Goal: Information Seeking & Learning: Compare options

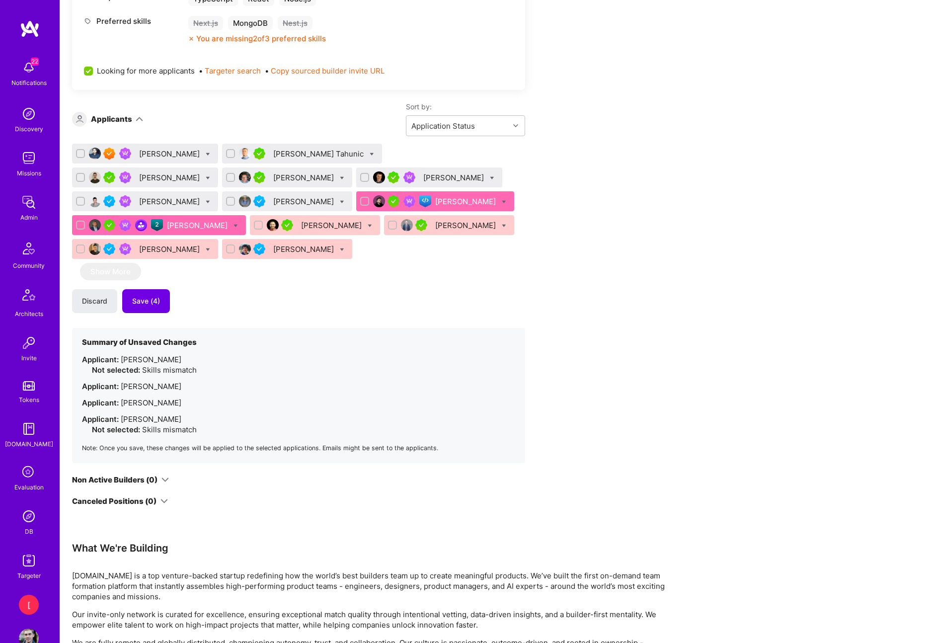
scroll to position [695, 0]
click at [273, 252] on div "Maurizio Morri" at bounding box center [304, 249] width 63 height 10
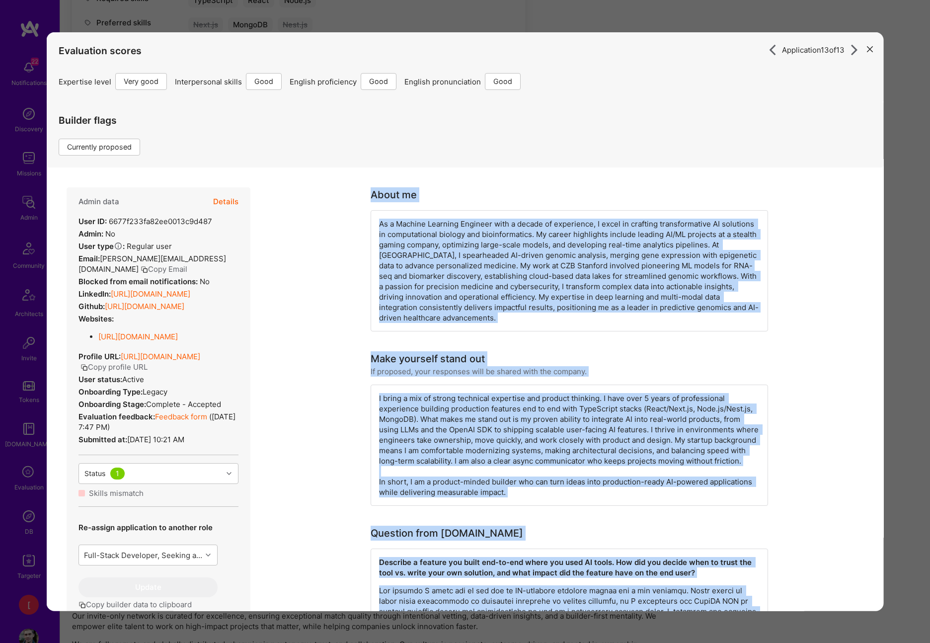
drag, startPoint x: 745, startPoint y: 357, endPoint x: 368, endPoint y: 187, distance: 413.2
copy div "About me As a Machine Learning Engineer with a decade of experience, I excel in…"
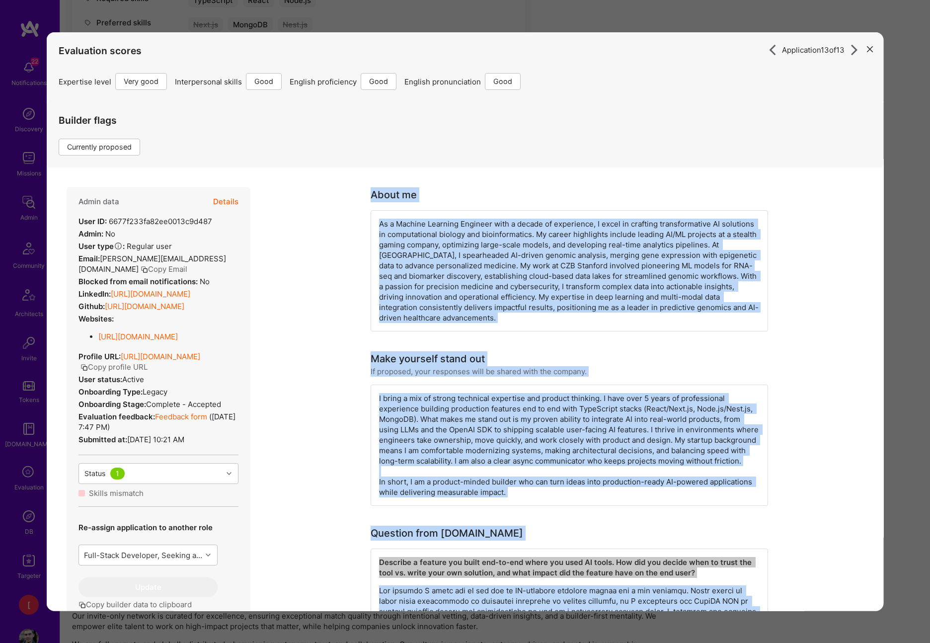
drag, startPoint x: 187, startPoint y: 399, endPoint x: 70, endPoint y: 224, distance: 211.6
click at [71, 222] on div "Admin data Details User ID: 6677f233fa82ee0013c9d487 Admin: No User type Regula…" at bounding box center [159, 414] width 184 height 455
copy div "User ID: 6677f233fa82ee0013c9d487 Admin: No User type Regular user or Company u…"
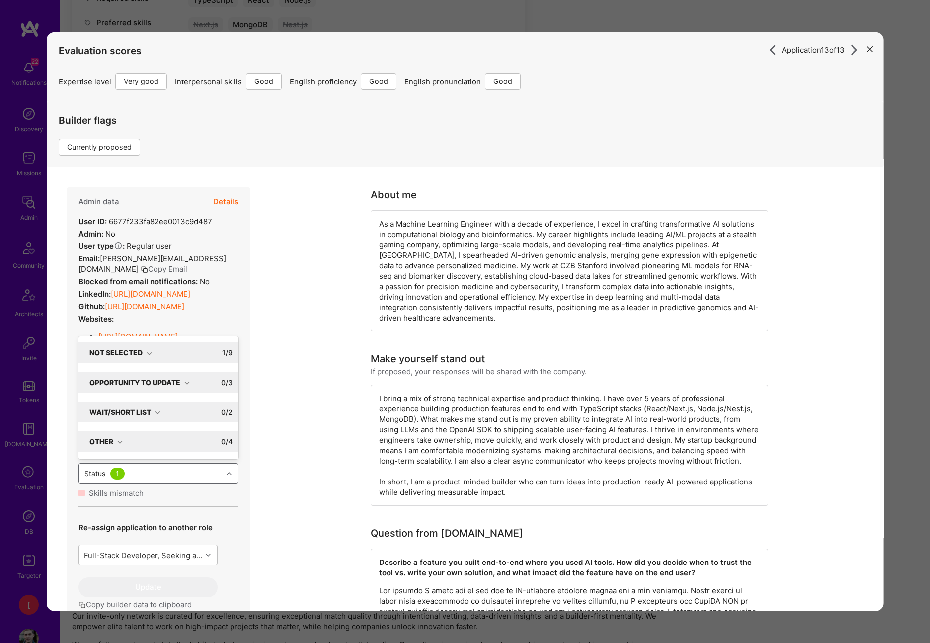
click at [227, 476] on icon "modal" at bounding box center [228, 473] width 5 height 5
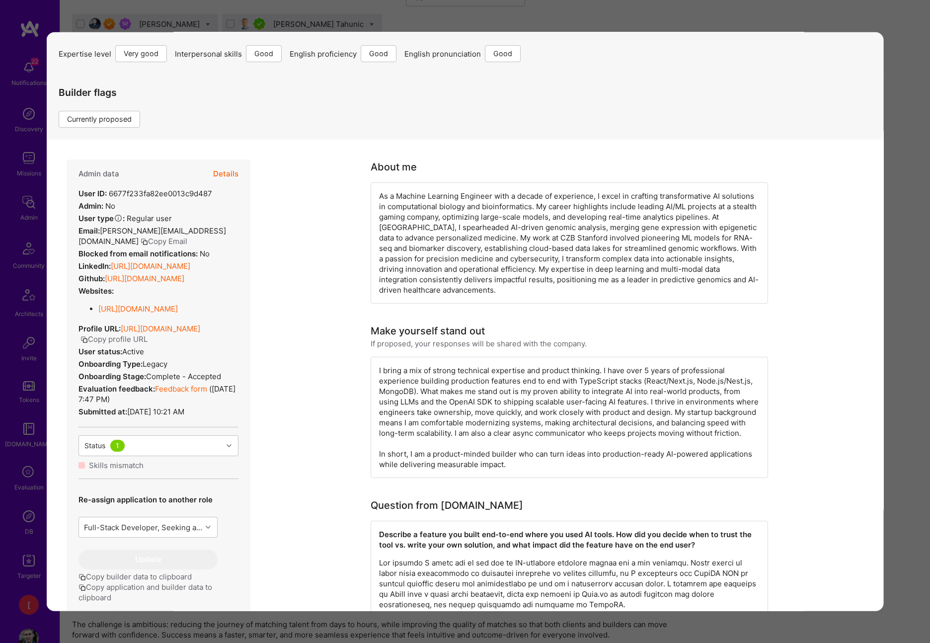
scroll to position [19, 0]
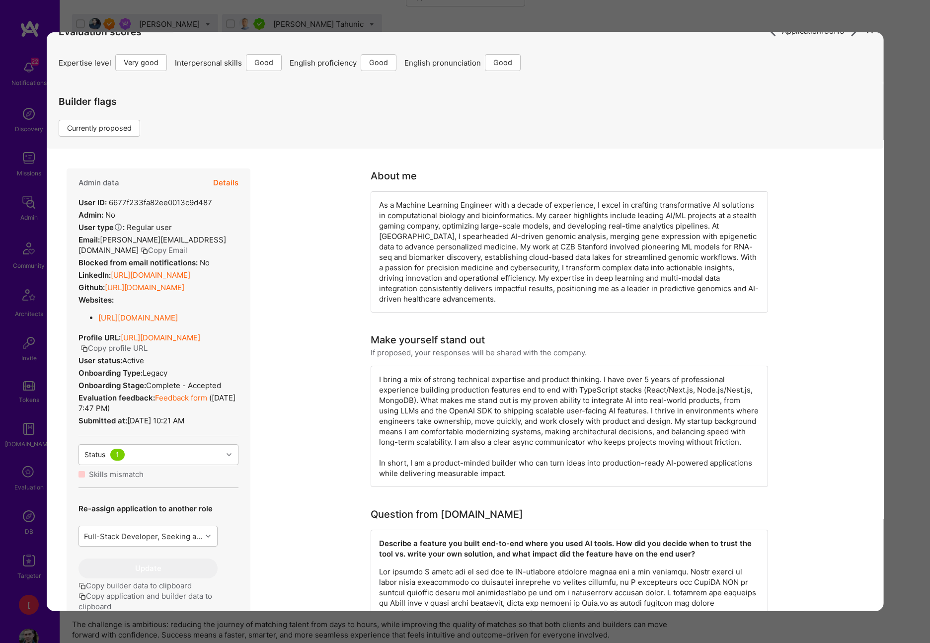
drag, startPoint x: 328, startPoint y: 306, endPoint x: 286, endPoint y: 282, distance: 49.2
click at [198, 402] on link "Feedback form" at bounding box center [181, 397] width 52 height 9
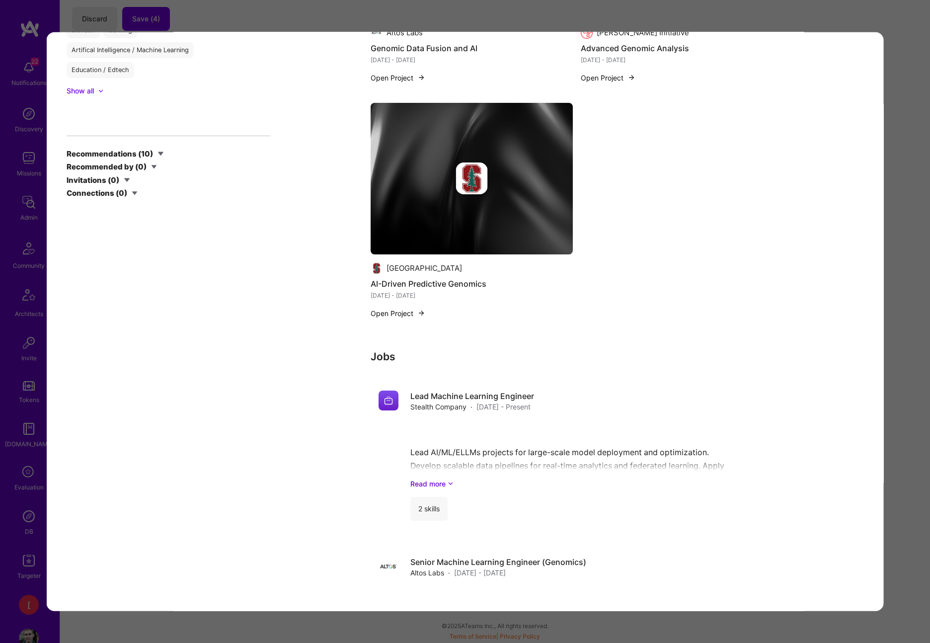
scroll to position [2084, 0]
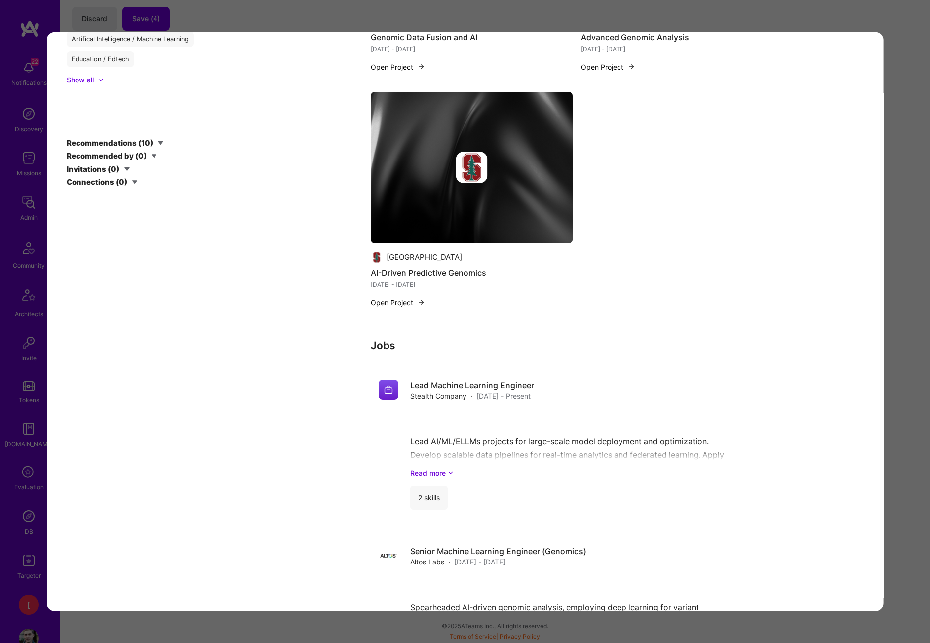
click at [880, 15] on div "Application 13 of 13 Evaluation scores Expertise level Very good Interpersonal …" at bounding box center [465, 321] width 930 height 643
click at [832, 13] on div "Application 13 of 13 Evaluation scores Expertise level Very good Interpersonal …" at bounding box center [465, 321] width 930 height 643
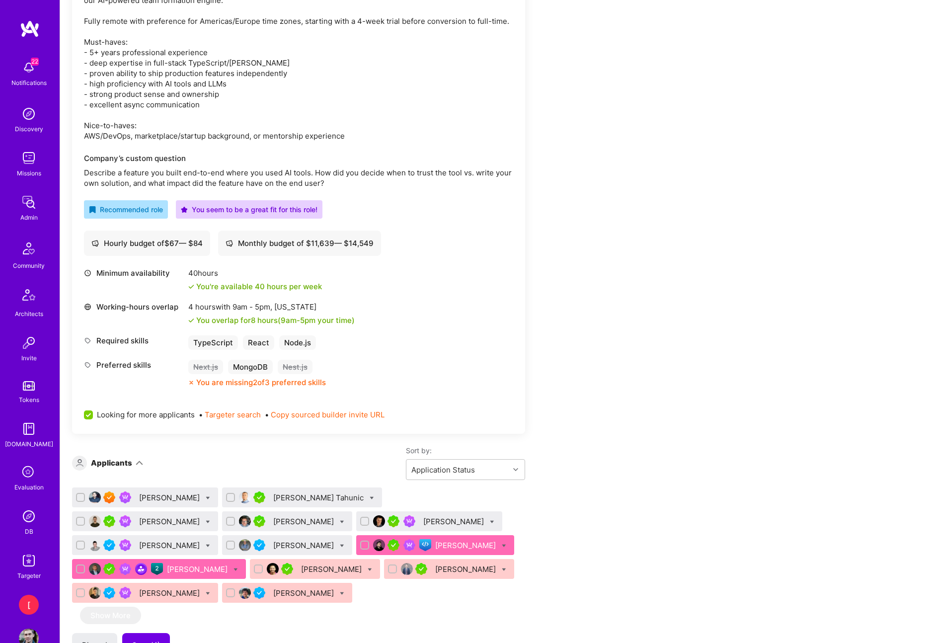
scroll to position [352, 0]
click at [440, 599] on div "Sadan Masroor Nihad Tahunic Zaven Snkhchyan Felipe Duarte Rios Bojan Aleksic Al…" at bounding box center [298, 546] width 453 height 119
click at [340, 595] on icon at bounding box center [342, 593] width 4 height 4
checkbox input "true"
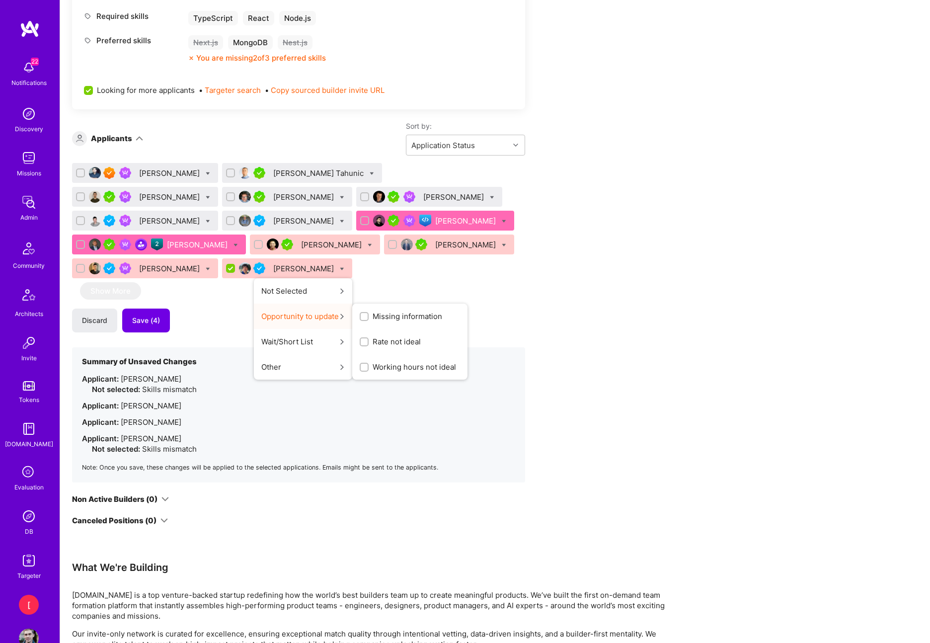
scroll to position [682, 0]
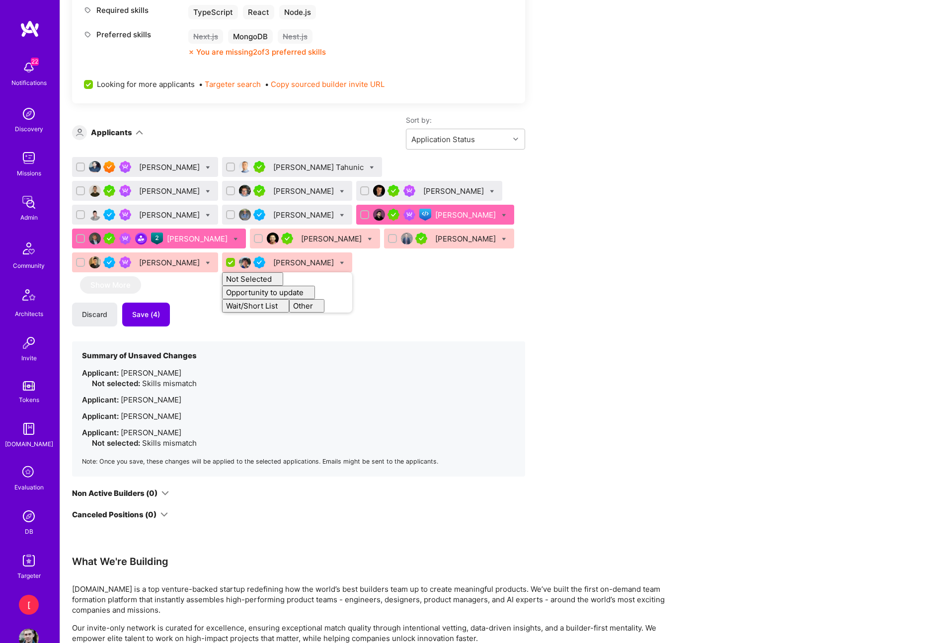
click at [436, 296] on div "Sadan Masroor Nihad Tahunic Zaven Snkhchyan Felipe Duarte Rios Bojan Aleksic Al…" at bounding box center [298, 316] width 453 height 319
click at [202, 186] on div "Zaven Snkhchyan" at bounding box center [170, 191] width 63 height 10
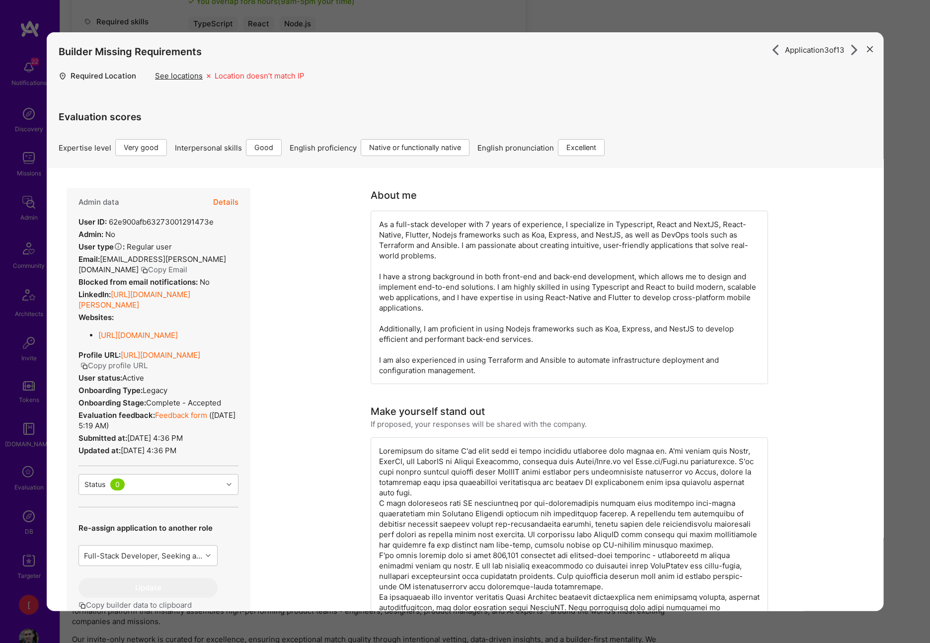
scroll to position [654, 0]
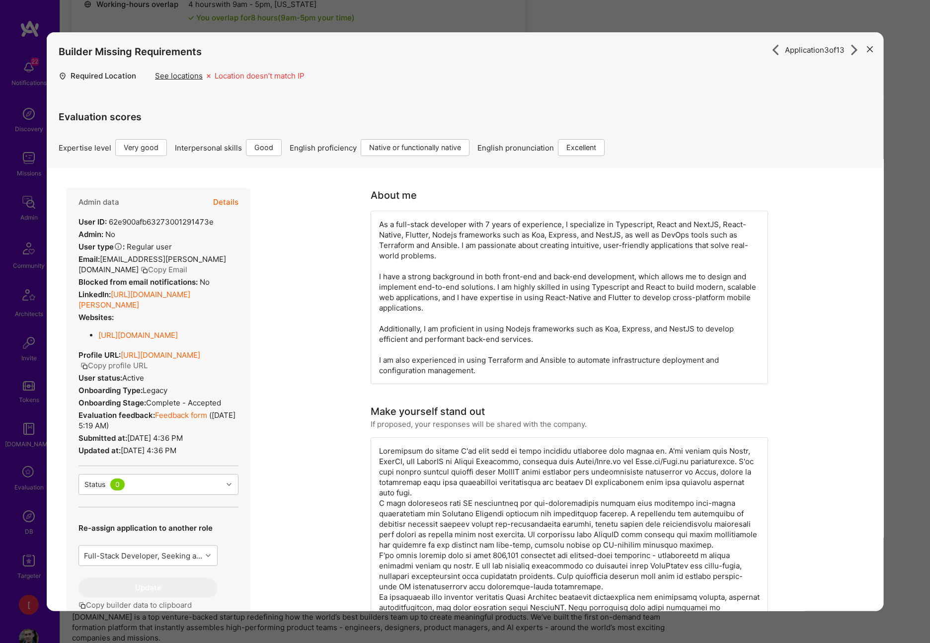
drag, startPoint x: 215, startPoint y: 461, endPoint x: 74, endPoint y: 219, distance: 280.0
click at [74, 219] on div "Admin data Details User ID: 62e900afb63273001291473e Admin: No User type Regula…" at bounding box center [159, 415] width 184 height 455
copy div "User ID: 62e900afb63273001291473e Admin: No User type Regular user or Company u…"
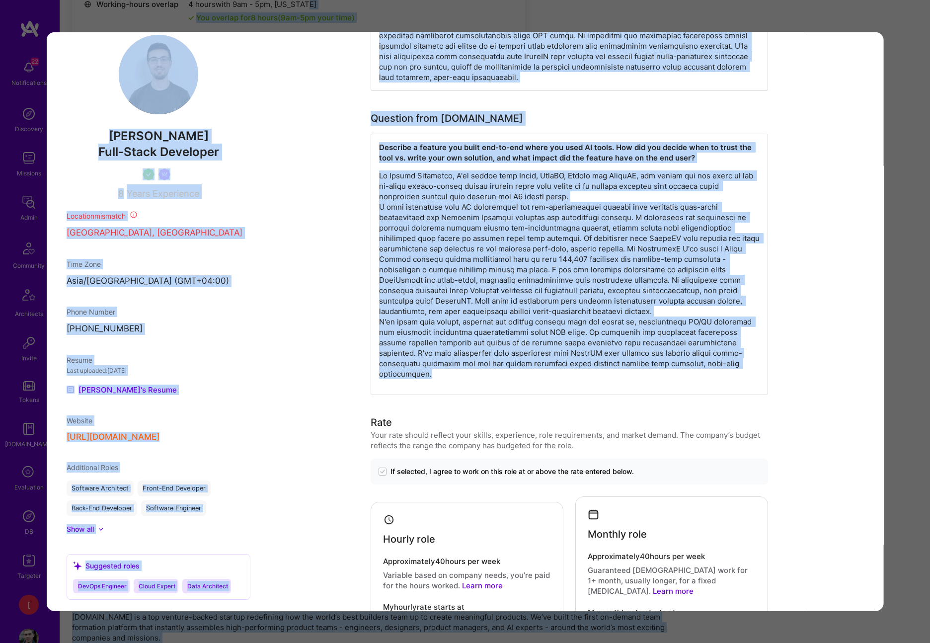
scroll to position [0, 0]
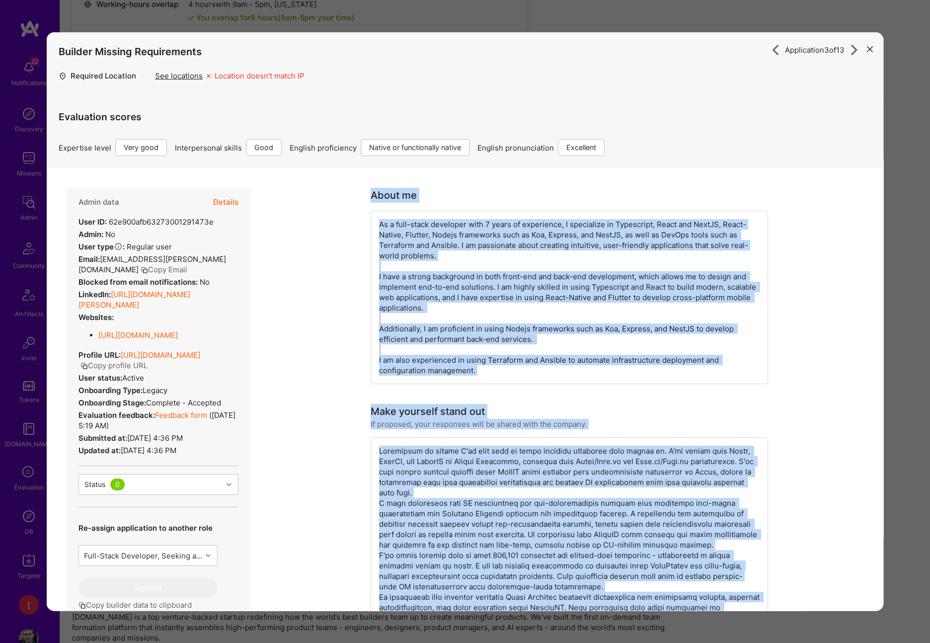
drag, startPoint x: 699, startPoint y: 366, endPoint x: 371, endPoint y: 195, distance: 369.7
copy div "About me As a full-stack developer with 7 years of experience, I specialize in …"
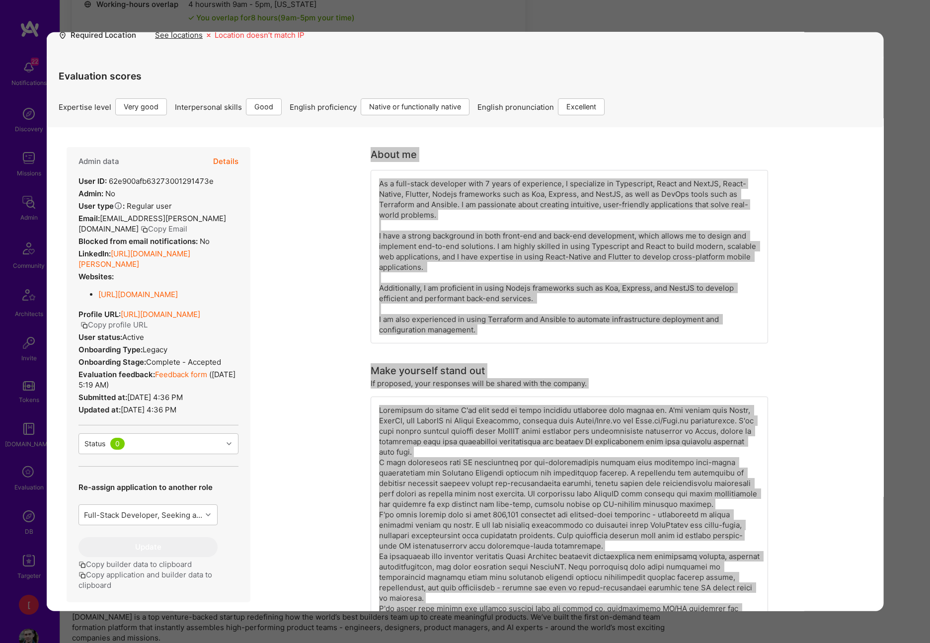
scroll to position [43, 0]
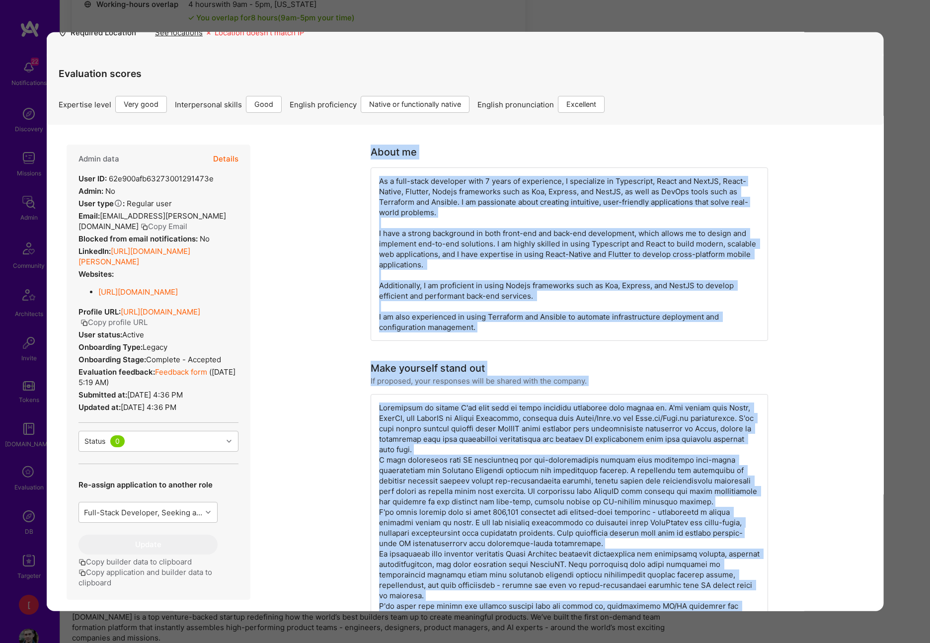
click at [668, 217] on div "As a full-stack developer with 7 years of experience, I specialize in Typescrip…" at bounding box center [569, 253] width 397 height 173
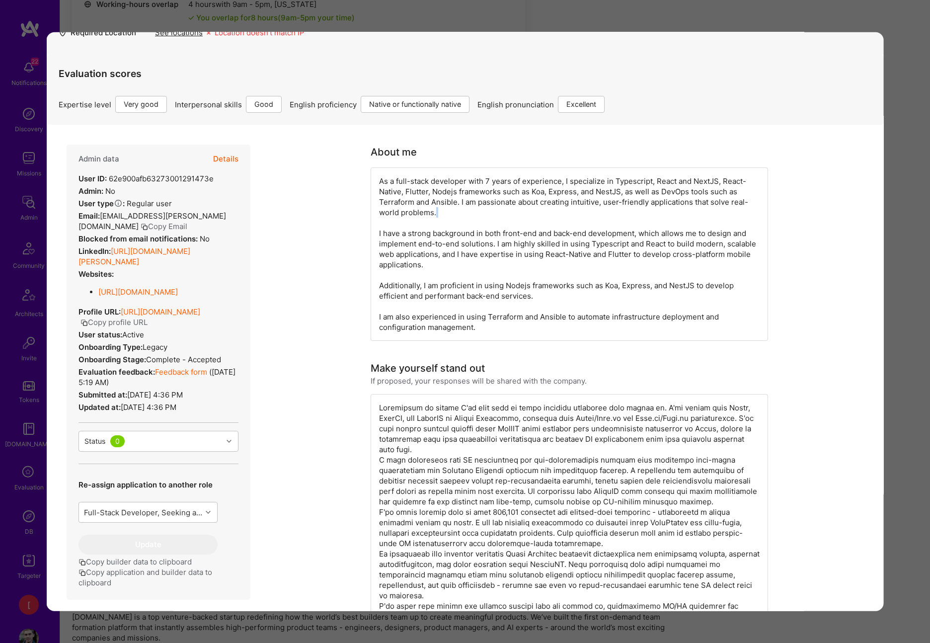
click at [668, 217] on div "As a full-stack developer with 7 years of experience, I specialize in Typescrip…" at bounding box center [569, 253] width 397 height 173
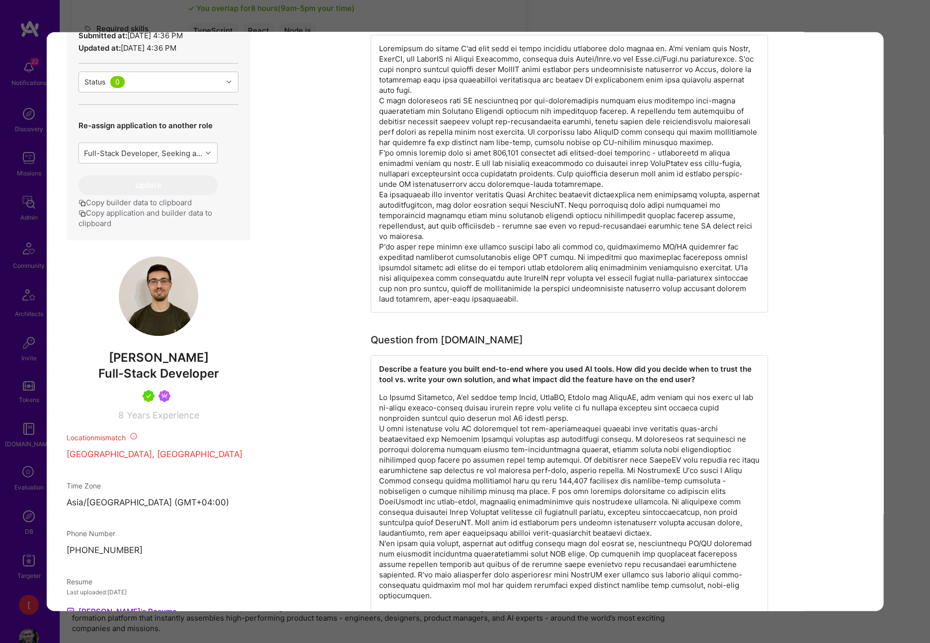
scroll to position [0, 0]
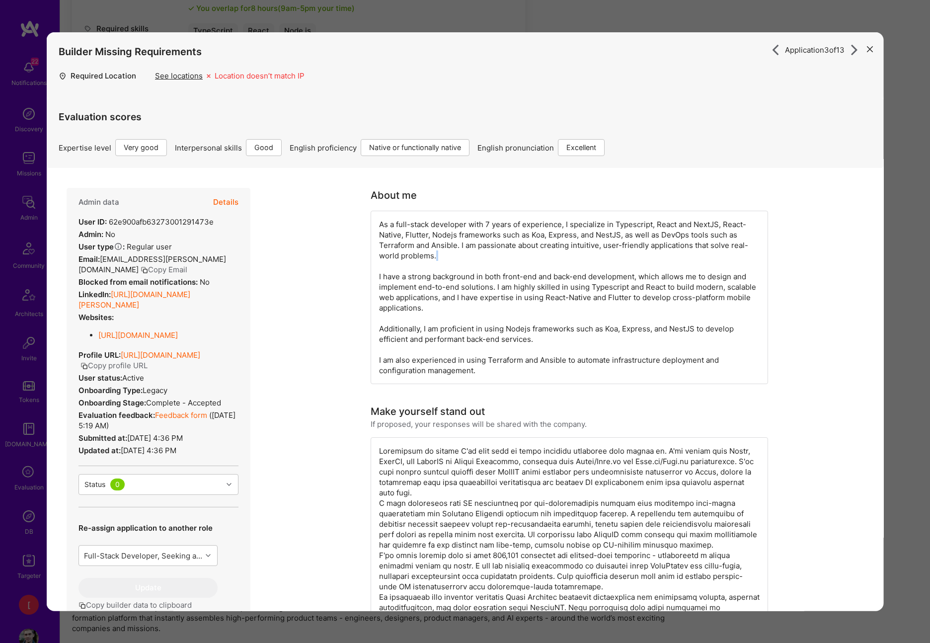
click at [196, 420] on link "Feedback form" at bounding box center [181, 414] width 52 height 9
click at [231, 202] on button "Details" at bounding box center [225, 202] width 25 height 29
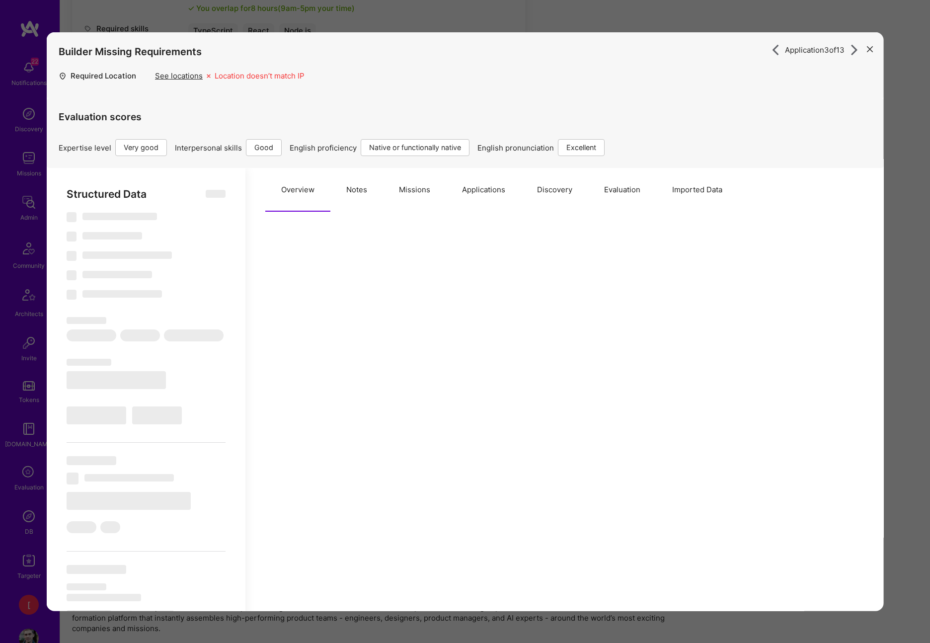
click at [364, 191] on button "Notes" at bounding box center [356, 190] width 53 height 44
type textarea "x"
select select "Right Now"
select select "5"
select select "4"
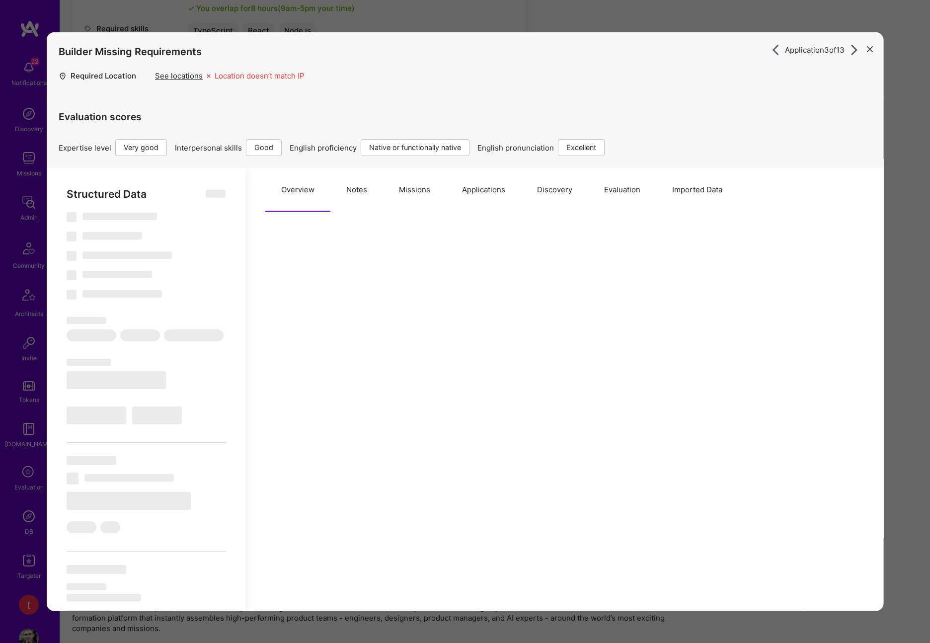
select select "7"
select select "AM"
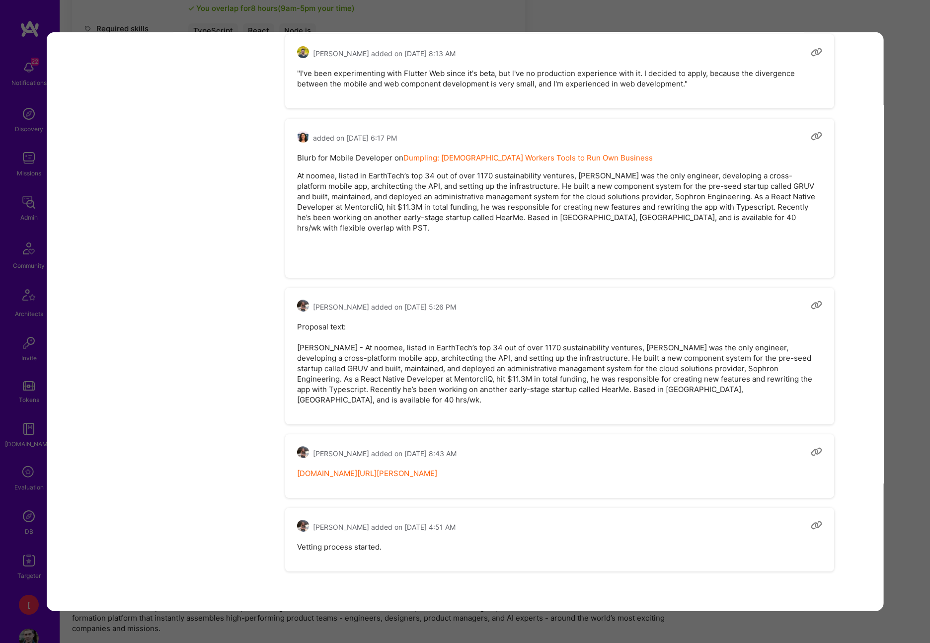
scroll to position [664, 0]
click at [437, 474] on link "notion.so/ateams/Zaven-Snkhchyan-079ccd2b6a4e45edba8c5890ed907dab" at bounding box center [367, 472] width 140 height 9
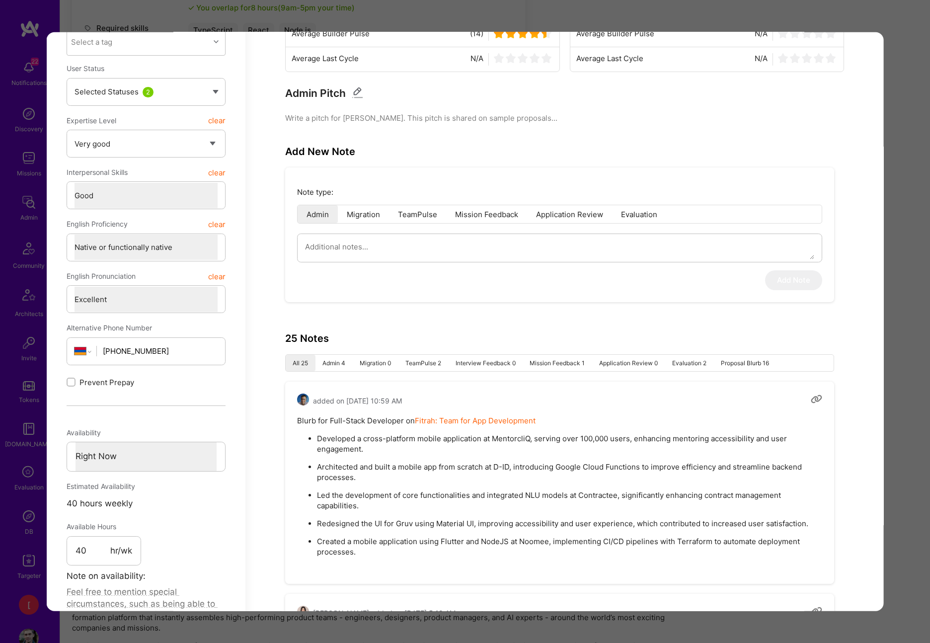
scroll to position [0, 0]
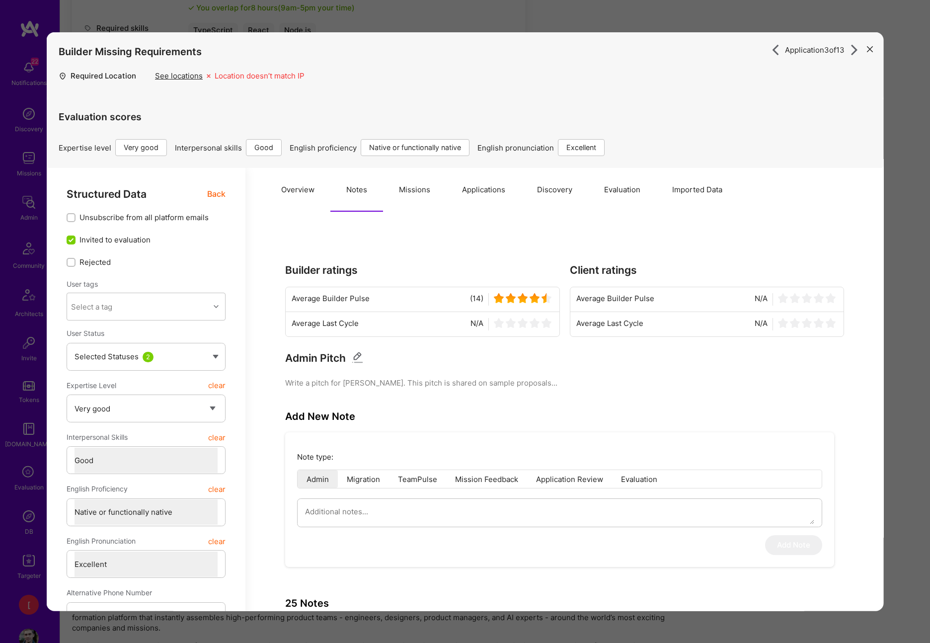
click at [870, 49] on icon "modal" at bounding box center [869, 49] width 6 height 6
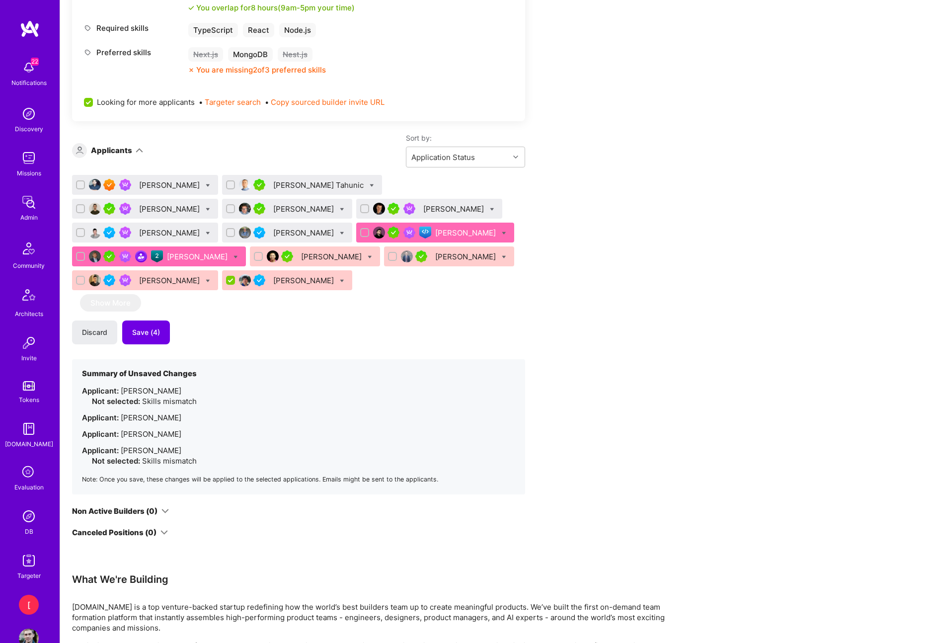
scroll to position [662, 0]
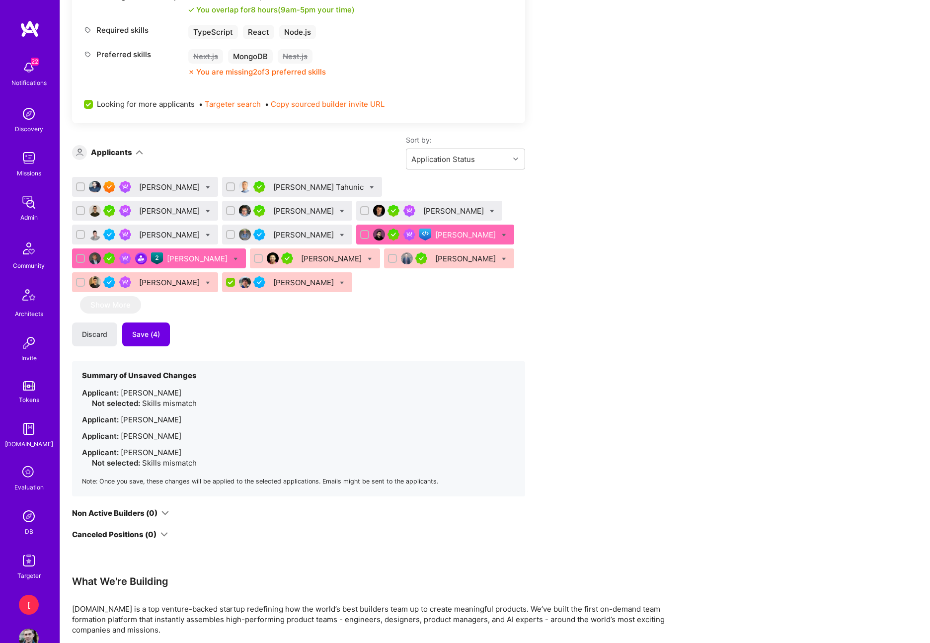
click at [273, 211] on div "Felipe Duarte Rios" at bounding box center [304, 211] width 63 height 10
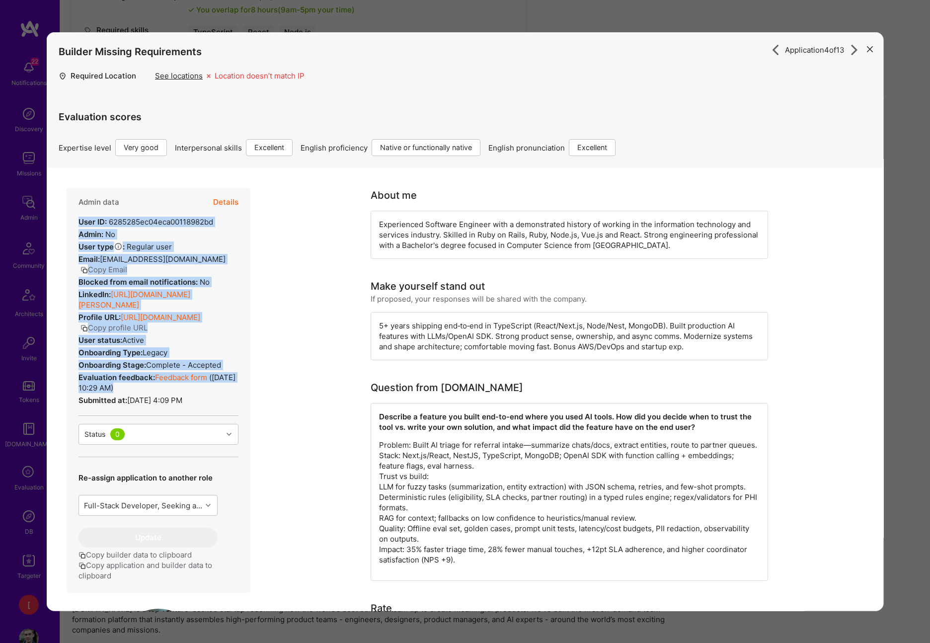
drag, startPoint x: 220, startPoint y: 402, endPoint x: 78, endPoint y: 224, distance: 227.7
click at [78, 224] on div "Admin data Details User ID: 6285285ec04eca00118982bd Admin: No User type Regula…" at bounding box center [159, 390] width 184 height 405
copy div "User ID: 6285285ec04eca00118982bd Admin: No User type Regular user or Company u…"
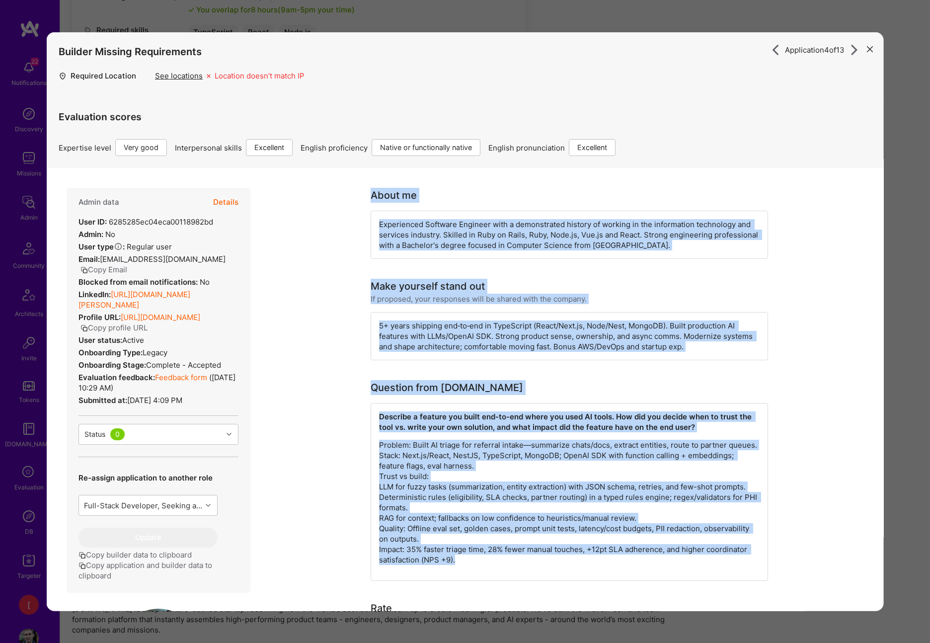
drag, startPoint x: 496, startPoint y: 276, endPoint x: 369, endPoint y: 196, distance: 149.9
copy div "About me Experienced Software Engineer with a demonstrated history of working i…"
click at [535, 342] on div "5+ years shipping end‑to‑end in TypeScript (React/Next.js, Node/Nest, MongoDB).…" at bounding box center [569, 336] width 397 height 48
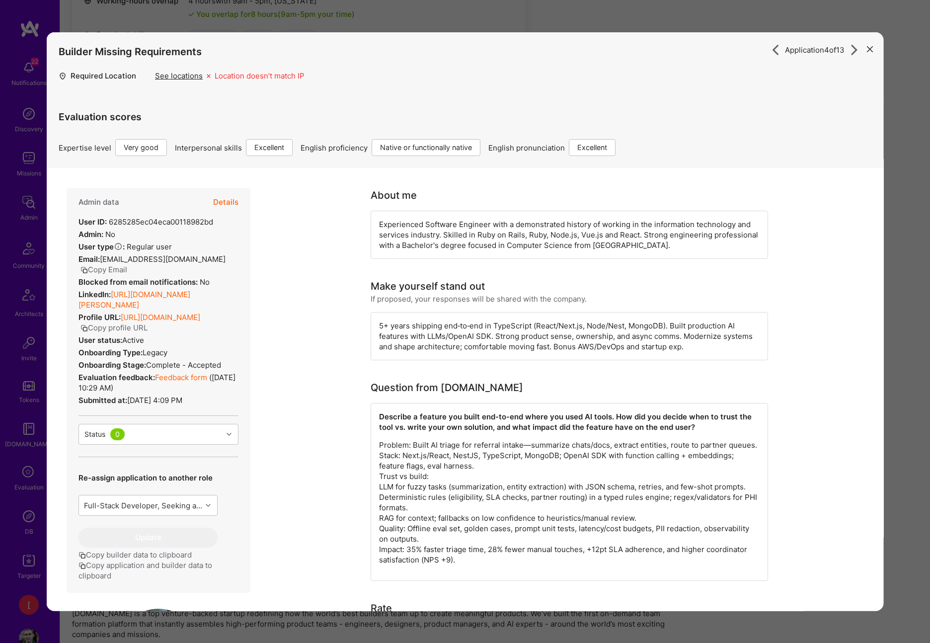
click at [195, 378] on link "Feedback form" at bounding box center [181, 377] width 52 height 9
click at [229, 200] on button "Details" at bounding box center [225, 202] width 25 height 29
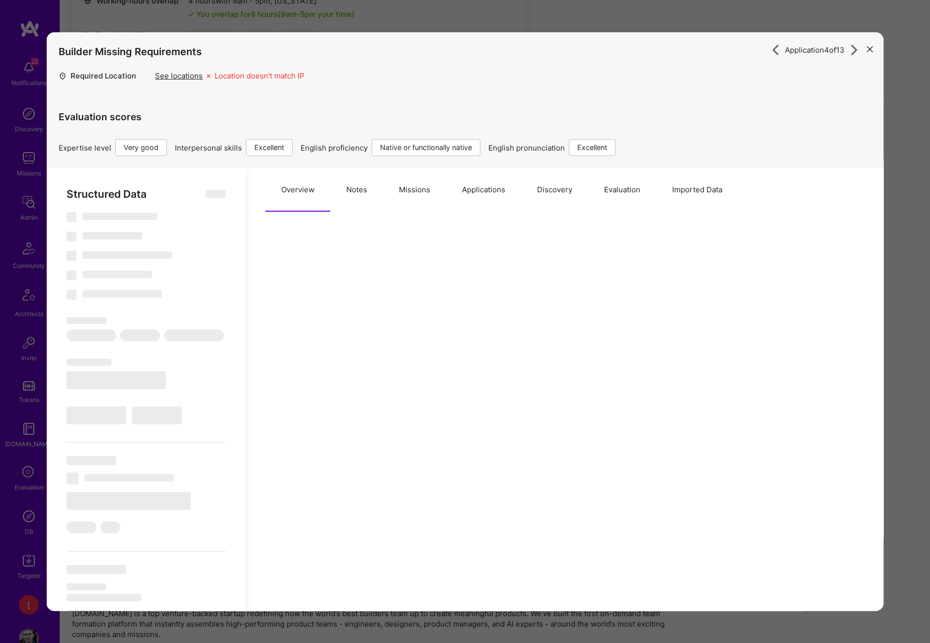
type textarea "x"
select select "Right Now"
select select "5"
select select "7"
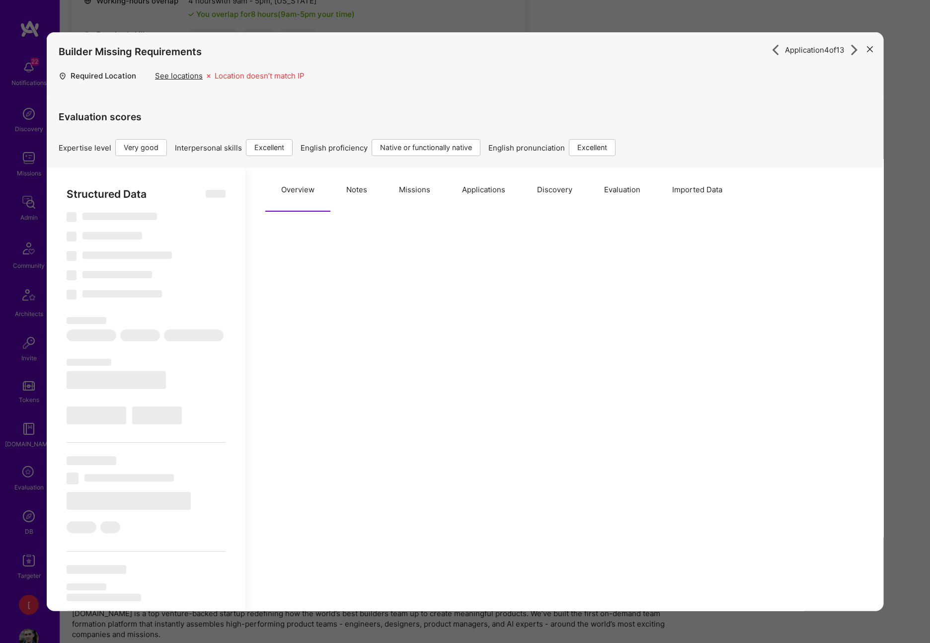
select select "7"
select select "BR"
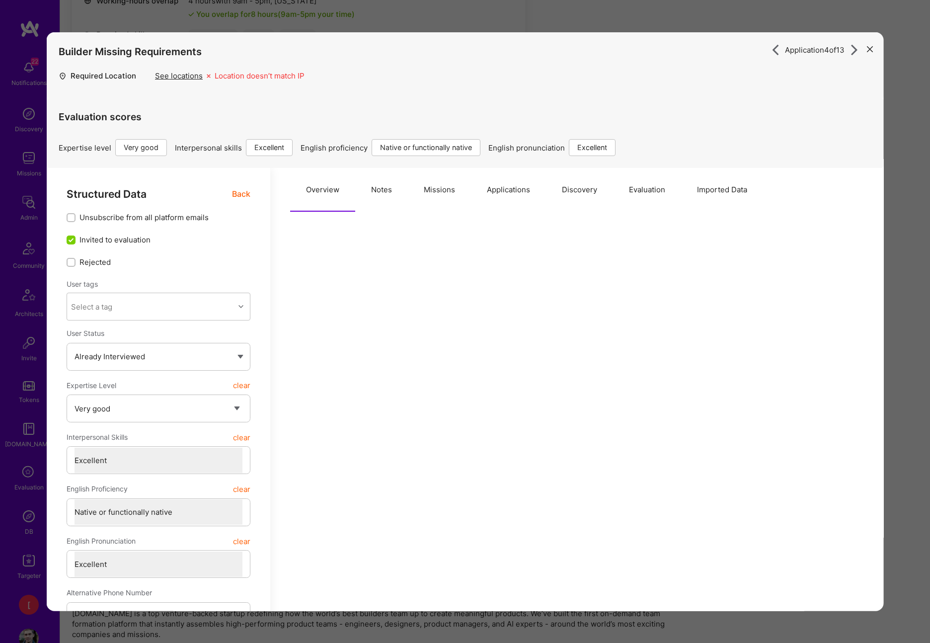
click at [373, 189] on button "Notes" at bounding box center [381, 190] width 53 height 44
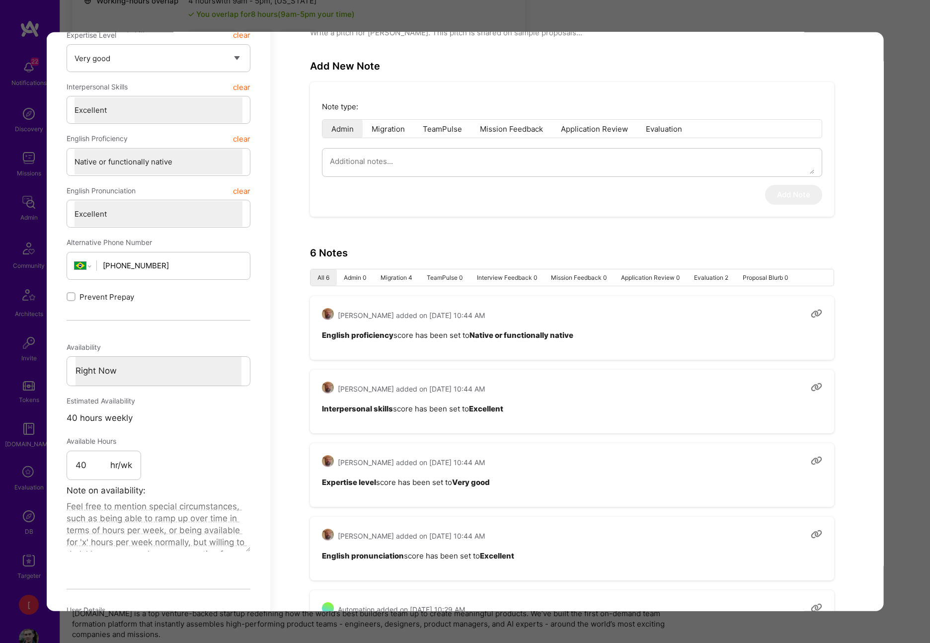
scroll to position [260, 0]
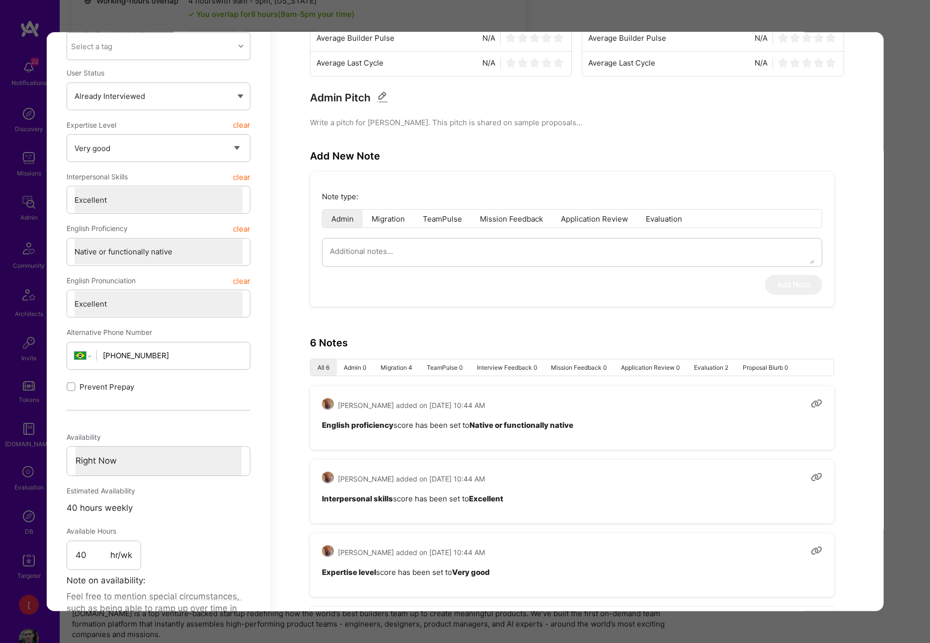
click at [400, 370] on li "Migration 4" at bounding box center [396, 367] width 46 height 16
click at [703, 363] on li "Evaluation 2" at bounding box center [710, 367] width 49 height 16
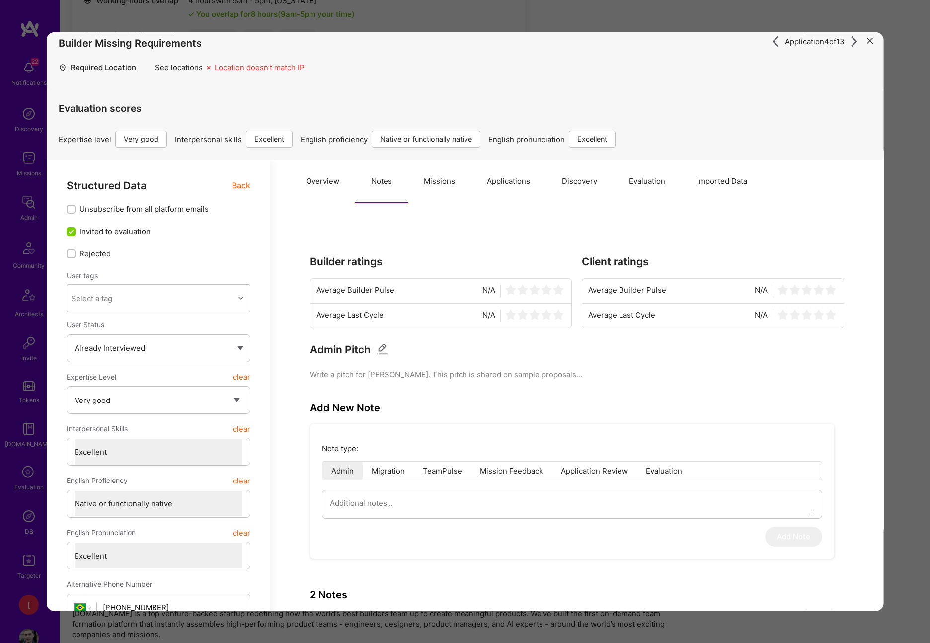
scroll to position [0, 0]
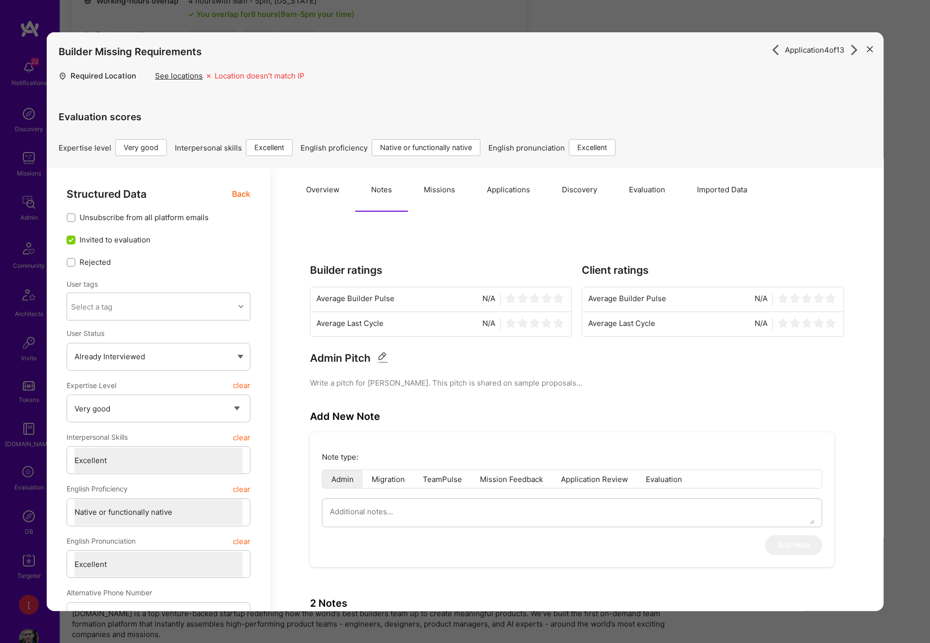
click at [452, 191] on button "Missions" at bounding box center [439, 190] width 63 height 44
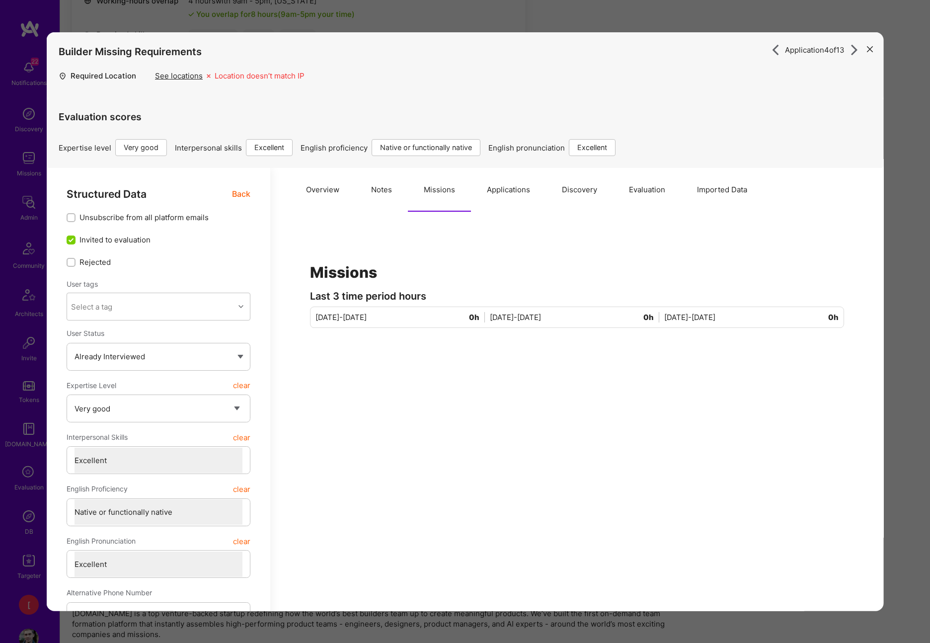
click at [494, 189] on button "Applications" at bounding box center [508, 190] width 75 height 44
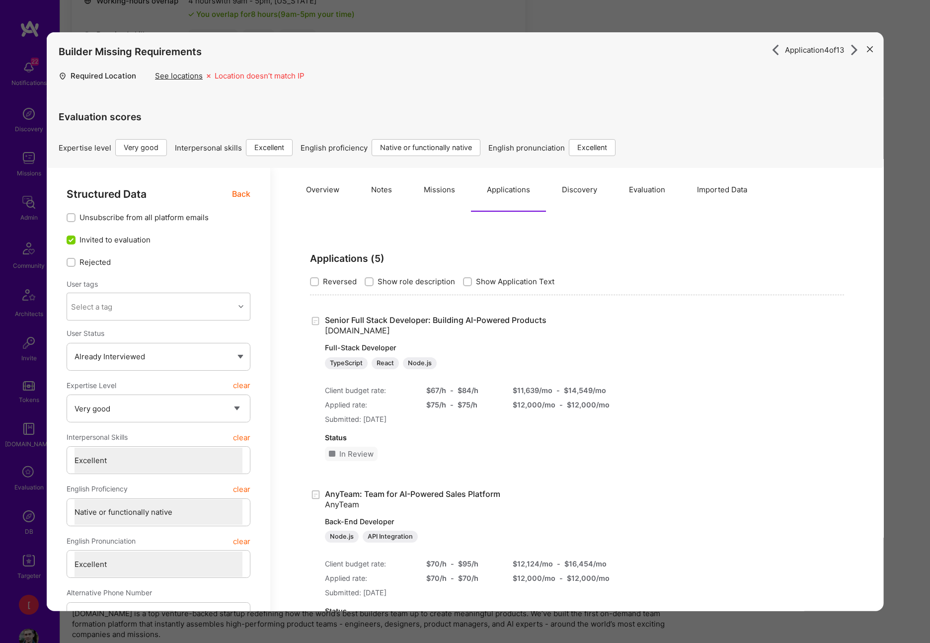
click at [579, 190] on button "Discovery" at bounding box center [579, 190] width 67 height 44
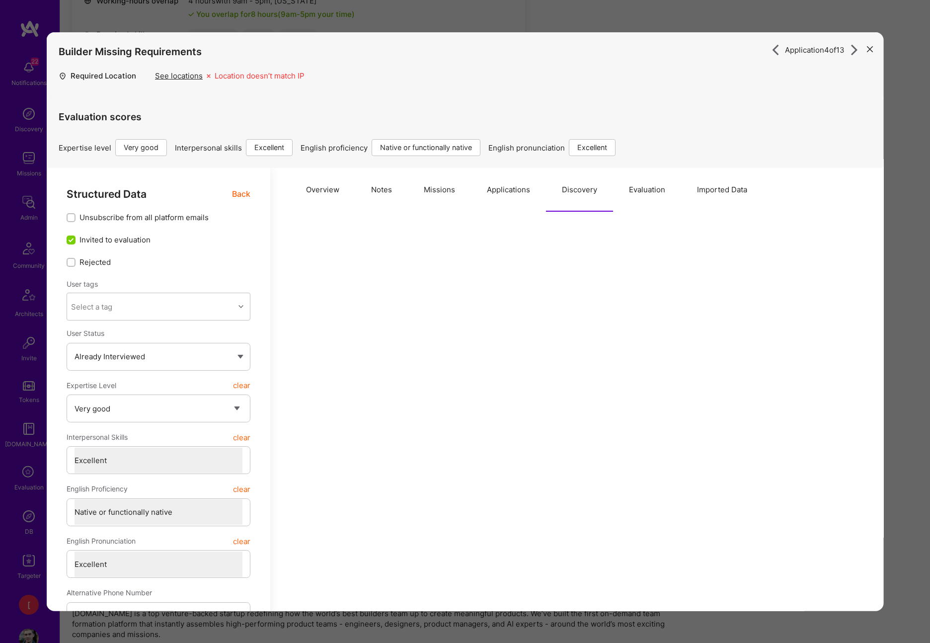
click at [636, 192] on button "Evaluation" at bounding box center [647, 190] width 68 height 44
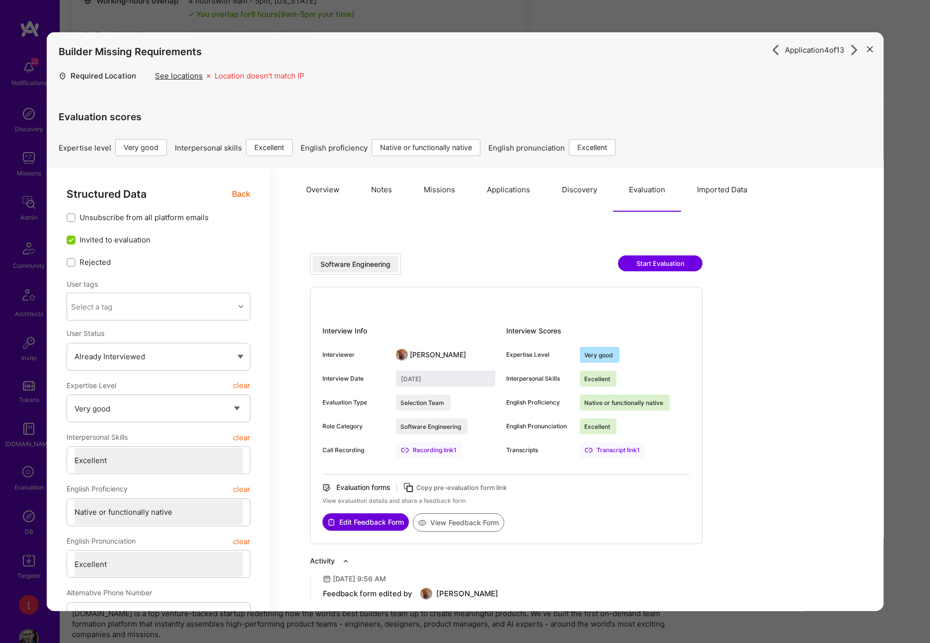
click at [726, 188] on button "Imported Data" at bounding box center [722, 190] width 82 height 44
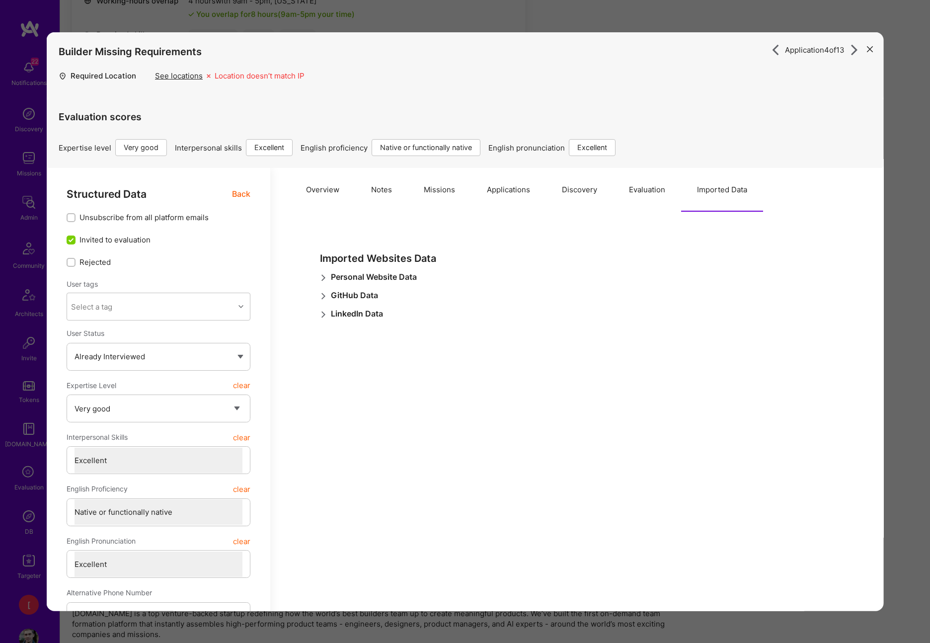
click at [389, 188] on button "Notes" at bounding box center [381, 190] width 53 height 44
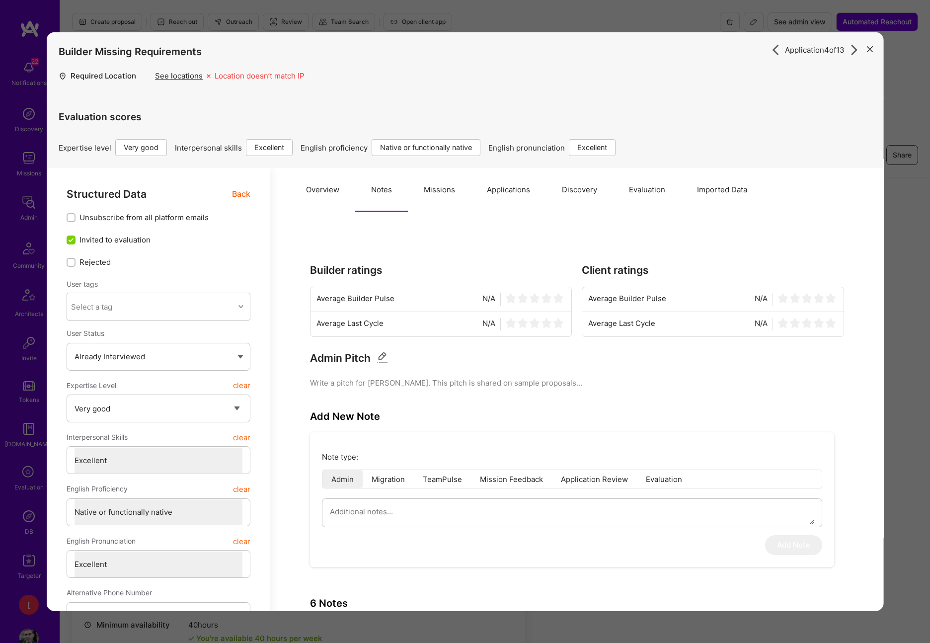
click at [243, 191] on span "Back" at bounding box center [241, 194] width 18 height 12
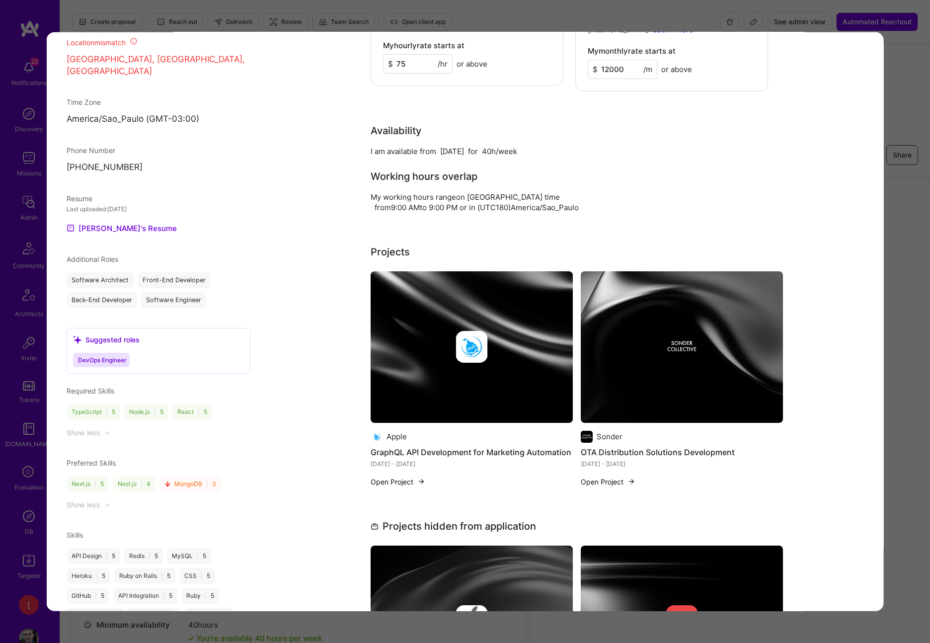
scroll to position [747, 0]
click at [122, 223] on link "Felipe's Resume" at bounding box center [122, 229] width 110 height 12
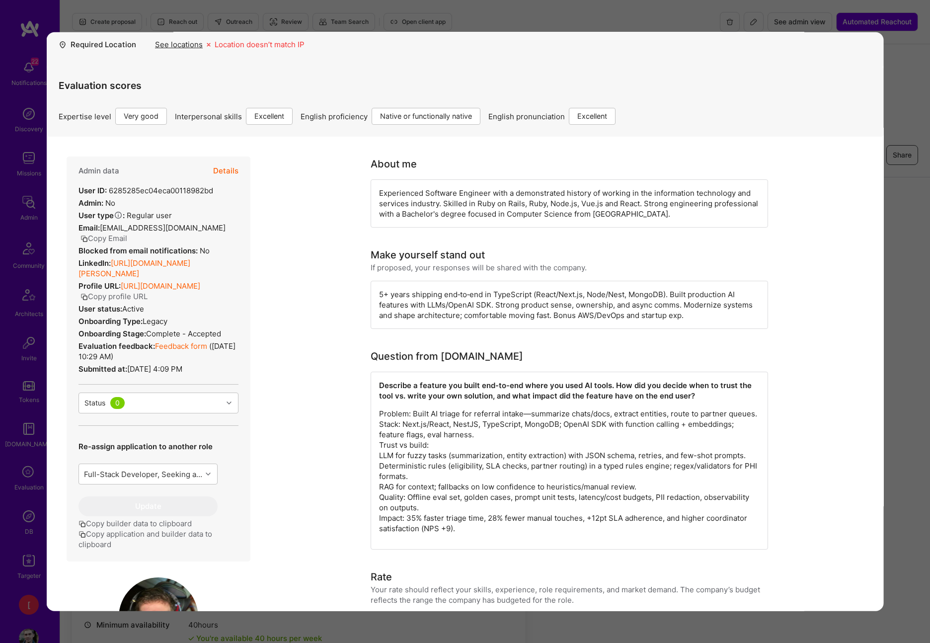
scroll to position [0, 0]
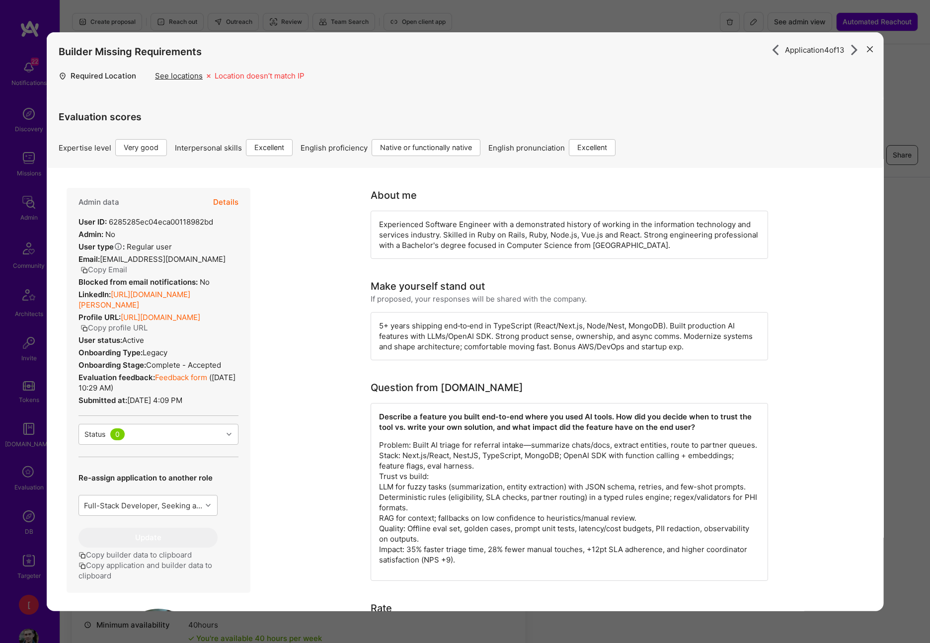
click at [868, 50] on icon "modal" at bounding box center [869, 49] width 6 height 6
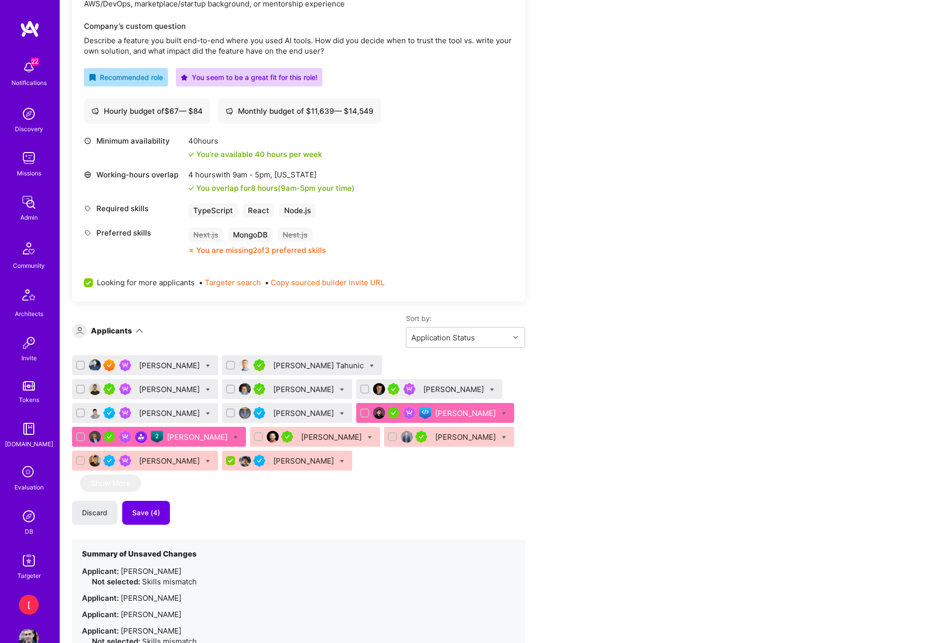
scroll to position [490, 0]
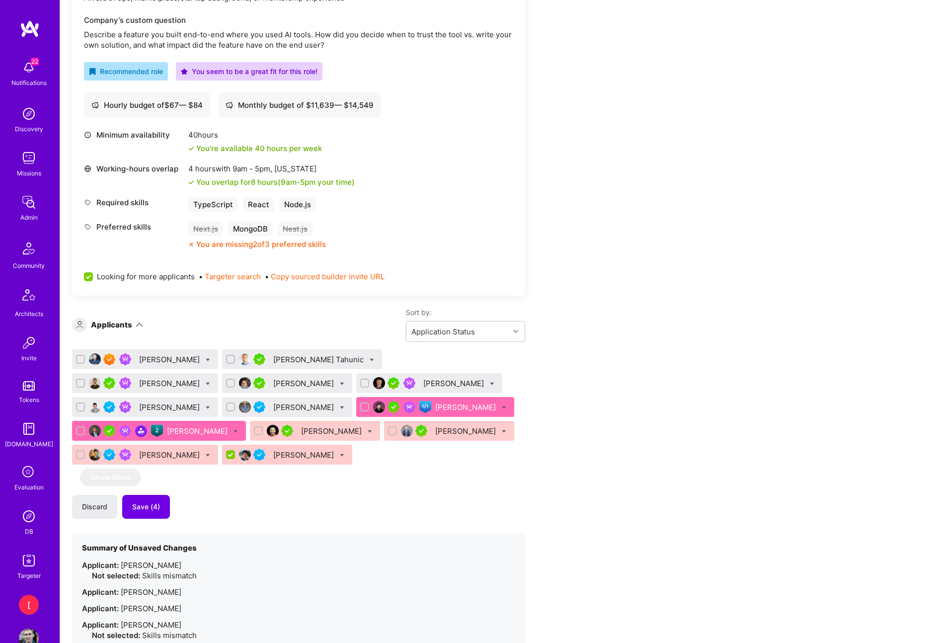
click at [202, 402] on div "Alexander Arshavski" at bounding box center [170, 407] width 63 height 10
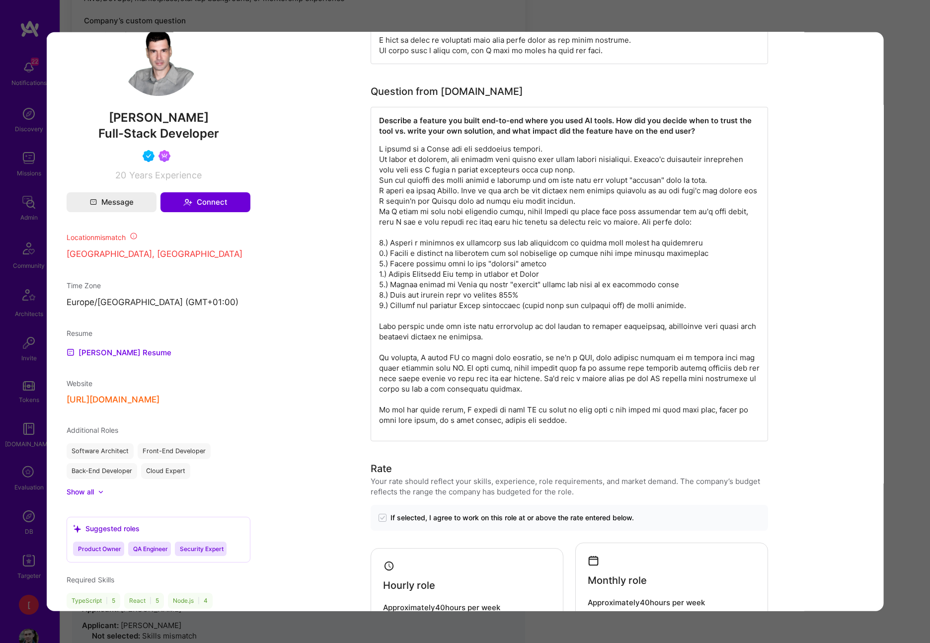
scroll to position [758, 0]
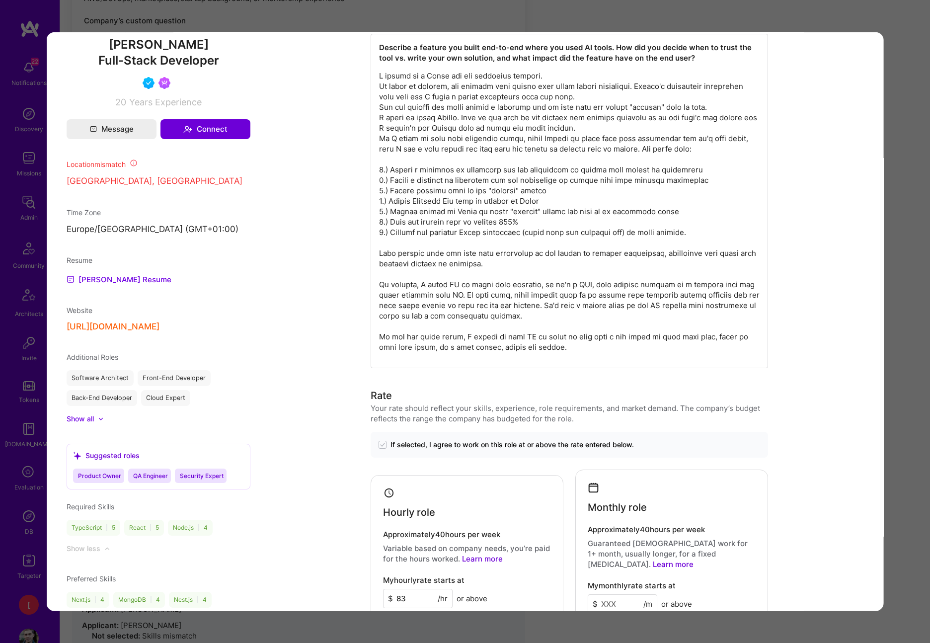
drag, startPoint x: 564, startPoint y: 354, endPoint x: 547, endPoint y: 338, distance: 23.2
click at [546, 338] on p "modal" at bounding box center [569, 212] width 380 height 282
click at [556, 341] on p "modal" at bounding box center [569, 212] width 380 height 282
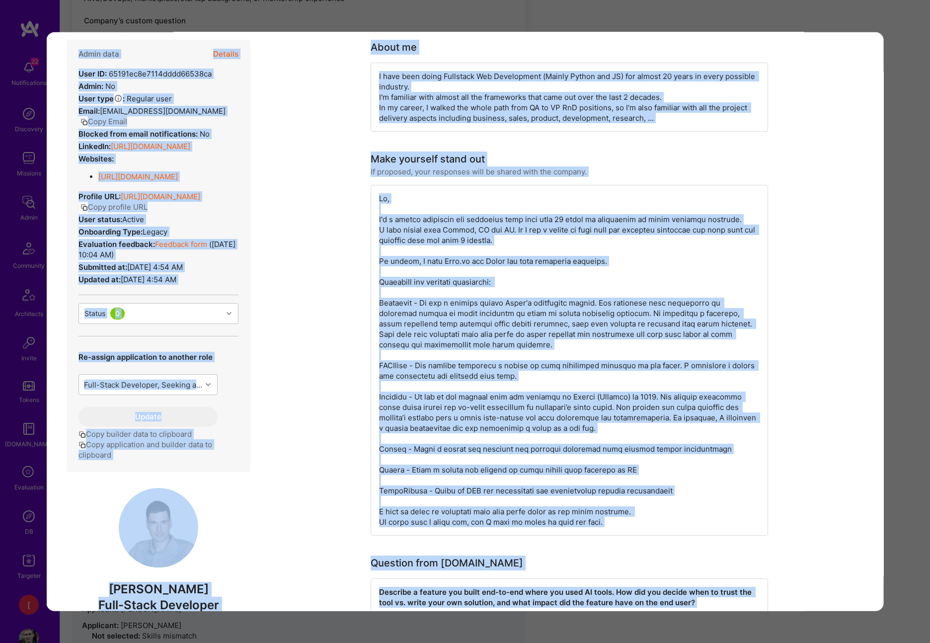
scroll to position [0, 0]
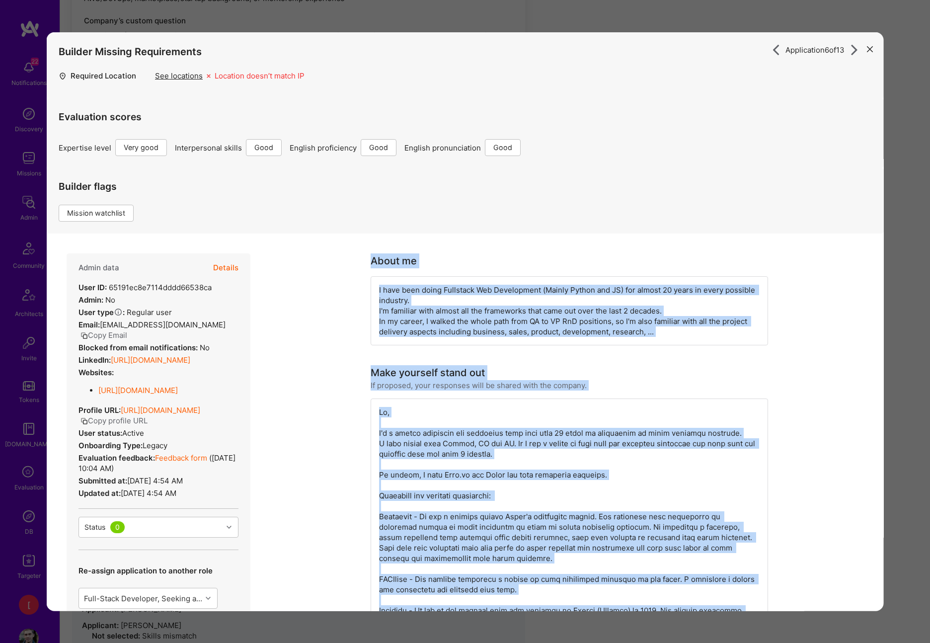
drag, startPoint x: 560, startPoint y: 344, endPoint x: 367, endPoint y: 264, distance: 209.3
copy div "About me I have been doing Fullstack Web Development (Mainly Python and JS) for…"
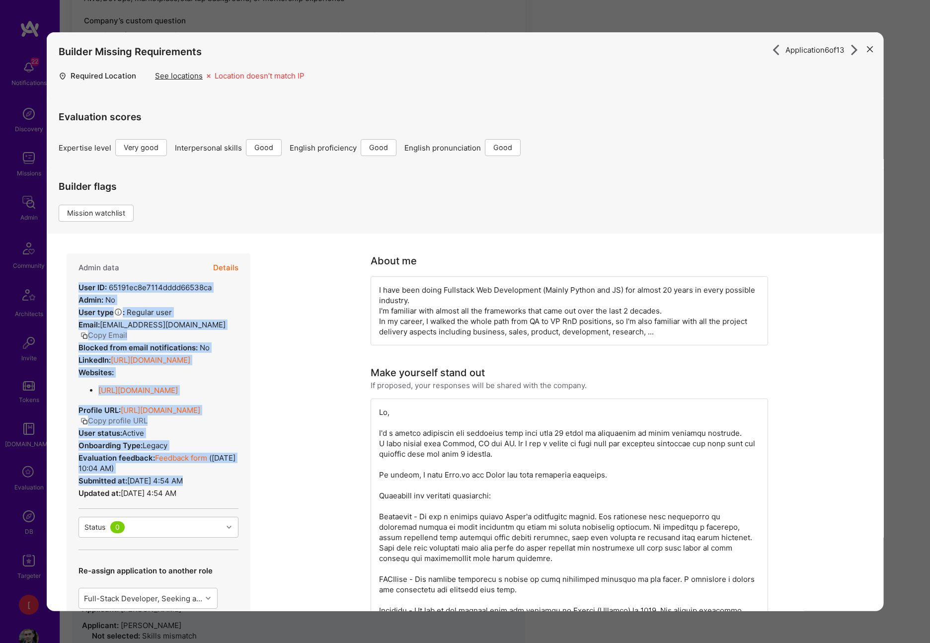
drag, startPoint x: 218, startPoint y: 506, endPoint x: 64, endPoint y: 308, distance: 249.9
click at [67, 282] on div "Admin data Details User ID: 65191ec8e7114dddd66538ca Admin: No User type Regula…" at bounding box center [159, 469] width 184 height 432
copy div "User ID: 65191ec8e7114dddd66538ca Admin: No User type Regular user or Company u…"
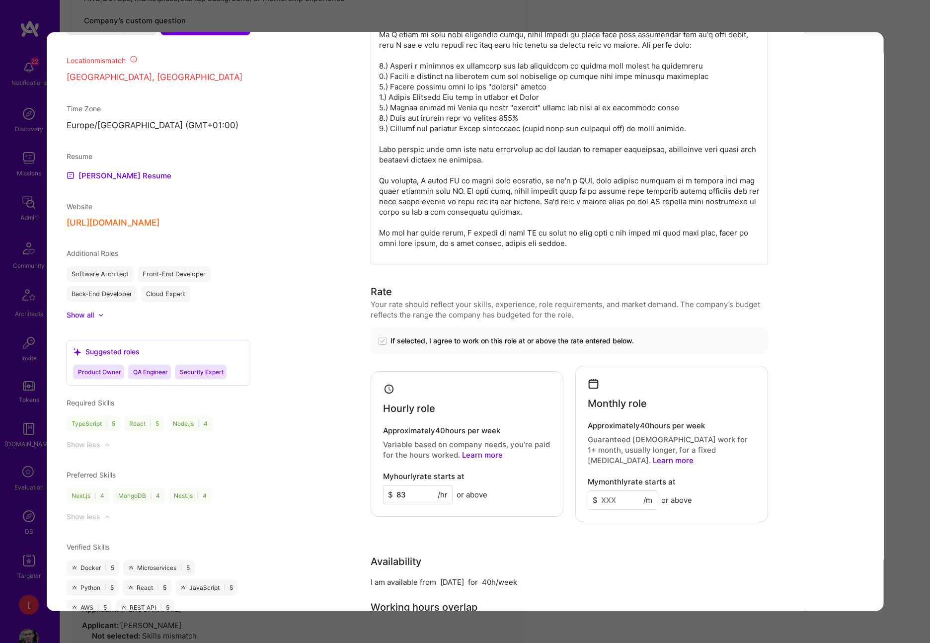
scroll to position [862, 0]
click at [214, 258] on div "Additional Roles" at bounding box center [159, 253] width 184 height 10
click at [159, 228] on button "https://almaswebconsulting.com/" at bounding box center [113, 223] width 93 height 10
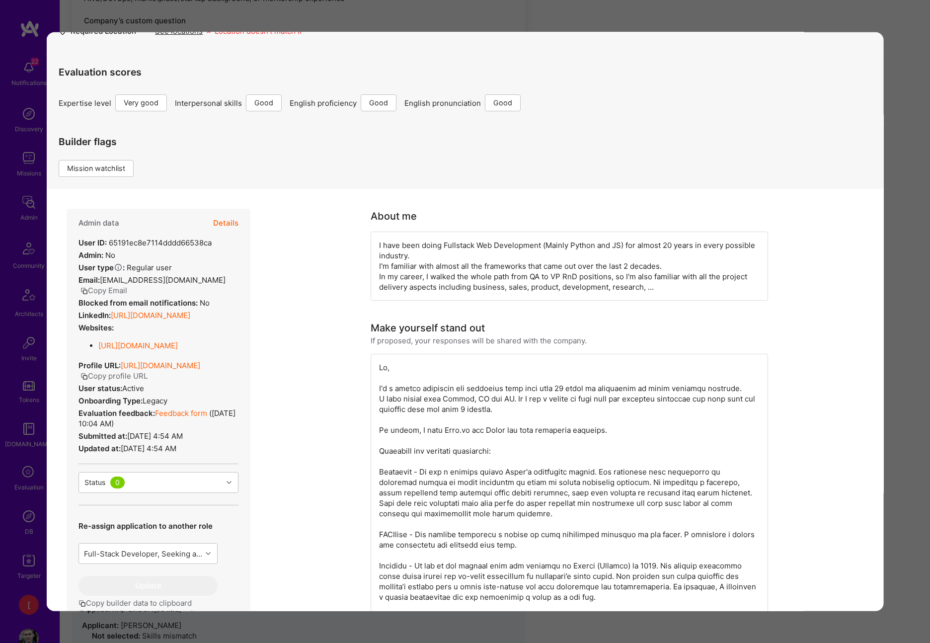
scroll to position [34, 0]
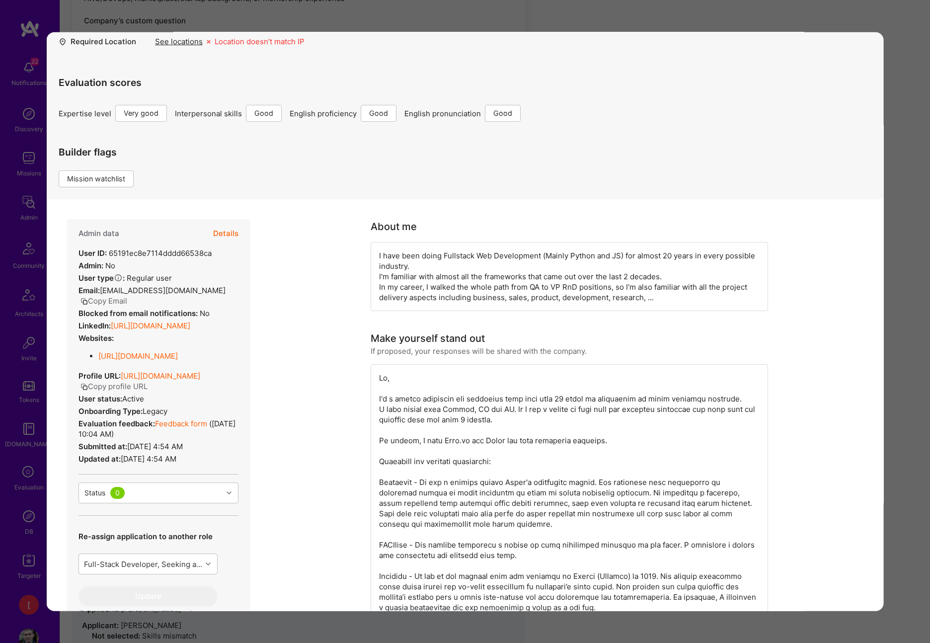
click at [192, 428] on link "Feedback form" at bounding box center [181, 423] width 52 height 9
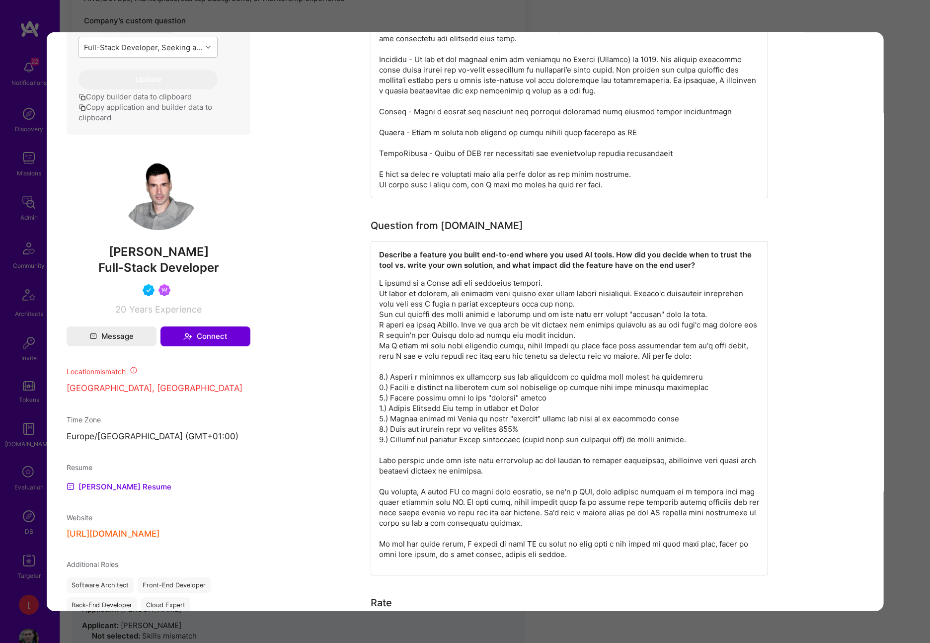
scroll to position [0, 0]
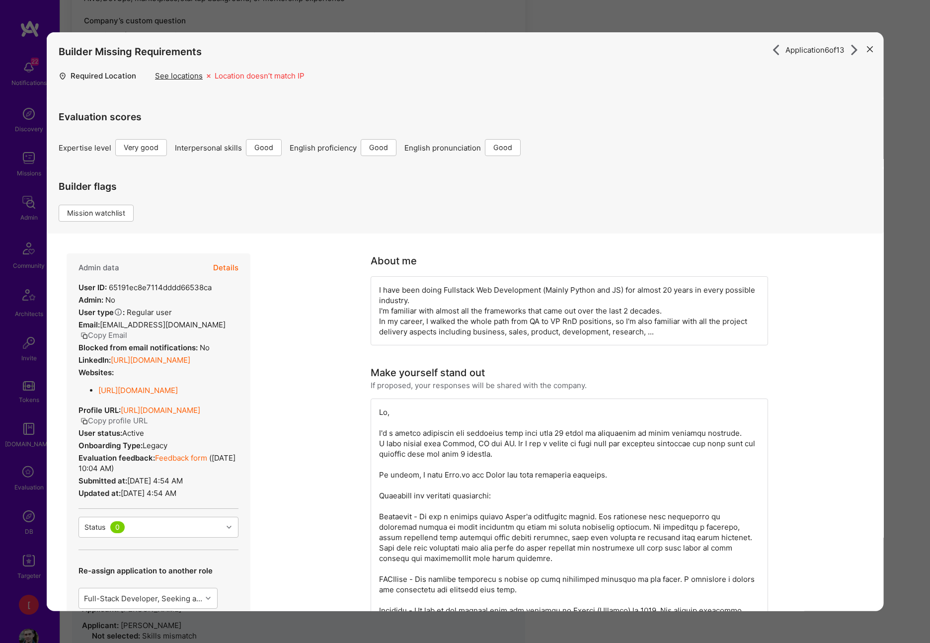
click at [226, 269] on button "Details" at bounding box center [225, 267] width 25 height 29
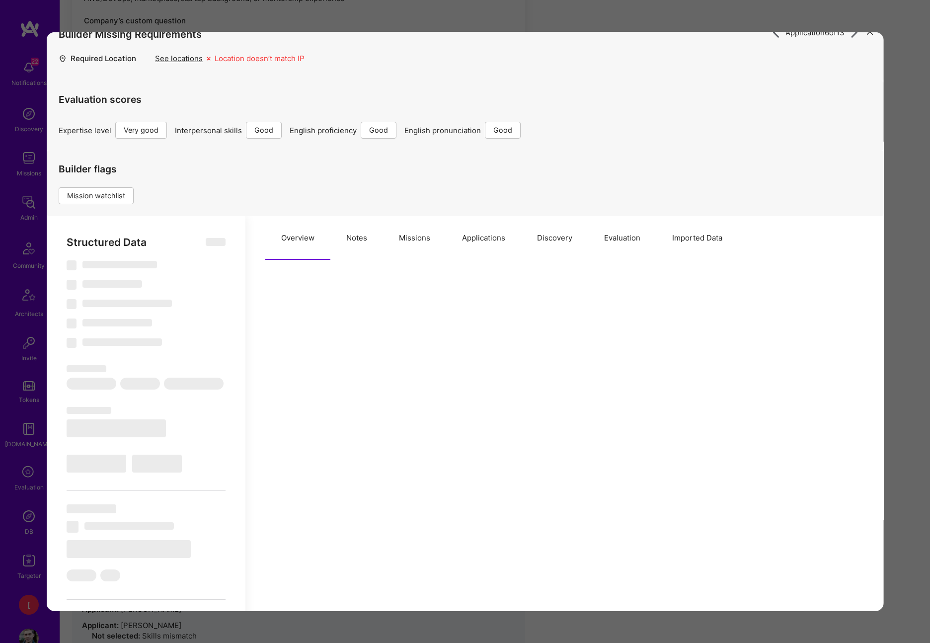
click at [359, 235] on button "Notes" at bounding box center [356, 238] width 53 height 44
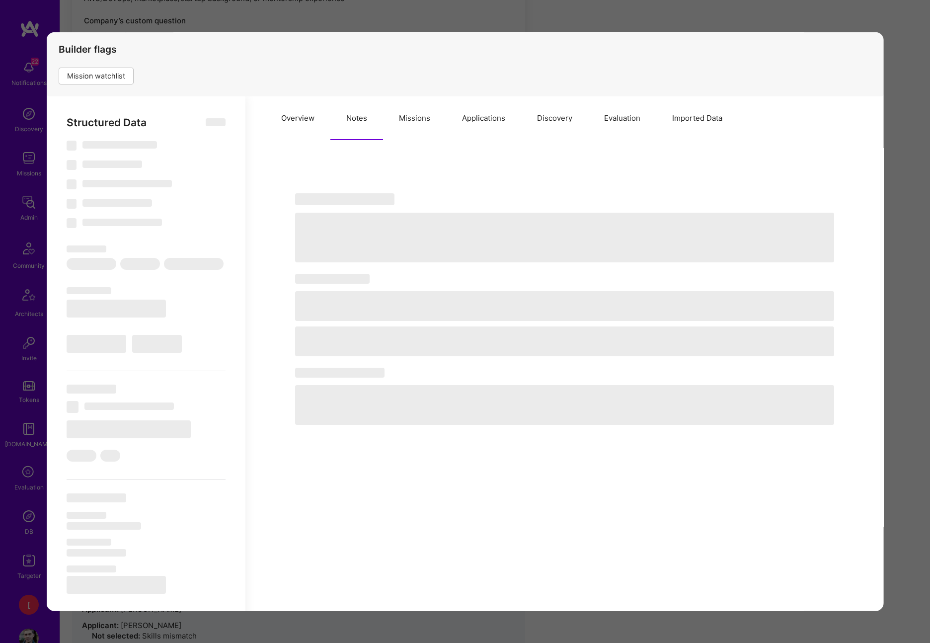
scroll to position [15, 0]
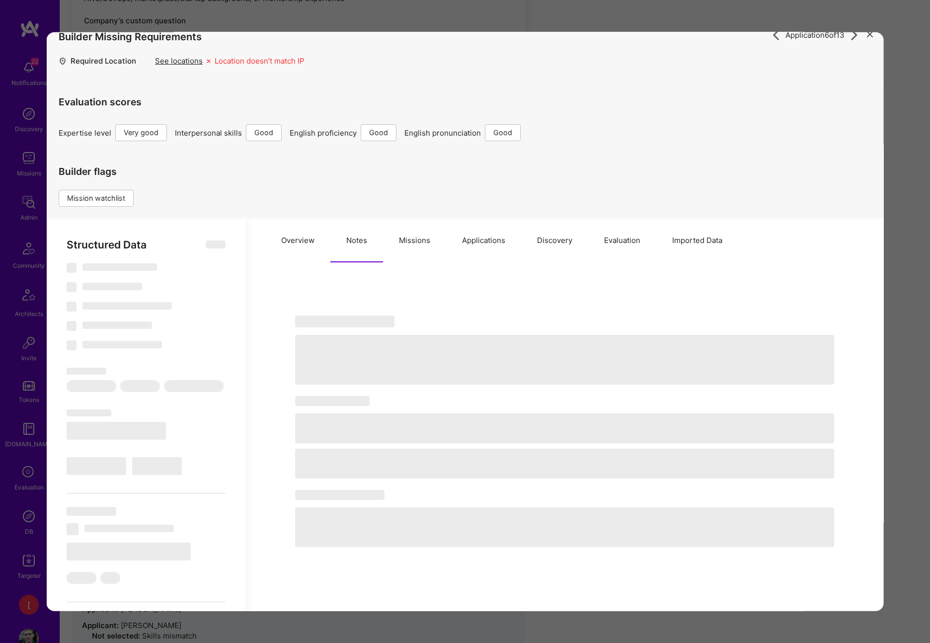
type textarea "x"
select select "Right Now"
select select "5"
select select "4"
select select "6"
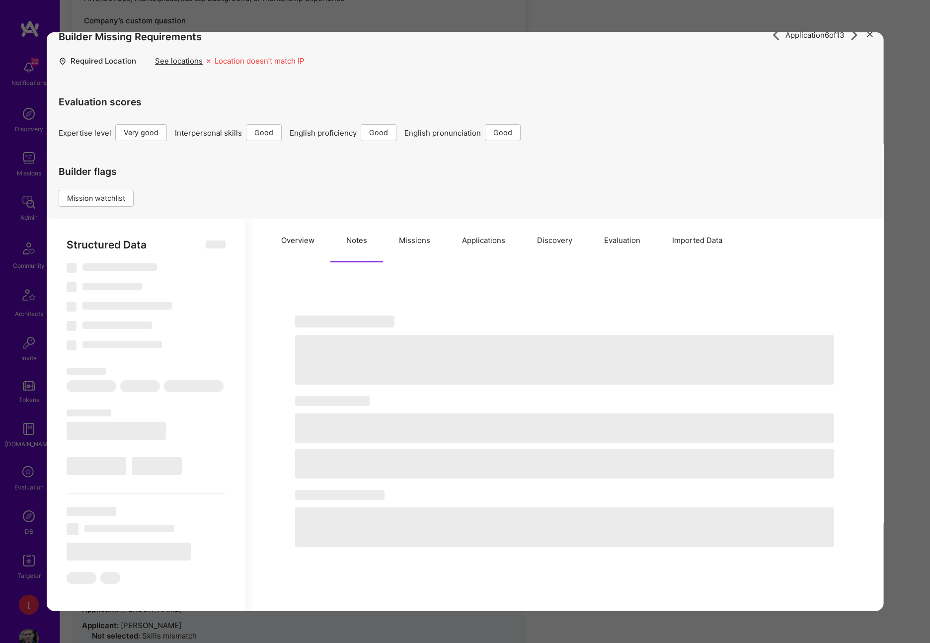
select select "6"
select select "US"
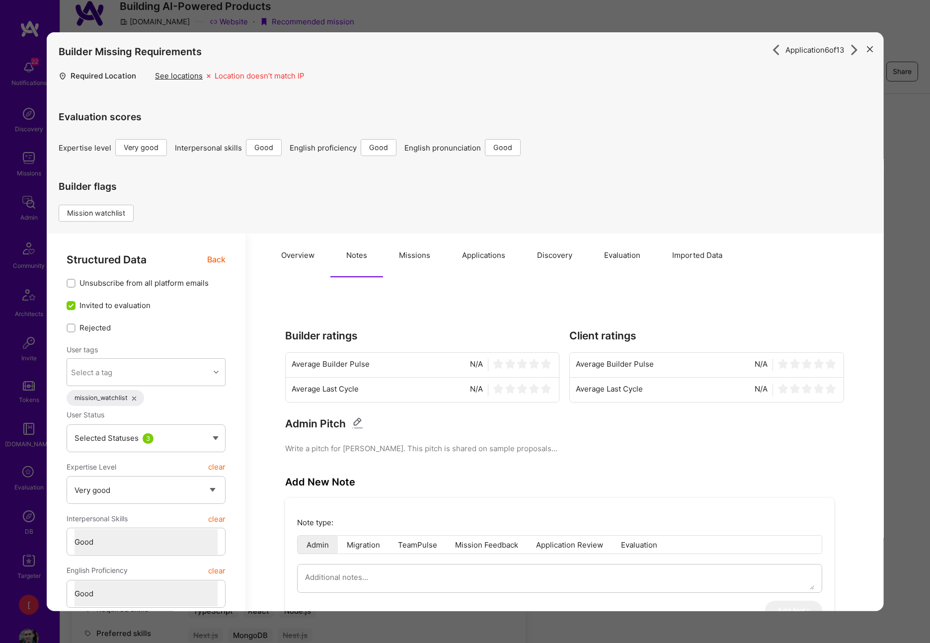
scroll to position [75, 0]
click at [870, 50] on icon "modal" at bounding box center [869, 49] width 6 height 6
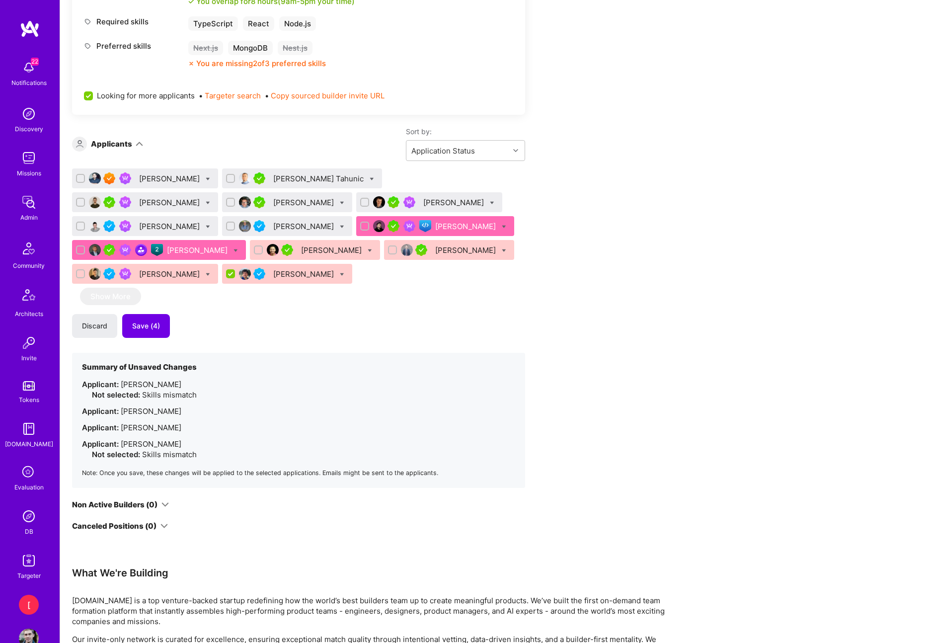
scroll to position [669, 0]
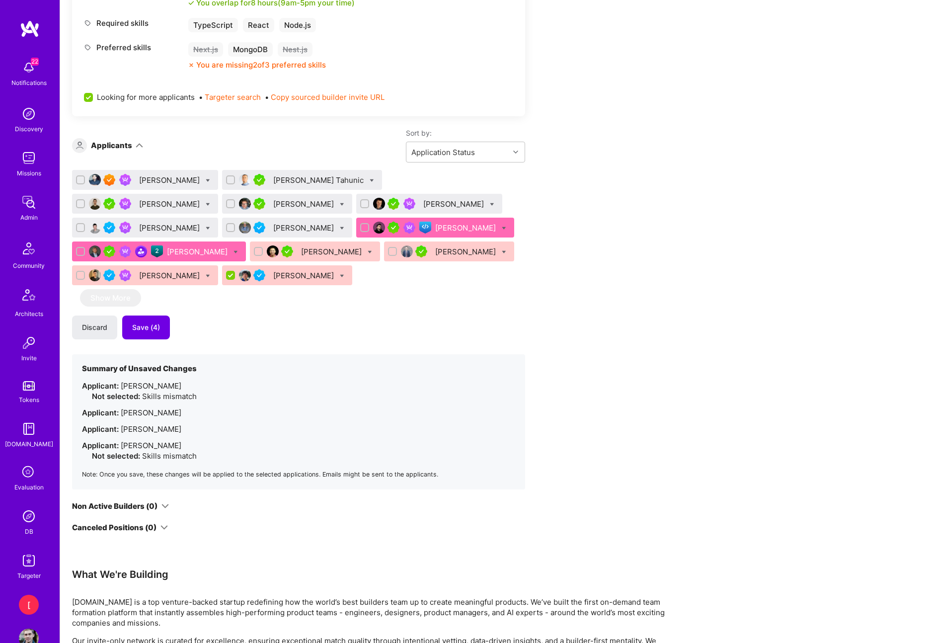
click at [202, 223] on div "Alexander Arshavski" at bounding box center [170, 228] width 63 height 10
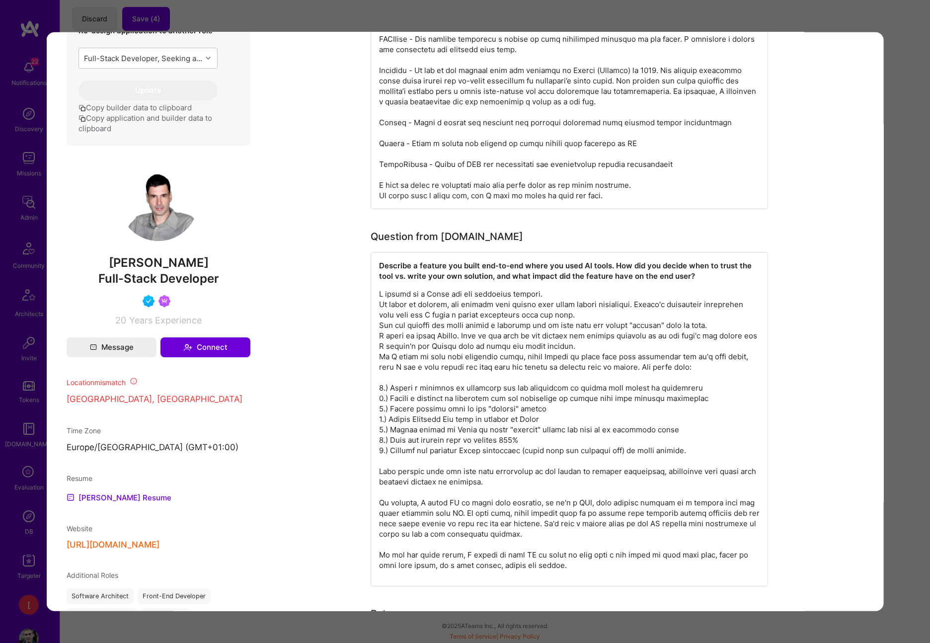
scroll to position [470, 0]
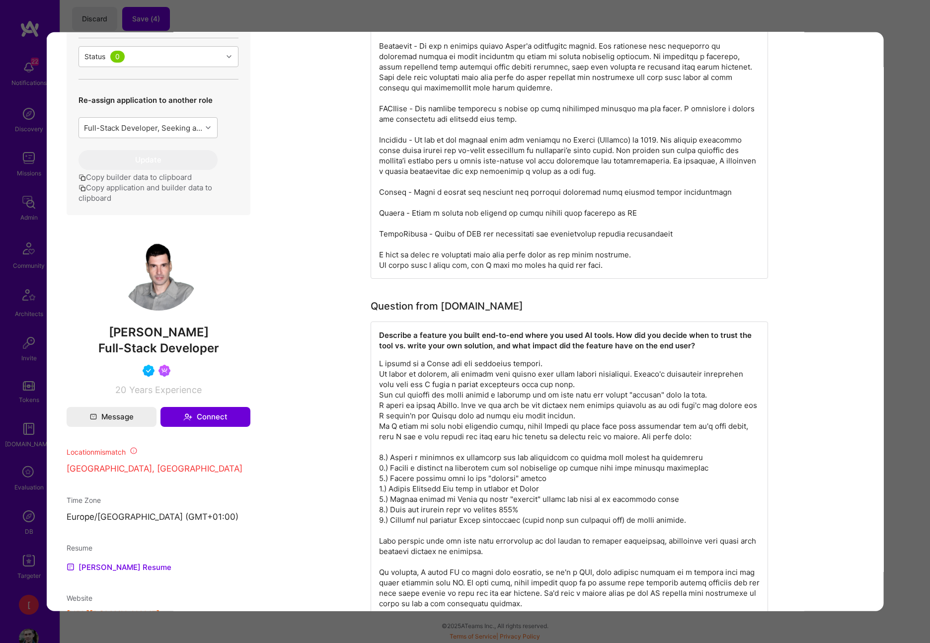
click at [905, 82] on div "Application 6 of 13 Builder Missing Requirements Required Location See location…" at bounding box center [465, 321] width 930 height 643
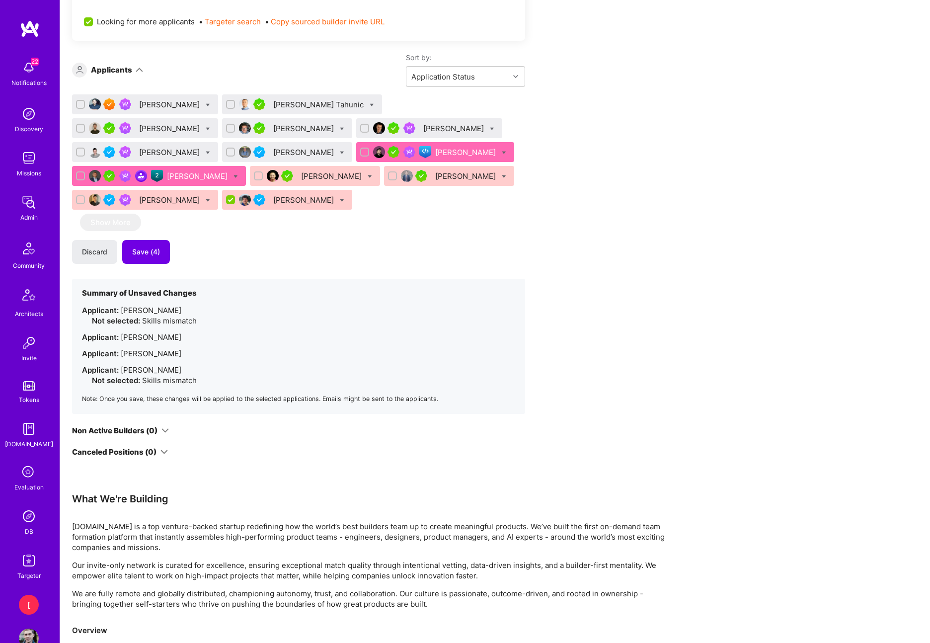
scroll to position [641, 0]
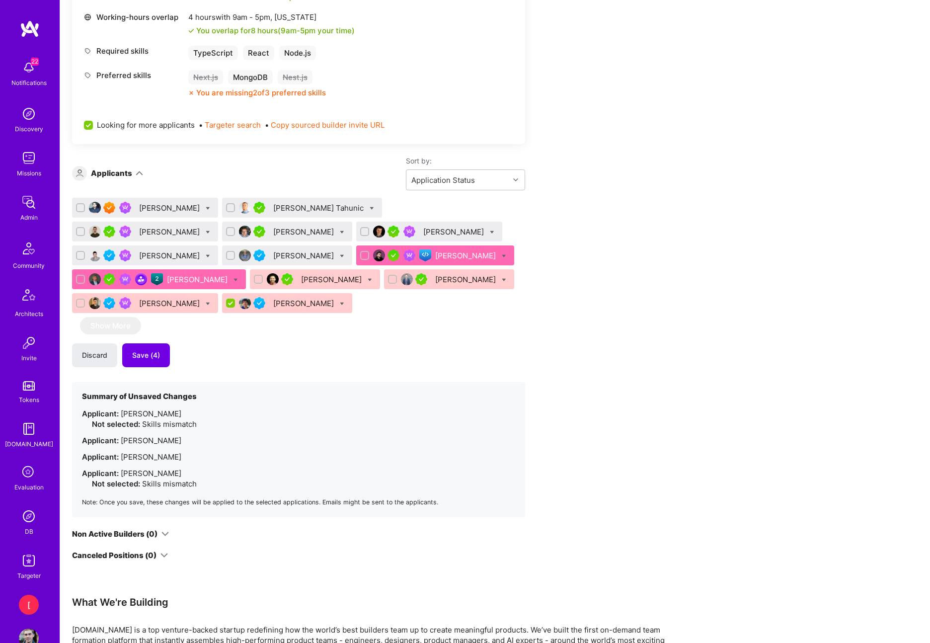
click at [273, 255] on div "Oleksii Popov" at bounding box center [304, 255] width 63 height 10
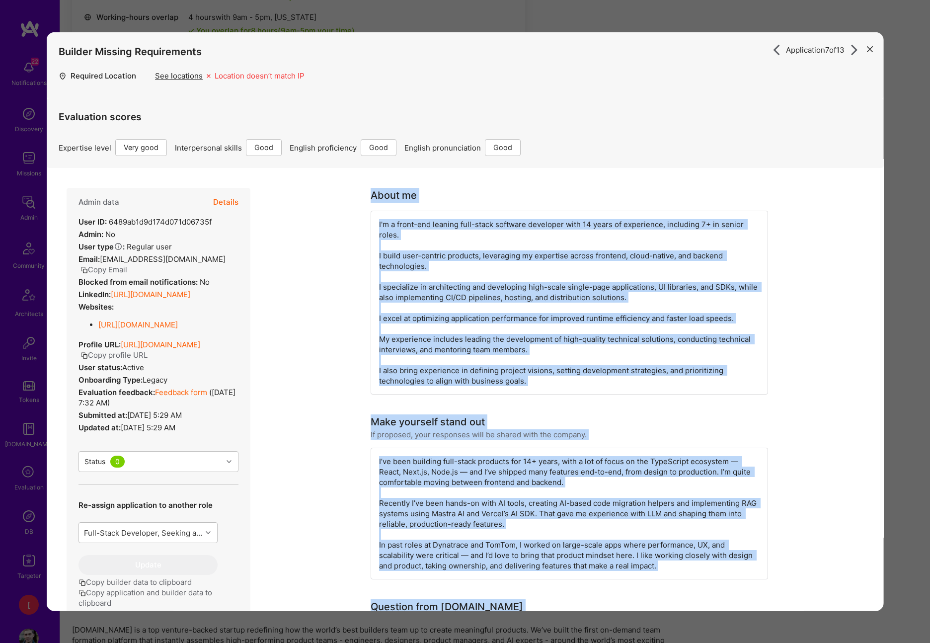
drag, startPoint x: 505, startPoint y: 430, endPoint x: 368, endPoint y: 197, distance: 270.3
copy div "About me I'm a front-end leaning full-stack software developer with 14 years of…"
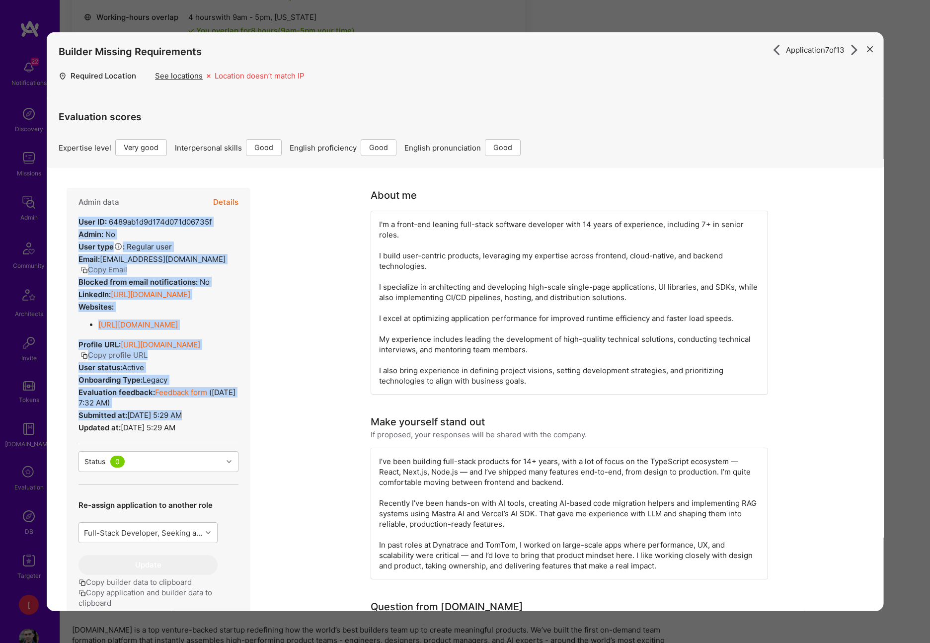
drag, startPoint x: 225, startPoint y: 448, endPoint x: 74, endPoint y: 220, distance: 272.8
click at [74, 220] on div "Admin data Details User ID: 6489ab1d9d174d071d06735f Admin: No User type Regula…" at bounding box center [159, 404] width 184 height 432
copy div "User ID: 6489ab1d9d174d071d06735f Admin: No User type Regular user or Company u…"
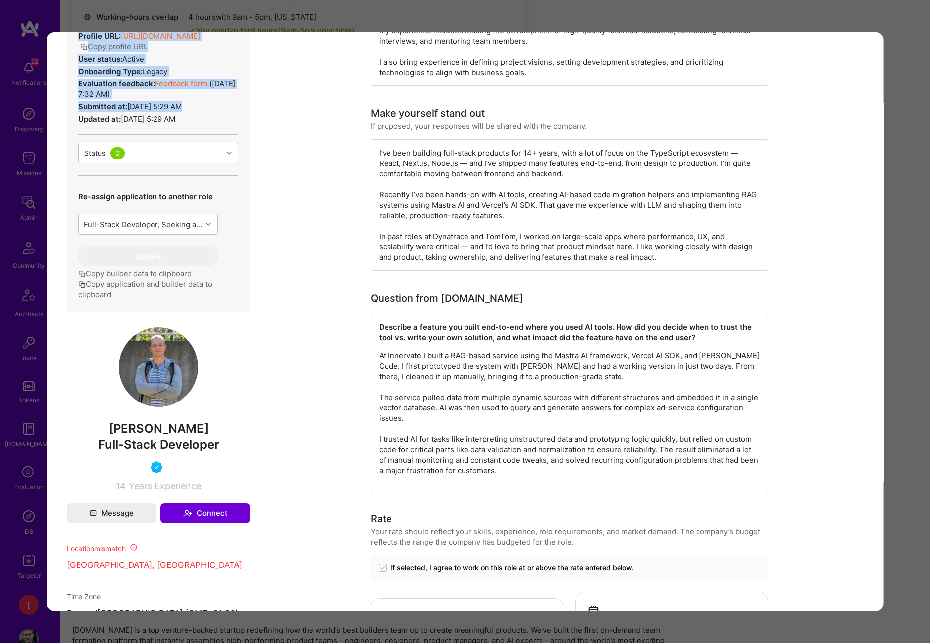
scroll to position [642, 0]
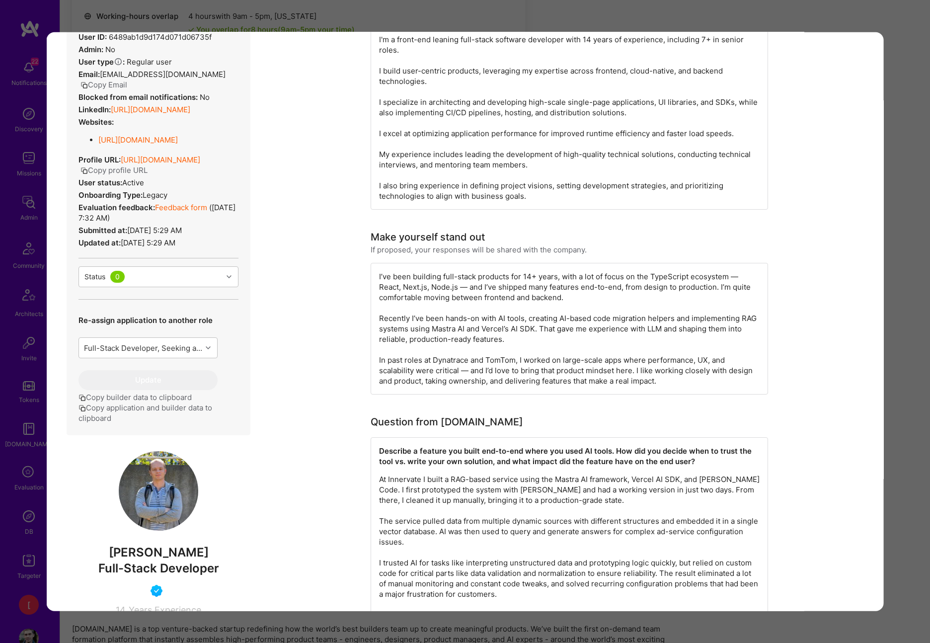
scroll to position [14, 0]
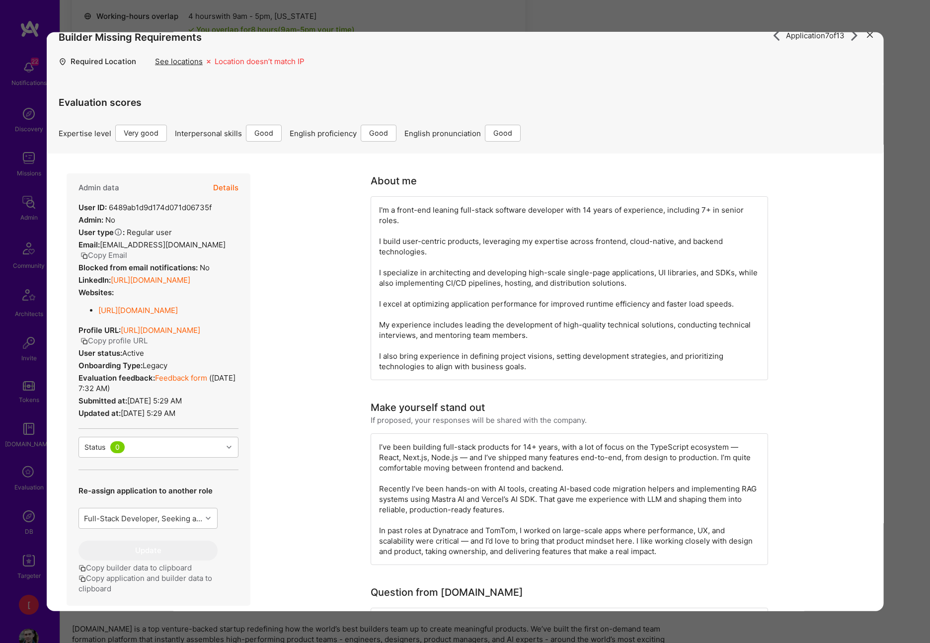
drag, startPoint x: 189, startPoint y: 429, endPoint x: 189, endPoint y: 413, distance: 15.4
click at [189, 425] on div "Admin data Details User ID: 6489ab1d9d174d071d06735f Admin: No User type Regula…" at bounding box center [159, 389] width 184 height 432
click at [191, 382] on link "Feedback form" at bounding box center [181, 377] width 52 height 9
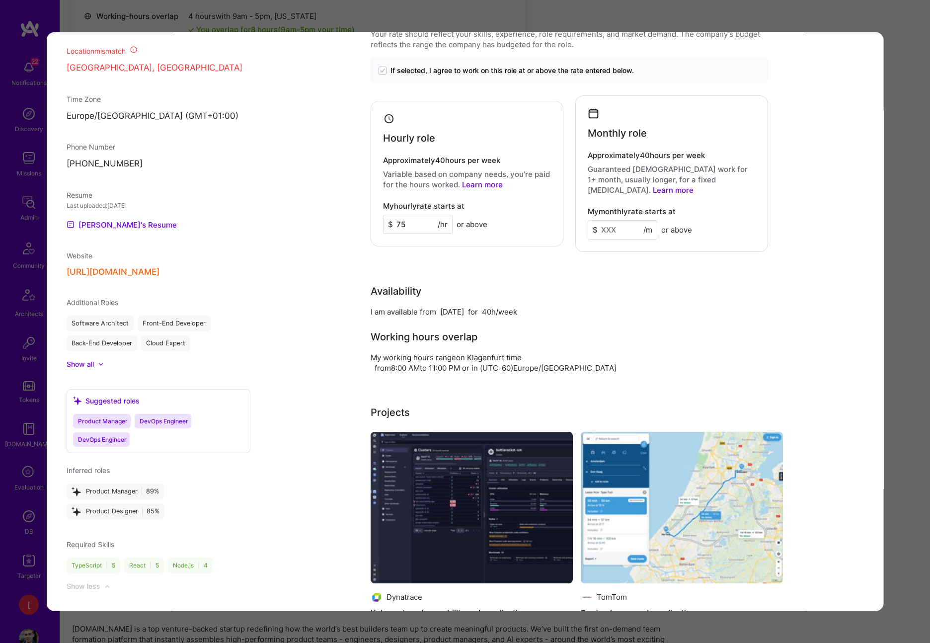
scroll to position [615, 0]
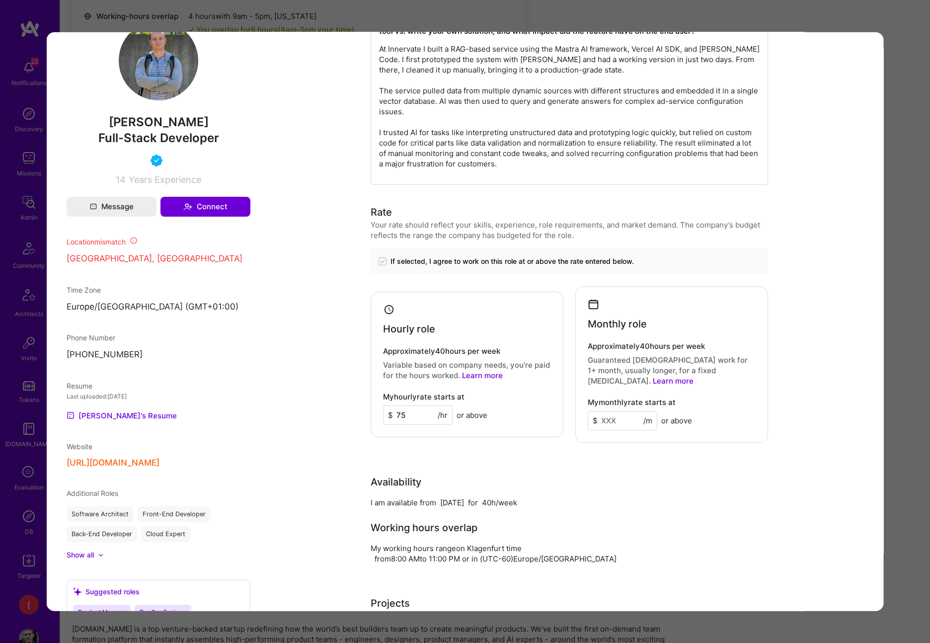
click at [221, 401] on div "Last uploaded: Sep 23, 2025" at bounding box center [159, 396] width 184 height 10
click at [117, 468] on button "https://oleksiipopov.com/" at bounding box center [113, 462] width 93 height 10
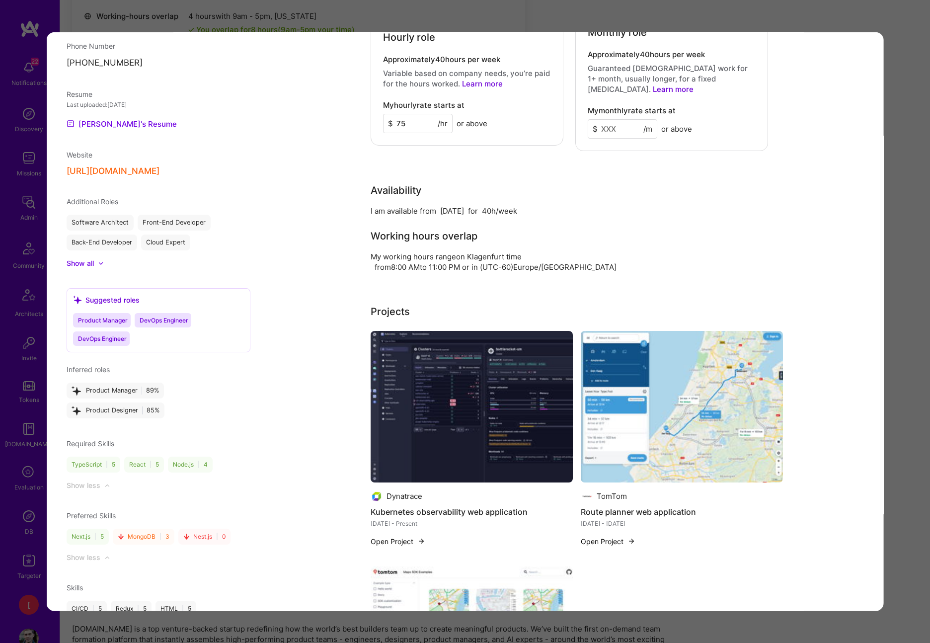
scroll to position [902, 0]
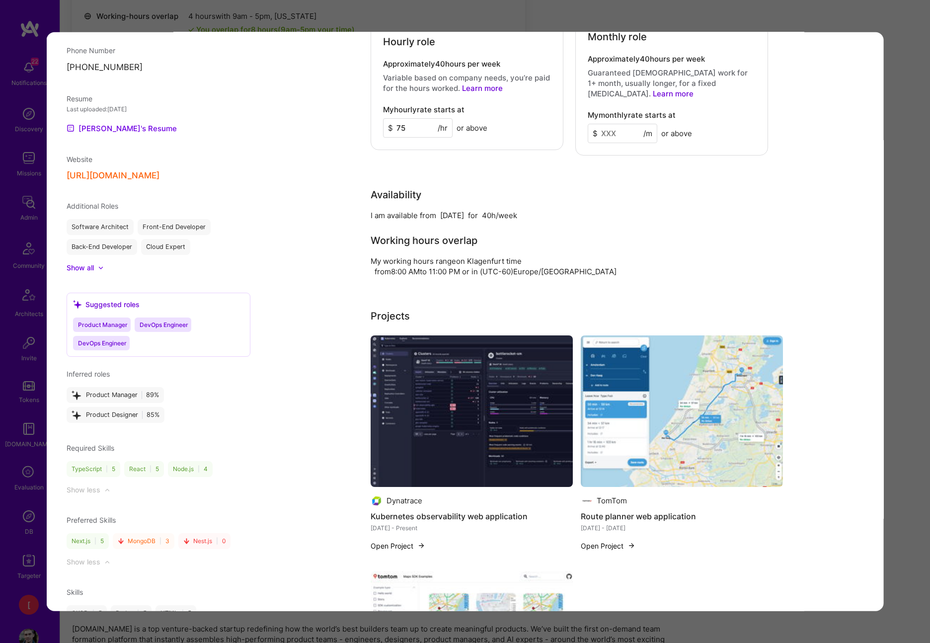
click at [507, 417] on img "modal" at bounding box center [472, 410] width 202 height 151
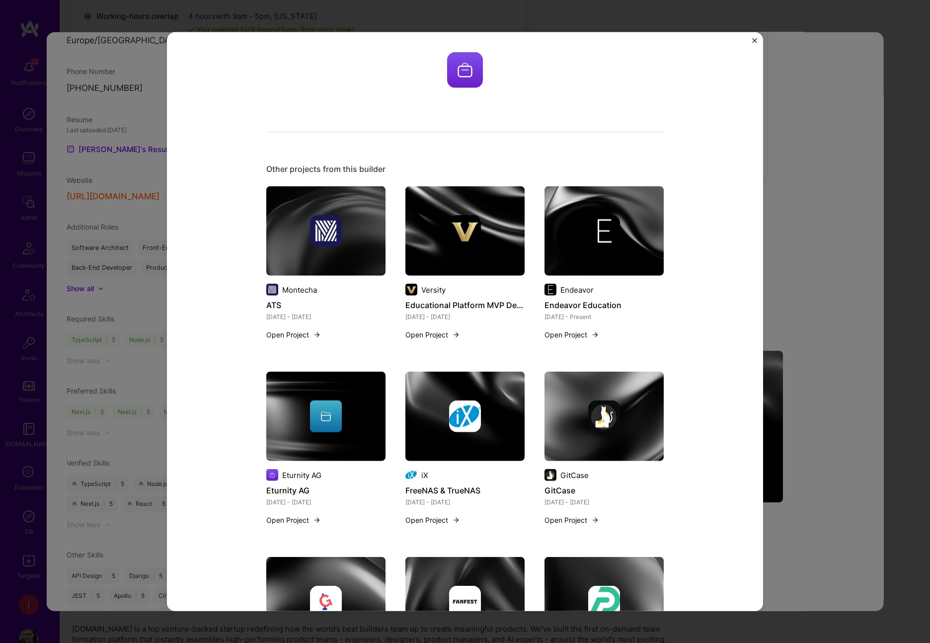
scroll to position [952, 0]
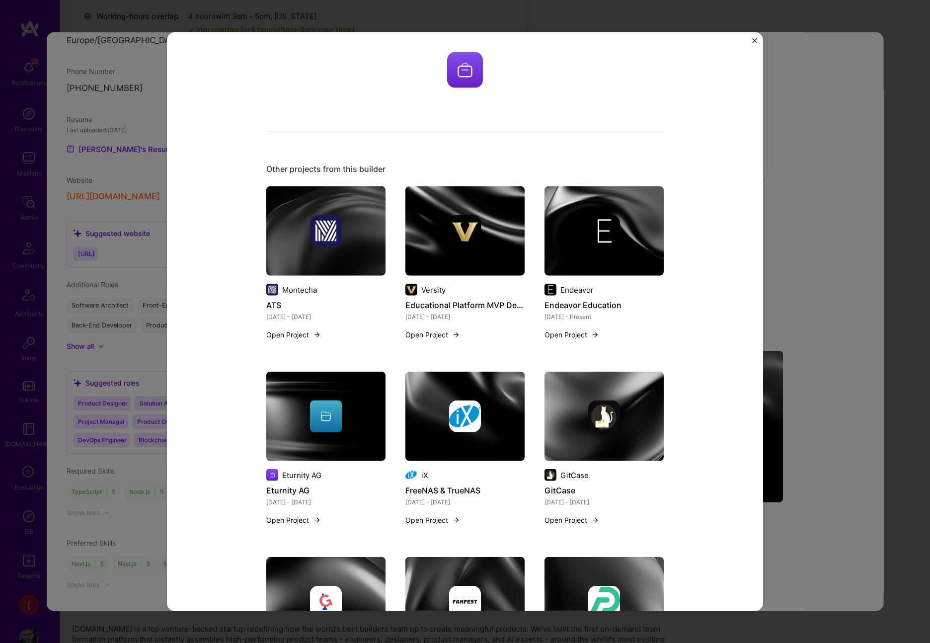
click at [865, 232] on div "Other projects from this builder Montecha ATS Feb 2022 - Apr 2024 Open Project …" at bounding box center [465, 321] width 930 height 643
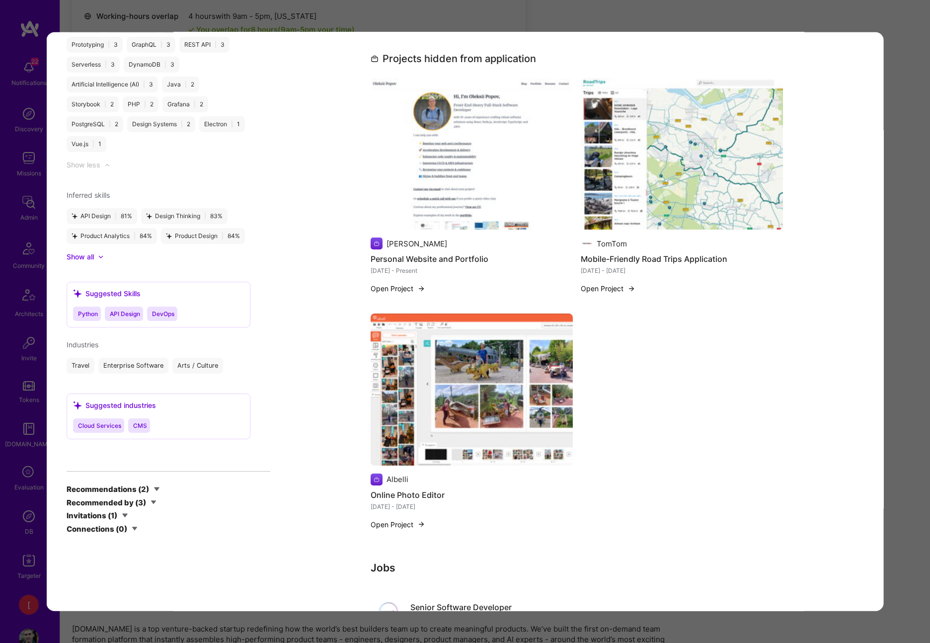
scroll to position [1523, 0]
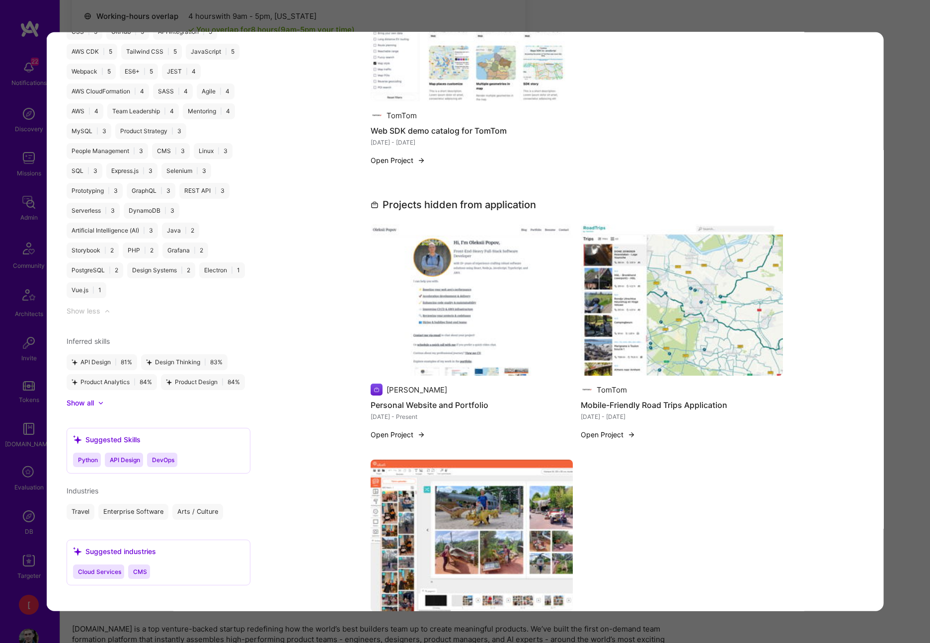
click at [697, 293] on img "modal" at bounding box center [682, 299] width 202 height 151
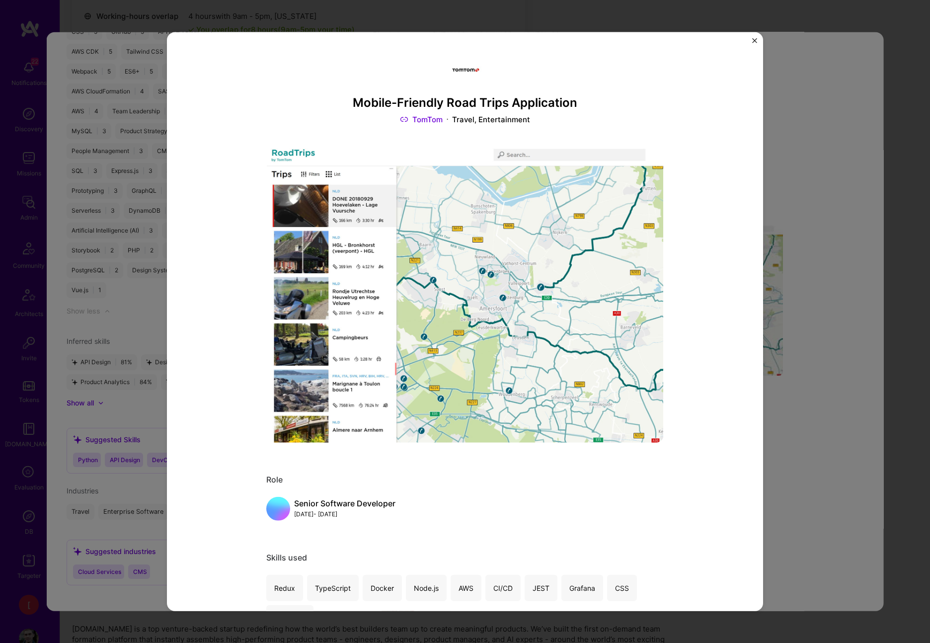
click at [754, 38] on img "Close" at bounding box center [754, 40] width 5 height 5
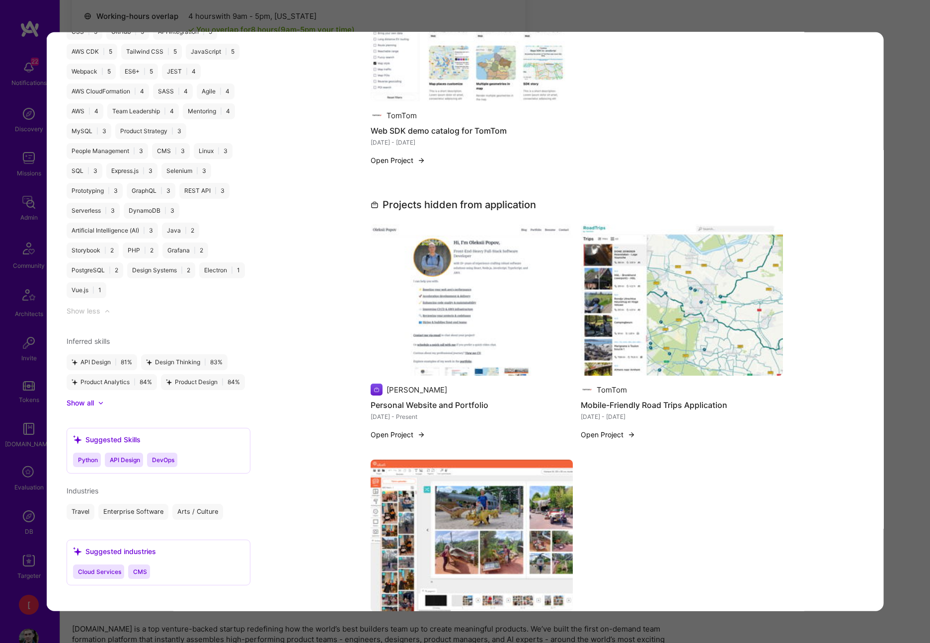
click at [551, 505] on img "modal" at bounding box center [472, 534] width 202 height 151
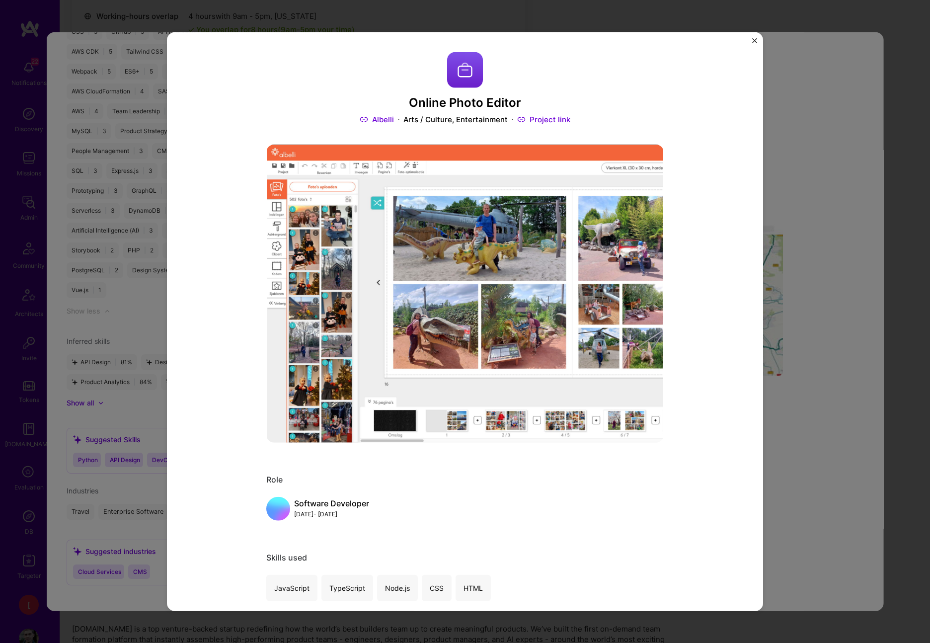
click at [755, 41] on img "Close" at bounding box center [754, 40] width 5 height 5
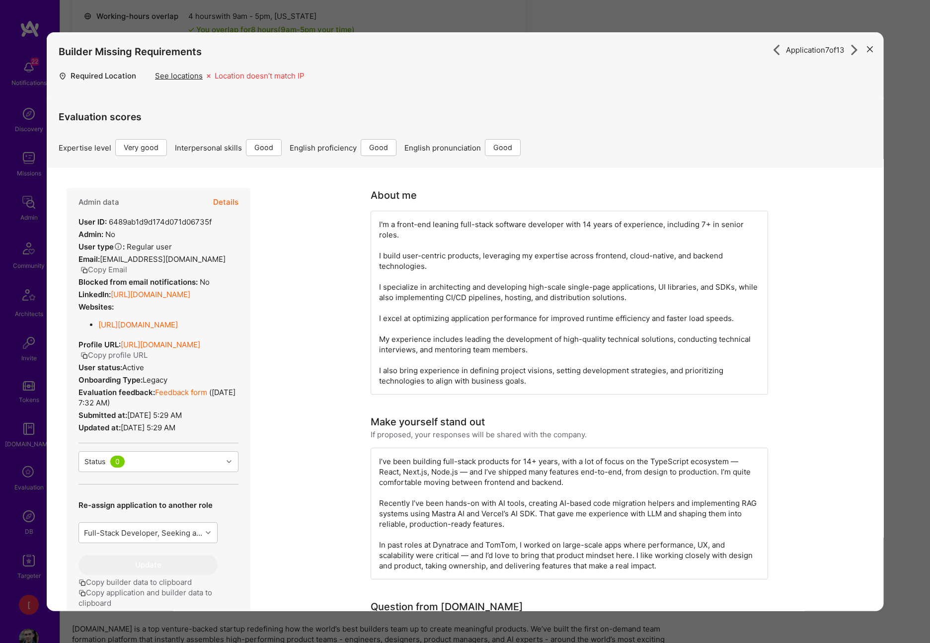
drag, startPoint x: 868, startPoint y: 53, endPoint x: 871, endPoint y: 10, distance: 43.3
click at [868, 53] on button "modal" at bounding box center [869, 48] width 12 height 16
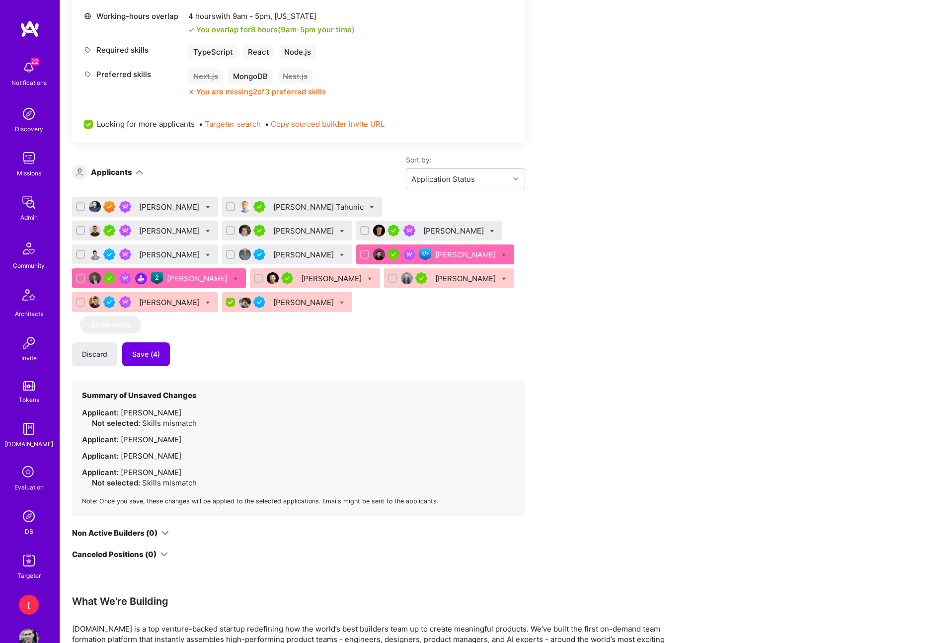
click at [229, 273] on div "Piotr Jachowicz" at bounding box center [198, 278] width 63 height 10
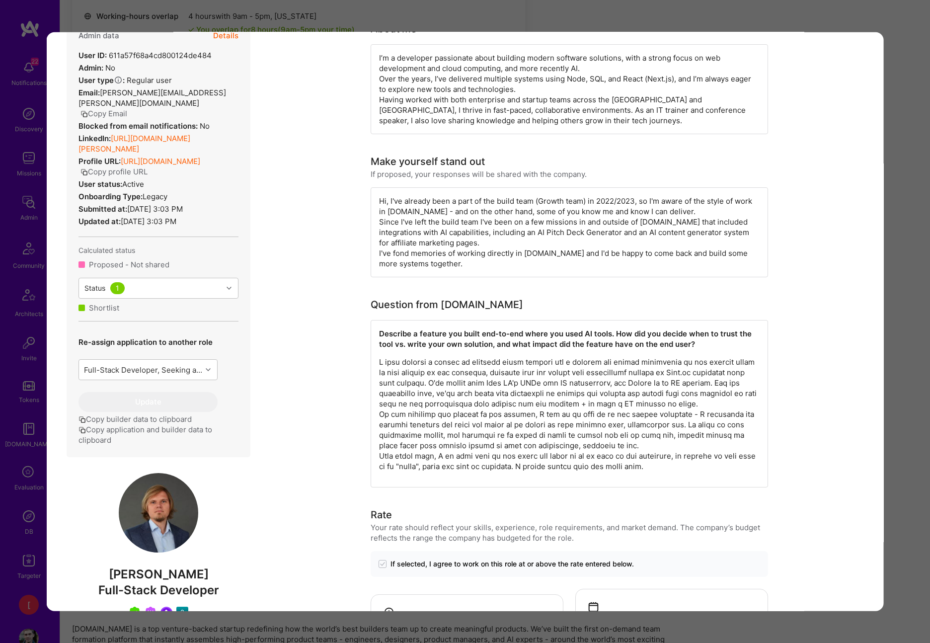
scroll to position [248, 0]
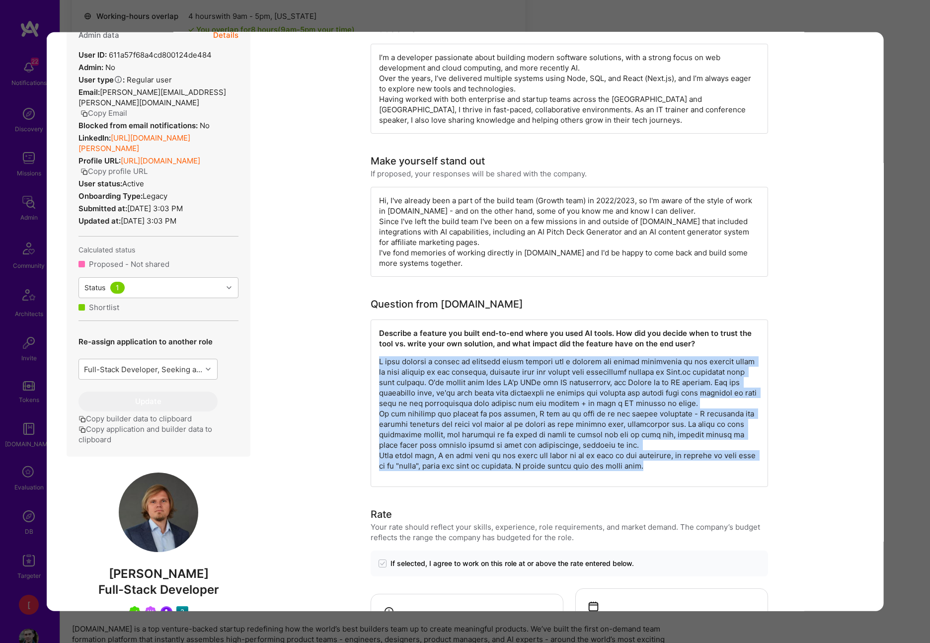
drag, startPoint x: 640, startPoint y: 473, endPoint x: 378, endPoint y: 357, distance: 286.7
click at [378, 357] on div "Describe a feature you built end-to-end where you used AI tools. How did you de…" at bounding box center [569, 402] width 397 height 167
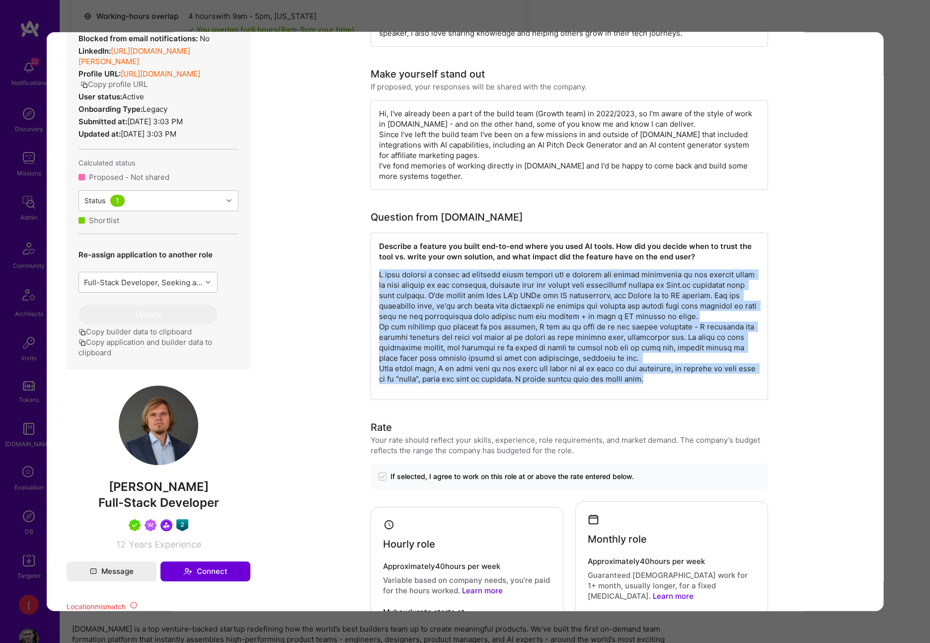
scroll to position [514, 0]
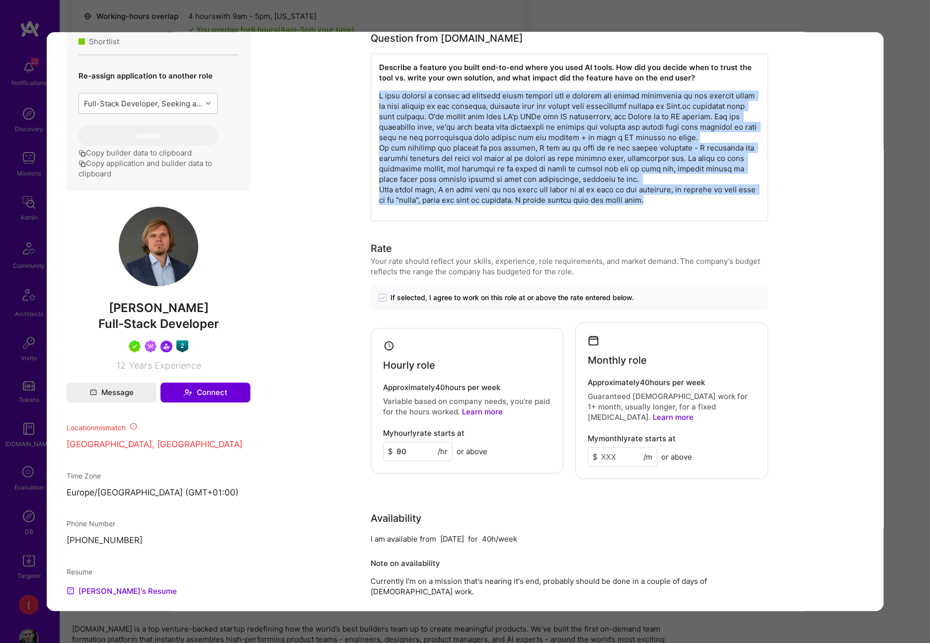
drag, startPoint x: 679, startPoint y: 214, endPoint x: 672, endPoint y: 213, distance: 7.5
click at [679, 205] on p "modal" at bounding box center [569, 147] width 380 height 115
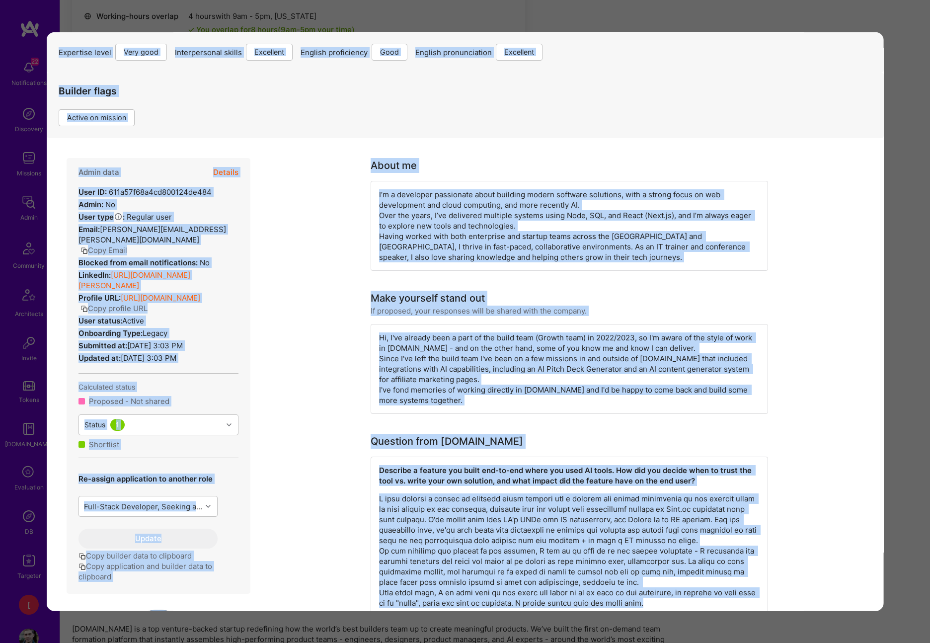
scroll to position [0, 0]
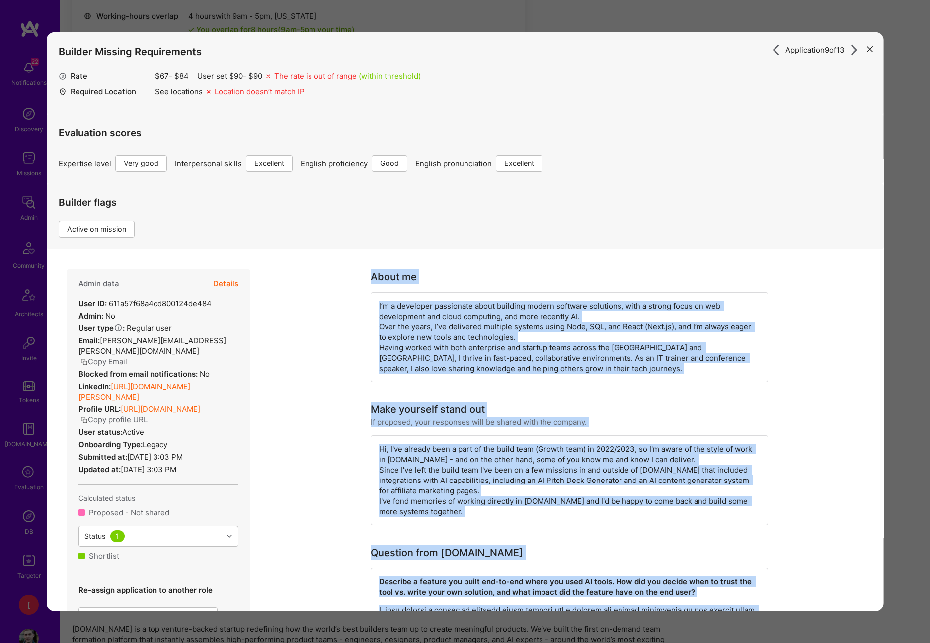
drag, startPoint x: 680, startPoint y: 214, endPoint x: 370, endPoint y: 278, distance: 316.4
drag, startPoint x: 213, startPoint y: 469, endPoint x: 71, endPoint y: 299, distance: 221.4
click at [71, 299] on div "Admin data Details User ID: 611a57f68a4cd800124de484 Admin: No User type Regula…" at bounding box center [159, 487] width 184 height 436
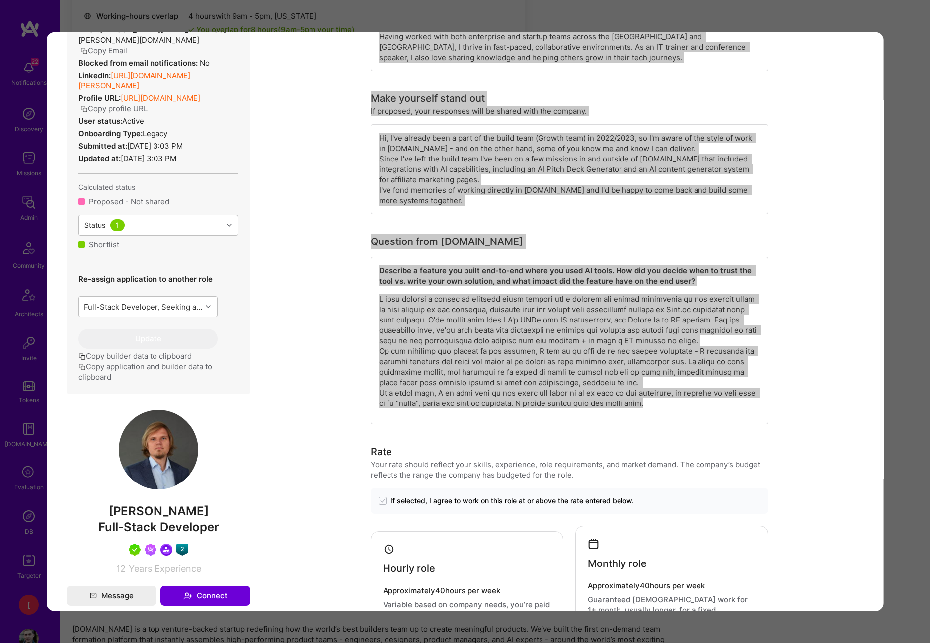
scroll to position [234, 0]
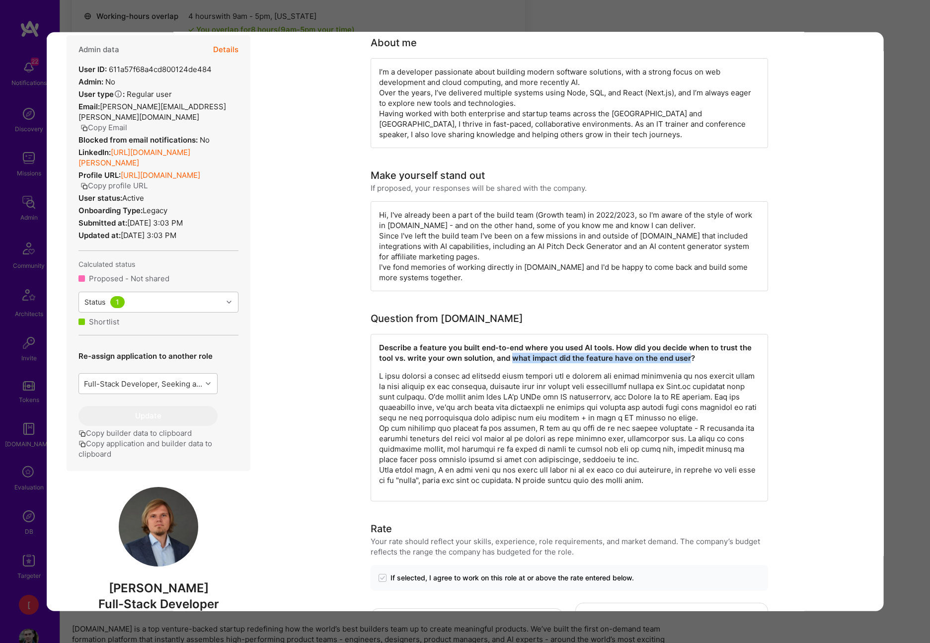
drag, startPoint x: 514, startPoint y: 357, endPoint x: 686, endPoint y: 355, distance: 172.4
click at [687, 354] on strong "Describe a feature you built end-to-end where you used AI tools. How did you de…" at bounding box center [566, 353] width 375 height 20
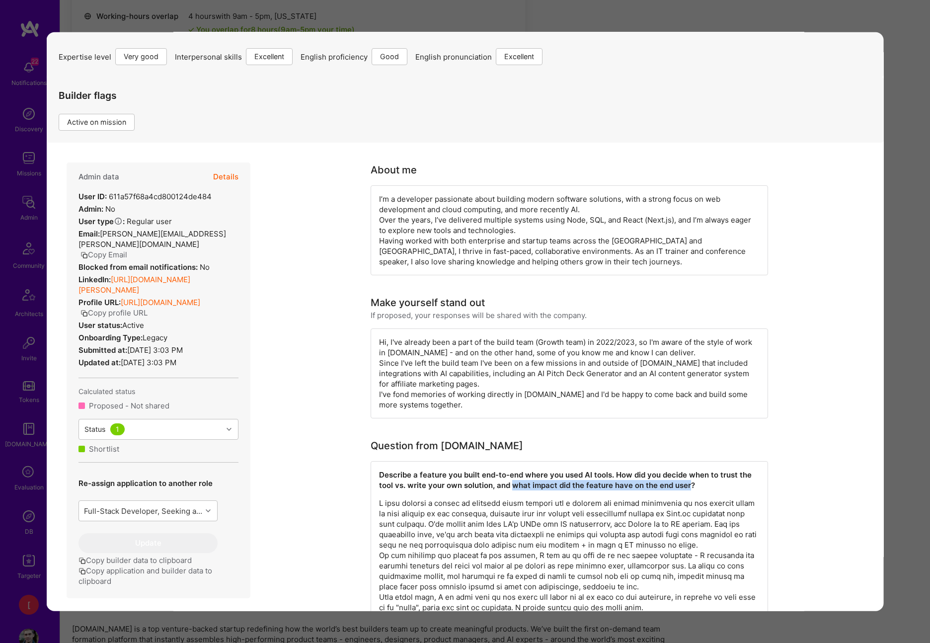
scroll to position [47, 0]
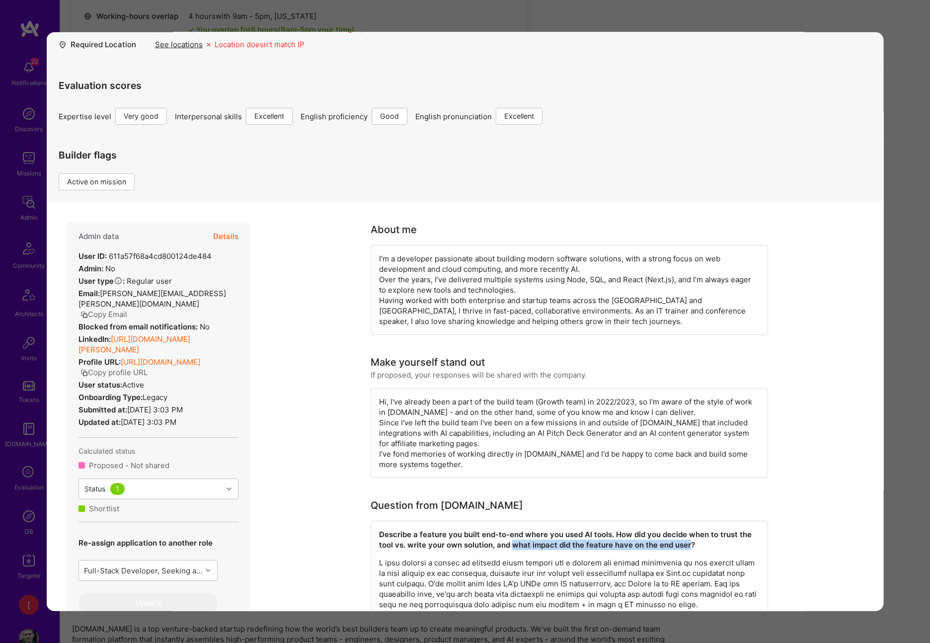
click at [228, 239] on button "Details" at bounding box center [225, 236] width 25 height 29
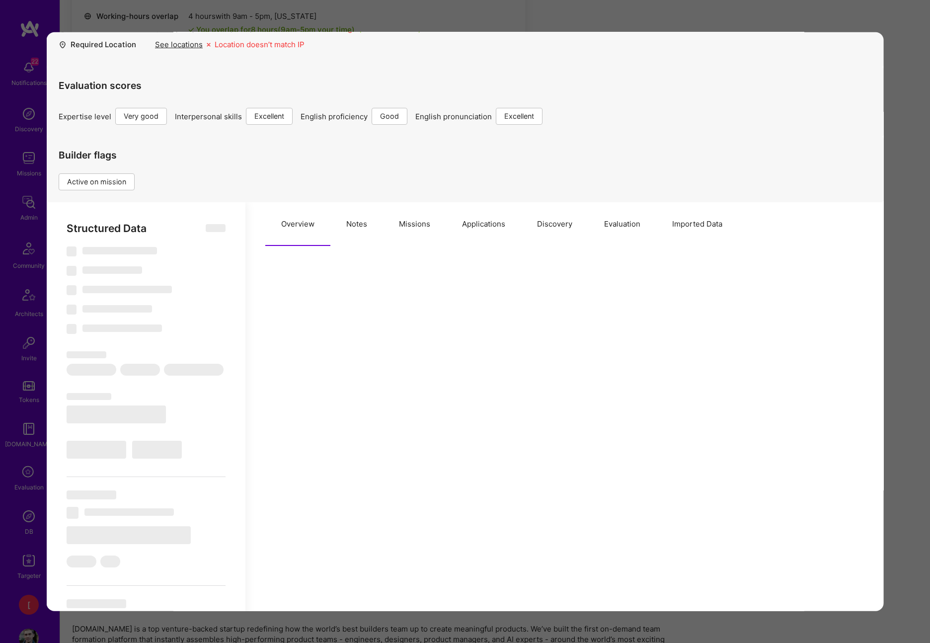
click at [366, 225] on button "Notes" at bounding box center [356, 224] width 53 height 44
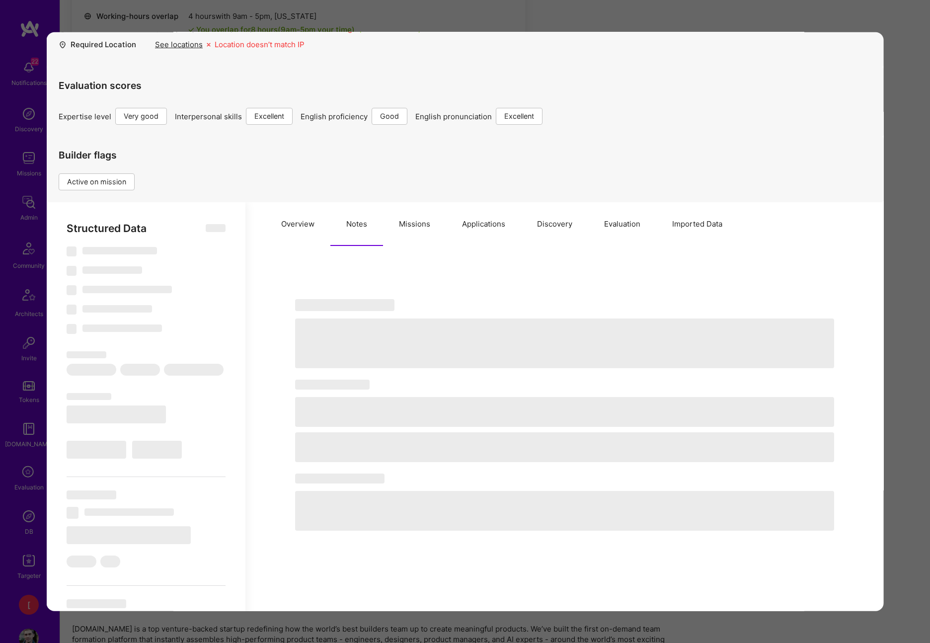
type textarea "x"
select select "Right Now"
select select "5"
select select "7"
select select "6"
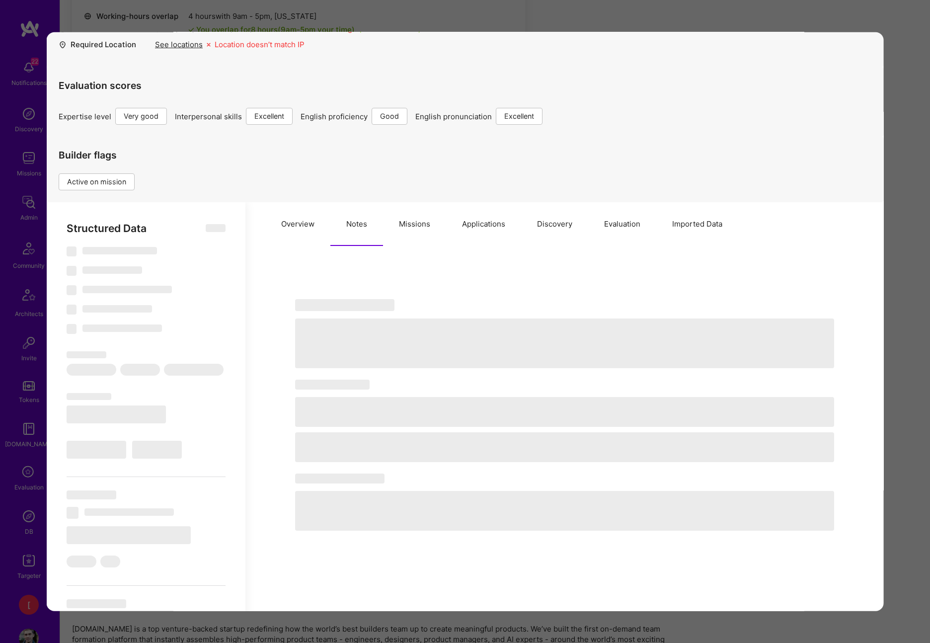
select select "7"
select select "PL"
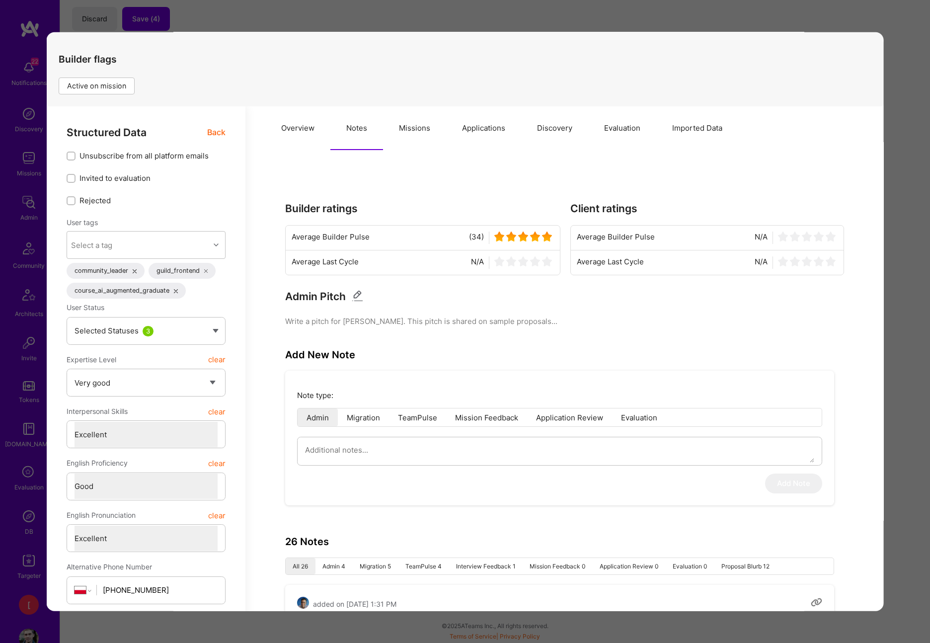
scroll to position [0, 0]
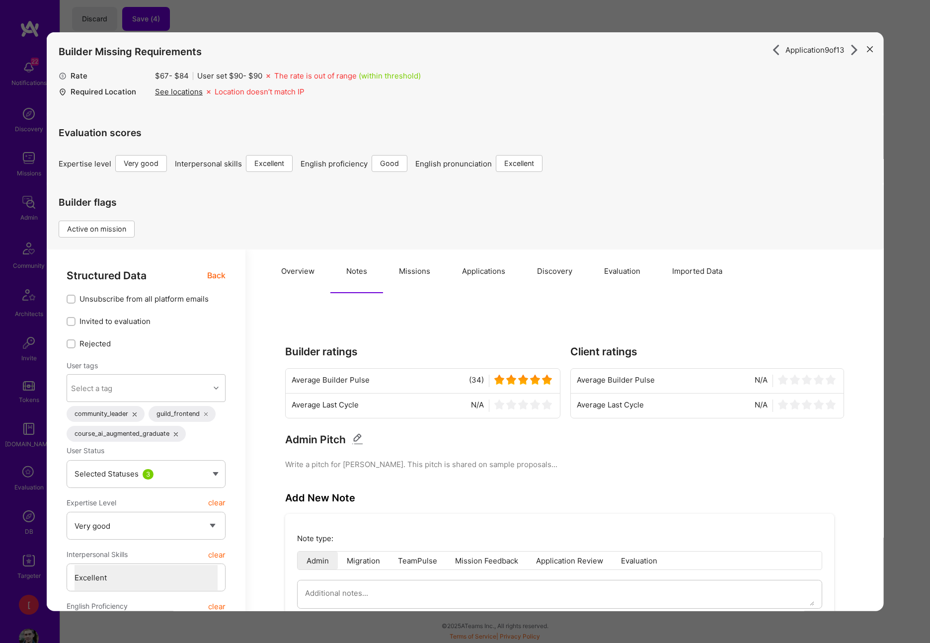
click at [870, 50] on icon "modal" at bounding box center [869, 49] width 6 height 6
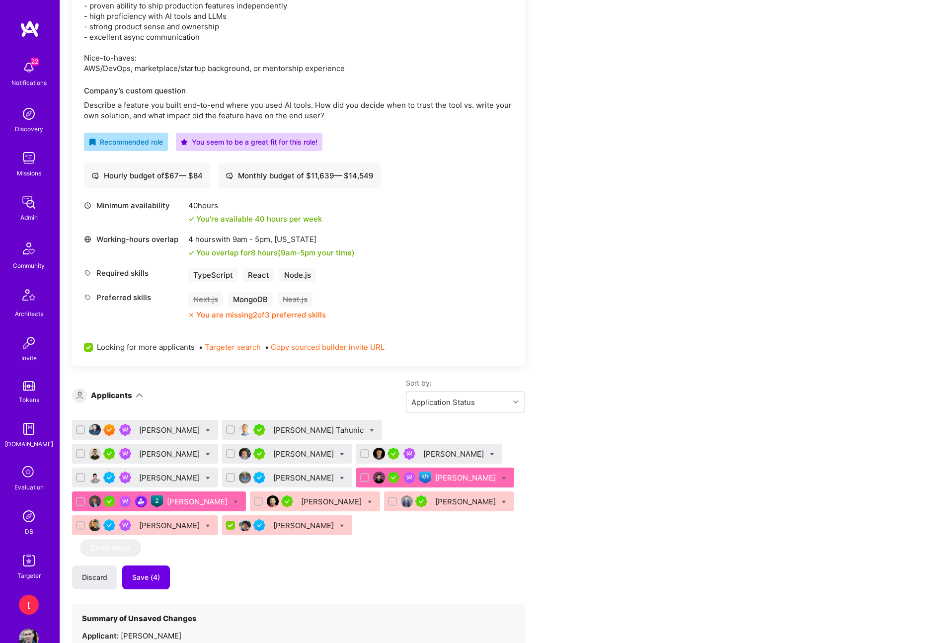
scroll to position [492, 0]
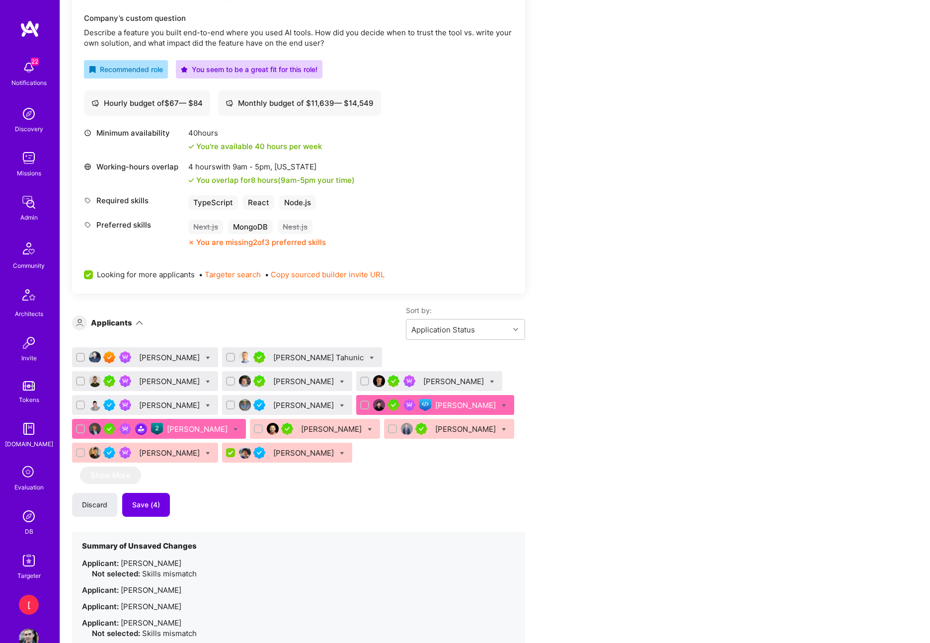
click at [435, 402] on div "Nikola Gigic" at bounding box center [466, 405] width 63 height 10
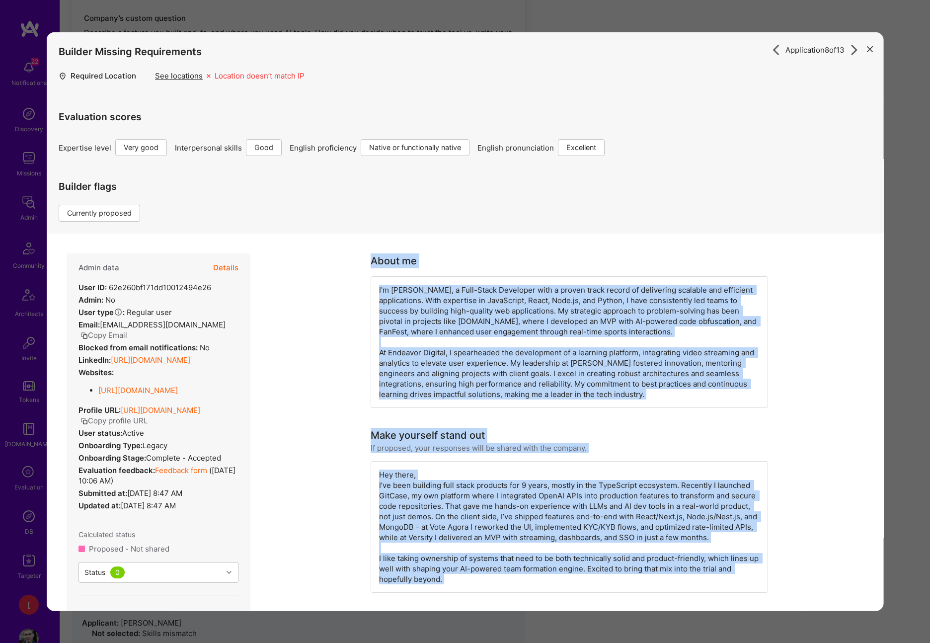
drag, startPoint x: 546, startPoint y: 265, endPoint x: 370, endPoint y: 259, distance: 175.9
drag, startPoint x: 214, startPoint y: 507, endPoint x: 64, endPoint y: 284, distance: 269.5
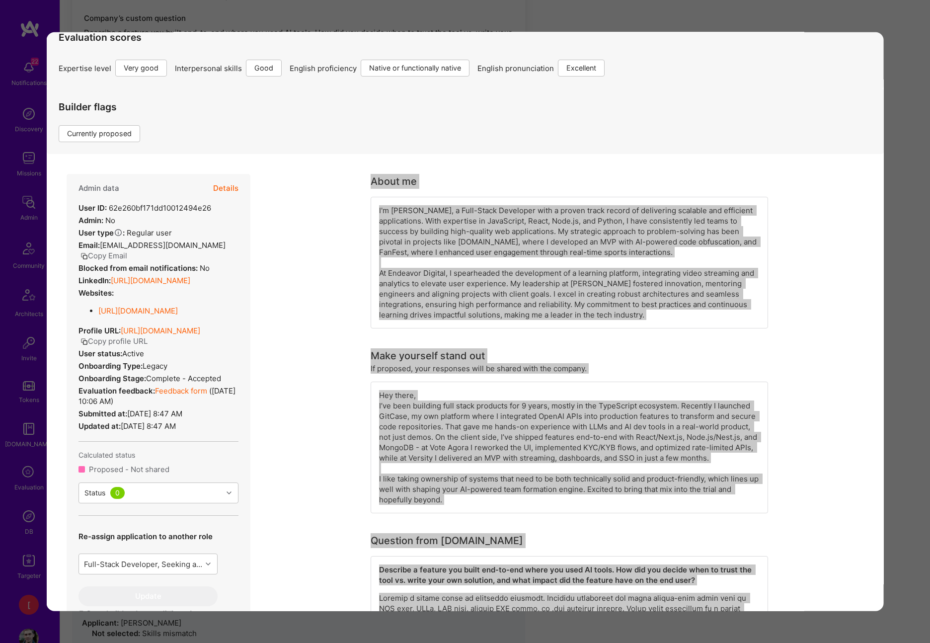
scroll to position [21, 0]
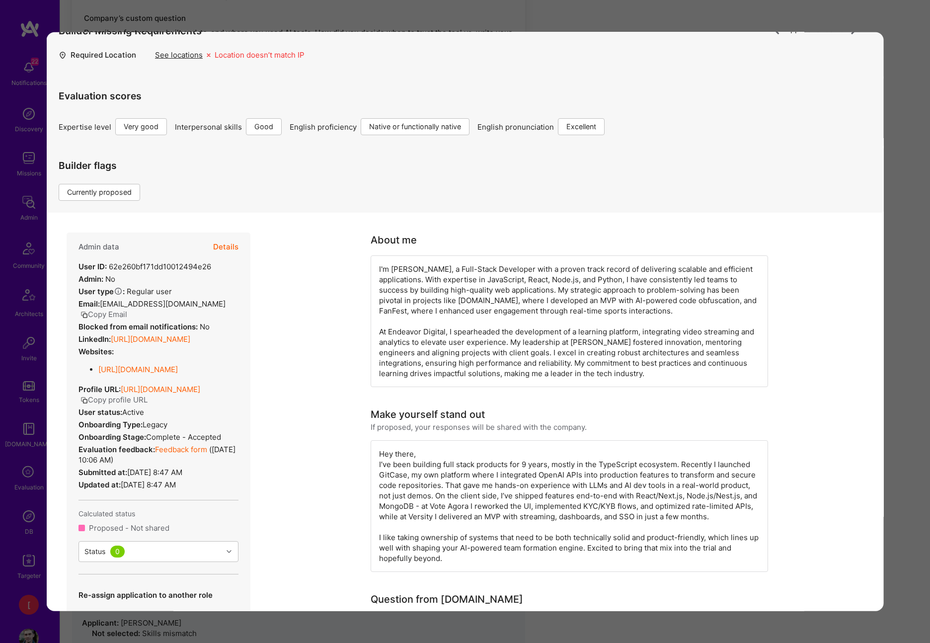
click at [196, 449] on link "Feedback form" at bounding box center [181, 449] width 52 height 9
click at [231, 242] on button "Details" at bounding box center [225, 248] width 25 height 29
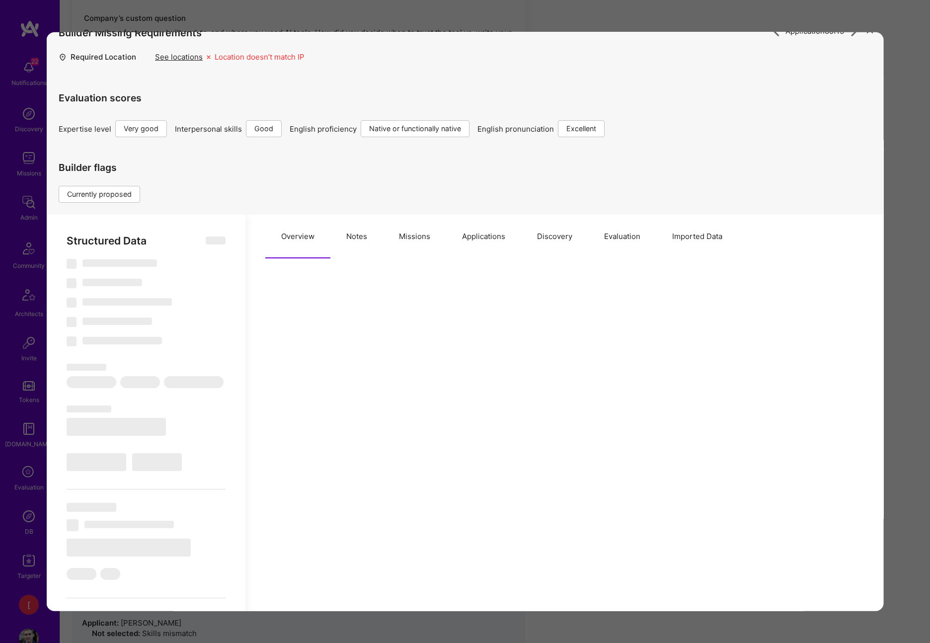
scroll to position [23, 0]
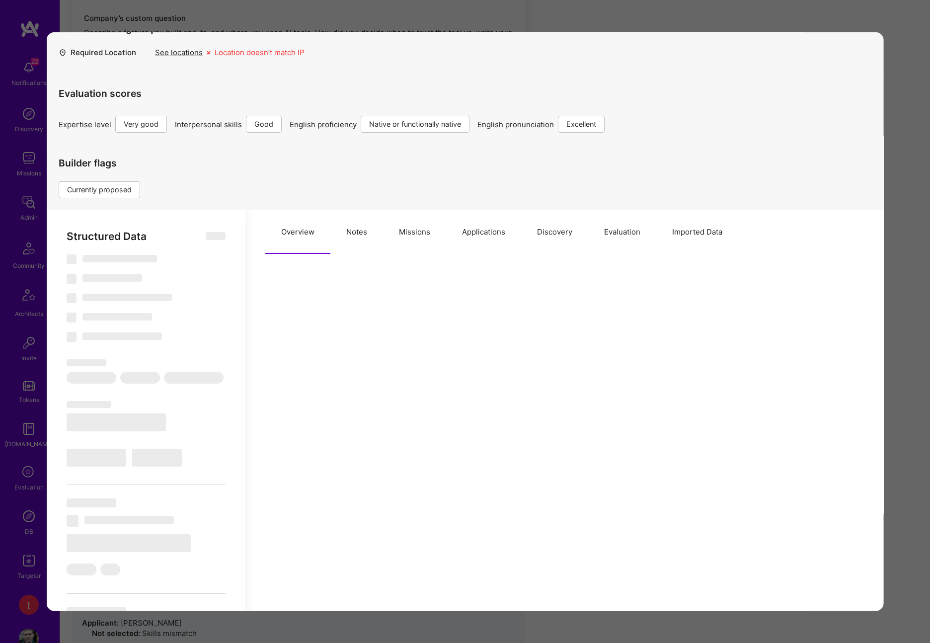
click at [364, 228] on button "Notes" at bounding box center [356, 232] width 53 height 44
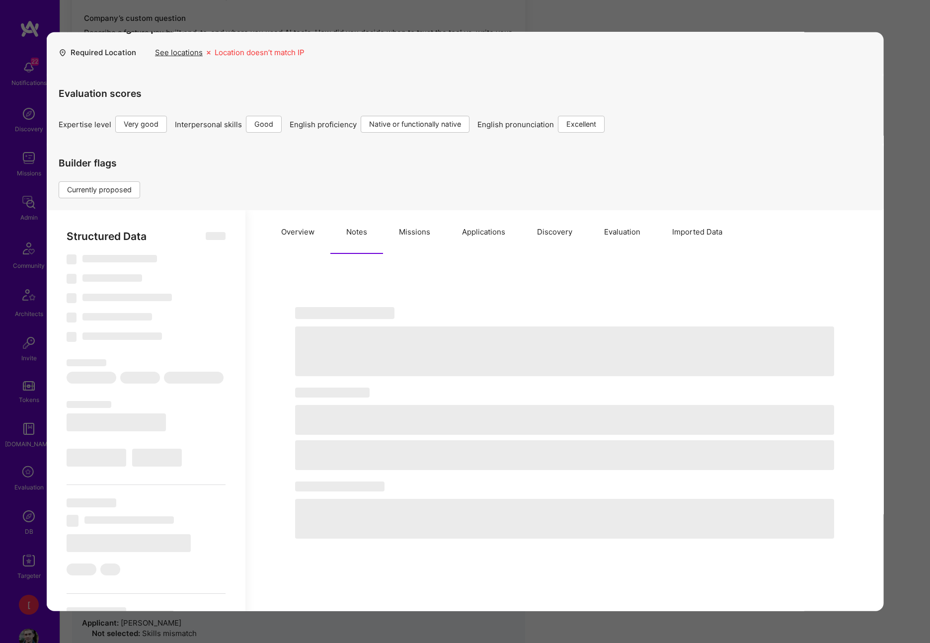
type textarea "x"
select select "Right Now"
select select "5"
select select "4"
select select "7"
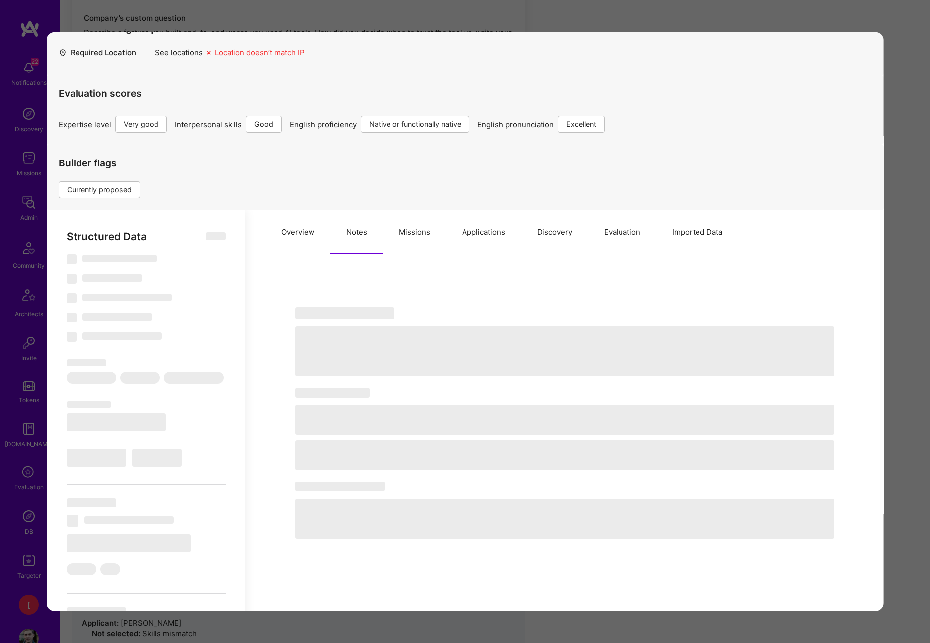
select select "7"
select select "RS"
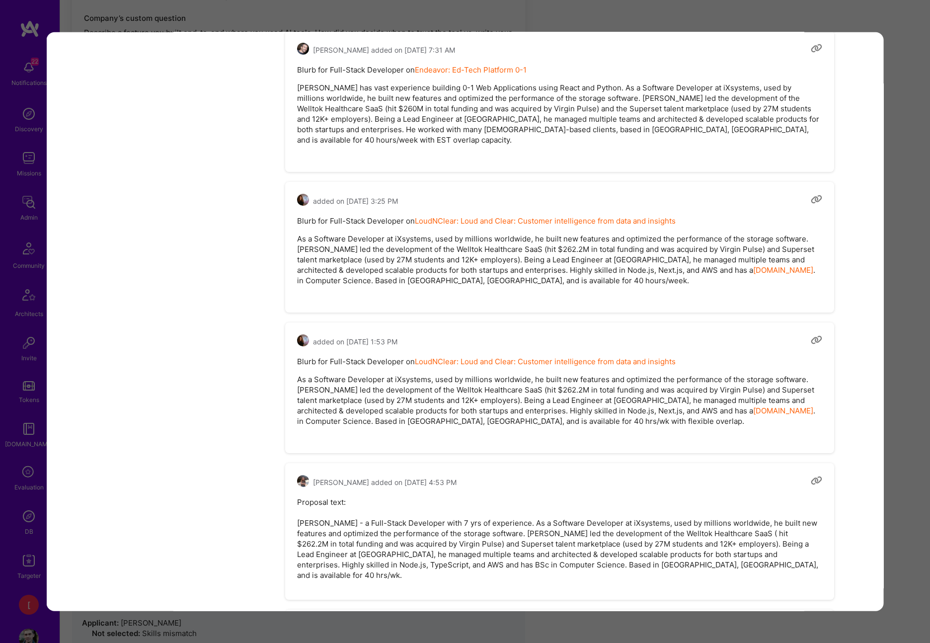
scroll to position [5792, 0]
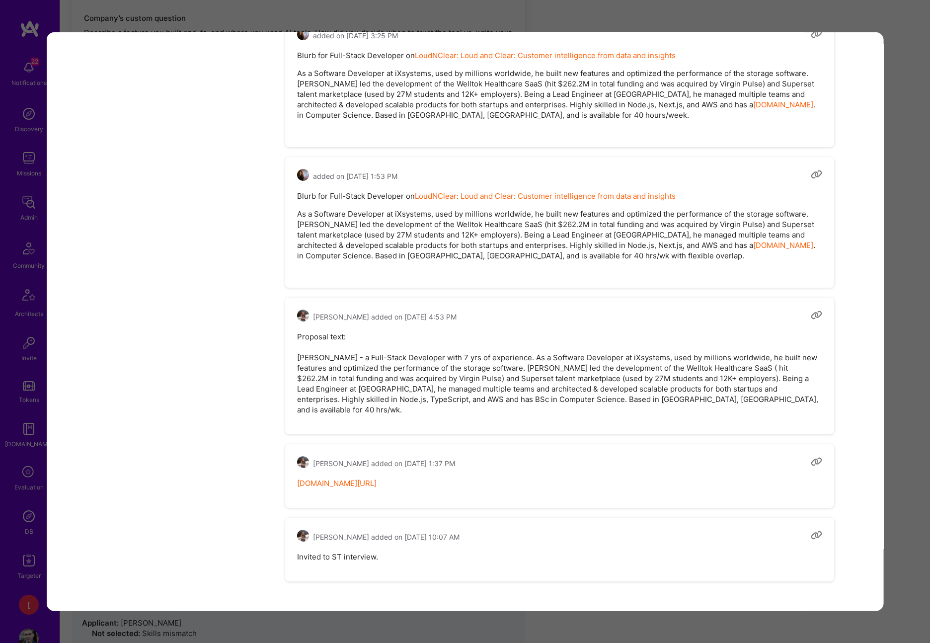
click at [376, 478] on link "notion.so/ateams/Nikola-Gigic-32189a0f07434ceca20f6c662f178a7c" at bounding box center [336, 482] width 79 height 9
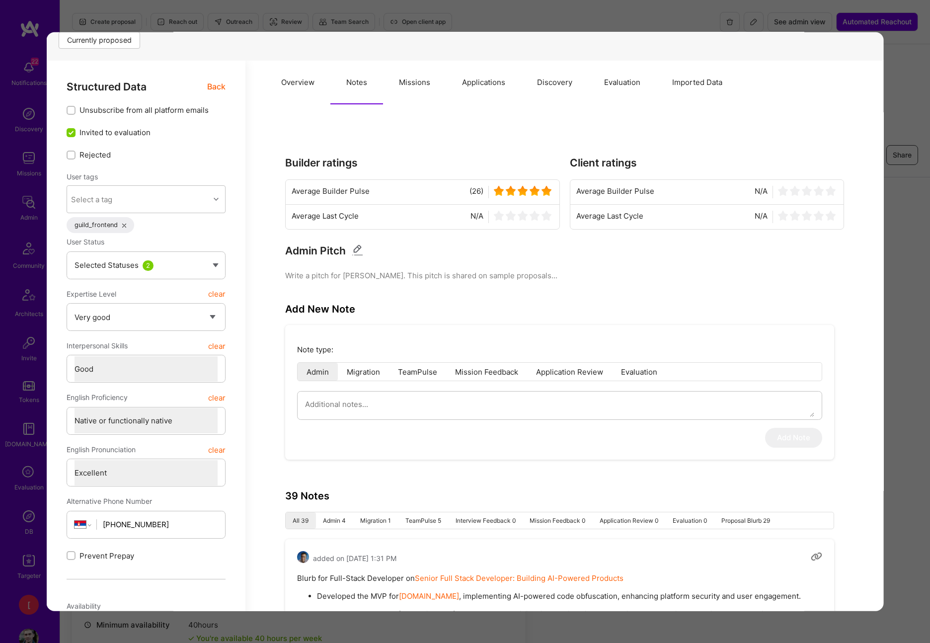
scroll to position [0, 0]
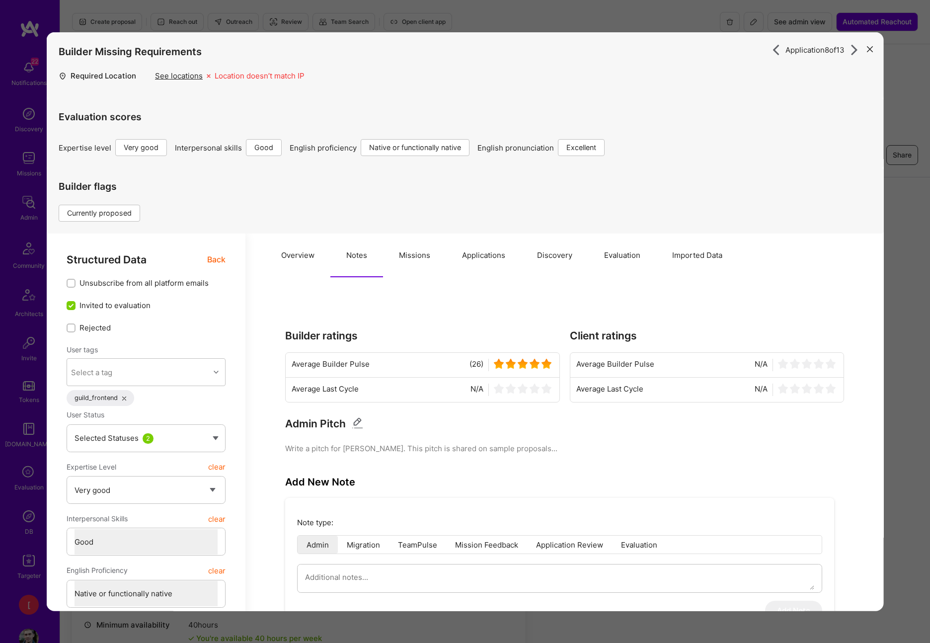
click at [311, 252] on button "Overview" at bounding box center [297, 255] width 65 height 44
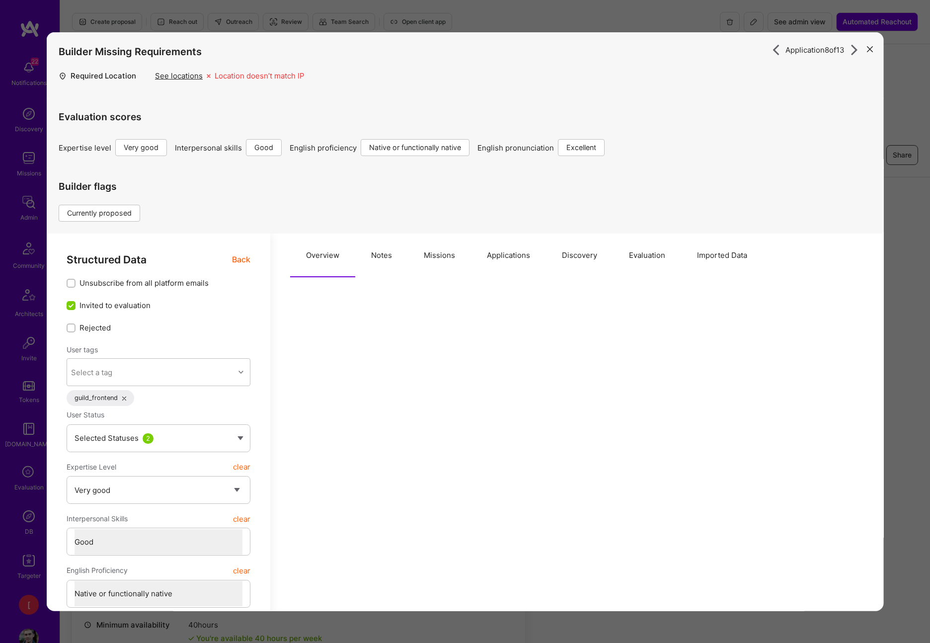
click at [235, 259] on span "Back" at bounding box center [241, 259] width 18 height 12
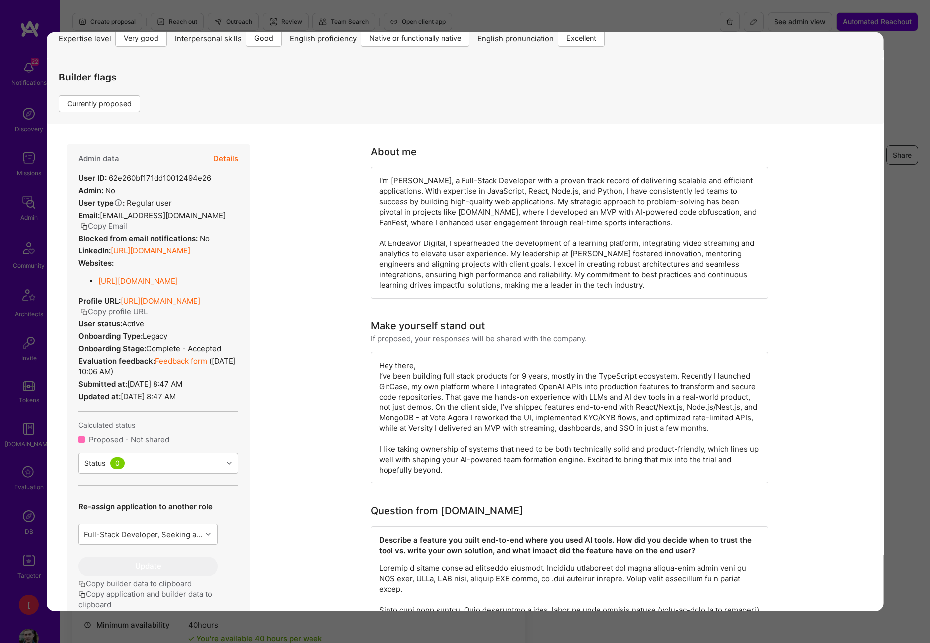
scroll to position [17, 0]
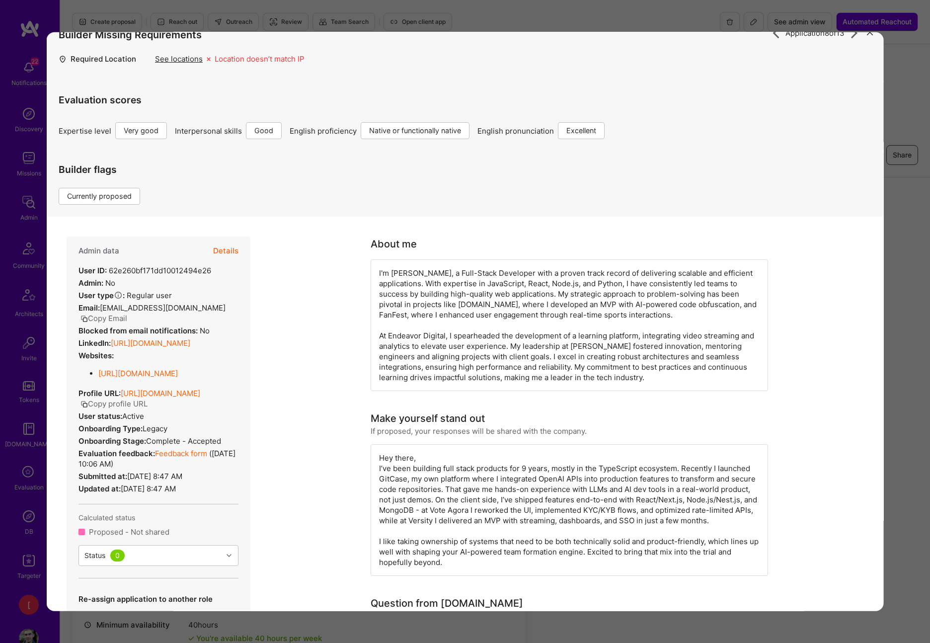
click at [211, 342] on div "Admin data Details User ID: 62e260bf171dd10012494e26 Admin: No User type Regula…" at bounding box center [159, 474] width 184 height 477
click at [154, 369] on link "https://johnnykod.com/" at bounding box center [137, 373] width 79 height 9
click at [178, 338] on link "https://linkedin.com/in/nikolagigic" at bounding box center [150, 342] width 79 height 9
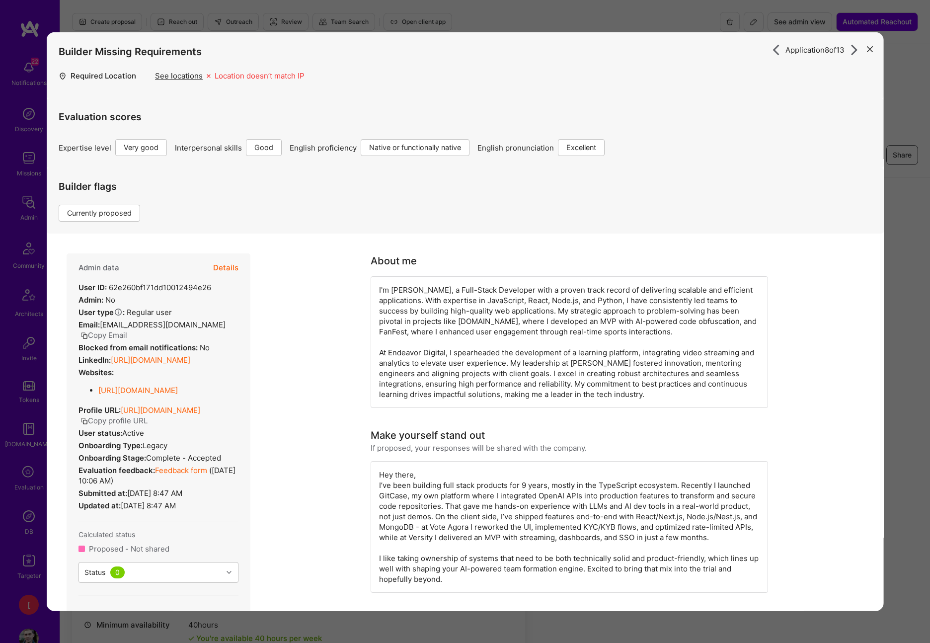
drag, startPoint x: 898, startPoint y: 93, endPoint x: 885, endPoint y: 64, distance: 32.7
click at [898, 93] on div "Application 8 of 13 Builder Missing Requirements Required Location See location…" at bounding box center [465, 321] width 930 height 643
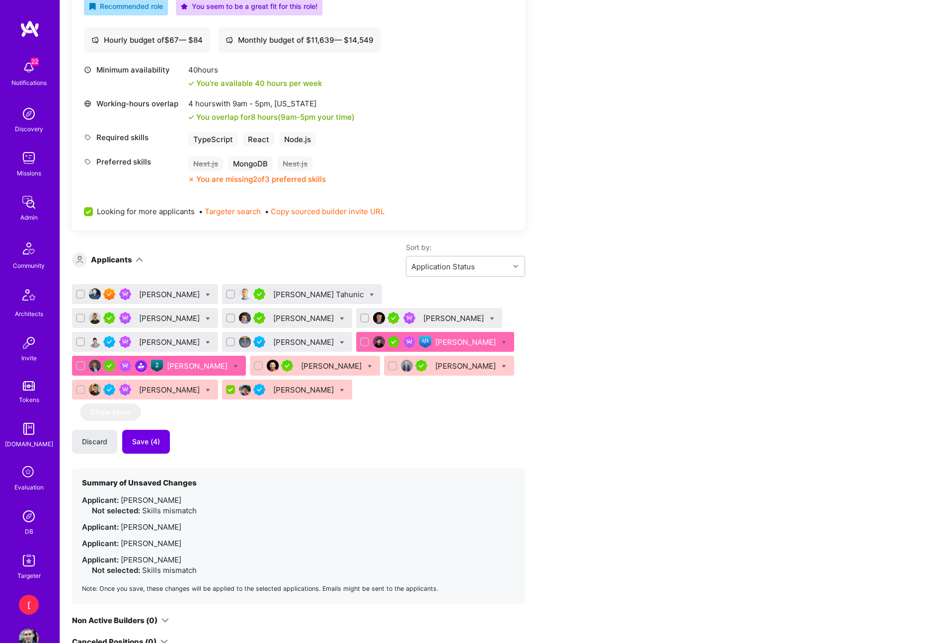
scroll to position [740, 0]
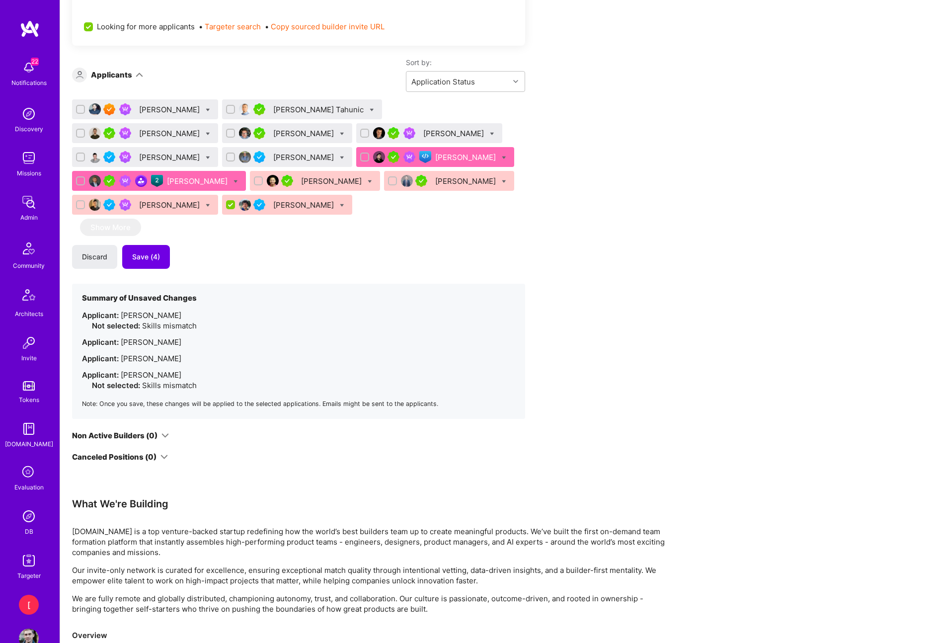
drag, startPoint x: 421, startPoint y: 218, endPoint x: 381, endPoint y: 186, distance: 50.9
click at [420, 217] on div "Sadan Masroor Nihad Tahunic Zaven Snkhchyan Felipe Duarte Rios Bojan Aleksic Al…" at bounding box center [298, 258] width 453 height 319
click at [202, 200] on div "Kris Chou" at bounding box center [170, 205] width 63 height 10
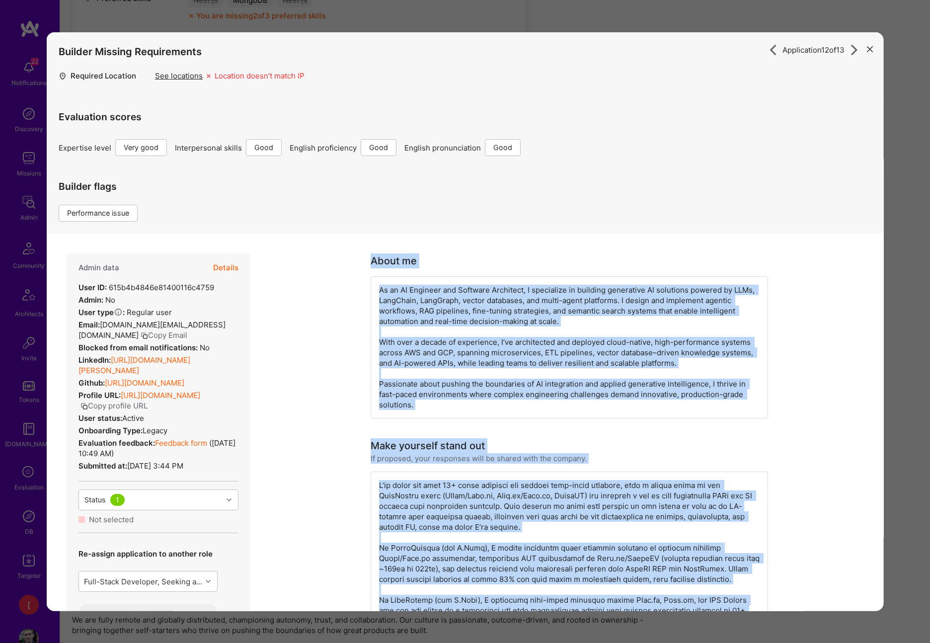
drag, startPoint x: 479, startPoint y: 394, endPoint x: 370, endPoint y: 262, distance: 171.5
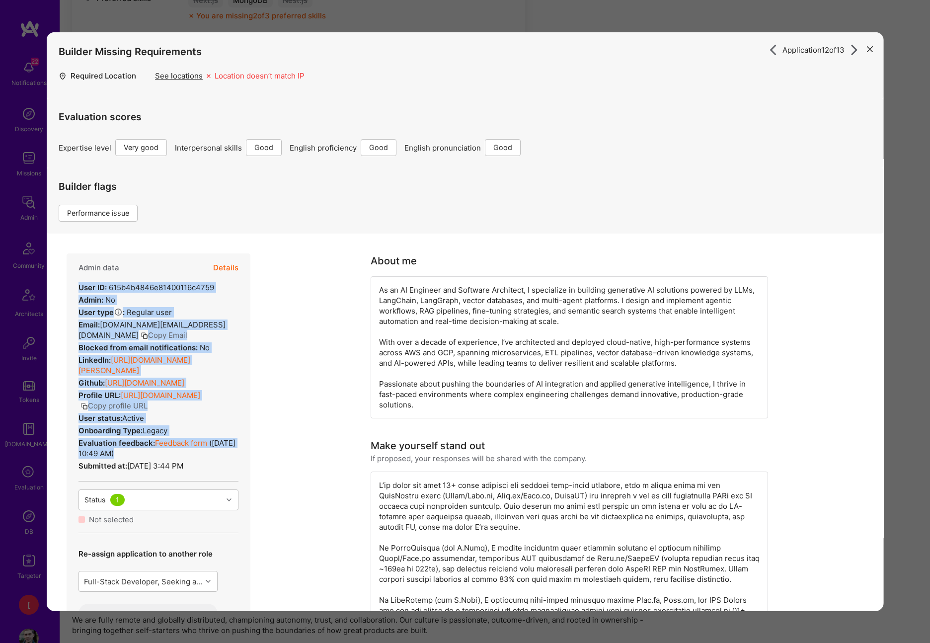
drag, startPoint x: 196, startPoint y: 453, endPoint x: 58, endPoint y: 286, distance: 216.9
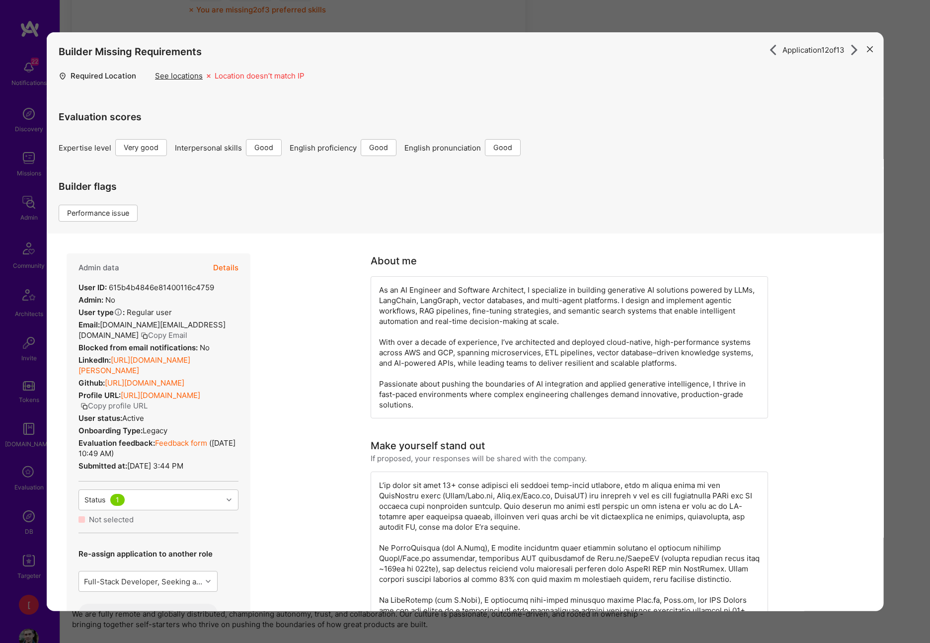
click at [196, 445] on link "Feedback form" at bounding box center [181, 442] width 52 height 9
click at [867, 46] on icon "modal" at bounding box center [869, 49] width 6 height 6
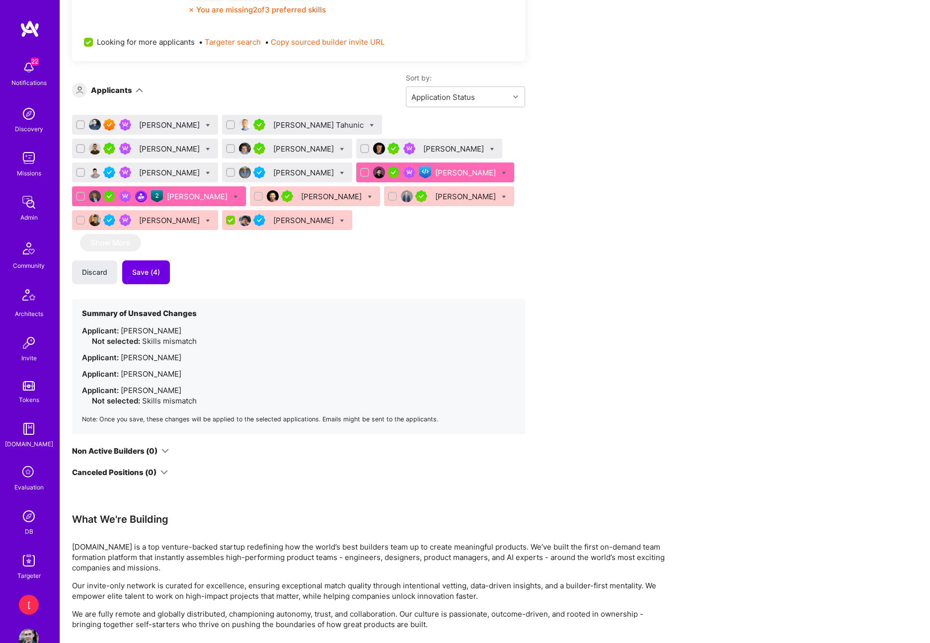
click at [149, 120] on div "Sadan Masroor" at bounding box center [170, 125] width 63 height 10
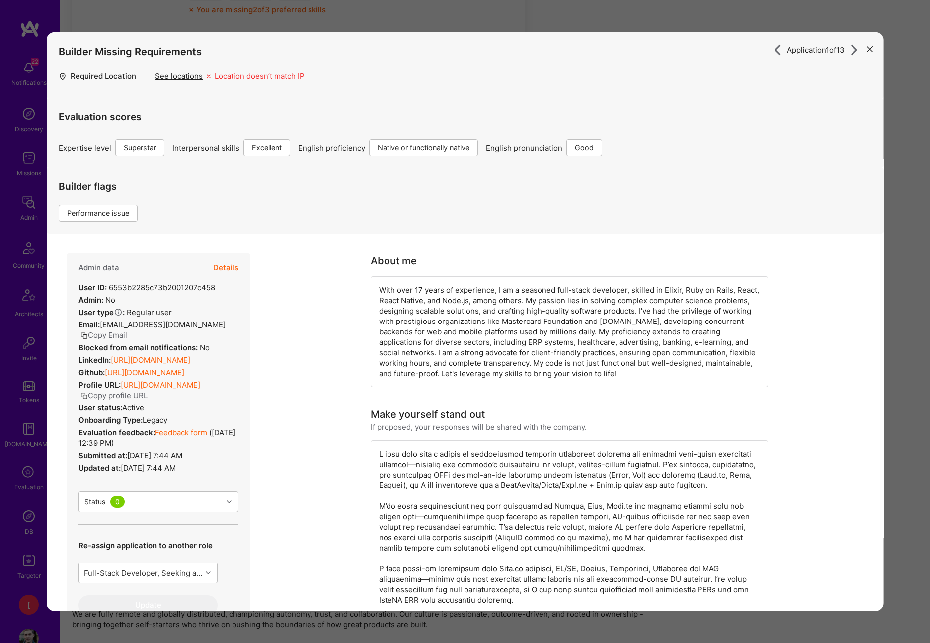
click at [196, 437] on link "Feedback form" at bounding box center [181, 432] width 52 height 9
click at [869, 50] on icon "modal" at bounding box center [869, 49] width 6 height 6
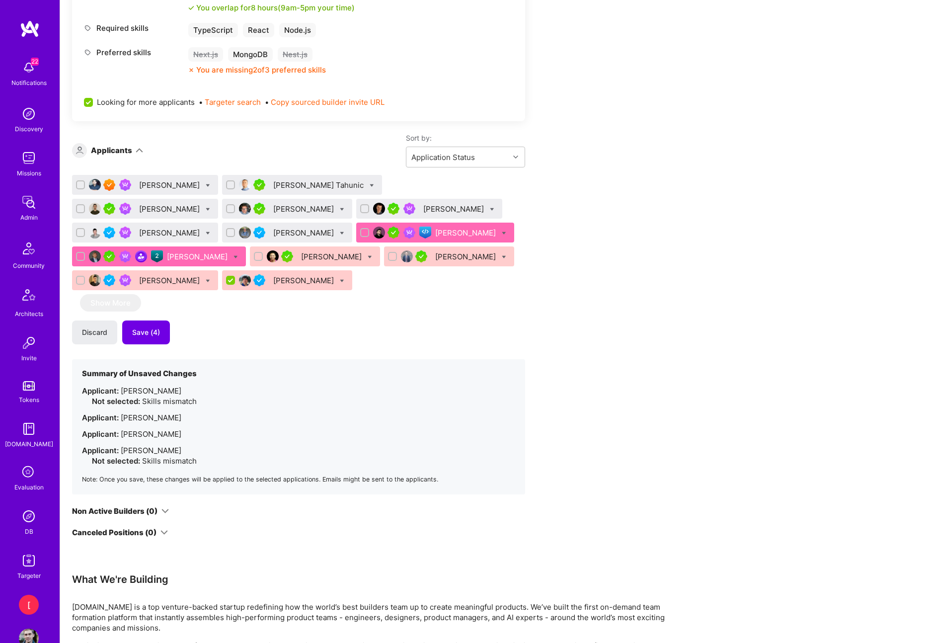
scroll to position [664, 0]
click at [206, 184] on icon at bounding box center [208, 186] width 4 height 4
checkbox input "true"
click at [609, 291] on div "Apply for a Mission Role We’re actively looking for builders. This is the best …" at bounding box center [370, 226] width 596 height 1400
click at [206, 183] on div at bounding box center [208, 185] width 4 height 10
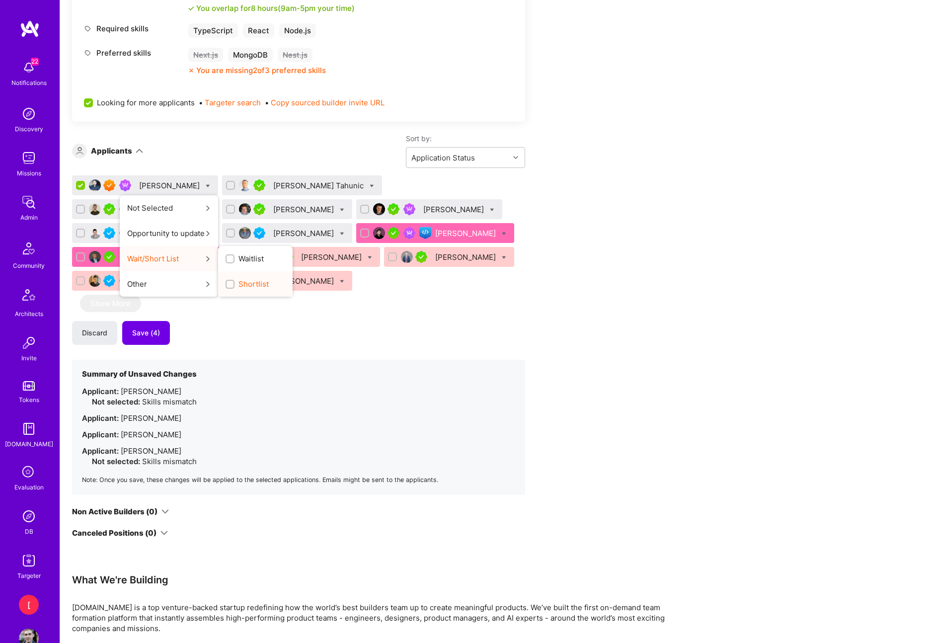
click at [251, 285] on span "Shortlist" at bounding box center [253, 284] width 30 height 10
click at [234, 285] on input "Shortlist" at bounding box center [230, 284] width 7 height 7
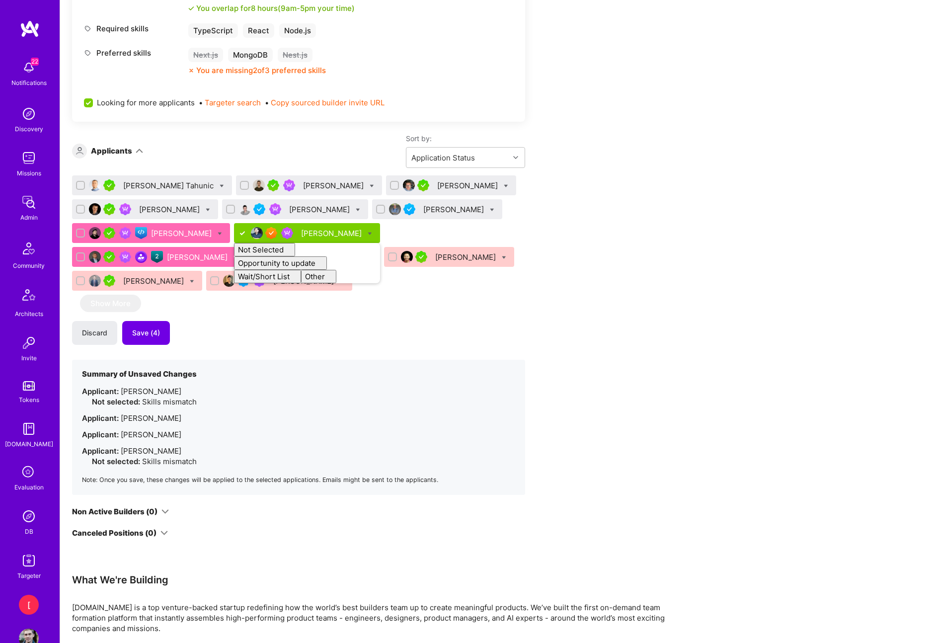
checkbox input "false"
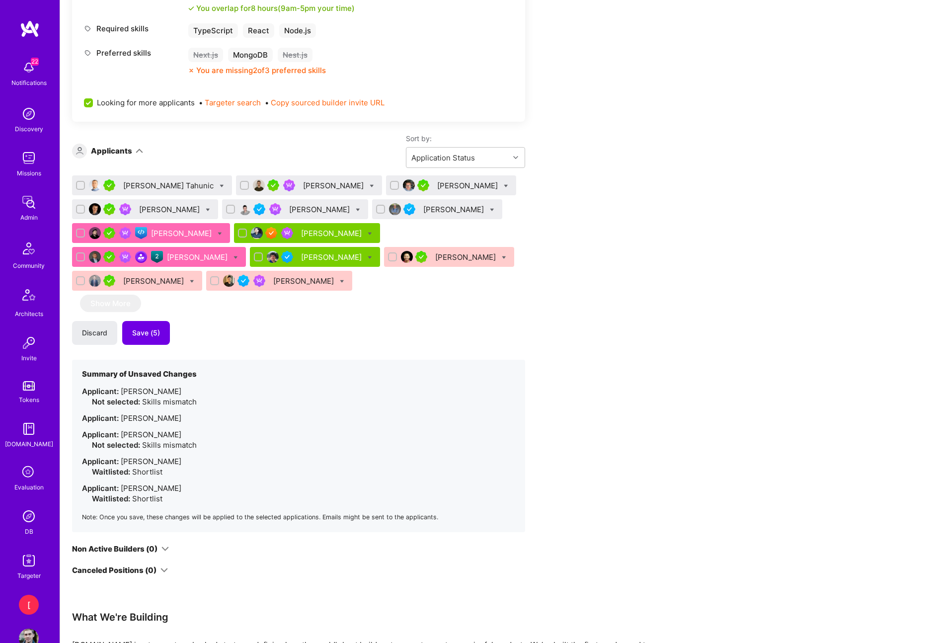
click at [585, 305] on div "Apply for a Mission Role We’re actively looking for builders. This is the best …" at bounding box center [370, 244] width 596 height 1437
click at [579, 305] on div "Apply for a Mission Role We’re actively looking for builders. This is the best …" at bounding box center [370, 244] width 596 height 1437
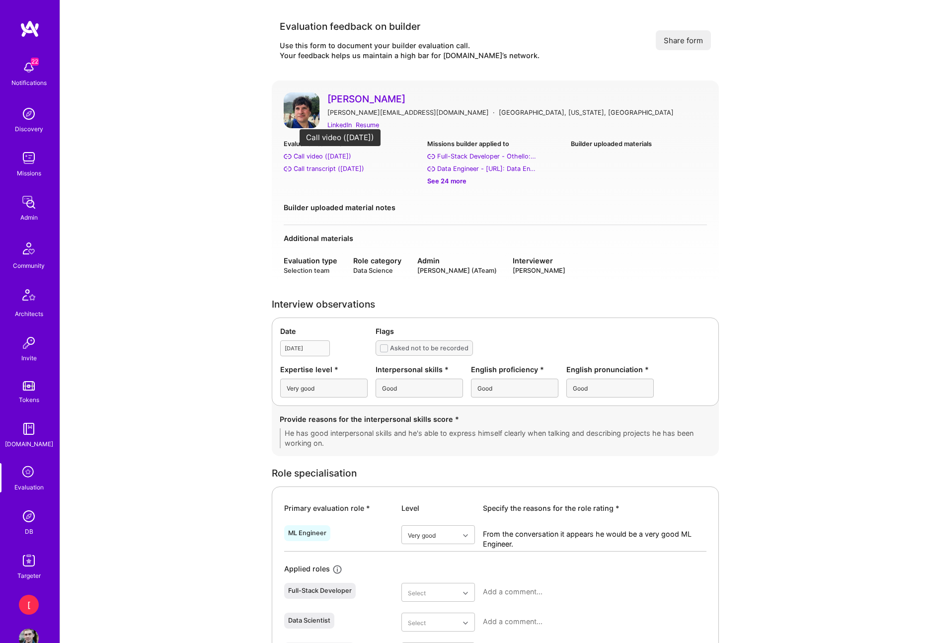
click at [342, 155] on div "Call video (Aug 29, 2025)" at bounding box center [323, 156] width 58 height 10
click at [456, 181] on div "See 24 more" at bounding box center [495, 181] width 136 height 10
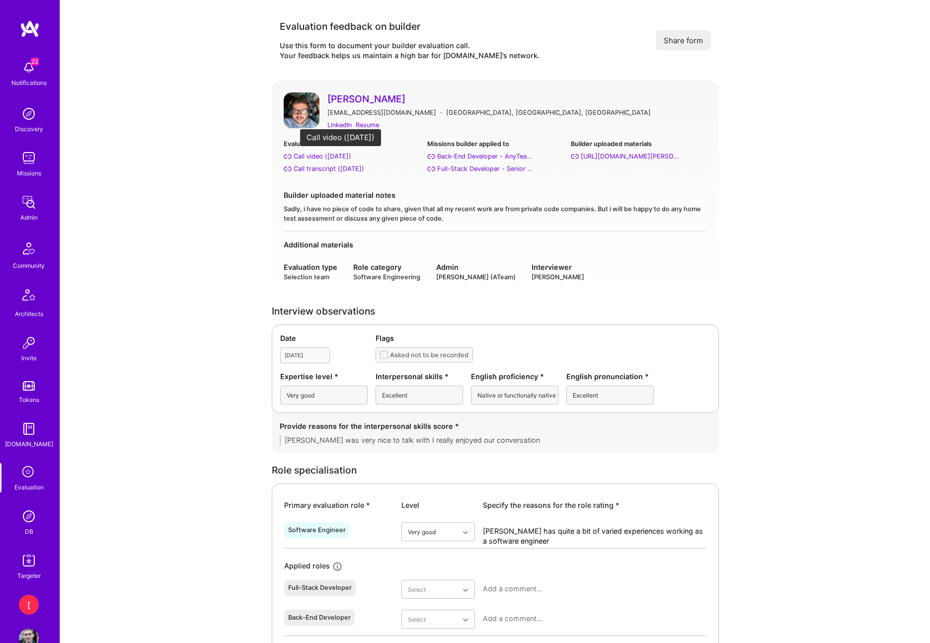
click at [351, 155] on div "Call video (Mar 12, 2025)" at bounding box center [323, 156] width 58 height 10
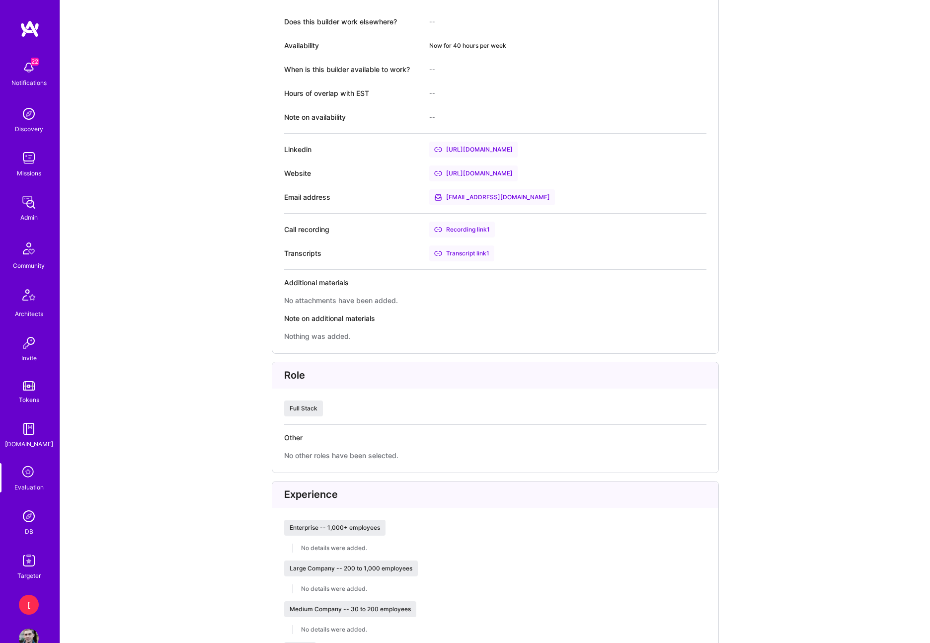
scroll to position [818, 0]
click at [480, 231] on div "Recording link 1" at bounding box center [462, 231] width 66 height 16
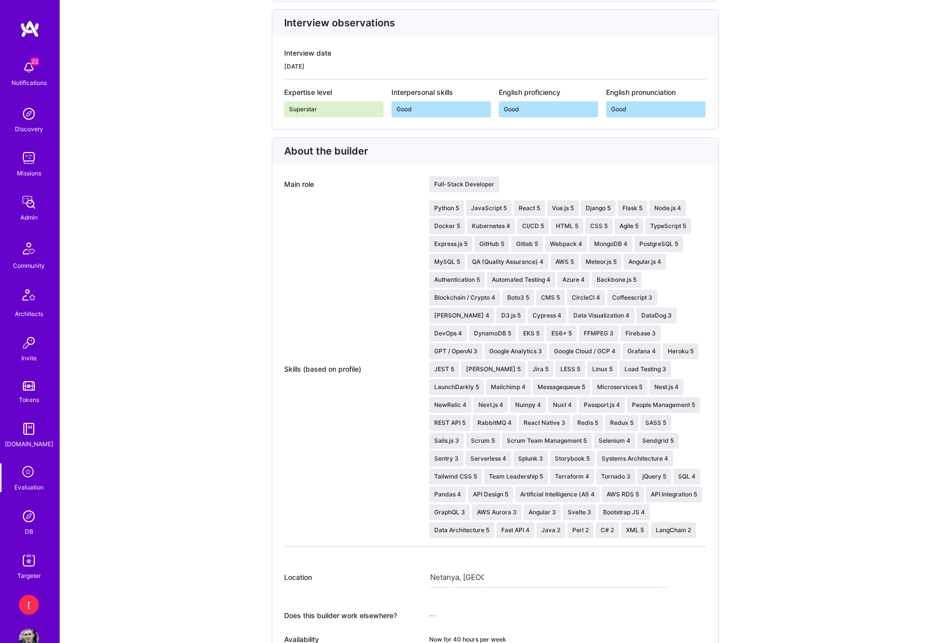
scroll to position [0, 0]
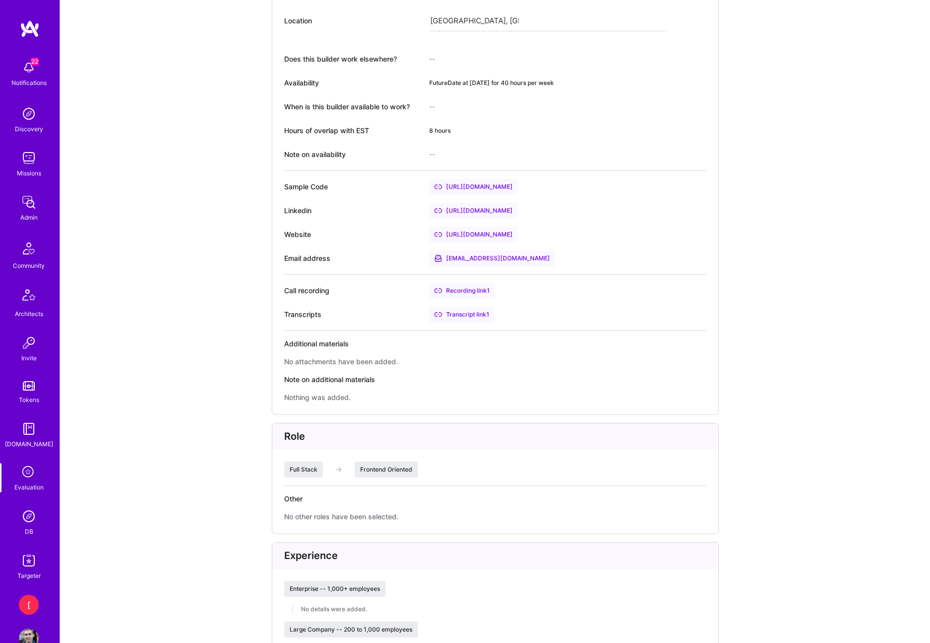
scroll to position [442, 0]
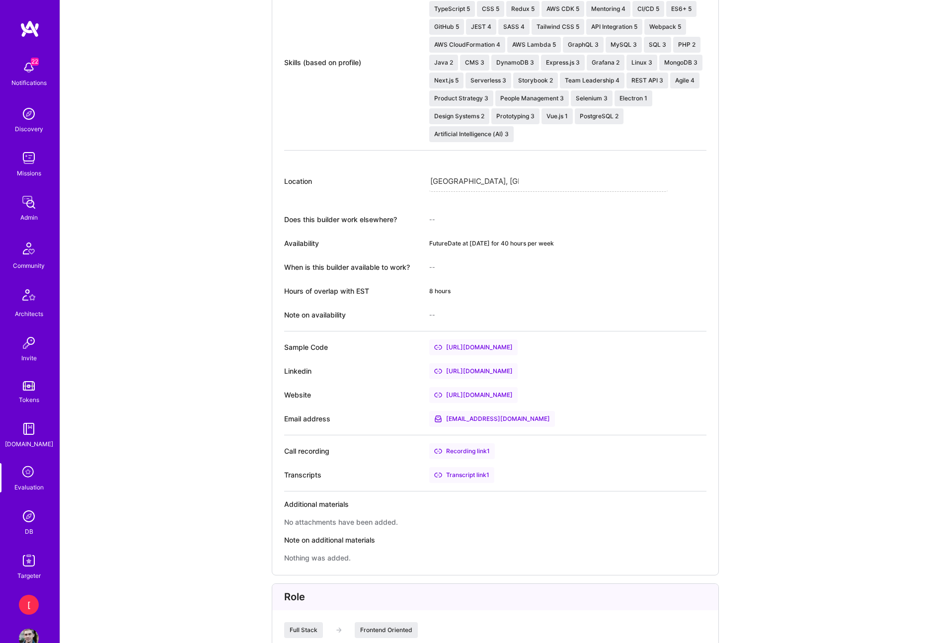
click at [581, 339] on div "[URL][DOMAIN_NAME]" at bounding box center [548, 347] width 238 height 16
click at [477, 450] on div "Recording link 1" at bounding box center [462, 451] width 66 height 16
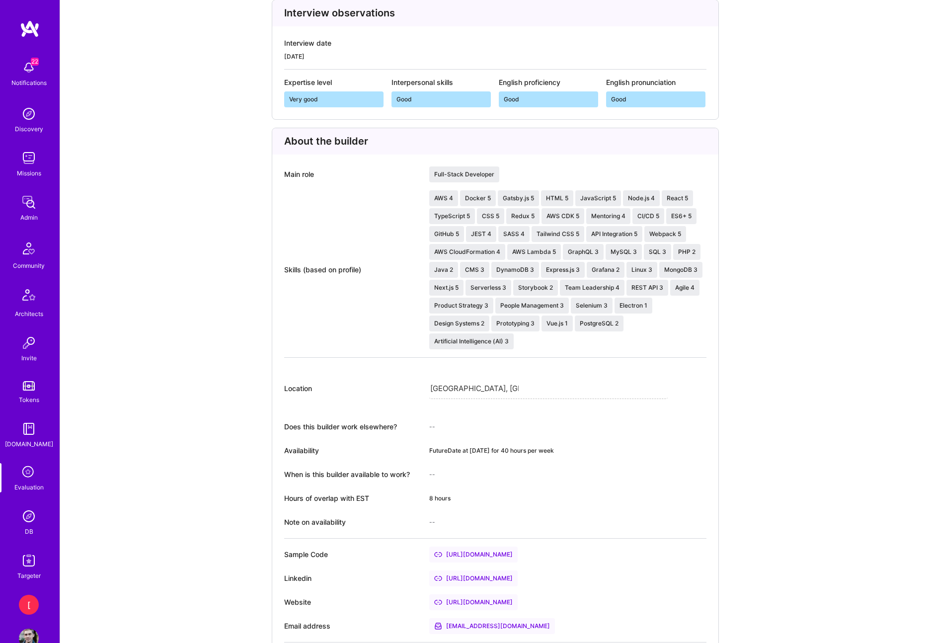
scroll to position [0, 0]
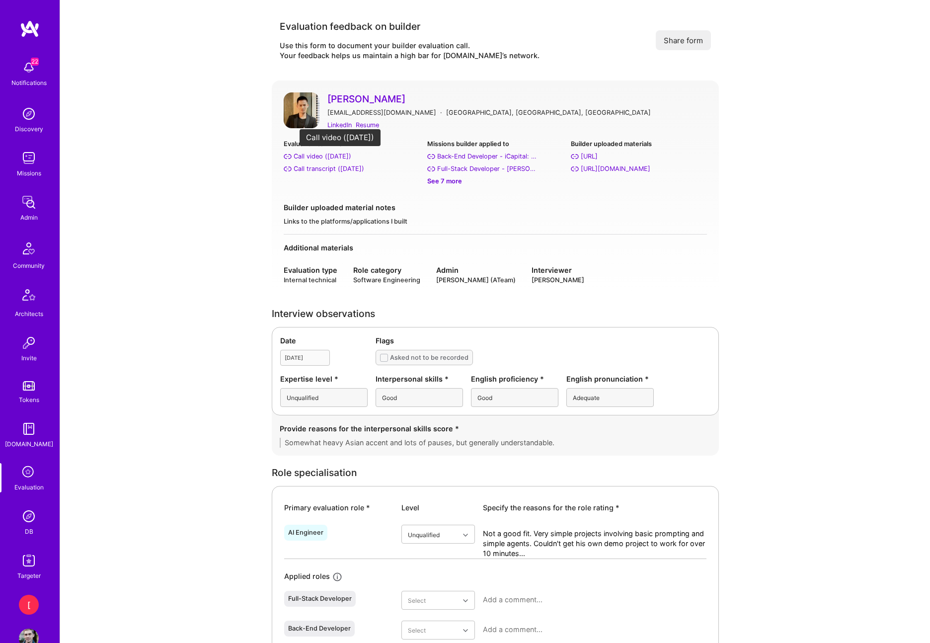
click at [344, 155] on div "Call video (Sep 08, 2025)" at bounding box center [323, 156] width 58 height 10
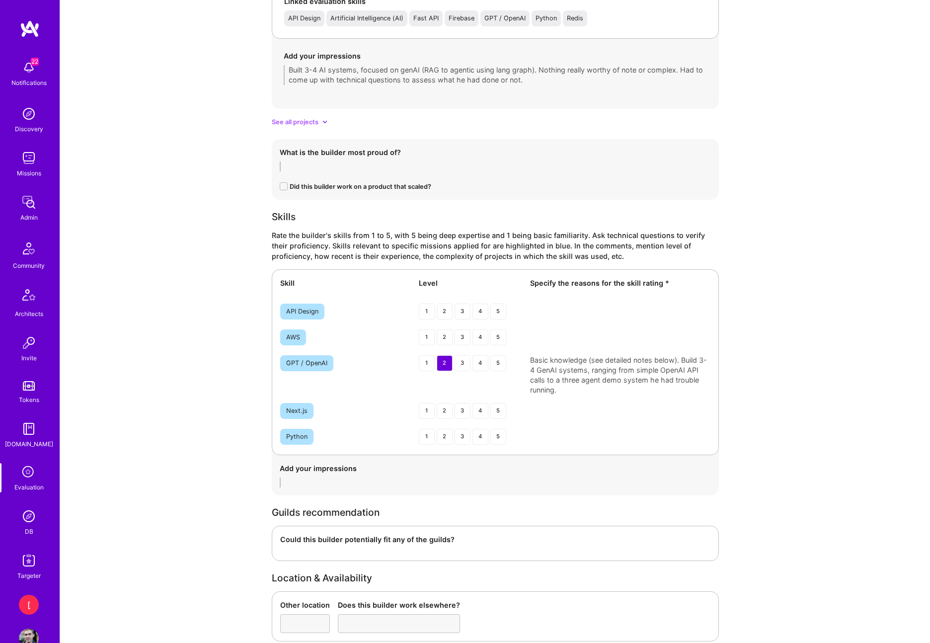
scroll to position [1546, 0]
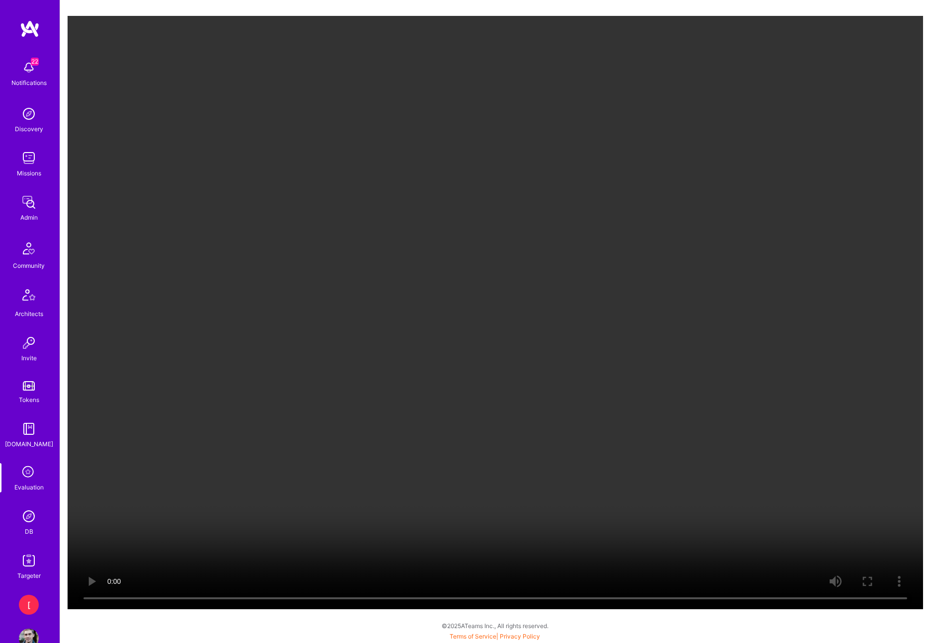
drag, startPoint x: 794, startPoint y: 29, endPoint x: 818, endPoint y: 7, distance: 32.7
click at [795, 26] on video "Your browser does not support the video tag." at bounding box center [495, 312] width 855 height 593
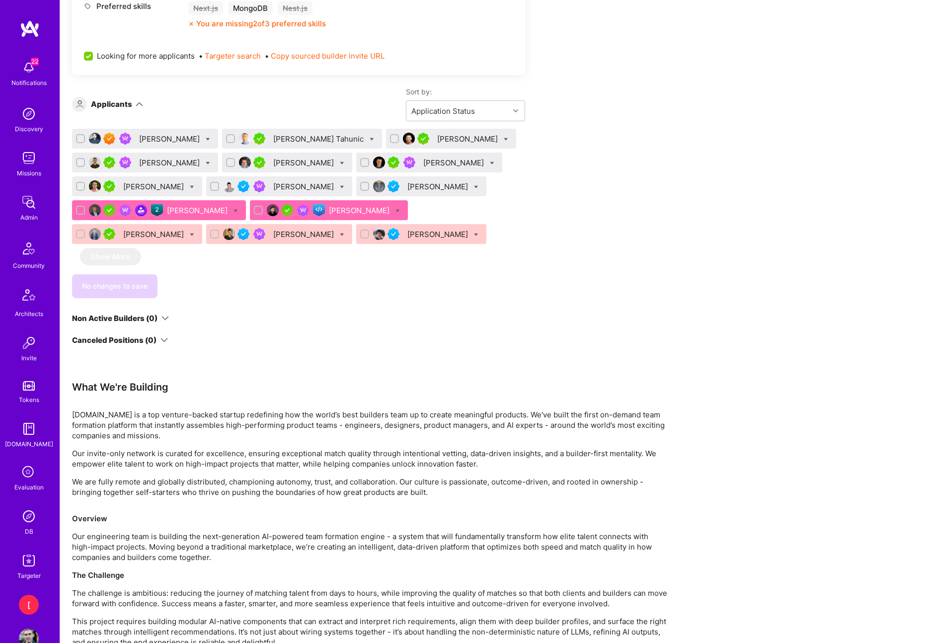
scroll to position [705, 0]
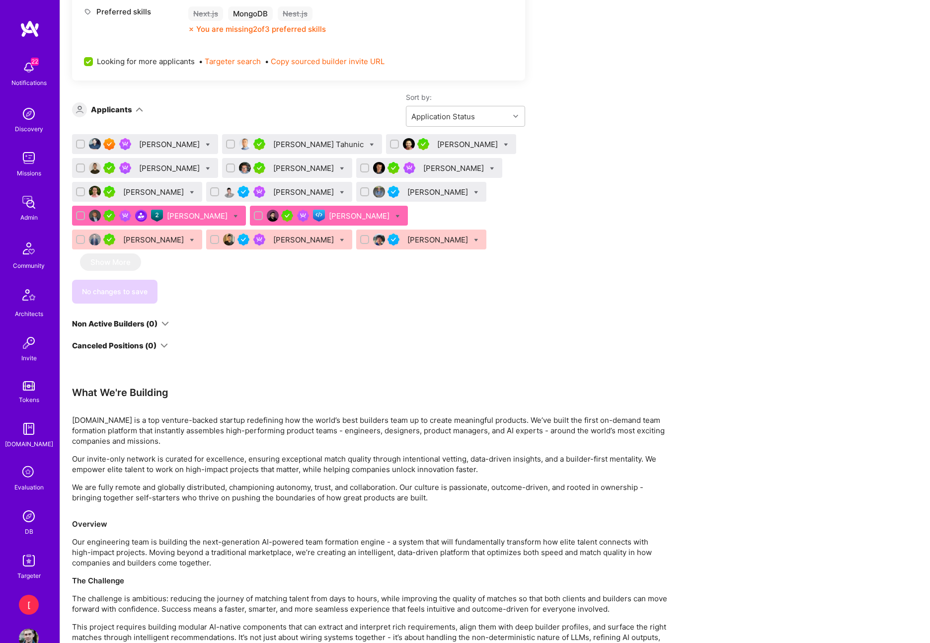
click at [206, 143] on icon at bounding box center [208, 145] width 4 height 4
checkbox input "true"
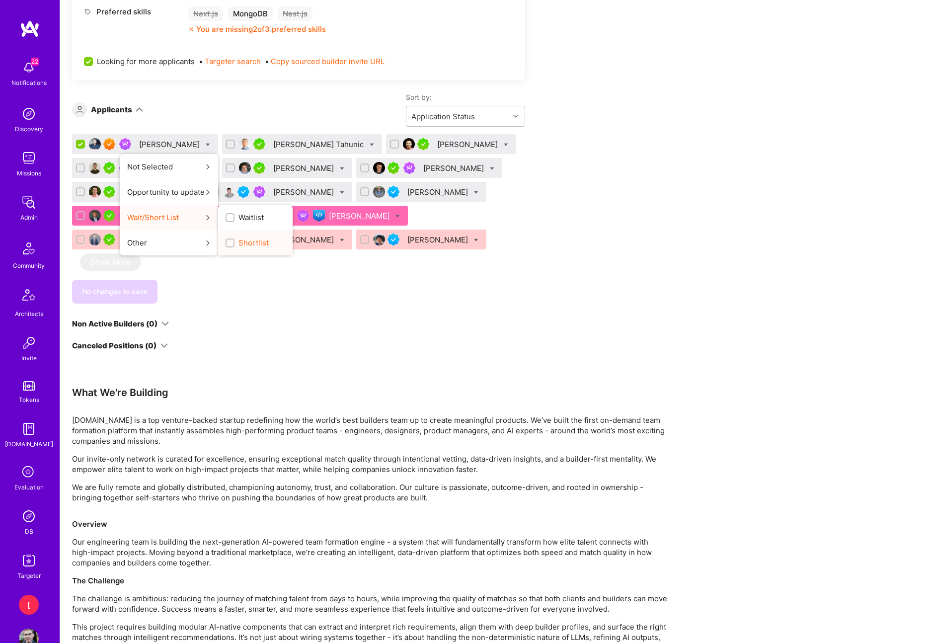
click at [251, 245] on span "Shortlist" at bounding box center [253, 242] width 30 height 10
click at [234, 245] on input "Shortlist" at bounding box center [230, 243] width 7 height 7
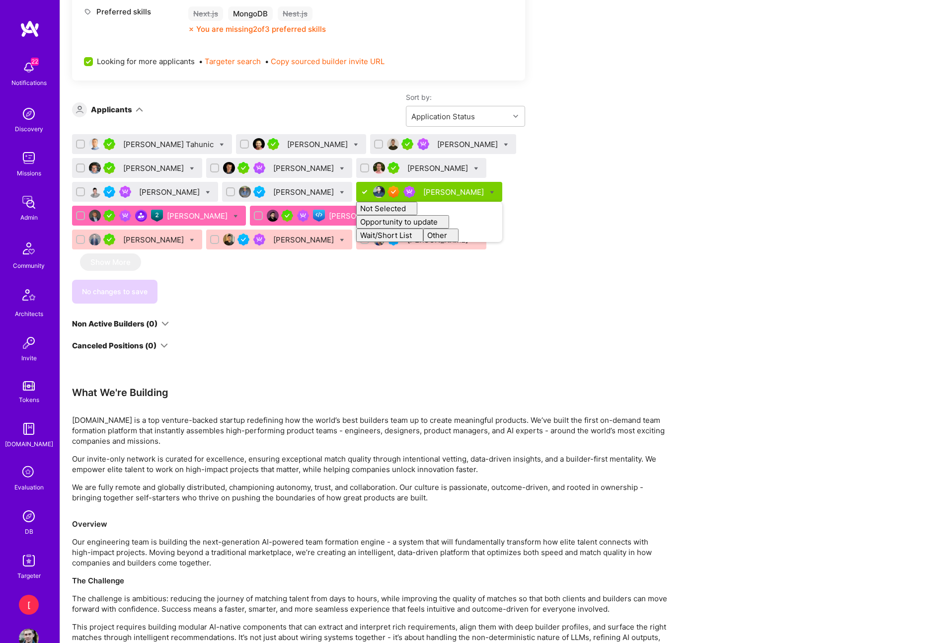
checkbox input "false"
click at [626, 175] on div "Apply for a Mission Role We’re actively looking for builders. This is the best …" at bounding box center [370, 111] width 596 height 1254
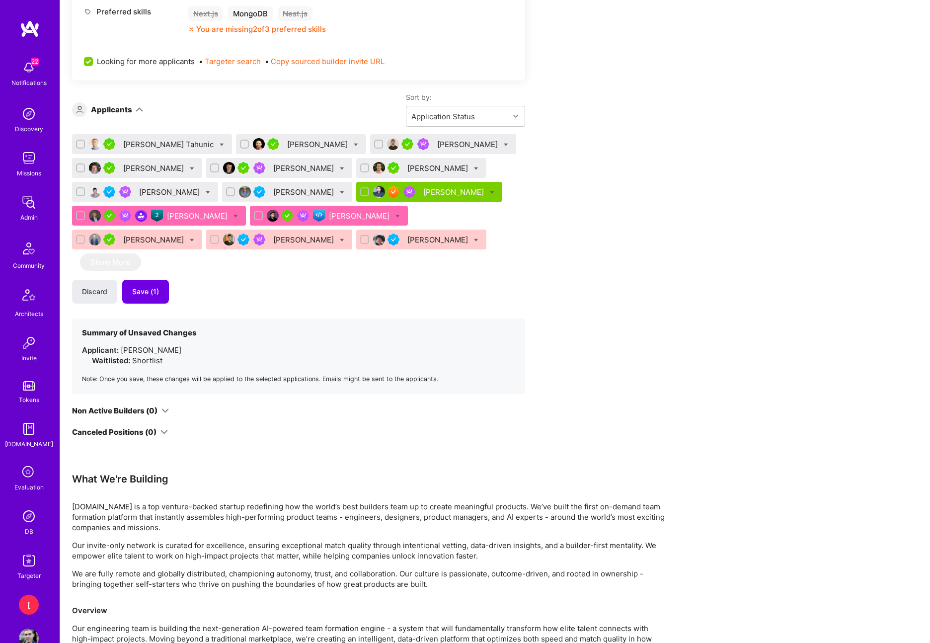
click at [175, 144] on div "Nihad Tahunic" at bounding box center [152, 144] width 160 height 20
click at [220, 145] on icon at bounding box center [222, 145] width 4 height 4
checkbox input "true"
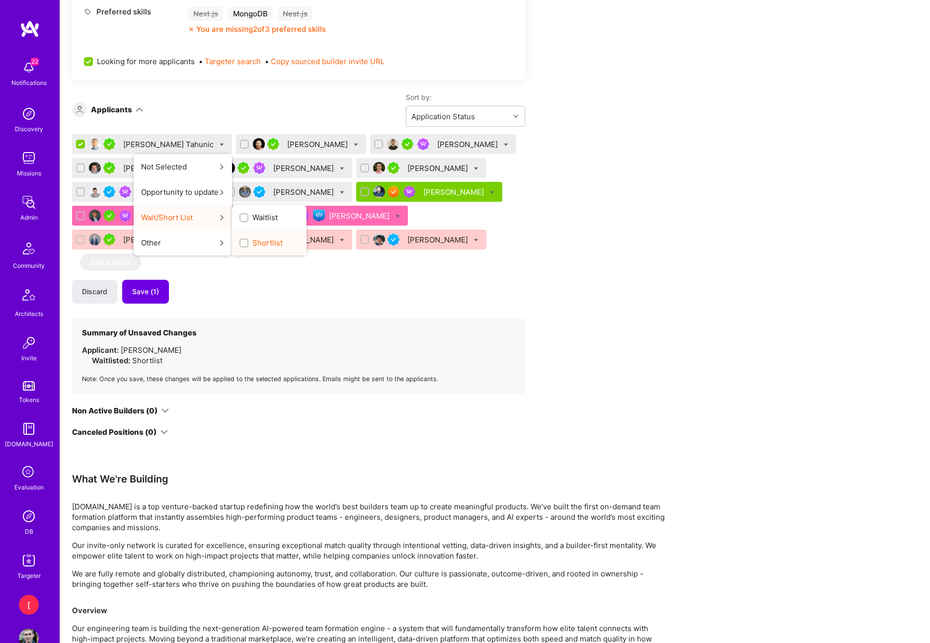
click at [242, 243] on div "Shortlist" at bounding box center [269, 242] width 75 height 25
click at [252, 244] on span "Shortlist" at bounding box center [267, 242] width 30 height 10
click at [241, 244] on input "Shortlist" at bounding box center [244, 243] width 7 height 7
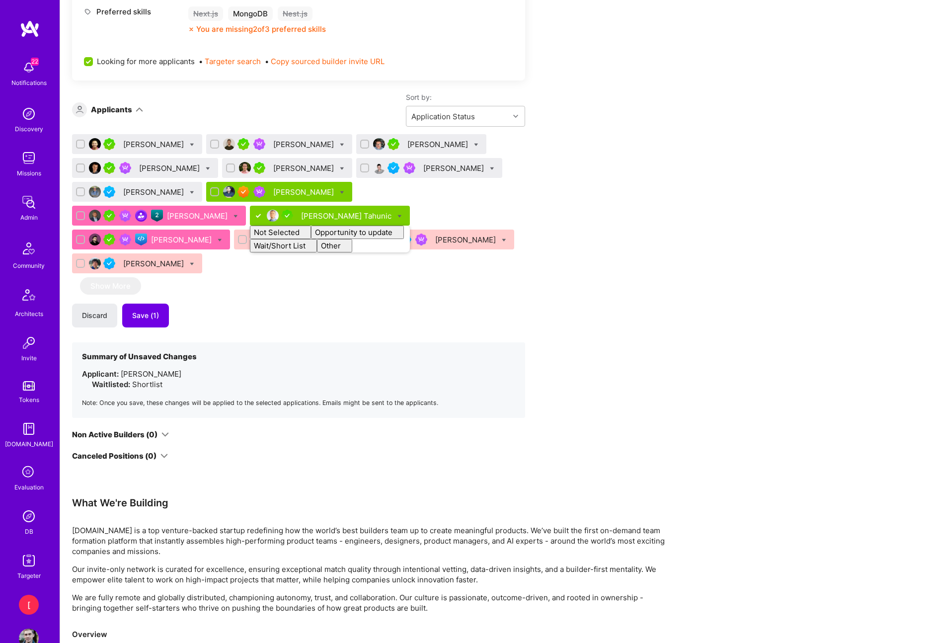
checkbox input "false"
click at [578, 224] on div "Apply for a Mission Role We’re actively looking for builders. This is the best …" at bounding box center [370, 166] width 596 height 1364
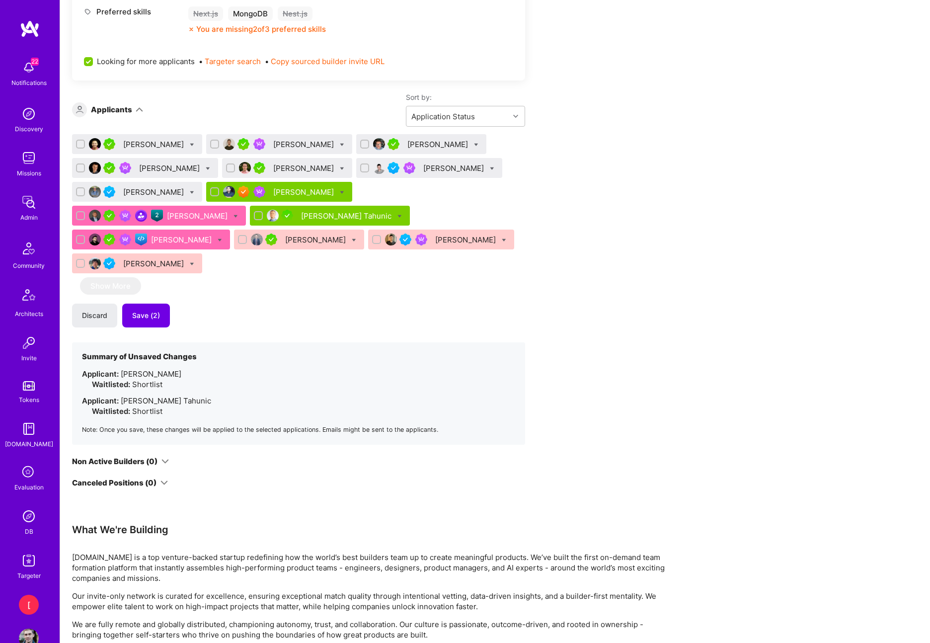
click at [154, 143] on div "Duy Bui" at bounding box center [137, 144] width 130 height 20
click at [140, 142] on div "Duy Bui" at bounding box center [154, 144] width 63 height 10
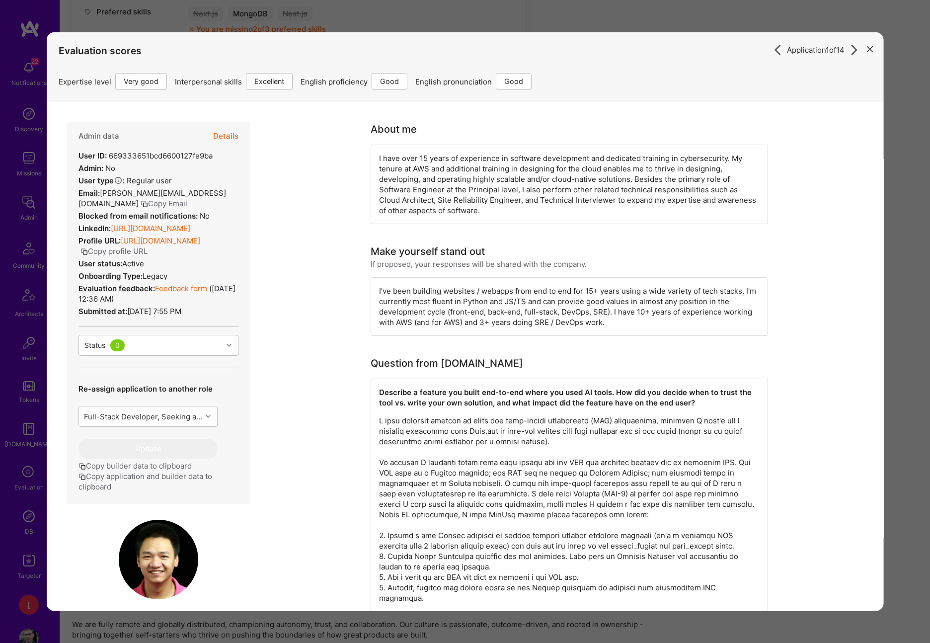
click at [863, 47] on div "Application 1 of 14 Evaluation scores Expertise level Very good Interpersonal s…" at bounding box center [465, 321] width 837 height 579
click at [868, 47] on icon "modal" at bounding box center [869, 49] width 6 height 6
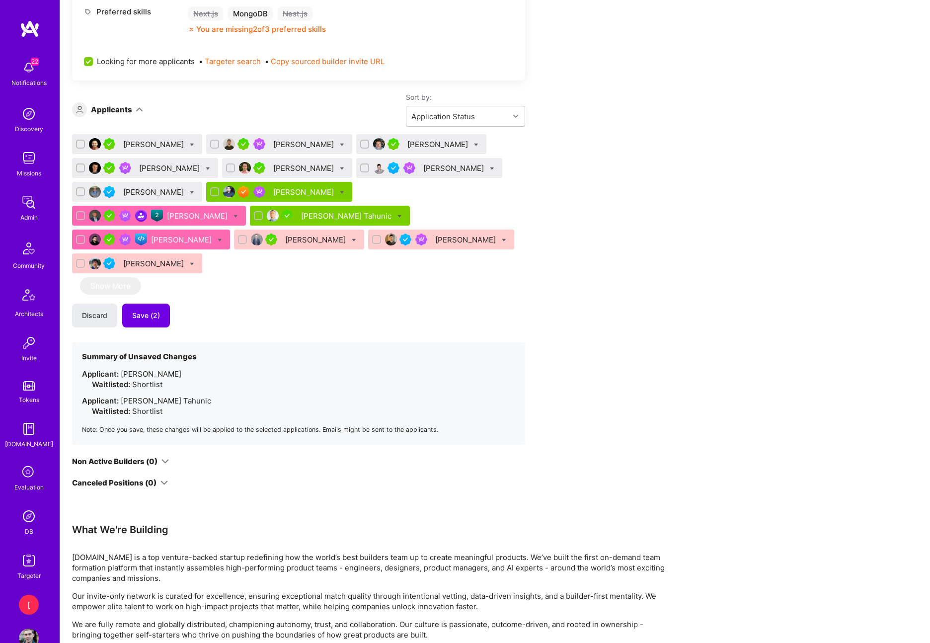
click at [161, 145] on div "Duy Bui" at bounding box center [137, 144] width 130 height 20
click at [155, 142] on div "Duy Bui" at bounding box center [137, 144] width 130 height 20
click at [574, 164] on div "Apply for a Mission Role We’re actively looking for builders. This is the best …" at bounding box center [370, 179] width 596 height 1391
click at [190, 144] on icon at bounding box center [192, 145] width 4 height 4
checkbox input "true"
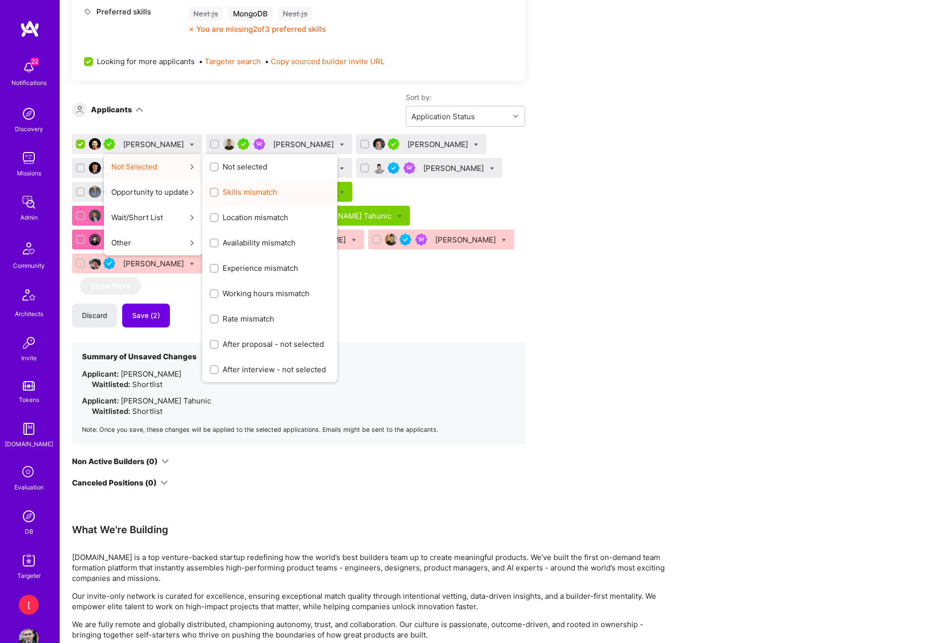
click at [223, 194] on span "Skills mismatch" at bounding box center [250, 192] width 55 height 10
click at [219, 194] on input "Skills mismatch" at bounding box center [215, 192] width 7 height 7
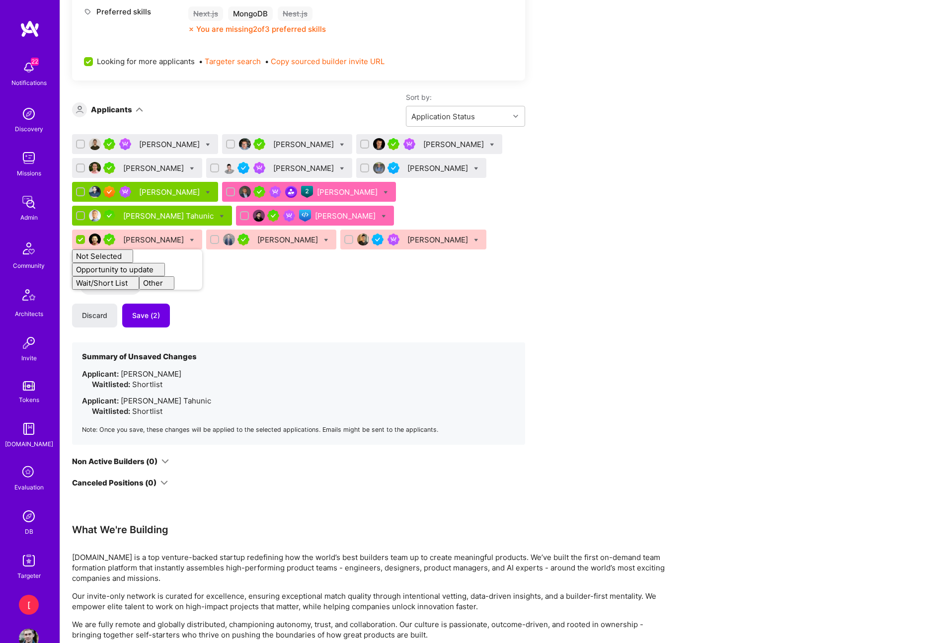
checkbox input "false"
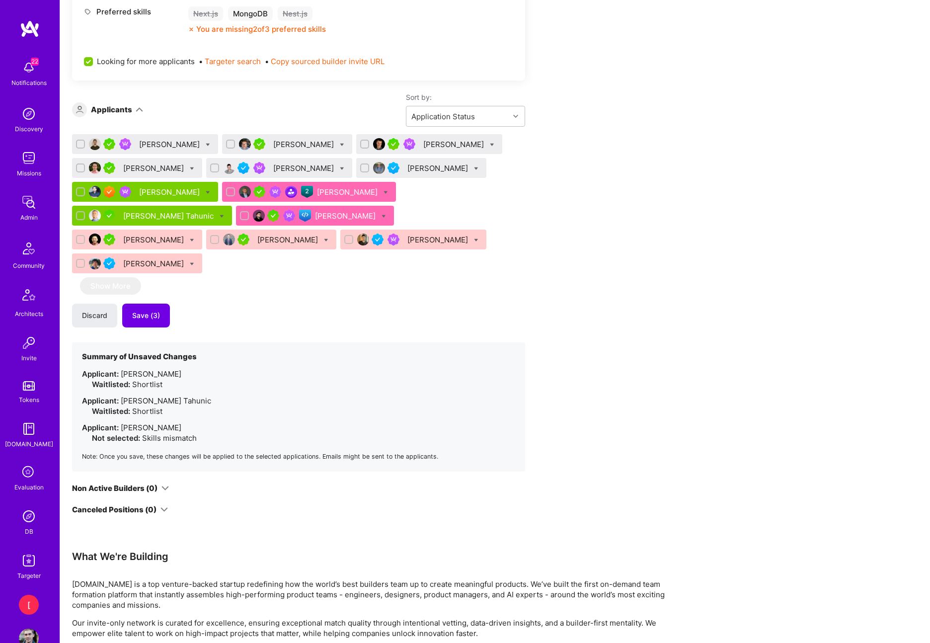
click at [209, 143] on icon at bounding box center [208, 145] width 4 height 4
checkbox input "true"
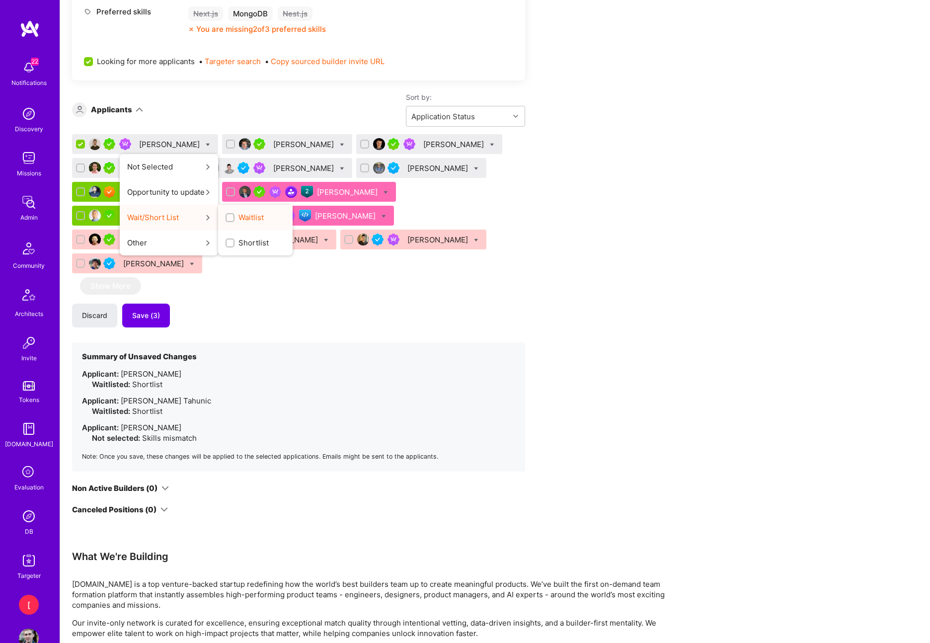
click at [246, 218] on span "Waitlist" at bounding box center [250, 217] width 25 height 10
click at [234, 218] on input "Waitlist" at bounding box center [230, 218] width 7 height 7
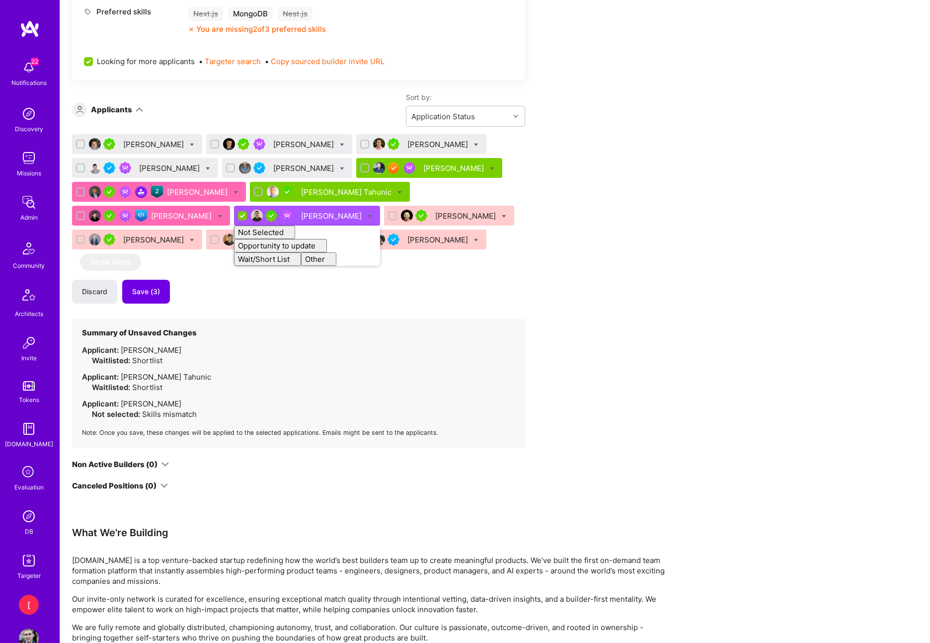
checkbox input "false"
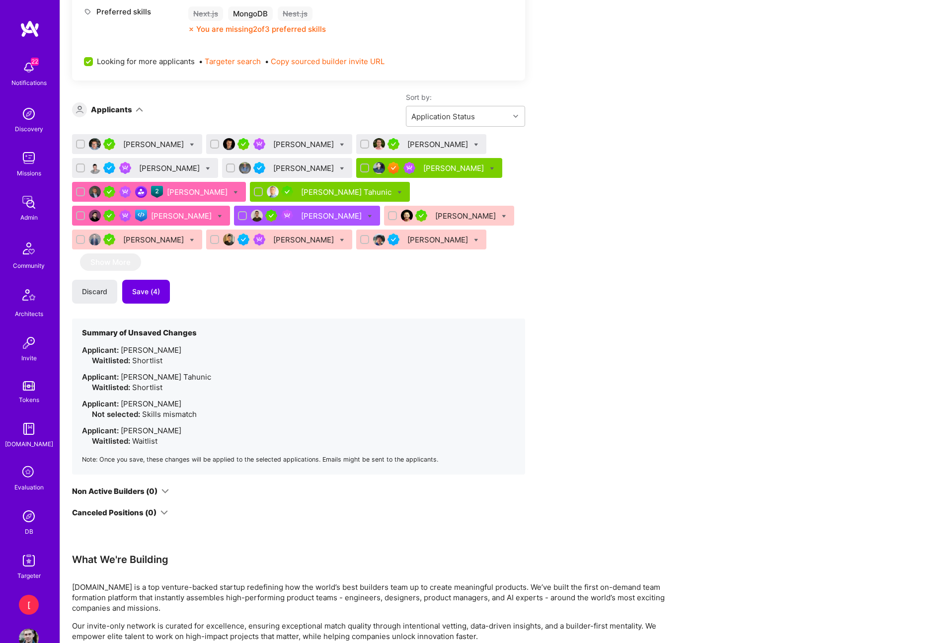
click at [194, 146] on icon at bounding box center [192, 145] width 4 height 4
checkbox input "true"
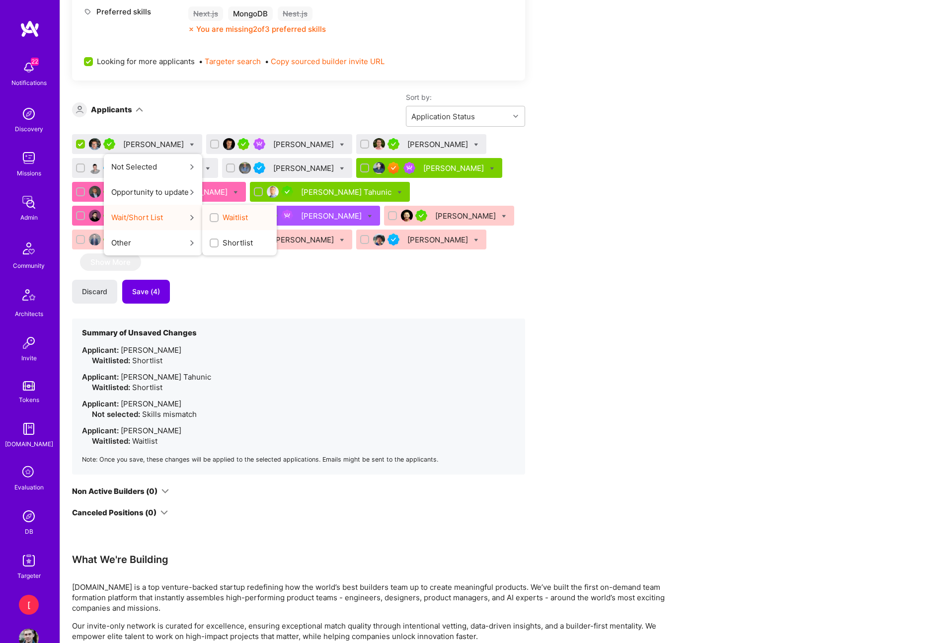
click at [234, 220] on span "Waitlist" at bounding box center [235, 217] width 25 height 10
click at [219, 220] on input "Waitlist" at bounding box center [215, 218] width 7 height 7
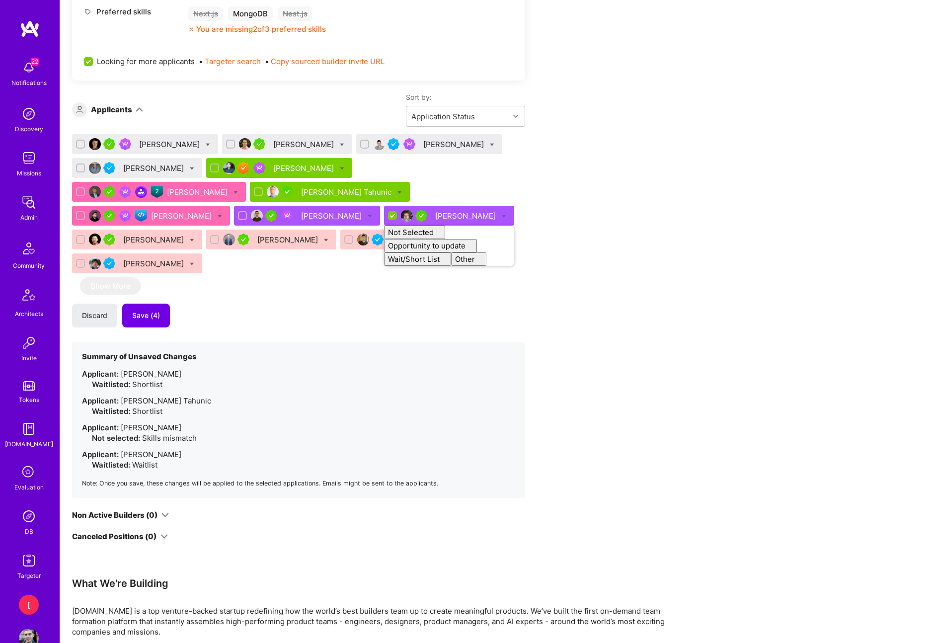
checkbox input "false"
click at [490, 144] on icon at bounding box center [492, 145] width 4 height 4
checkbox input "true"
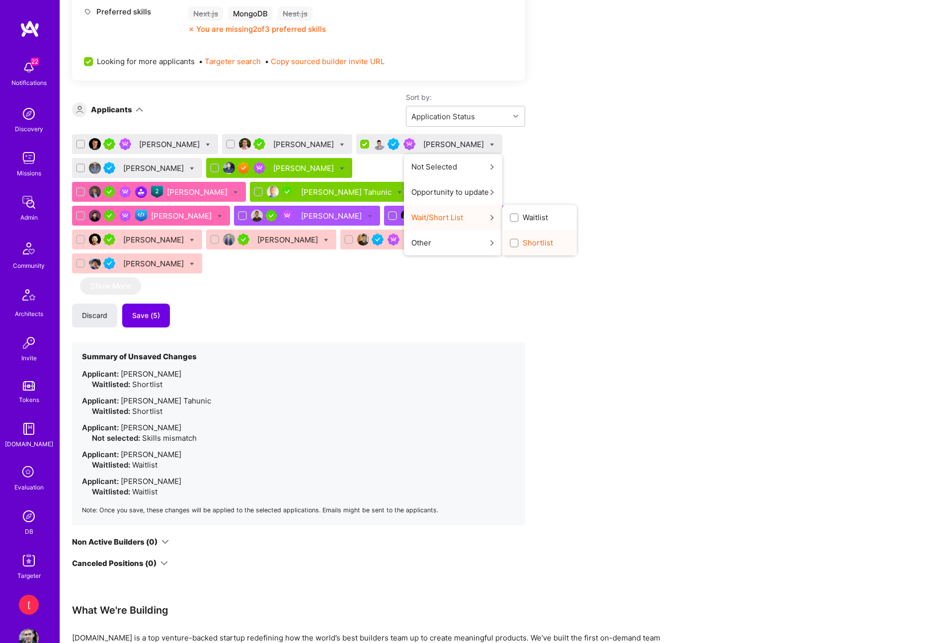
click at [529, 240] on span "Shortlist" at bounding box center [538, 242] width 30 height 10
click at [519, 240] on input "Shortlist" at bounding box center [515, 243] width 7 height 7
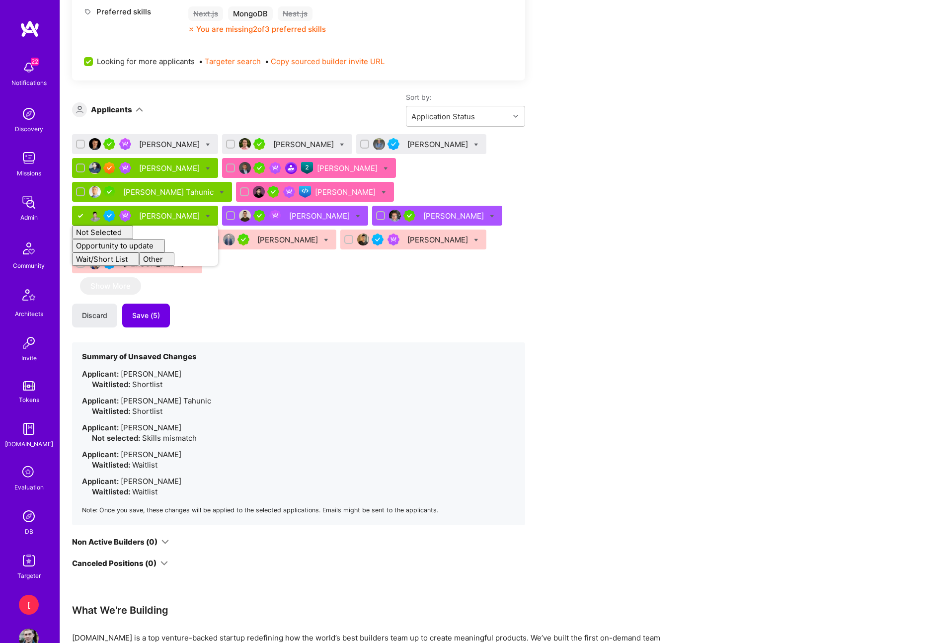
checkbox input "false"
click at [605, 176] on div "Apply for a Mission Role We’re actively looking for builders. This is the best …" at bounding box center [370, 219] width 596 height 1471
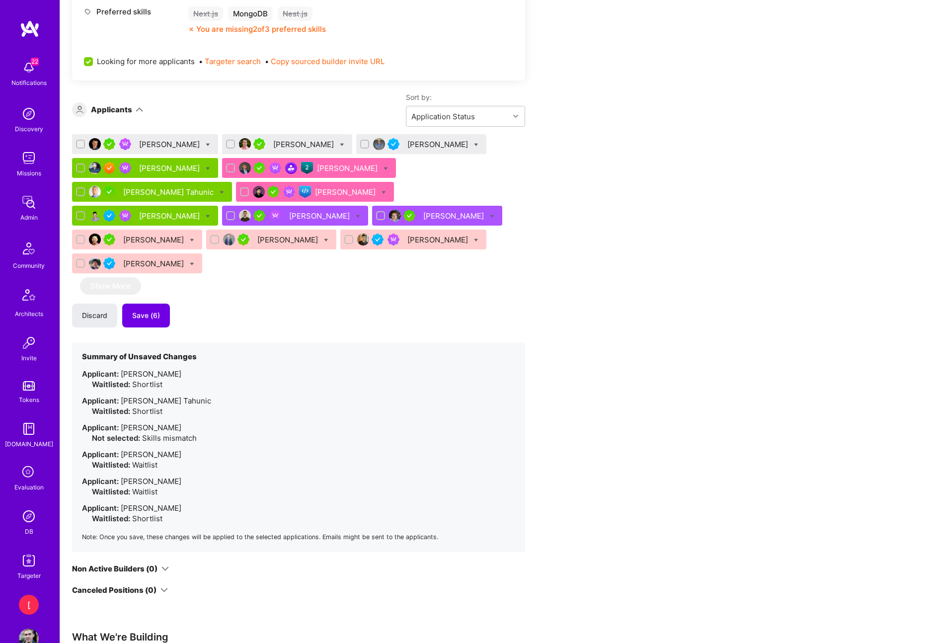
click at [436, 145] on div "Oleksii Popov" at bounding box center [421, 144] width 130 height 20
click at [474, 144] on icon at bounding box center [476, 145] width 4 height 4
checkbox input "true"
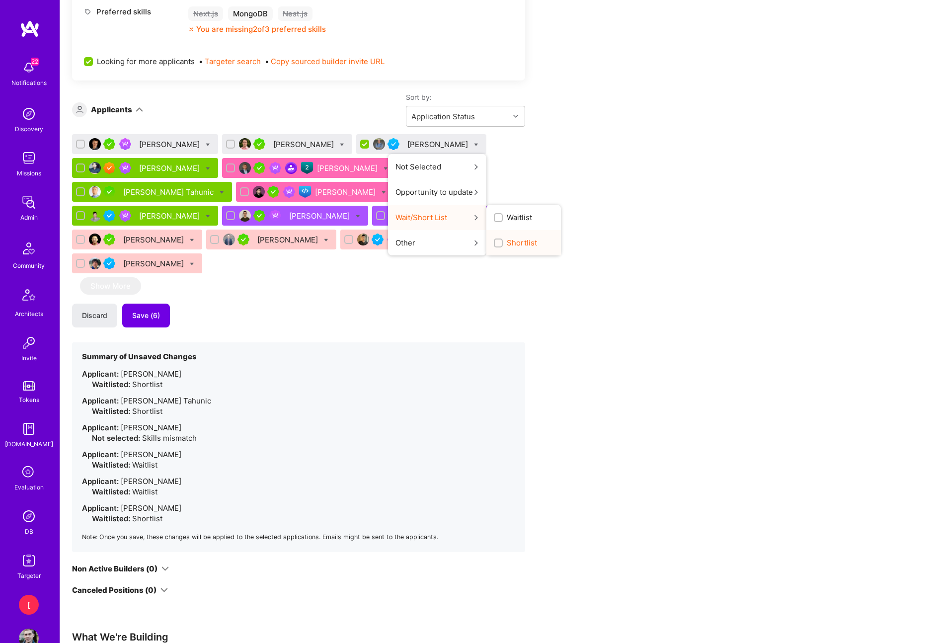
click at [507, 245] on span "Shortlist" at bounding box center [522, 242] width 30 height 10
click at [496, 245] on input "Shortlist" at bounding box center [499, 243] width 7 height 7
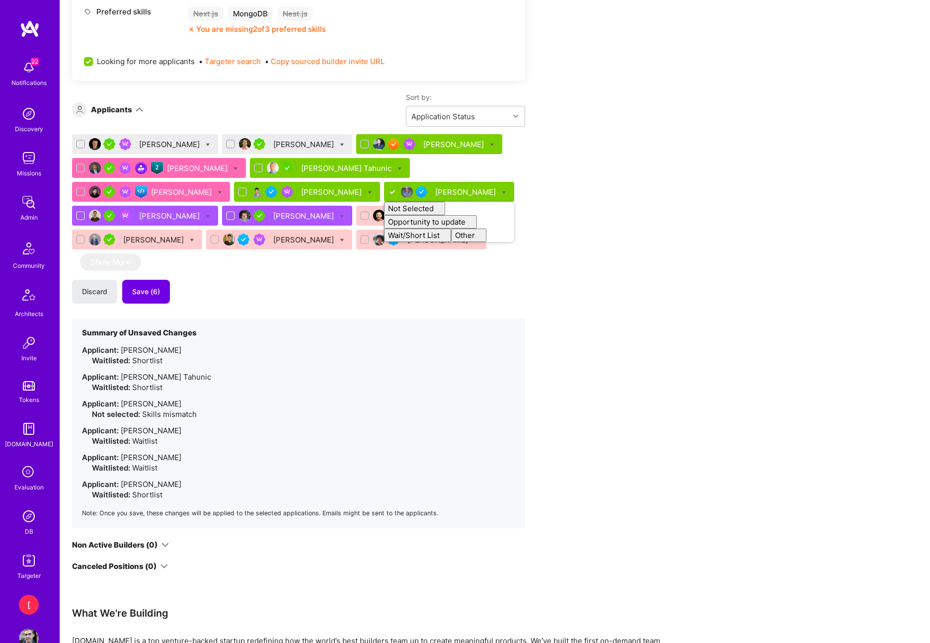
checkbox input "false"
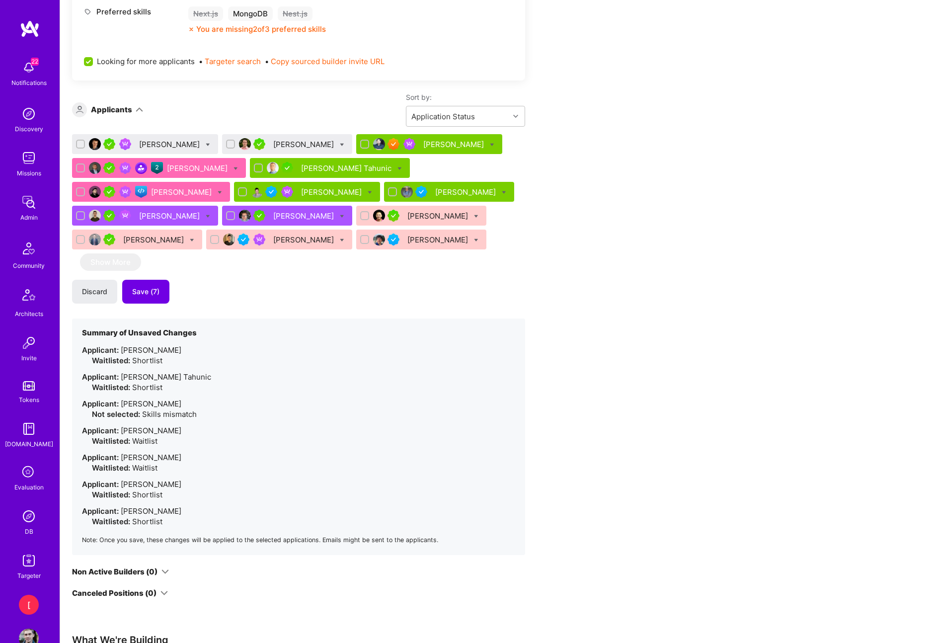
click at [595, 225] on div "Apply for a Mission Role We’re actively looking for builders. This is the best …" at bounding box center [370, 234] width 596 height 1501
click at [233, 169] on icon at bounding box center [235, 168] width 4 height 4
checkbox input "true"
click at [539, 254] on div "Apply for a Mission Role We’re actively looking for builders. This is the best …" at bounding box center [370, 234] width 596 height 1501
click at [194, 238] on icon at bounding box center [192, 240] width 4 height 4
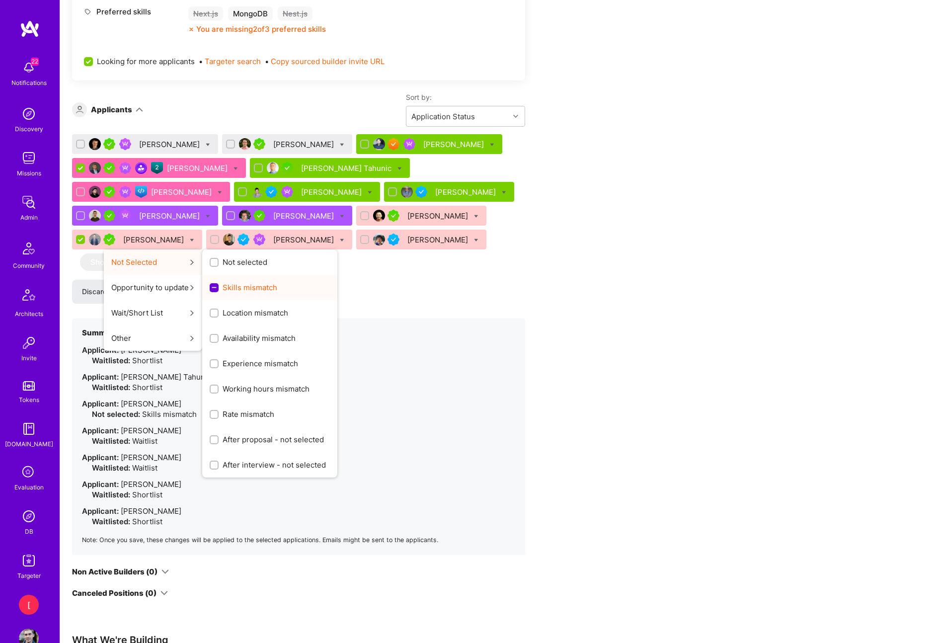
click at [277, 282] on span "Skills mismatch" at bounding box center [250, 287] width 55 height 10
click at [220, 284] on input "Skills mismatch" at bounding box center [215, 288] width 9 height 9
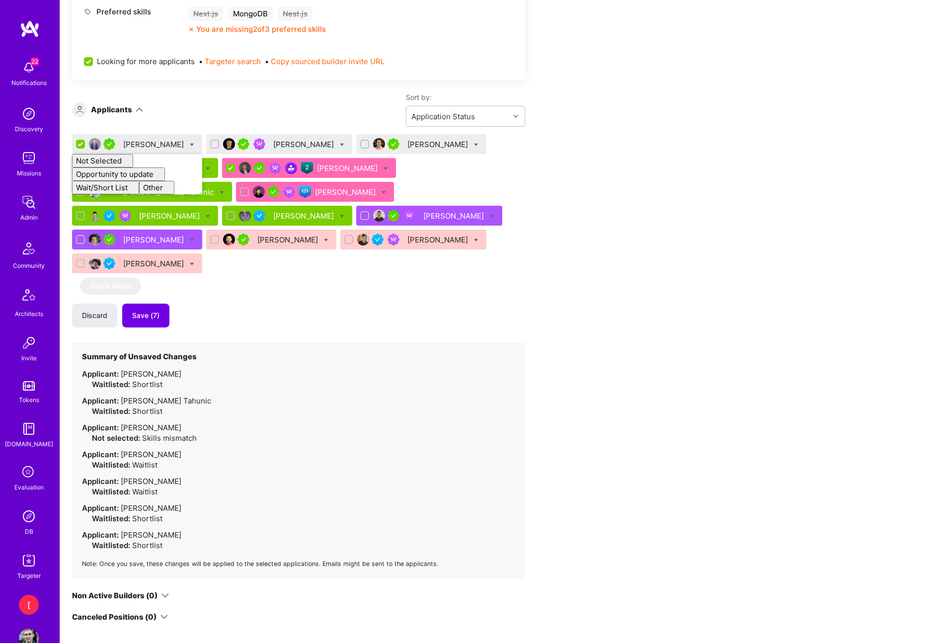
checkbox input "false"
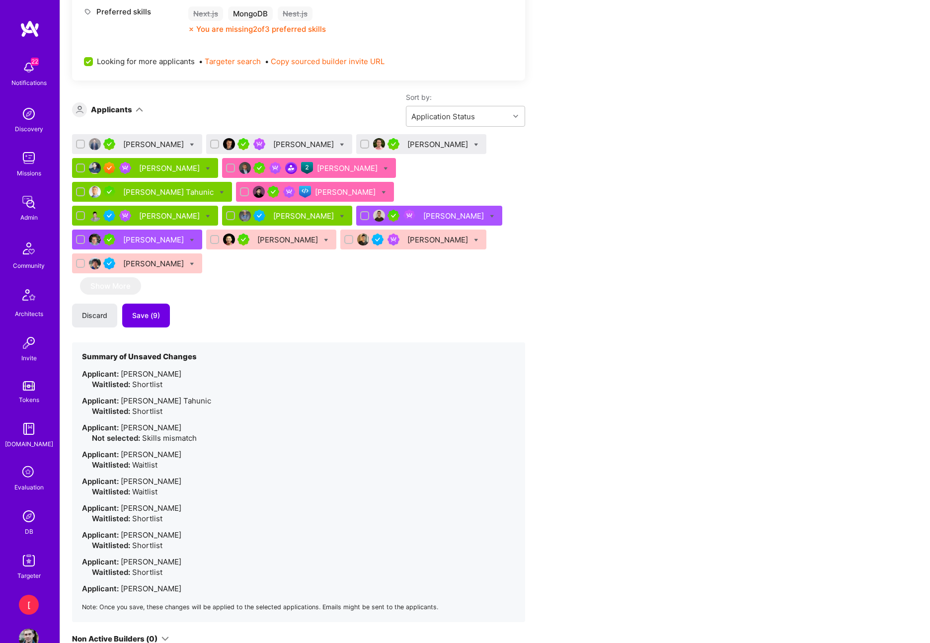
click at [485, 263] on div "Tom Lesperance Bojan Aleksic Jesus Rugama Sadan Masroor Piotr Jachowicz Nihad T…" at bounding box center [298, 378] width 453 height 488
click at [336, 229] on div "Duy Bui" at bounding box center [271, 239] width 130 height 20
click at [186, 258] on div "Maurizio Morri" at bounding box center [154, 263] width 63 height 10
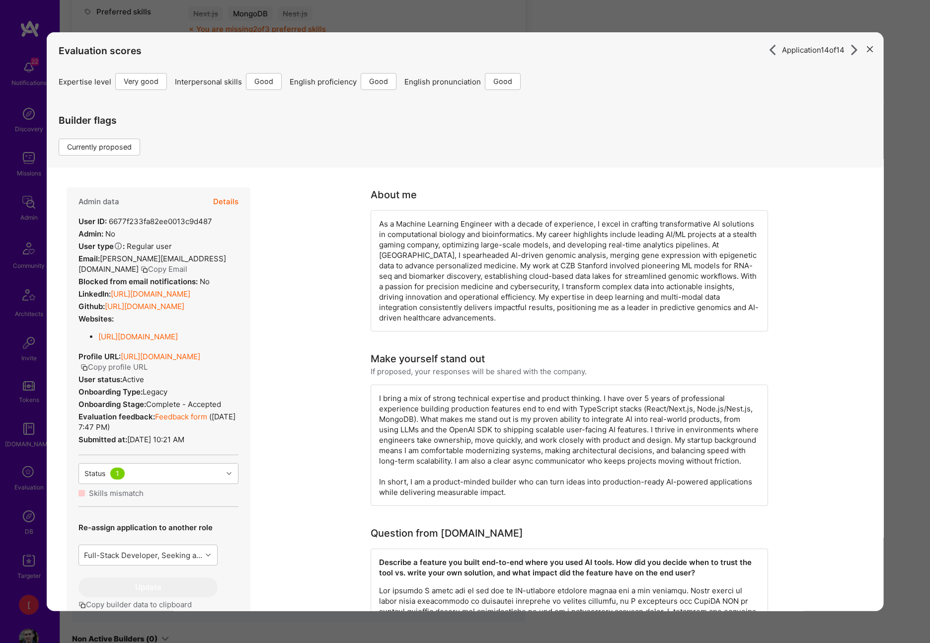
click at [868, 50] on icon "modal" at bounding box center [869, 49] width 6 height 6
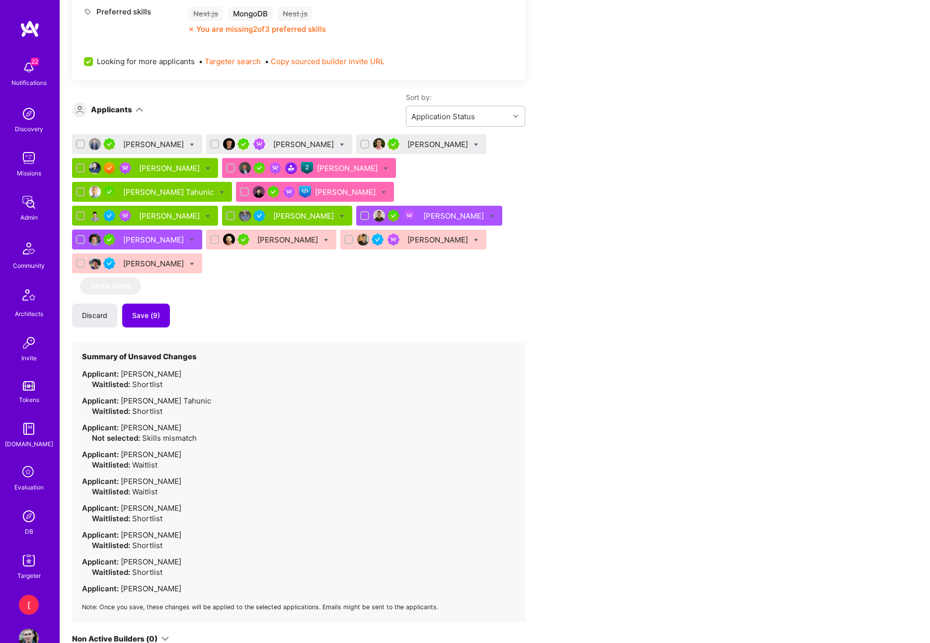
click at [194, 262] on icon at bounding box center [192, 264] width 4 height 4
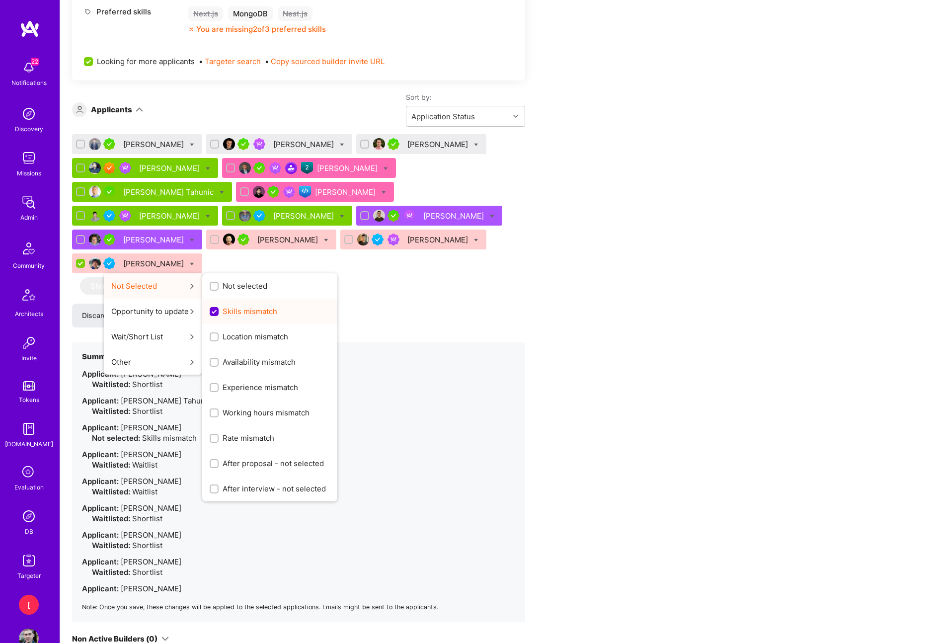
click at [277, 306] on span "Skills mismatch" at bounding box center [250, 311] width 55 height 10
click at [220, 307] on input "Skills mismatch" at bounding box center [215, 311] width 9 height 9
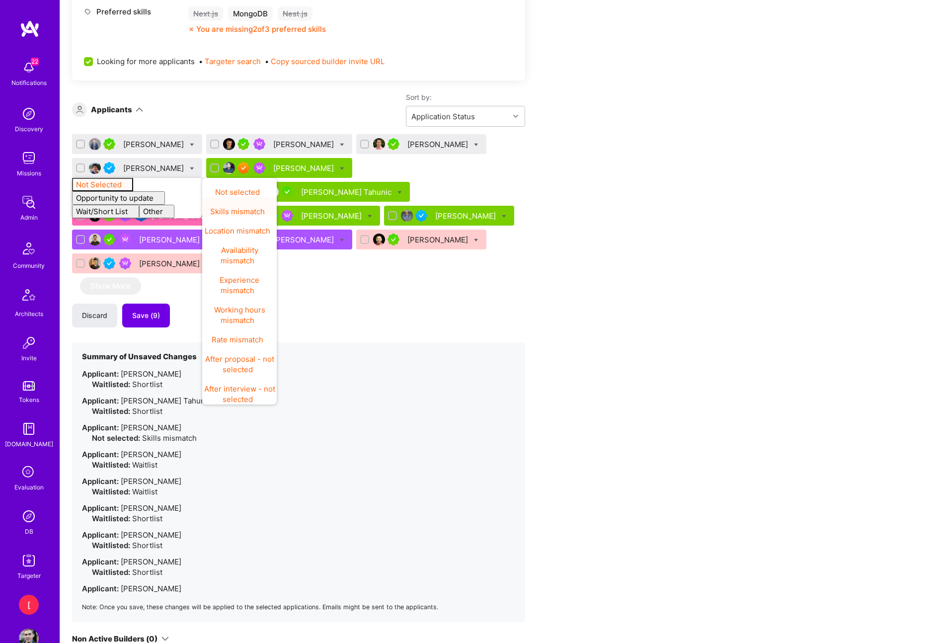
click at [383, 303] on div "Discard Save (9)" at bounding box center [298, 315] width 453 height 24
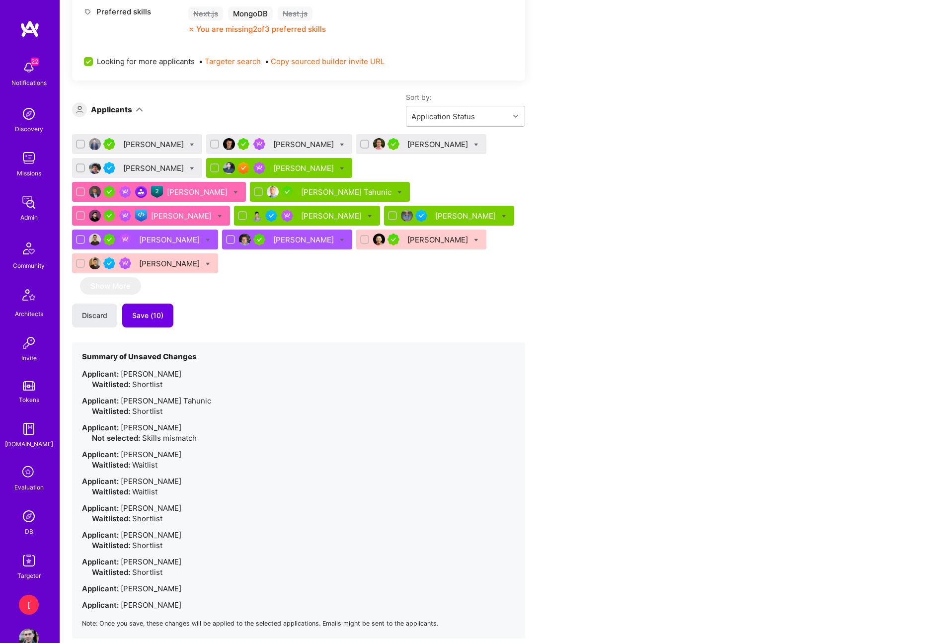
click at [190, 165] on div at bounding box center [192, 168] width 4 height 10
checkbox input "true"
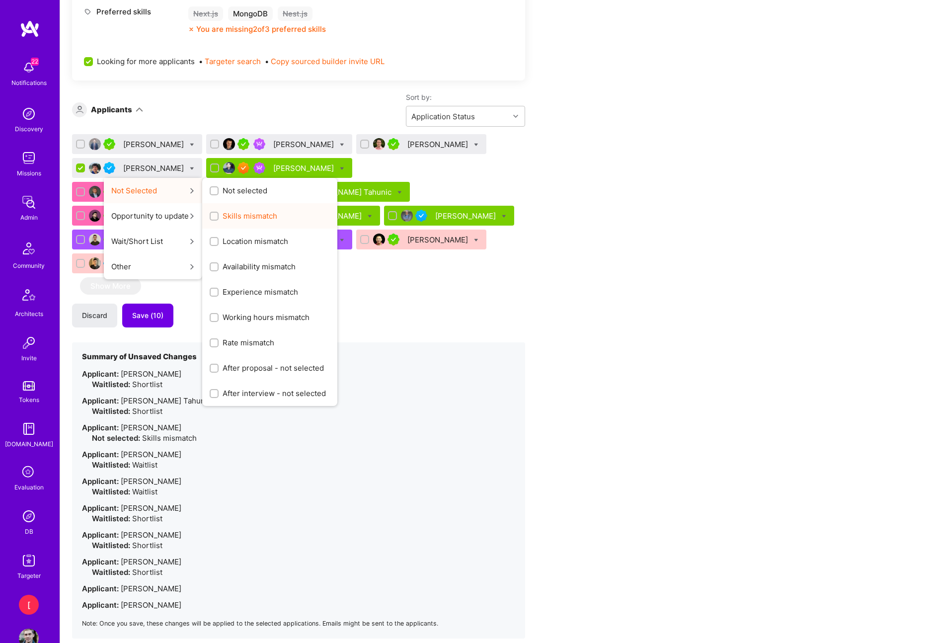
click at [243, 217] on span "Skills mismatch" at bounding box center [250, 216] width 55 height 10
click at [219, 217] on input "Skills mismatch" at bounding box center [215, 216] width 7 height 7
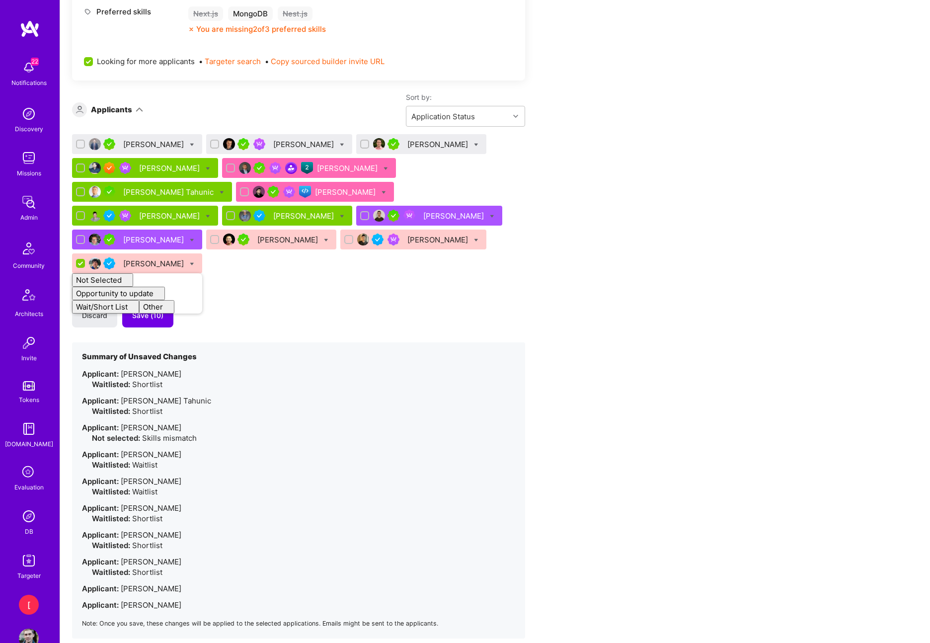
checkbox input "false"
click at [490, 277] on div "Tom Lesperance Bojan Aleksic Jesus Rugama Sadan Masroor Piotr Jachowicz Nihad T…" at bounding box center [298, 386] width 453 height 504
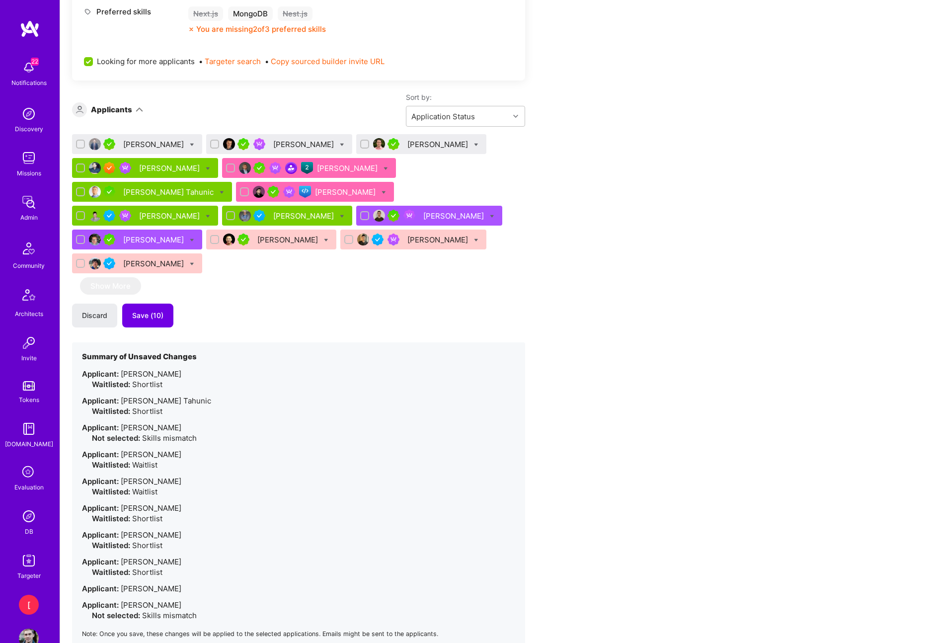
click at [474, 239] on icon at bounding box center [476, 240] width 4 height 4
click at [507, 336] on span "Shortlist" at bounding box center [522, 338] width 30 height 10
click at [496, 336] on input "Shortlist" at bounding box center [499, 338] width 7 height 7
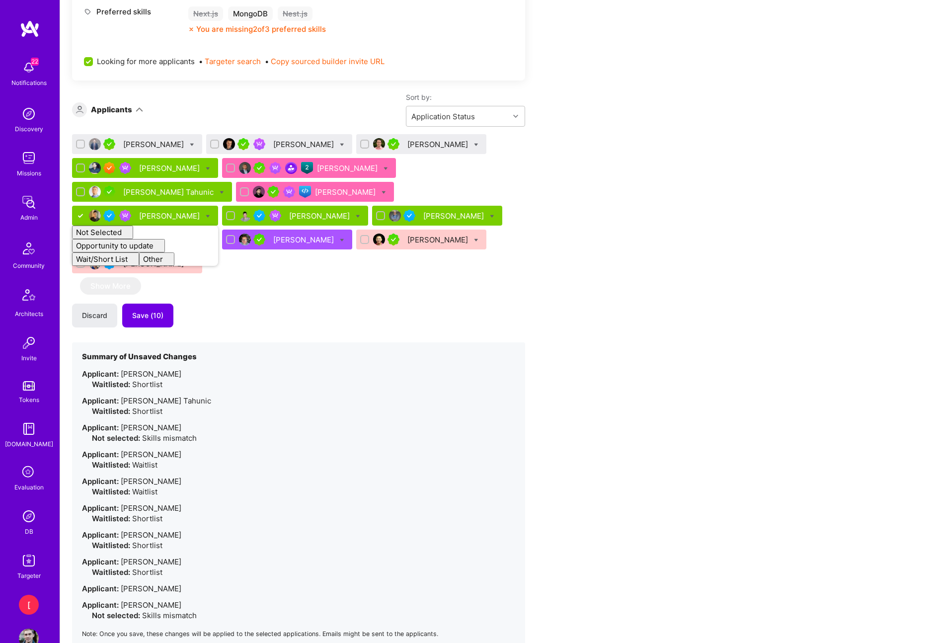
checkbox input "false"
click at [509, 248] on div "Tom Lesperance Bojan Aleksic Jesus Rugama Sadan Masroor Piotr Jachowicz Nihad T…" at bounding box center [298, 205] width 453 height 143
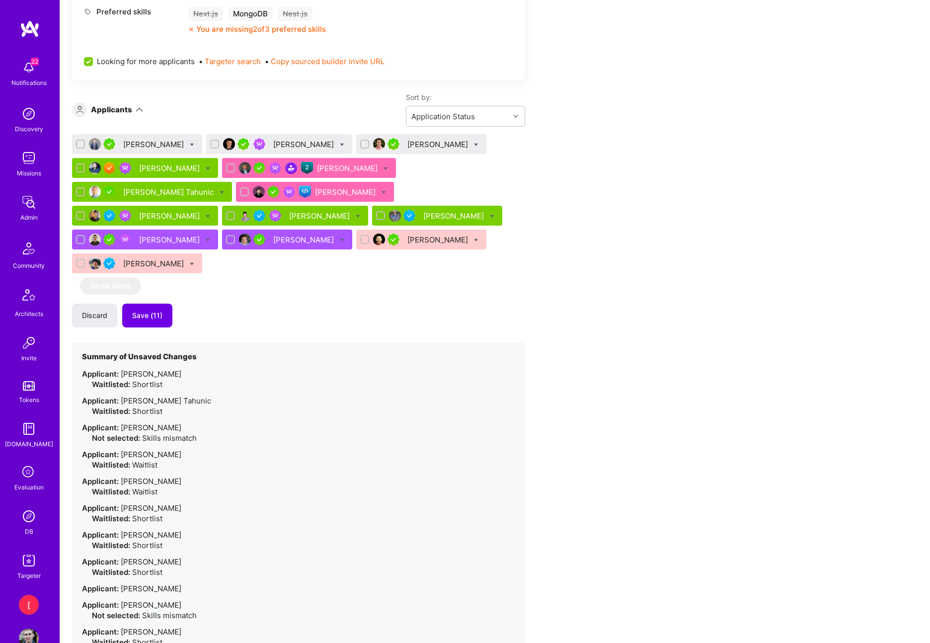
click at [507, 248] on div "Tom Lesperance Bojan Aleksic Jesus Rugama Sadan Masroor Piotr Jachowicz Nihad T…" at bounding box center [298, 205] width 453 height 143
click at [190, 143] on icon at bounding box center [192, 145] width 4 height 4
checkbox input "true"
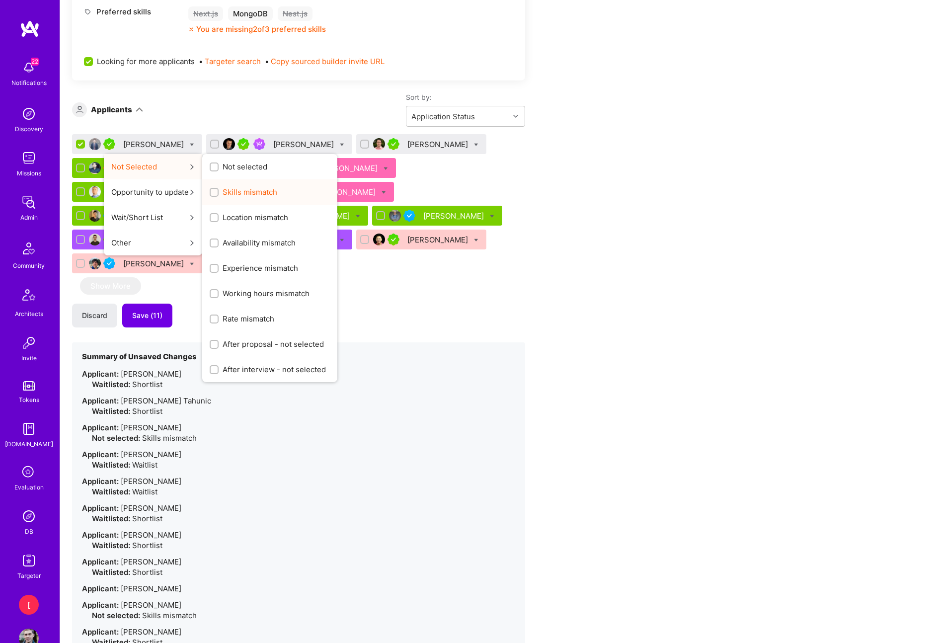
click at [256, 191] on span "Skills mismatch" at bounding box center [250, 192] width 55 height 10
click at [219, 191] on input "Skills mismatch" at bounding box center [215, 192] width 7 height 7
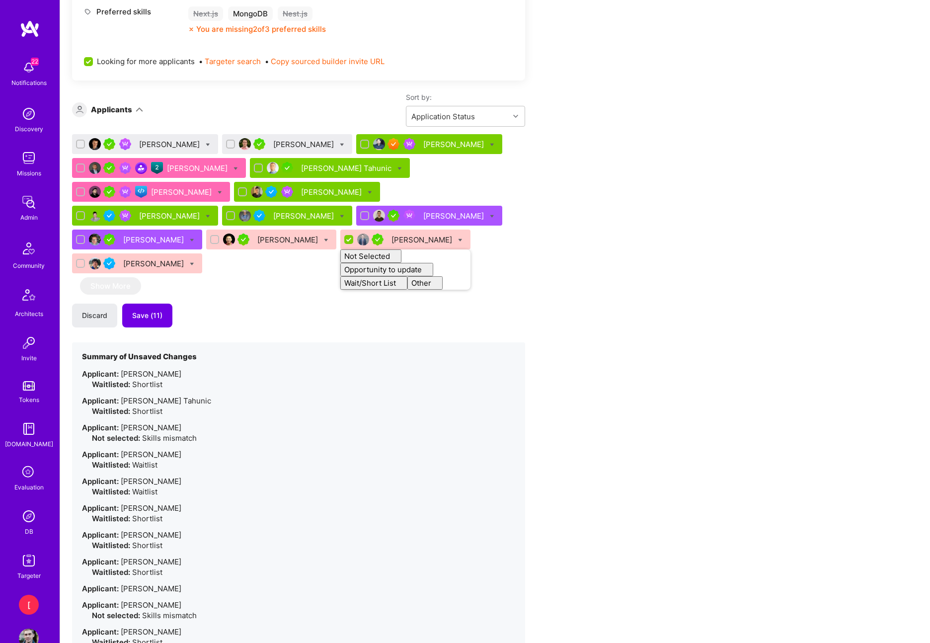
checkbox input "false"
click at [551, 280] on div "Apply for a Mission Role We’re actively looking for builders. This is the best …" at bounding box center [370, 300] width 596 height 1632
drag, startPoint x: 510, startPoint y: 269, endPoint x: 513, endPoint y: 208, distance: 60.7
click at [511, 266] on div "Bojan Aleksic Jesus Rugama Sadan Masroor Piotr Jachowicz Nihad Tahunic Nikola G…" at bounding box center [298, 410] width 453 height 552
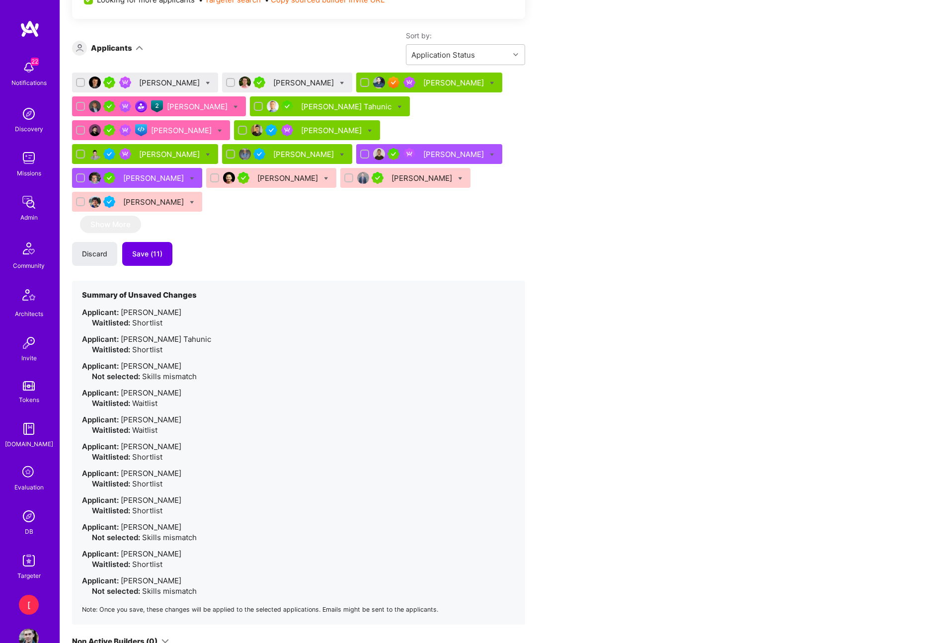
scroll to position [721, 0]
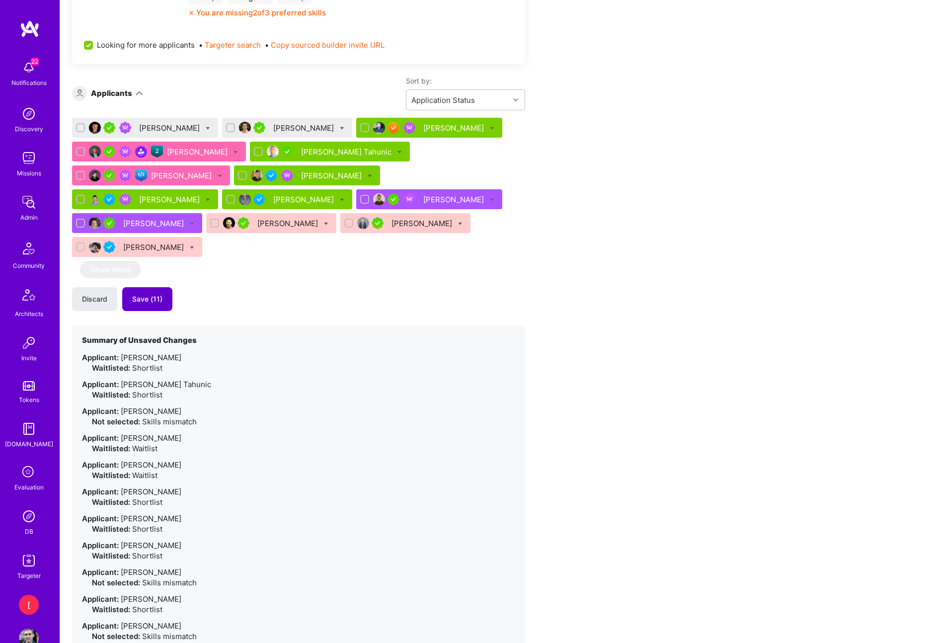
click at [153, 294] on span "Save (11)" at bounding box center [147, 299] width 30 height 10
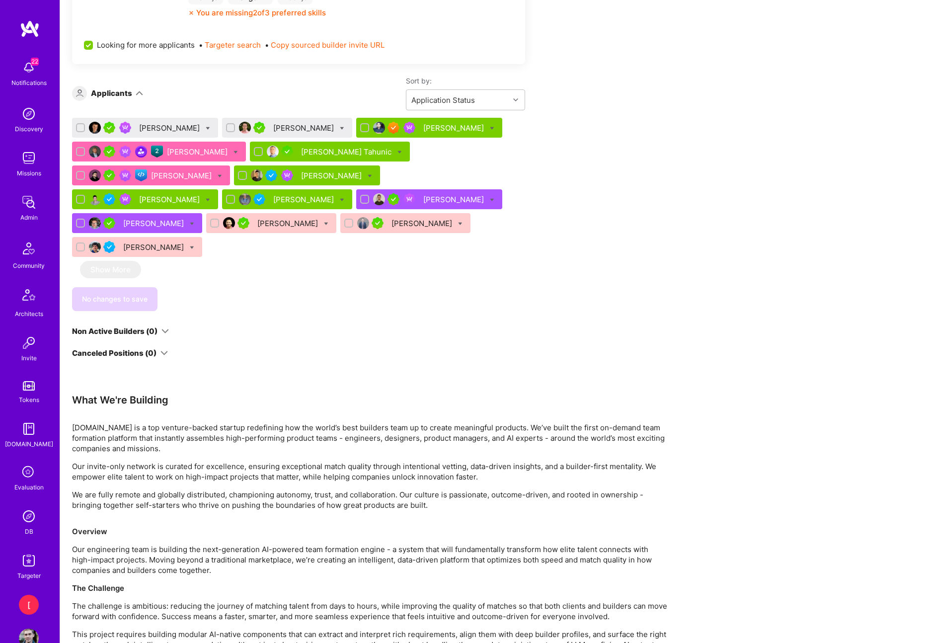
click at [340, 128] on icon at bounding box center [342, 128] width 4 height 4
checkbox input "true"
click at [319, 92] on div "Sort by: Application Status" at bounding box center [334, 93] width 382 height 34
click at [287, 128] on div "Jesus Rugama" at bounding box center [304, 128] width 63 height 10
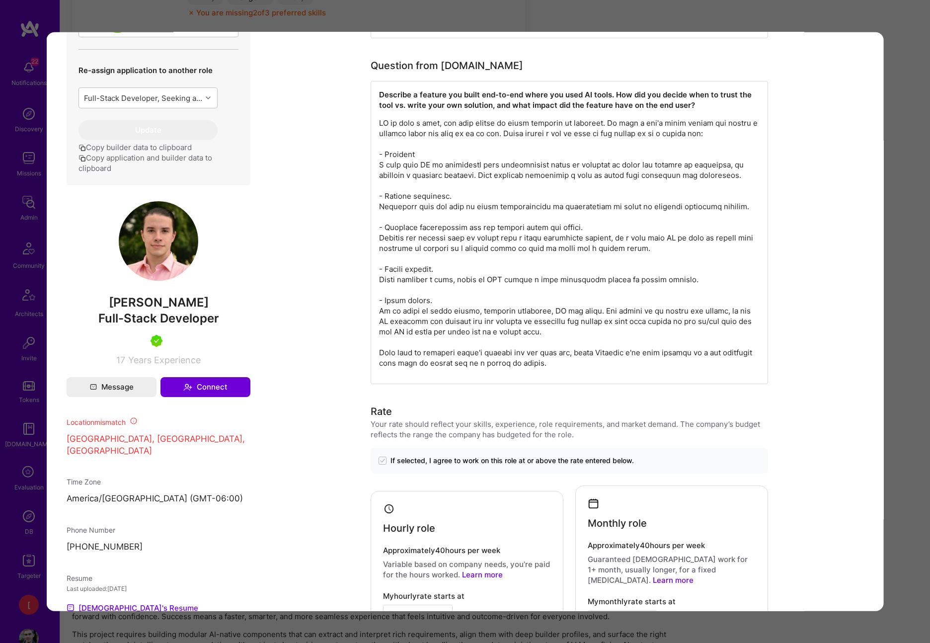
scroll to position [355, 0]
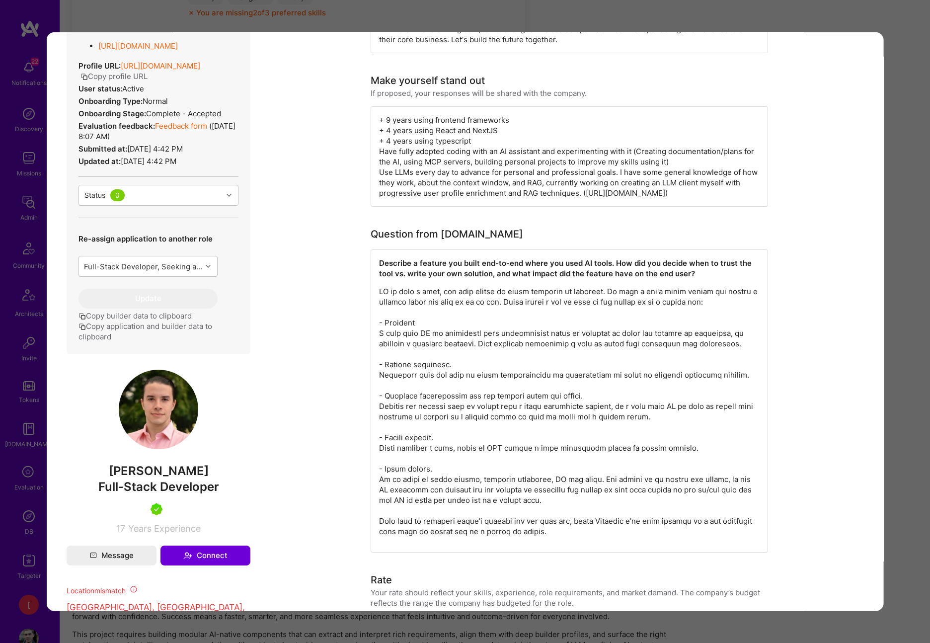
drag, startPoint x: 210, startPoint y: 490, endPoint x: 207, endPoint y: 479, distance: 11.8
click at [210, 490] on span "Full-Stack Developer" at bounding box center [158, 486] width 121 height 14
drag, startPoint x: 205, startPoint y: 470, endPoint x: 118, endPoint y: 467, distance: 87.5
click at [118, 467] on span "Jesus Rugama" at bounding box center [159, 470] width 184 height 15
copy span "Jesus Rugama"
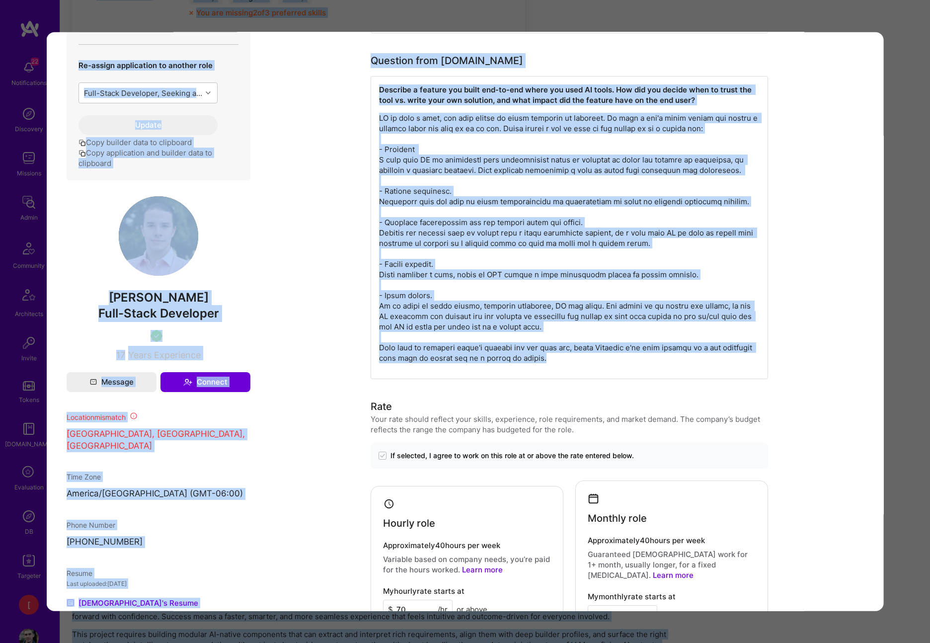
scroll to position [0, 0]
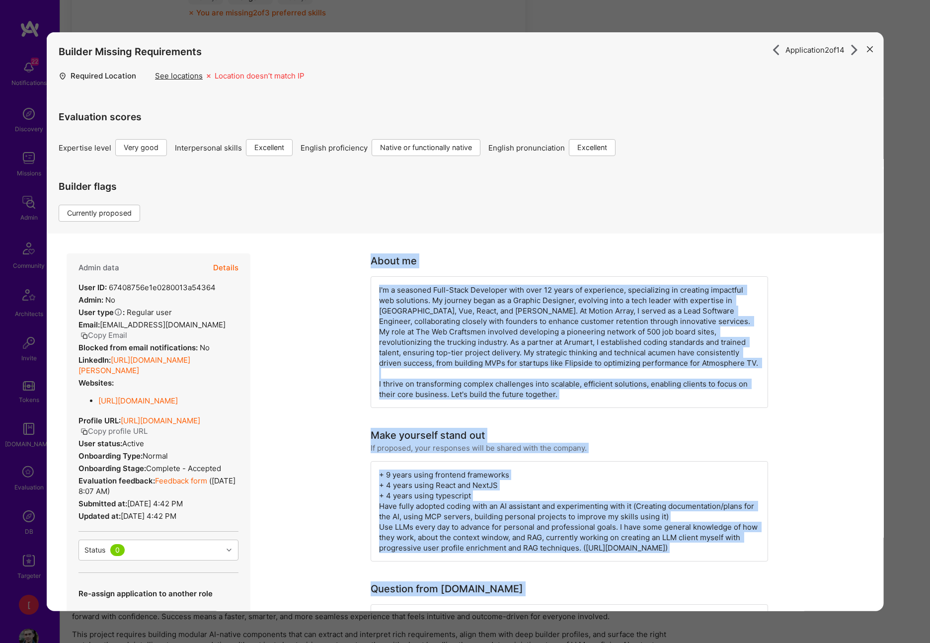
drag, startPoint x: 573, startPoint y: 364, endPoint x: 370, endPoint y: 262, distance: 227.5
copy div "About me I'm a seasoned Full-Stack Developer with over 12 years of experience, …"
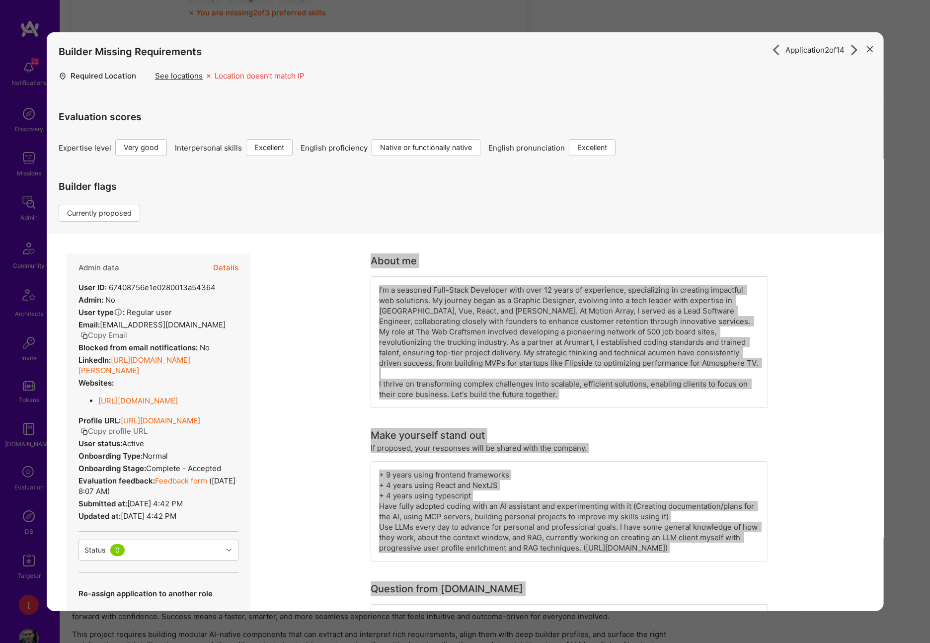
scroll to position [721, 0]
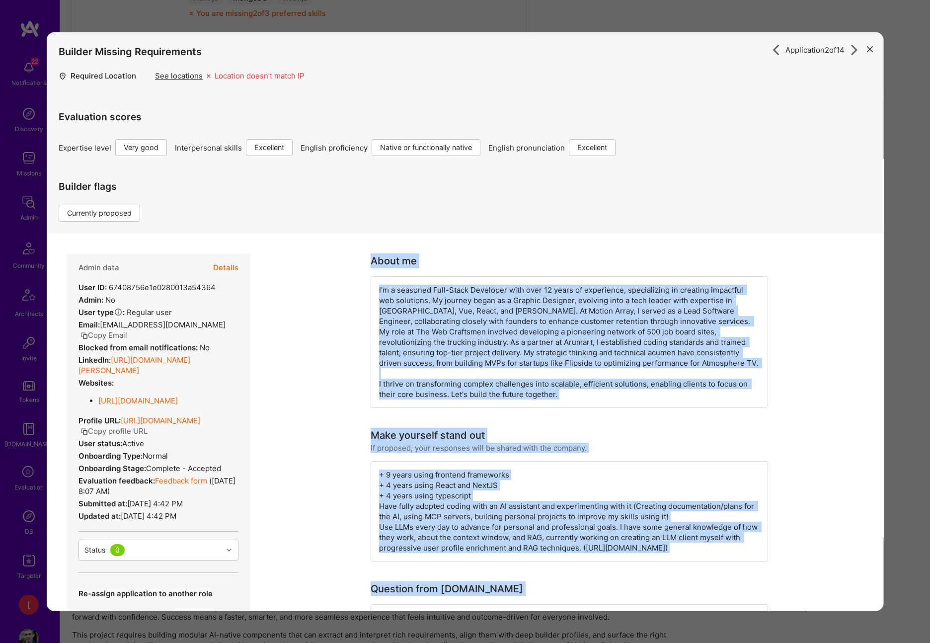
drag, startPoint x: 182, startPoint y: 476, endPoint x: 74, endPoint y: 285, distance: 220.0
click at [74, 285] on div "Admin data Details User ID: 67408756e1e0280013a54364 Admin: No User type Regula…" at bounding box center [159, 480] width 184 height 455
copy div "User ID: 67408756e1e0280013a54364 Admin: No User type Regular user or Company u…"
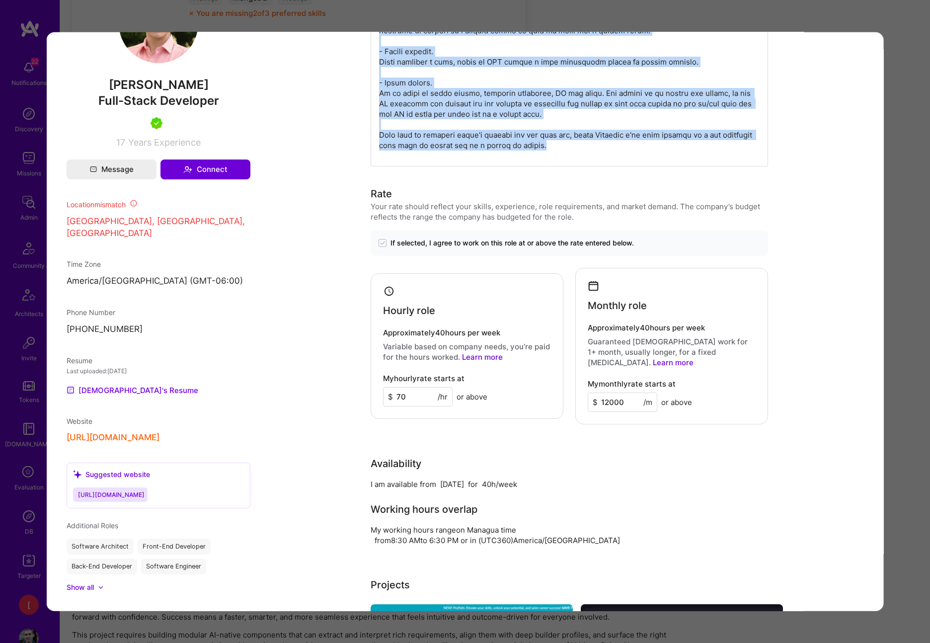
scroll to position [740, 0]
click at [152, 433] on button "https://jesusrugama.com/" at bounding box center [113, 438] width 93 height 10
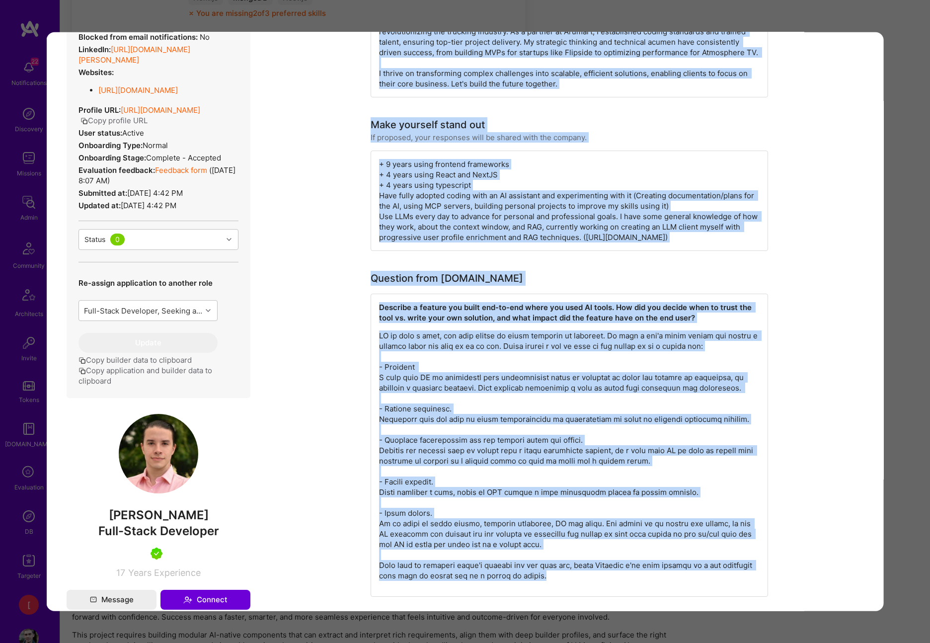
scroll to position [162, 0]
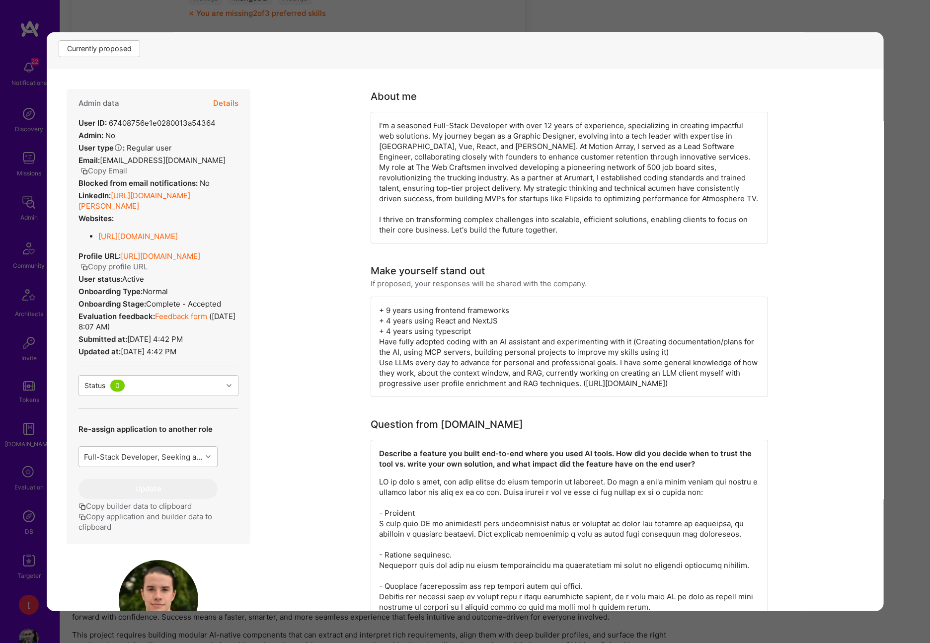
click at [196, 317] on link "Feedback form" at bounding box center [181, 315] width 52 height 9
click at [229, 100] on button "Details" at bounding box center [225, 103] width 25 height 29
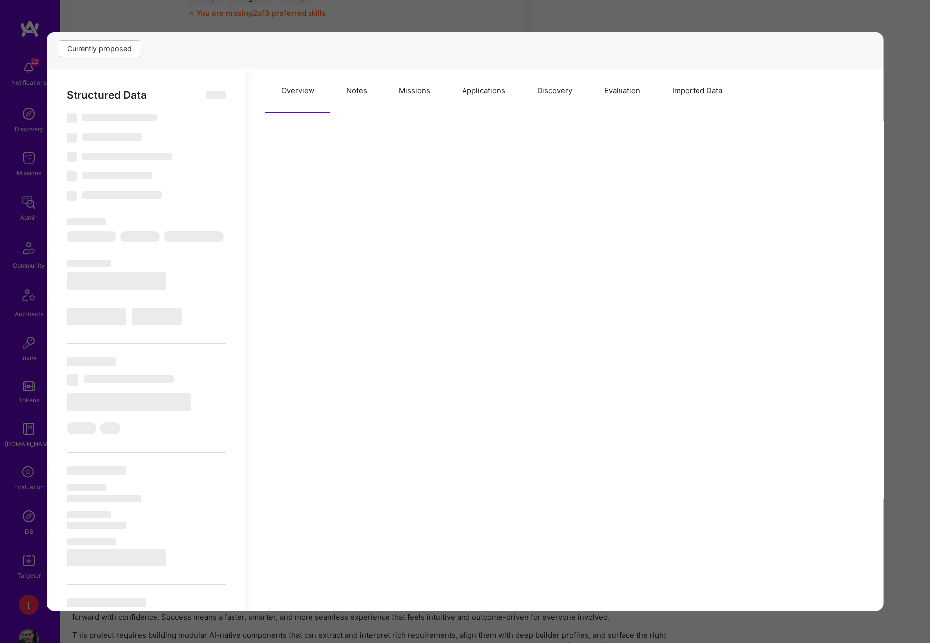
click at [361, 87] on button "Notes" at bounding box center [356, 91] width 53 height 44
select select "Right Now"
select select "5"
select select "7"
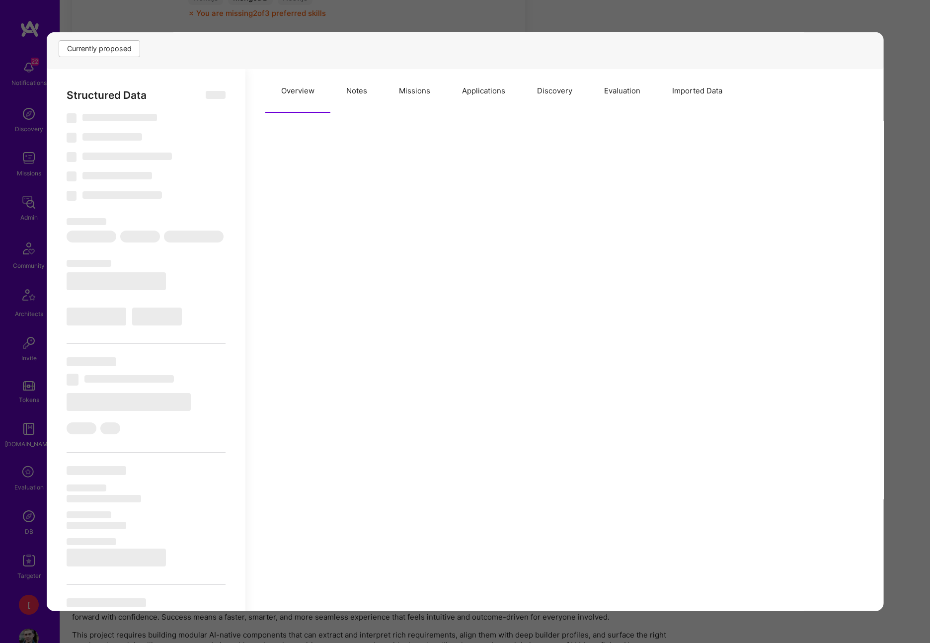
select select "7"
select select "NI"
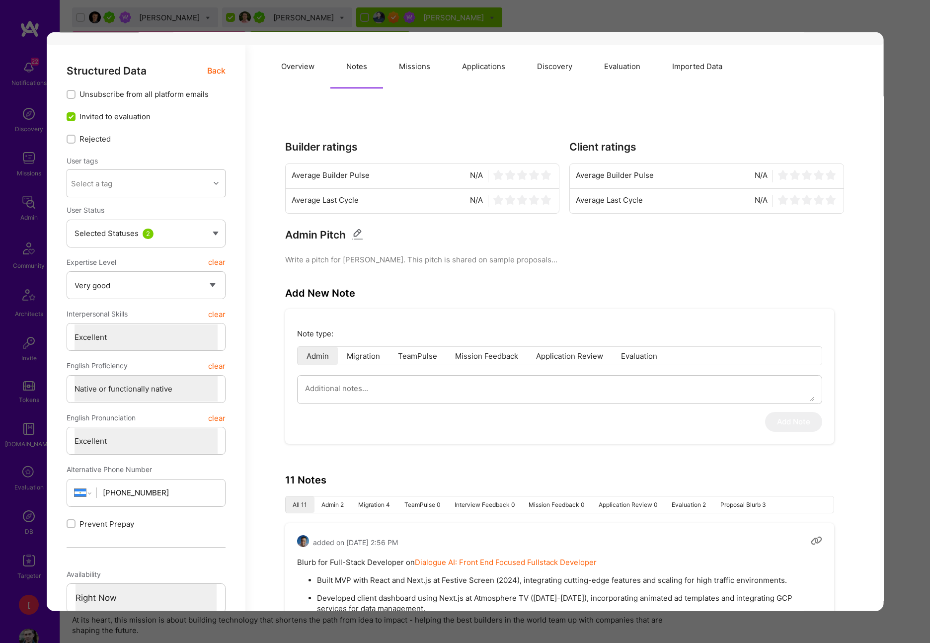
scroll to position [0, 0]
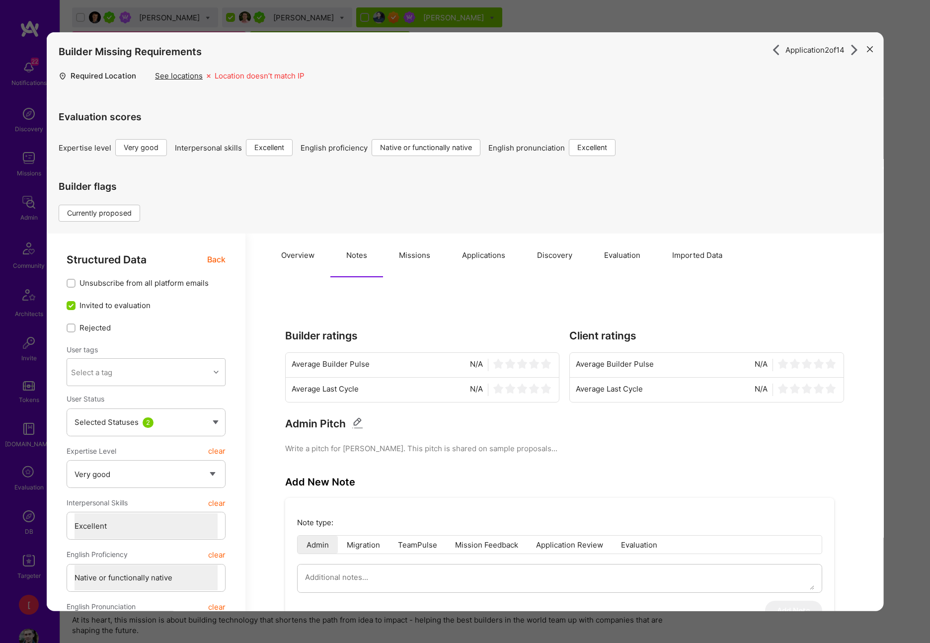
drag, startPoint x: 419, startPoint y: 252, endPoint x: 431, endPoint y: 253, distance: 12.0
click at [419, 252] on button "Missions" at bounding box center [414, 255] width 63 height 44
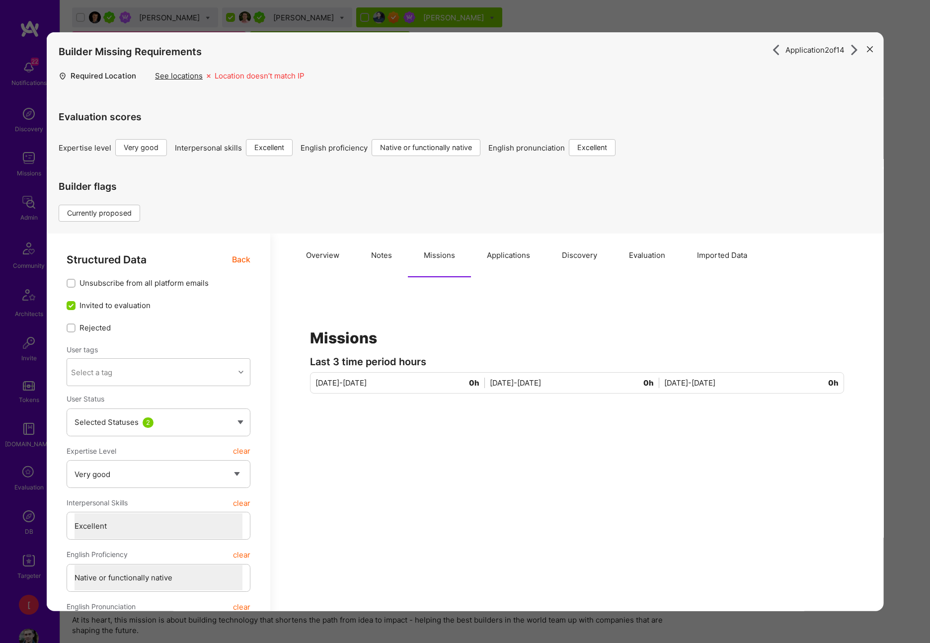
drag, startPoint x: 497, startPoint y: 256, endPoint x: 510, endPoint y: 256, distance: 13.4
click at [497, 256] on button "Applications" at bounding box center [508, 255] width 75 height 44
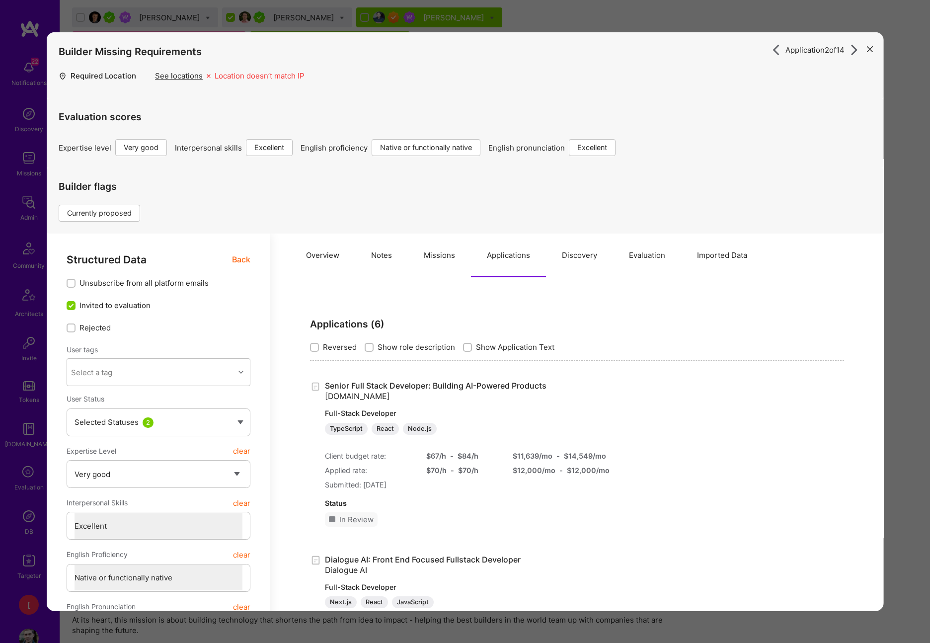
click at [573, 255] on button "Discovery" at bounding box center [579, 255] width 67 height 44
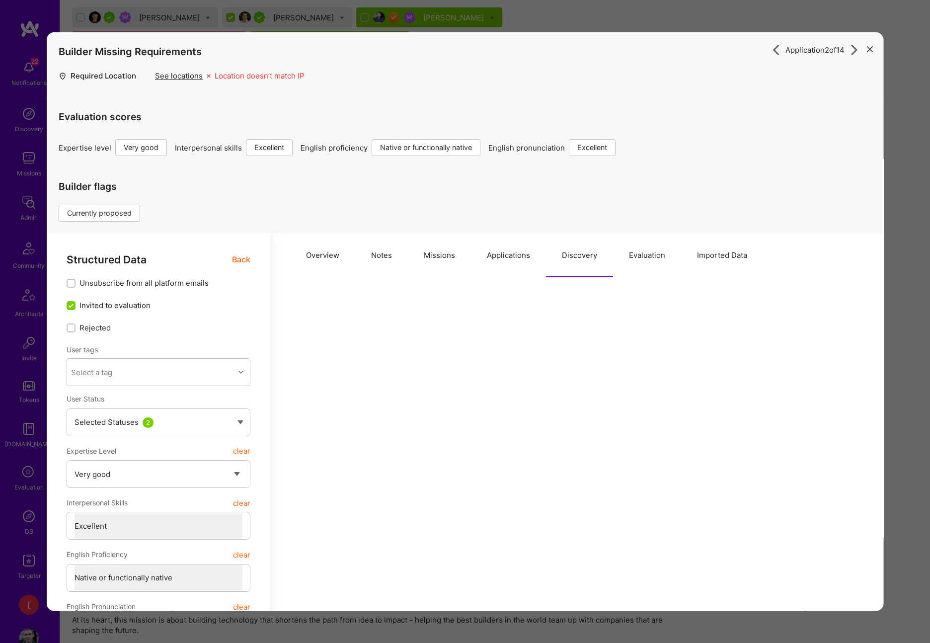
click at [635, 255] on button "Evaluation" at bounding box center [647, 255] width 68 height 44
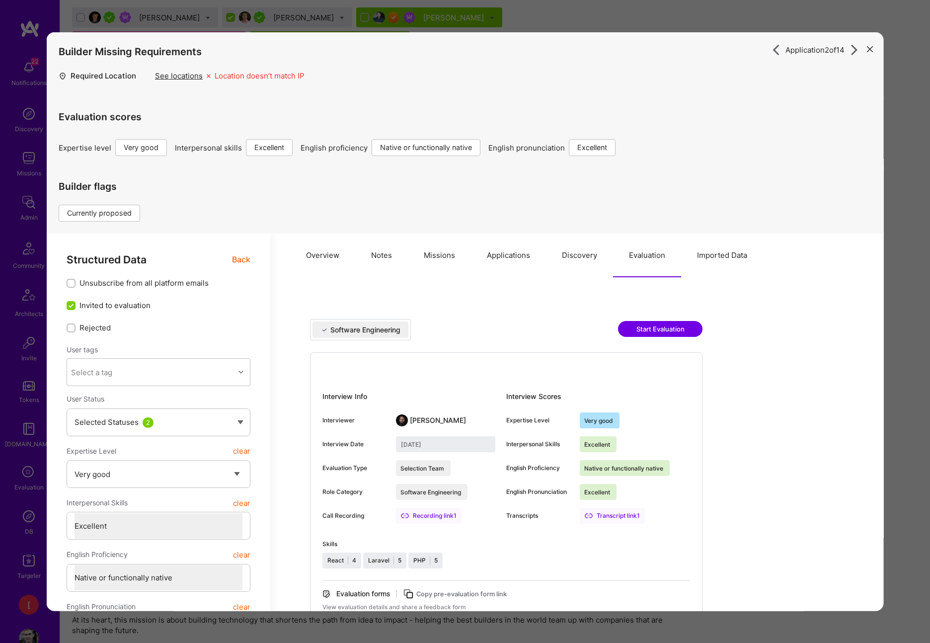
click at [707, 256] on button "Imported Data" at bounding box center [722, 255] width 82 height 44
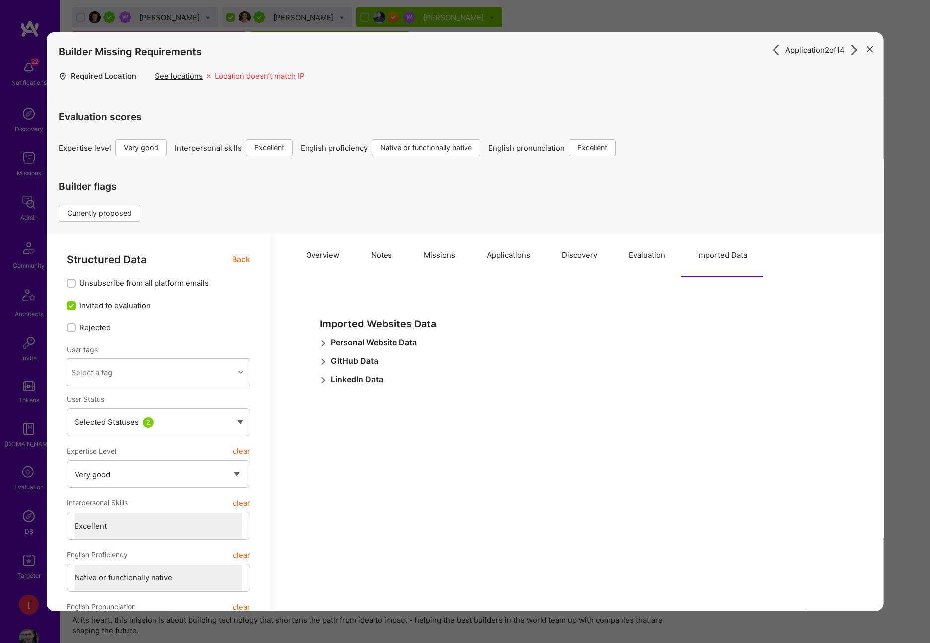
click at [197, 77] on div "See locations" at bounding box center [179, 76] width 48 height 10
click at [870, 50] on icon "modal" at bounding box center [869, 49] width 6 height 6
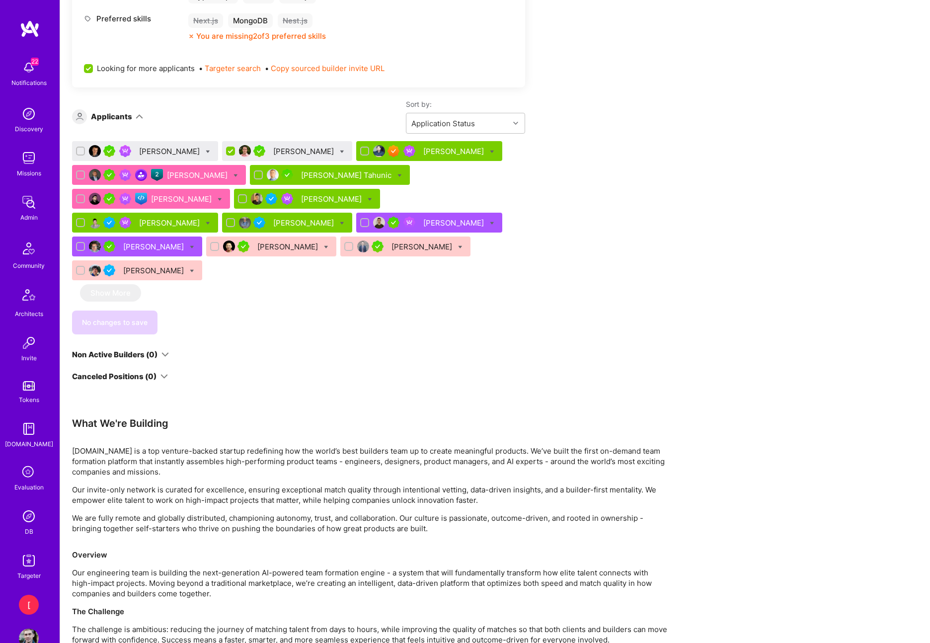
scroll to position [686, 0]
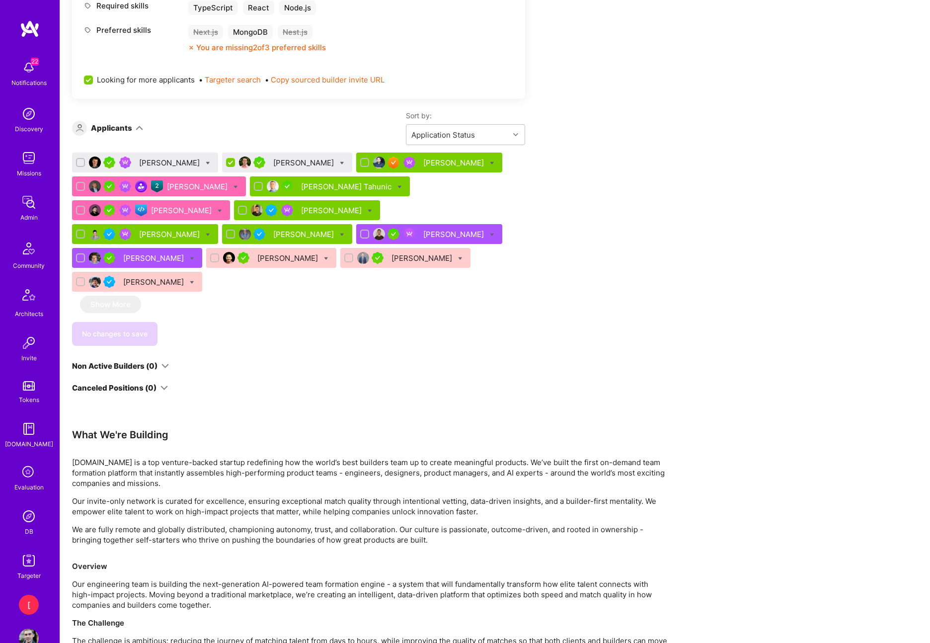
click at [292, 160] on div "Jesus Rugama" at bounding box center [304, 162] width 63 height 10
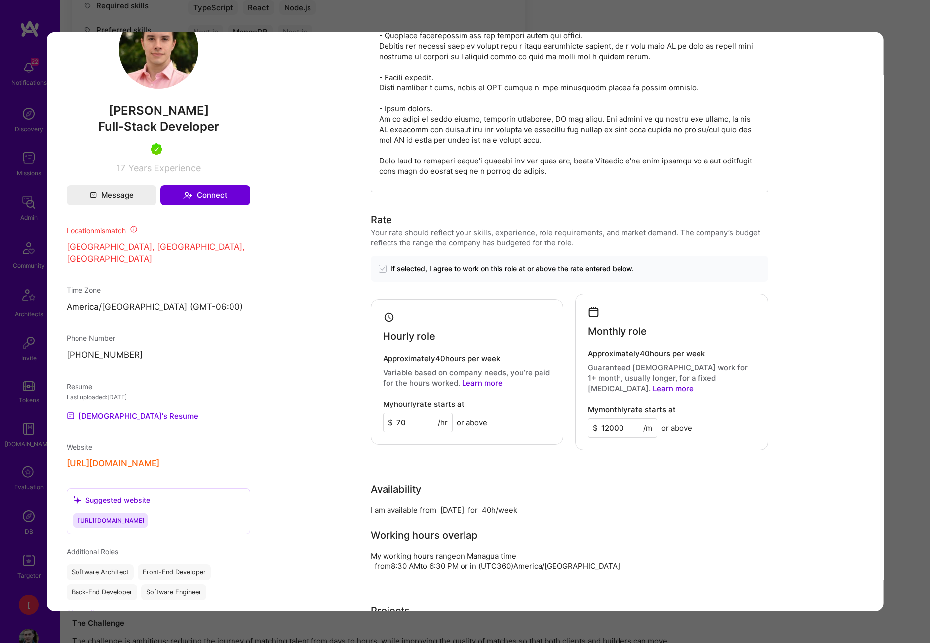
scroll to position [751, 0]
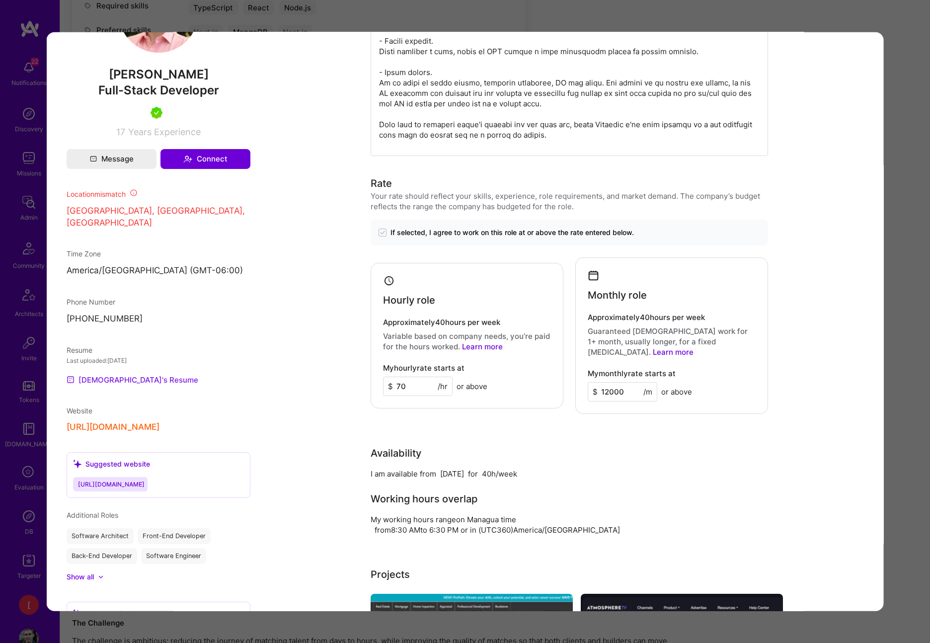
click at [119, 374] on link "Jesus's Resume" at bounding box center [133, 380] width 132 height 12
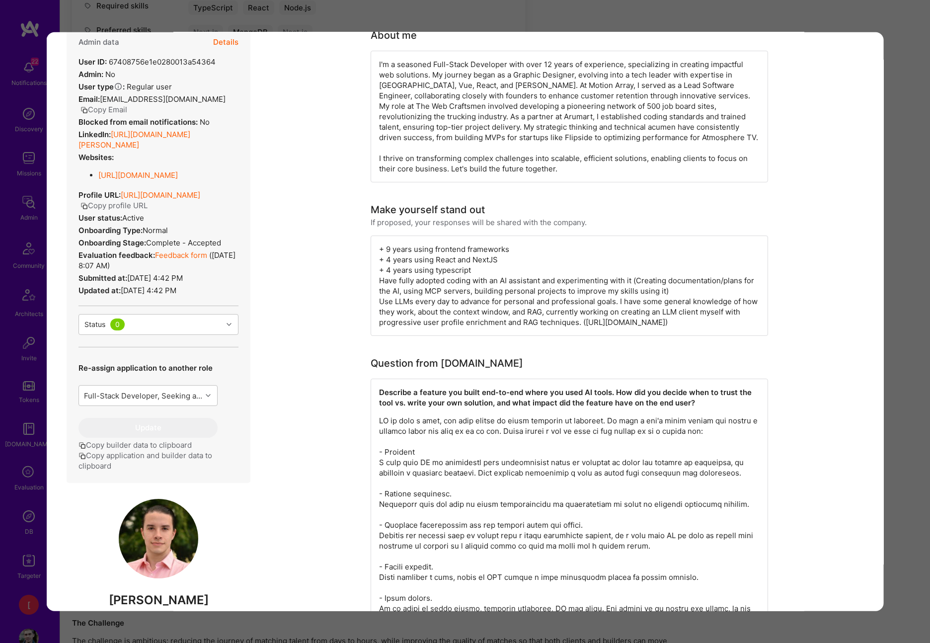
scroll to position [0, 0]
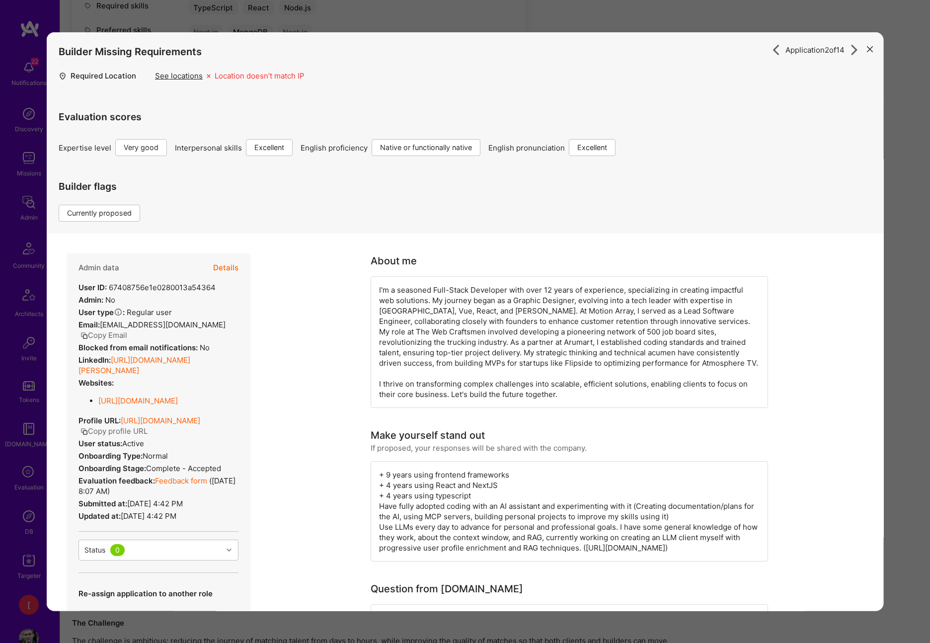
click at [868, 52] on button "modal" at bounding box center [869, 48] width 12 height 16
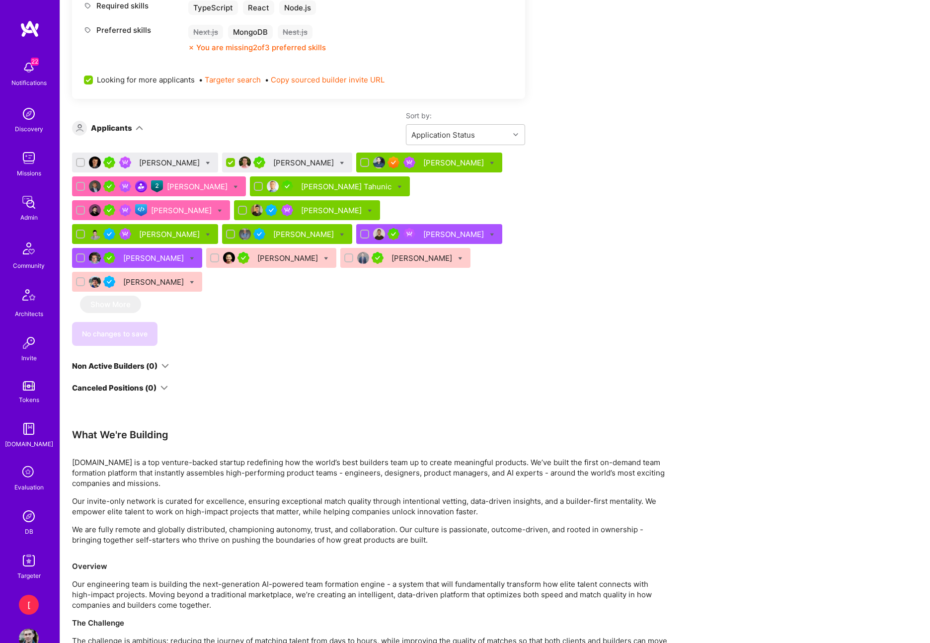
click at [168, 161] on div "[PERSON_NAME]" at bounding box center [170, 162] width 63 height 10
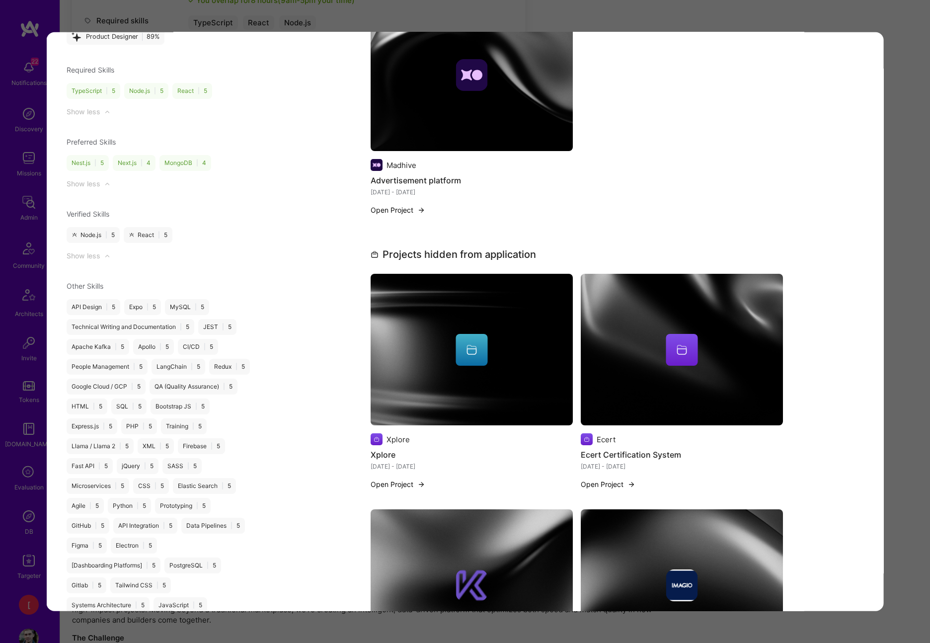
scroll to position [1273, 0]
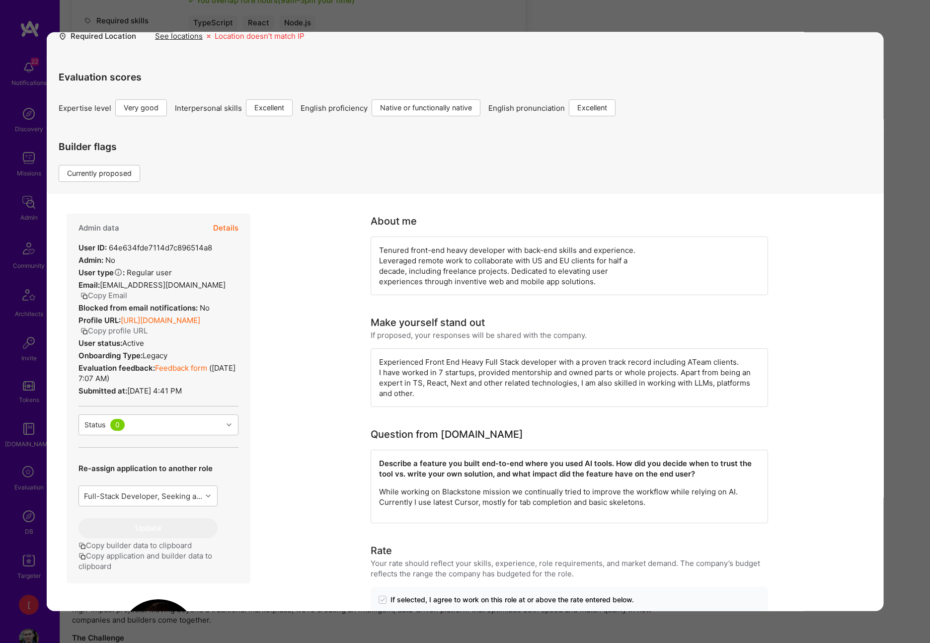
scroll to position [39, 0]
click at [199, 371] on link "Feedback form" at bounding box center [181, 368] width 52 height 9
click at [234, 231] on button "Details" at bounding box center [225, 229] width 25 height 29
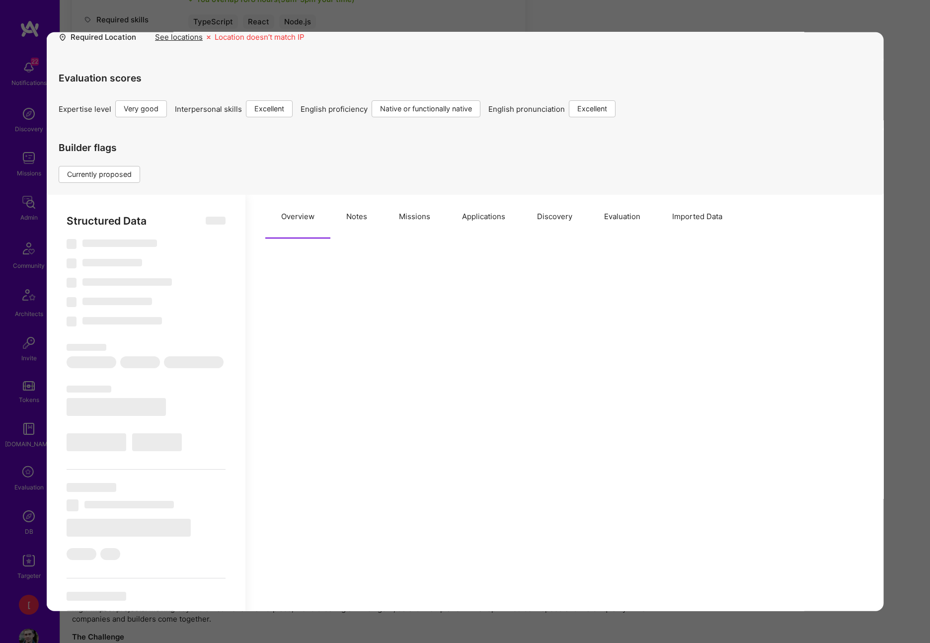
click at [362, 219] on button "Notes" at bounding box center [356, 217] width 53 height 44
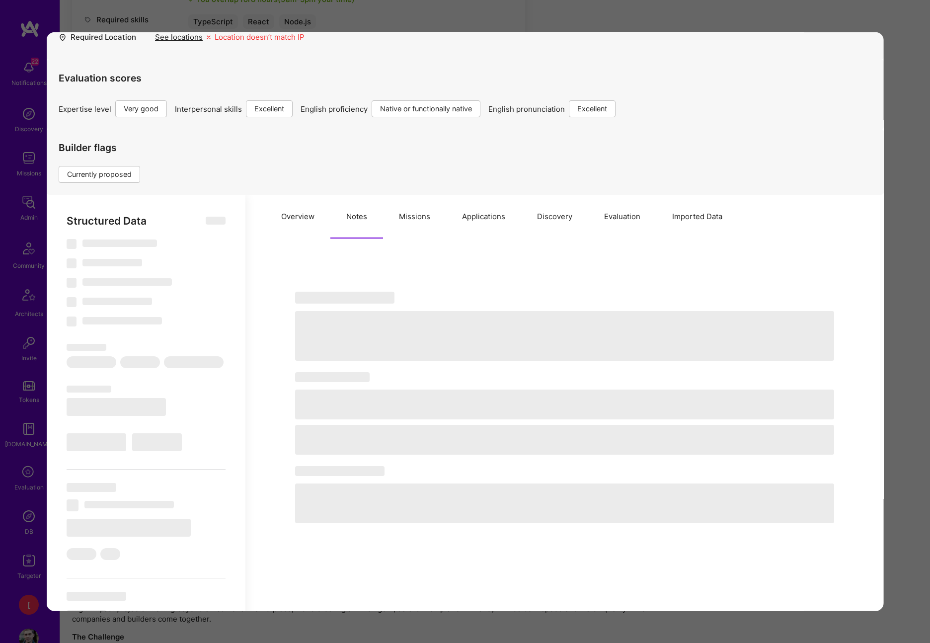
type textarea "x"
select select "Right Now"
select select "5"
select select "7"
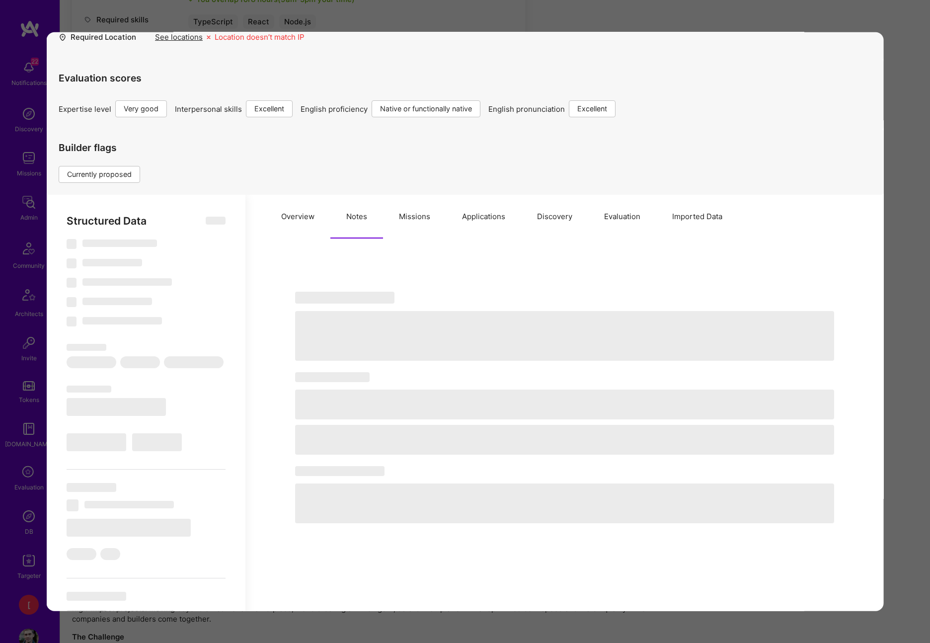
select select "7"
select select "AT"
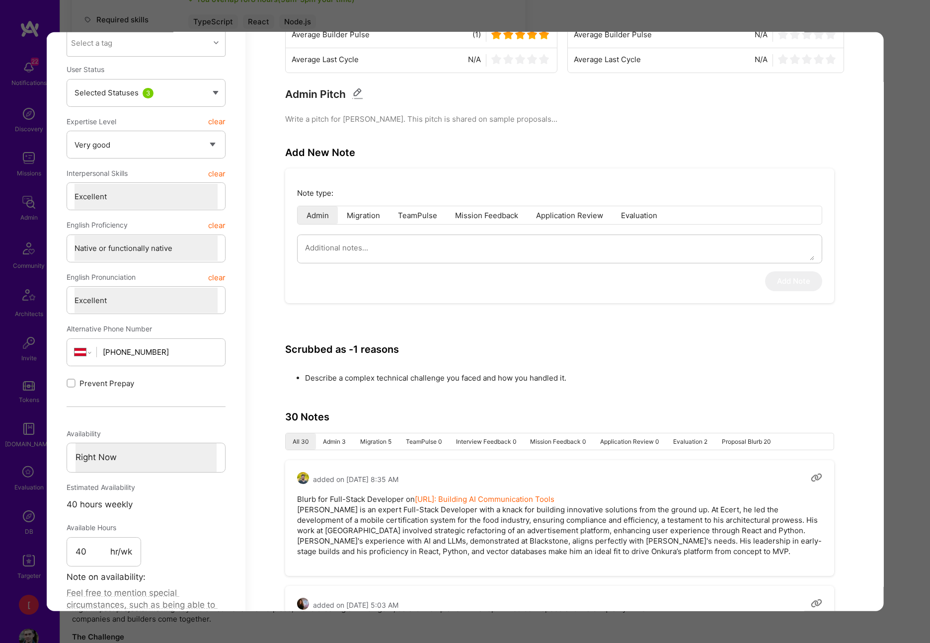
scroll to position [0, 0]
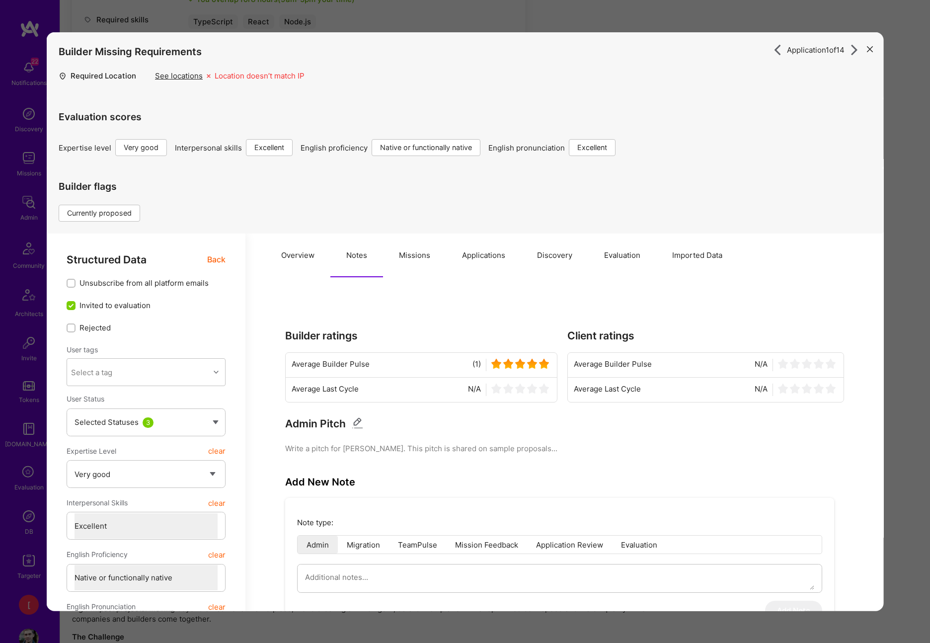
click at [838, 94] on div "Builder Missing Requirements Required Location See locations Location doesn’t m…" at bounding box center [465, 65] width 837 height 66
click at [871, 48] on icon "modal" at bounding box center [869, 49] width 6 height 6
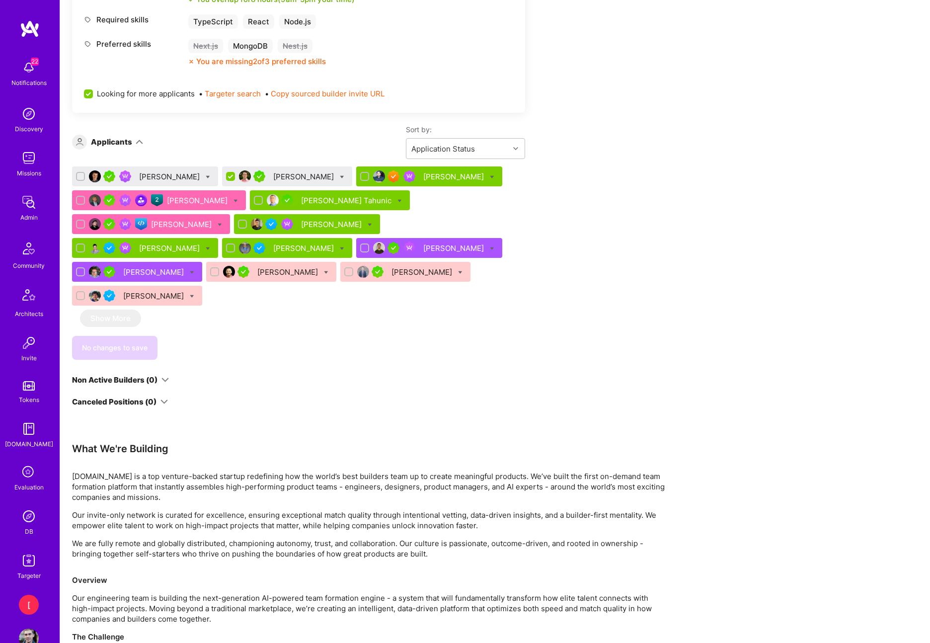
click at [206, 177] on icon at bounding box center [208, 177] width 4 height 4
checkbox input "true"
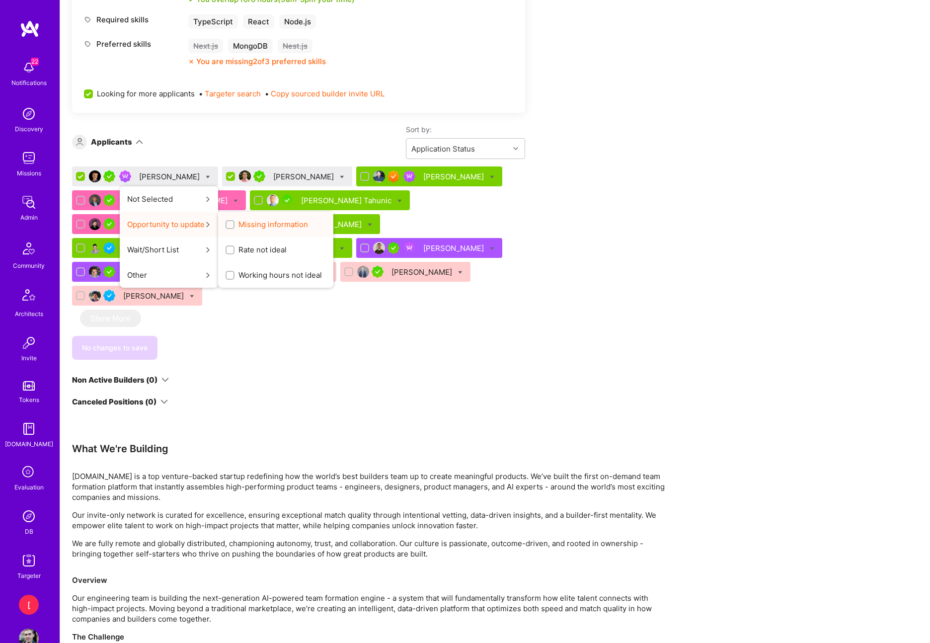
click at [227, 225] on input "Missing information" at bounding box center [230, 225] width 7 height 7
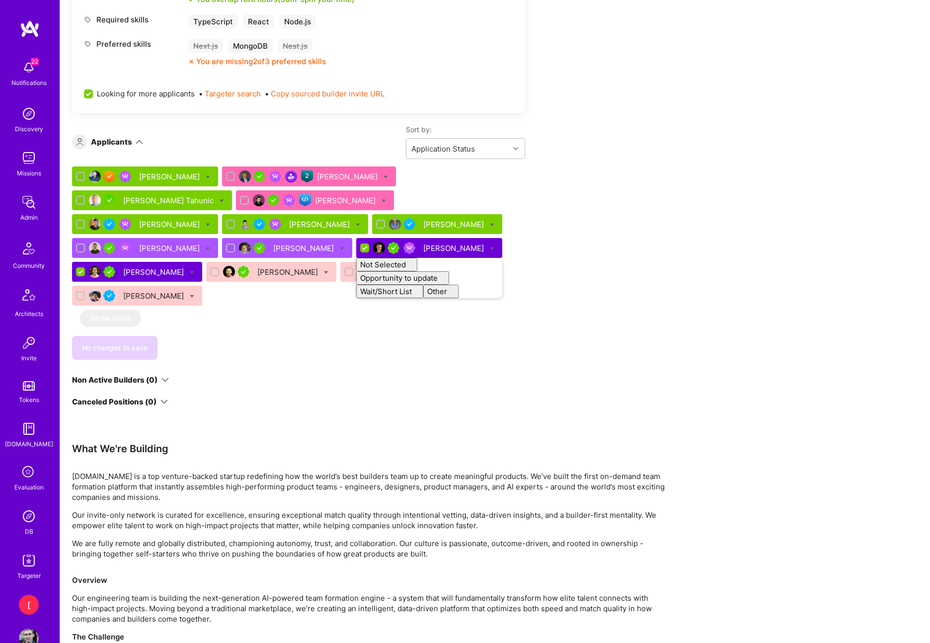
checkbox input "false"
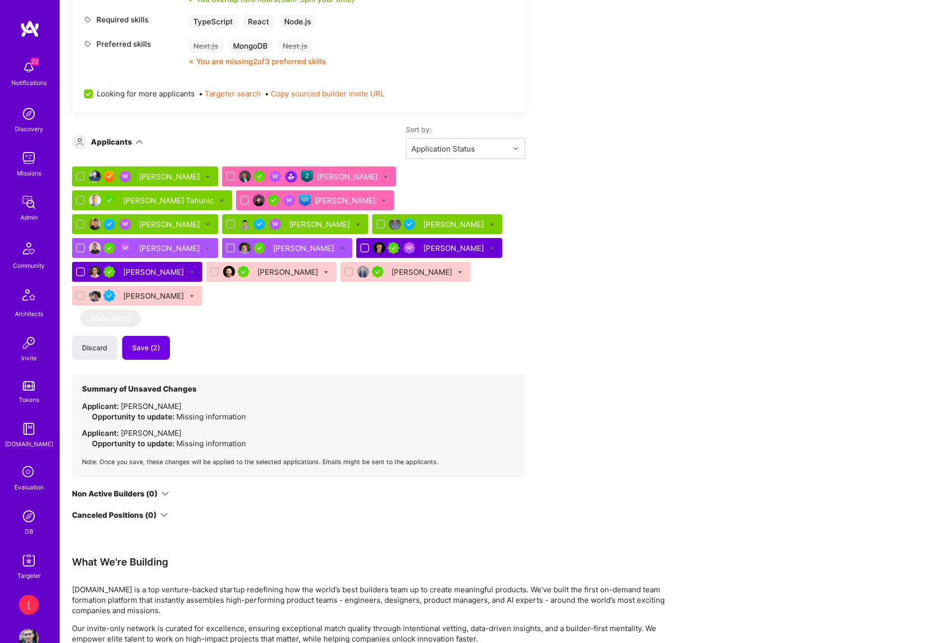
click at [558, 351] on div "Apply for a Mission Role We’re actively looking for builders. This is the best …" at bounding box center [370, 212] width 596 height 1391
click at [442, 336] on div "Discard Save (2)" at bounding box center [298, 348] width 453 height 24
click at [490, 246] on icon at bounding box center [492, 248] width 4 height 4
checkbox input "true"
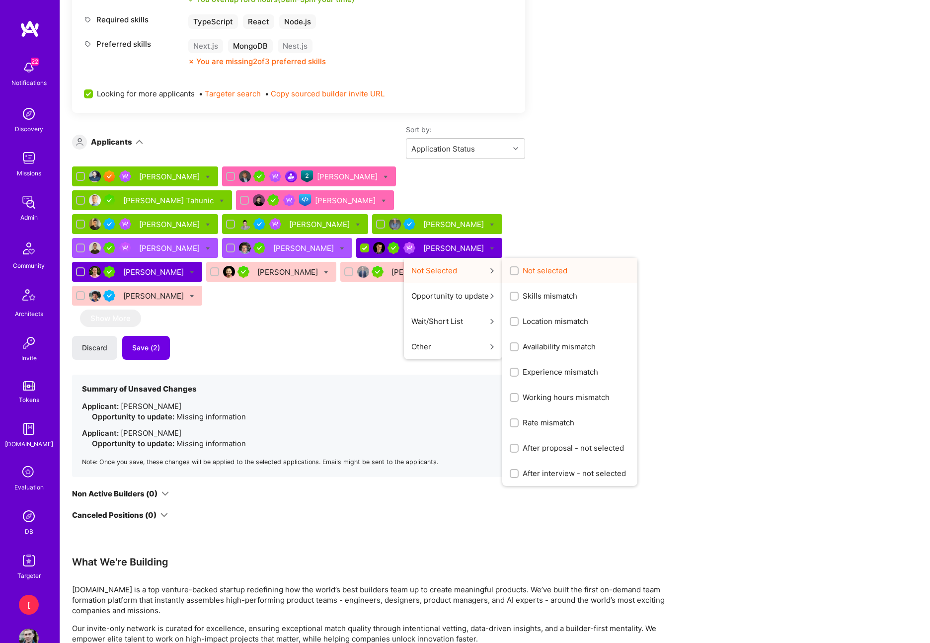
click at [523, 271] on span "Not selected" at bounding box center [545, 270] width 45 height 10
click at [512, 271] on input "Not selected" at bounding box center [515, 271] width 7 height 7
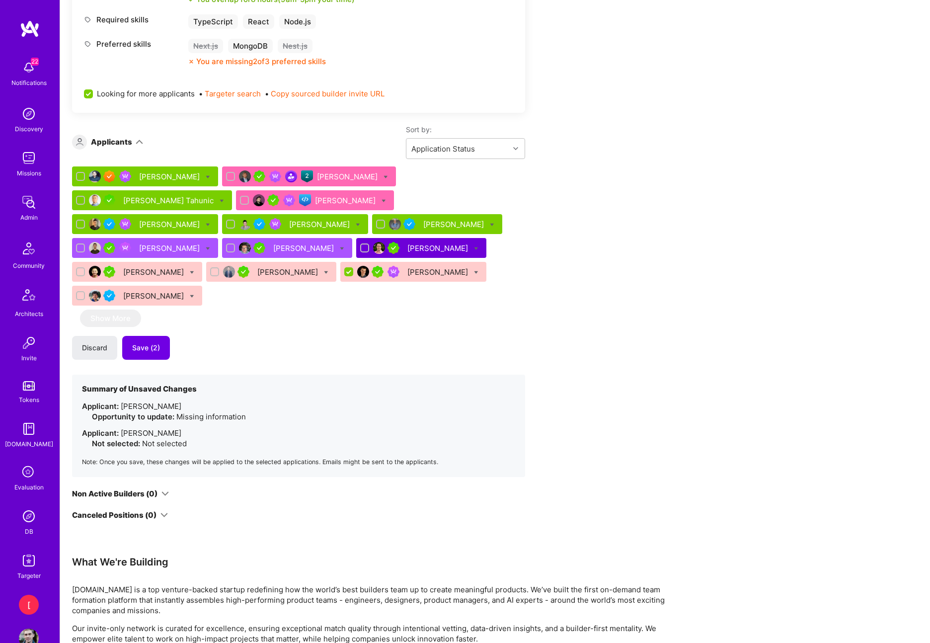
checkbox input "false"
click at [529, 303] on div "Apply for a Mission Role We’re actively looking for builders. This is the best …" at bounding box center [370, 212] width 596 height 1391
click at [474, 246] on icon at bounding box center [476, 248] width 4 height 4
checkbox input "true"
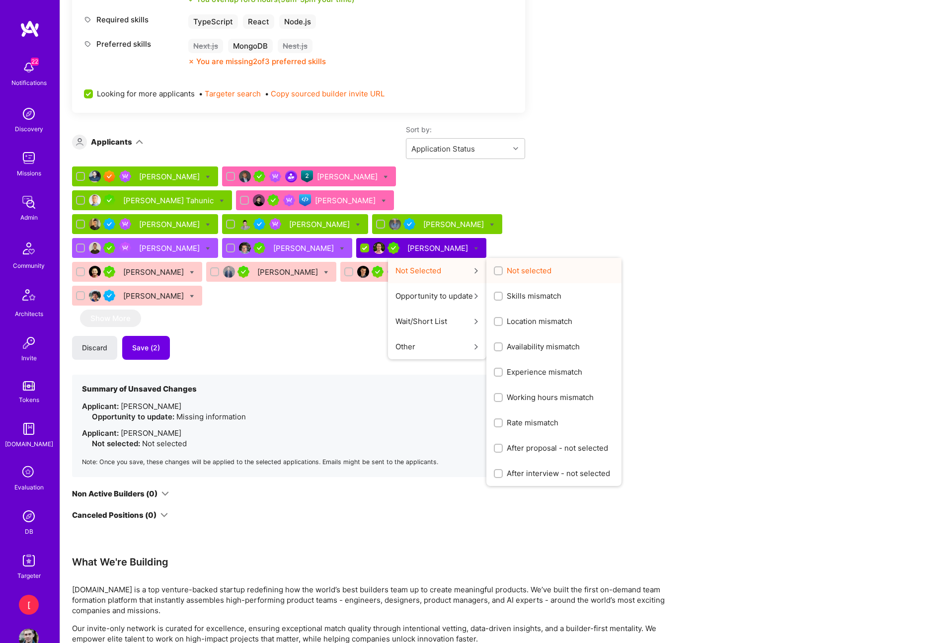
click at [507, 272] on span "Not selected" at bounding box center [529, 270] width 45 height 10
click at [496, 272] on input "Not selected" at bounding box center [499, 271] width 7 height 7
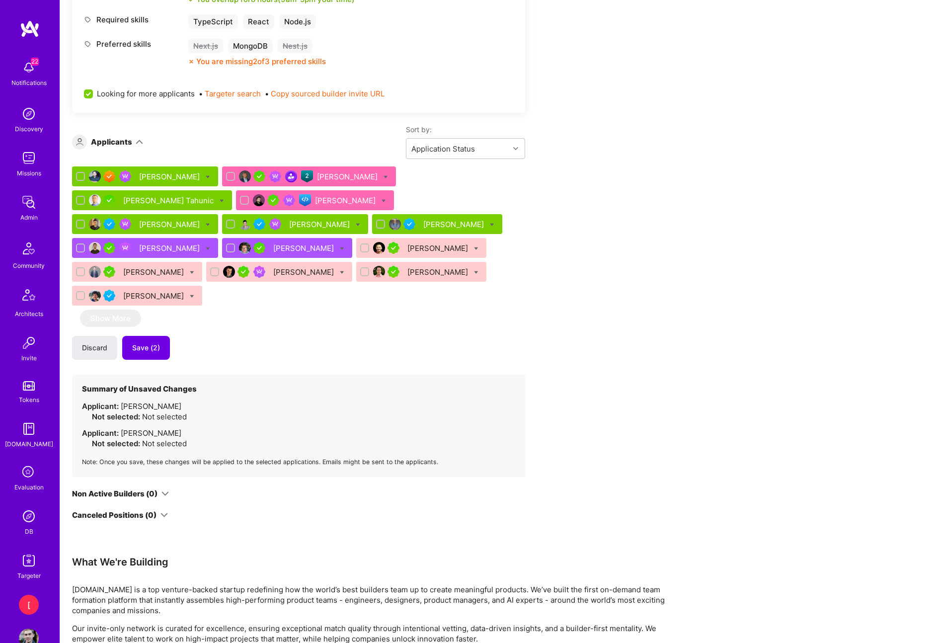
click at [550, 304] on div "Apply for a Mission Role We’re actively looking for builders. This is the best …" at bounding box center [370, 212] width 596 height 1391
drag, startPoint x: 157, startPoint y: 382, endPoint x: 120, endPoint y: 380, distance: 37.3
click at [120, 401] on li "Applicant: Bojan Aleksic Not selected: Not selected" at bounding box center [298, 411] width 433 height 21
copy li "[PERSON_NAME]"
click at [474, 271] on icon at bounding box center [476, 272] width 4 height 4
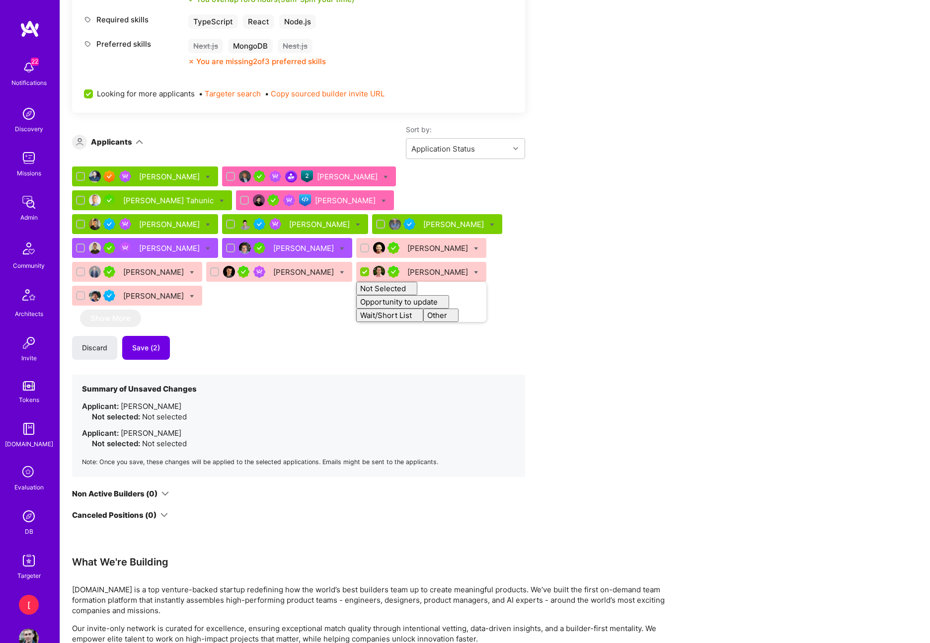
click at [402, 336] on div "Discard Save (2)" at bounding box center [298, 348] width 453 height 24
click at [157, 343] on span "Save (2)" at bounding box center [146, 348] width 28 height 10
checkbox input "false"
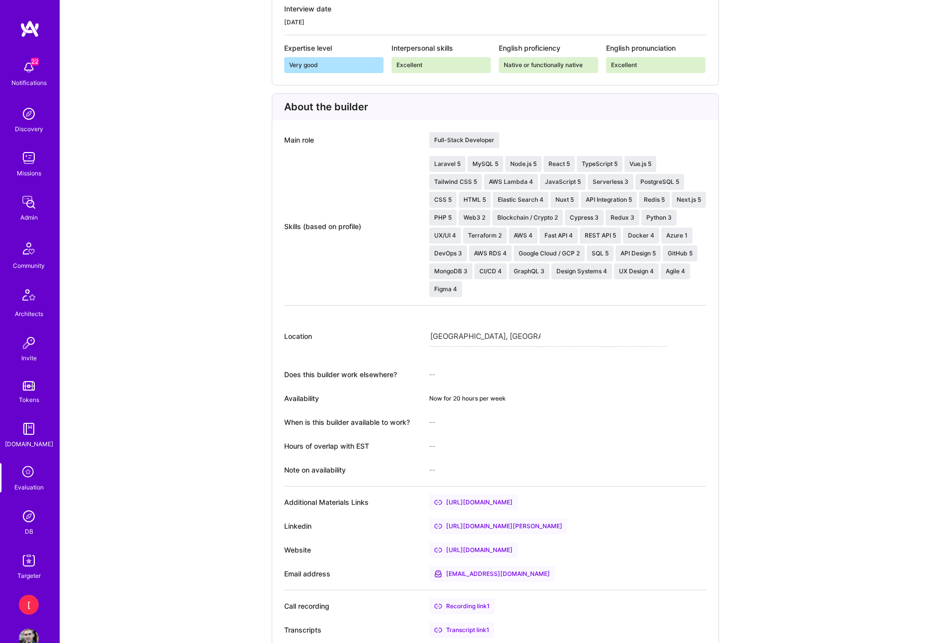
scroll to position [411, 0]
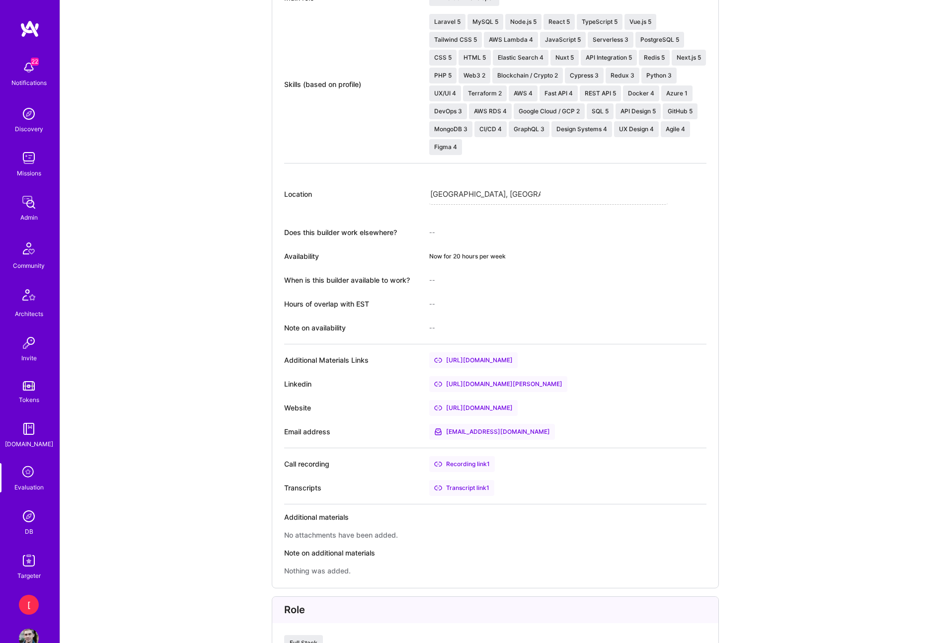
click at [479, 465] on div "Recording link 1" at bounding box center [462, 464] width 66 height 16
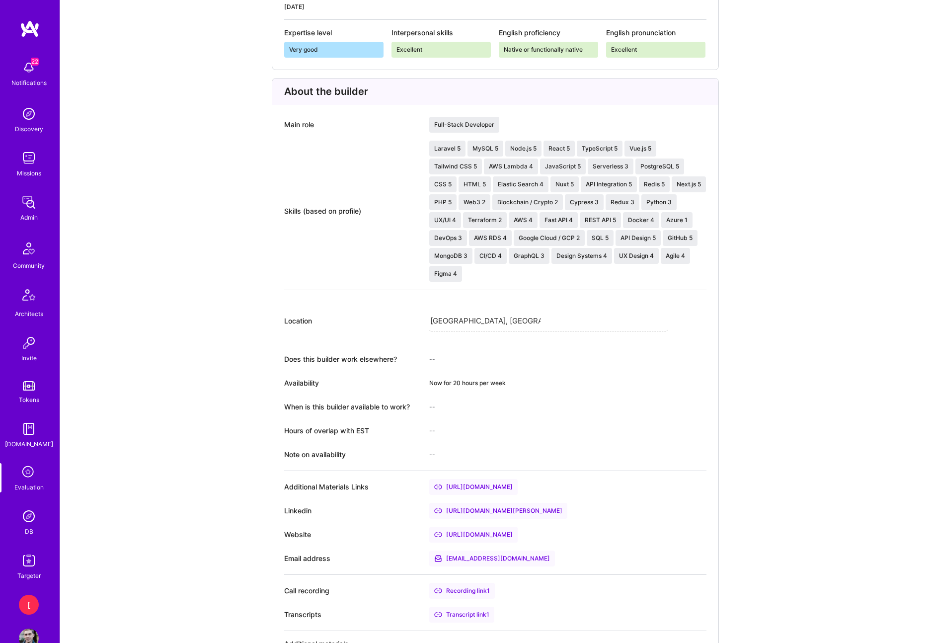
scroll to position [0, 0]
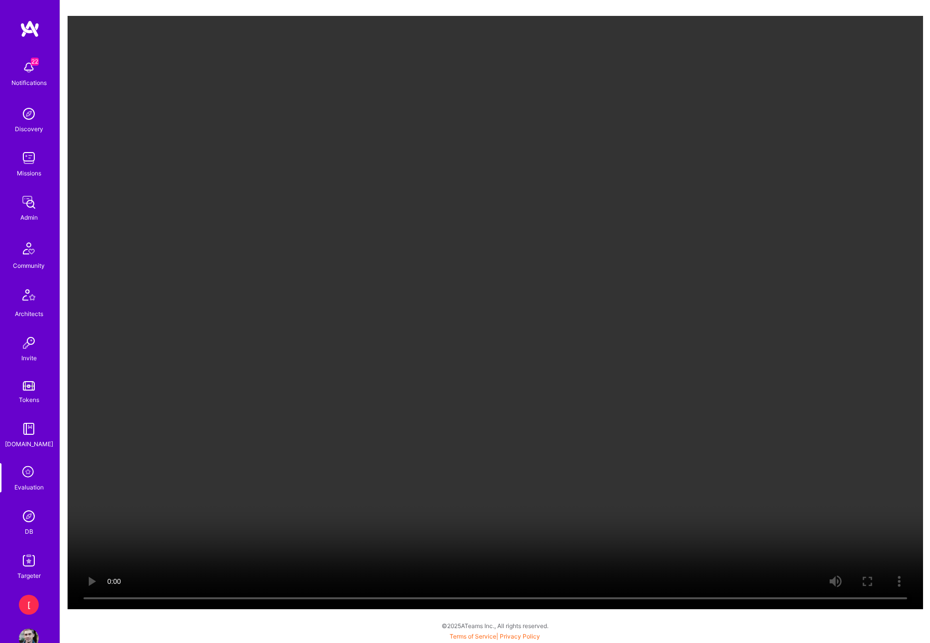
click at [838, 100] on video "Your browser does not support the video tag." at bounding box center [495, 312] width 855 height 593
